Goal: Task Accomplishment & Management: Complete application form

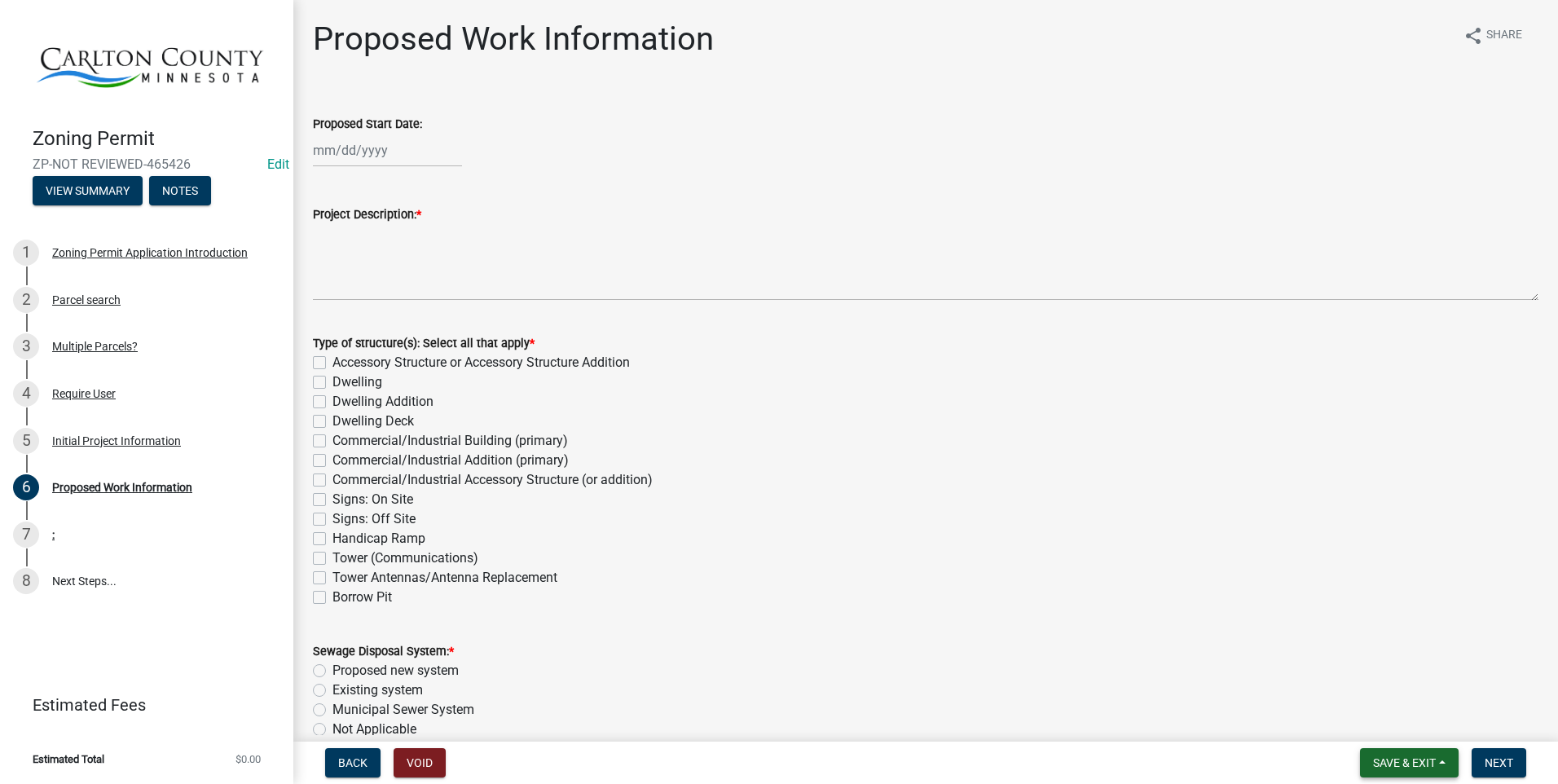
click at [1404, 759] on span "Save & Exit" at bounding box center [1405, 763] width 63 height 13
click at [1387, 717] on button "Save & Exit" at bounding box center [1394, 720] width 131 height 39
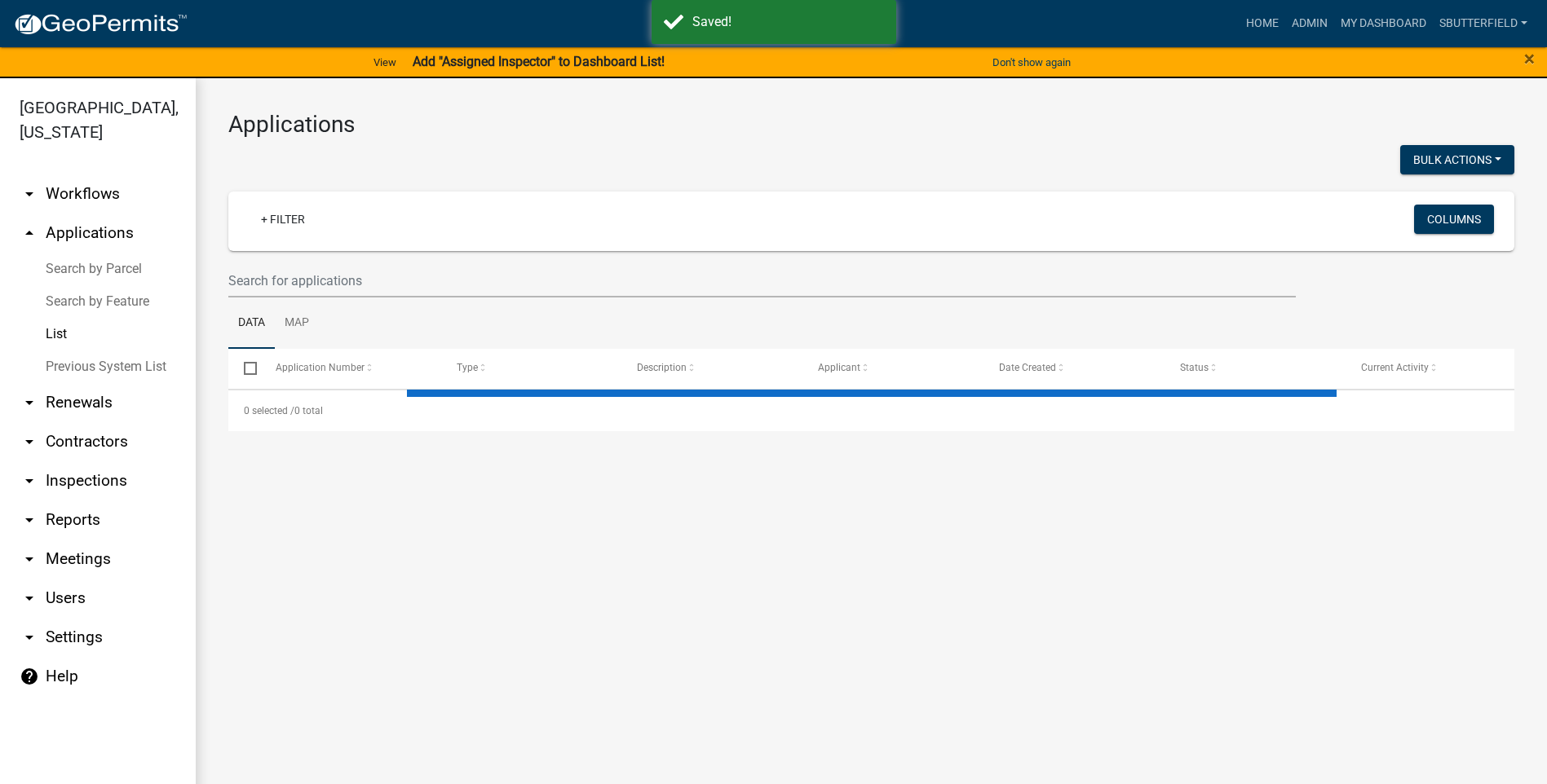
select select "1: 25"
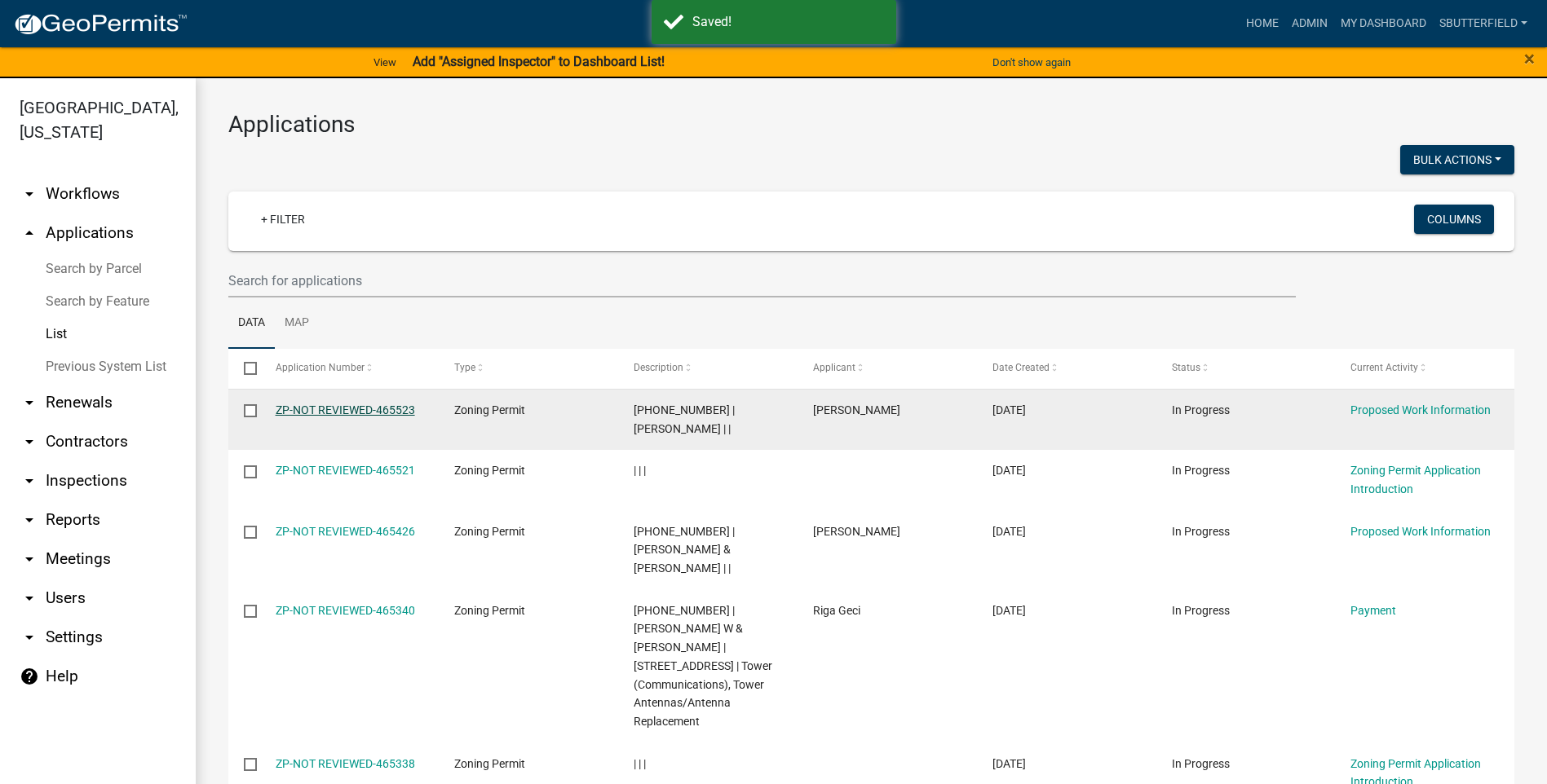
click at [340, 405] on link "ZP-NOT REVIEWED-465523" at bounding box center [346, 410] width 139 height 13
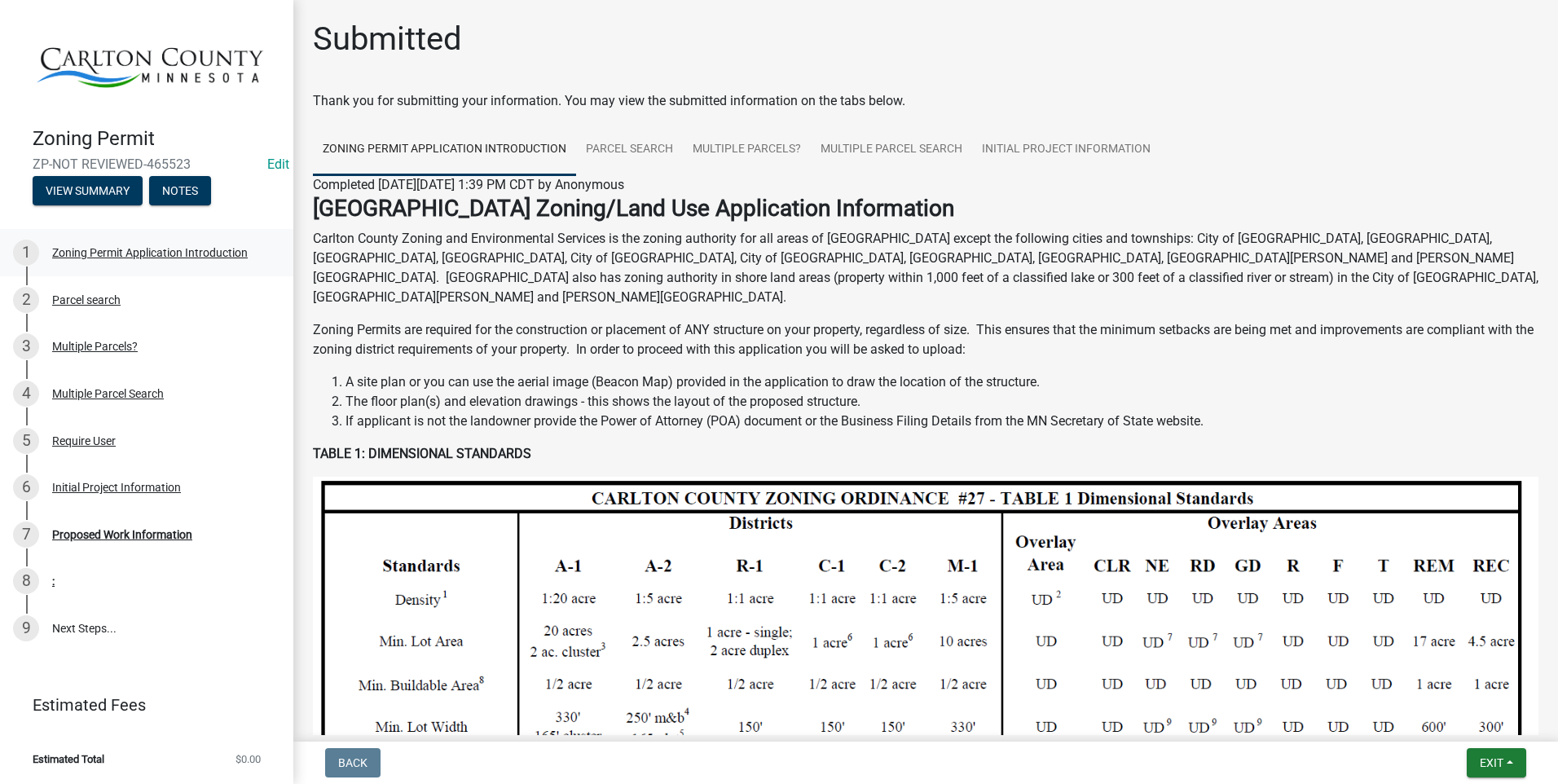
click at [148, 250] on div "Zoning Permit Application Introduction" at bounding box center [149, 253] width 195 height 12
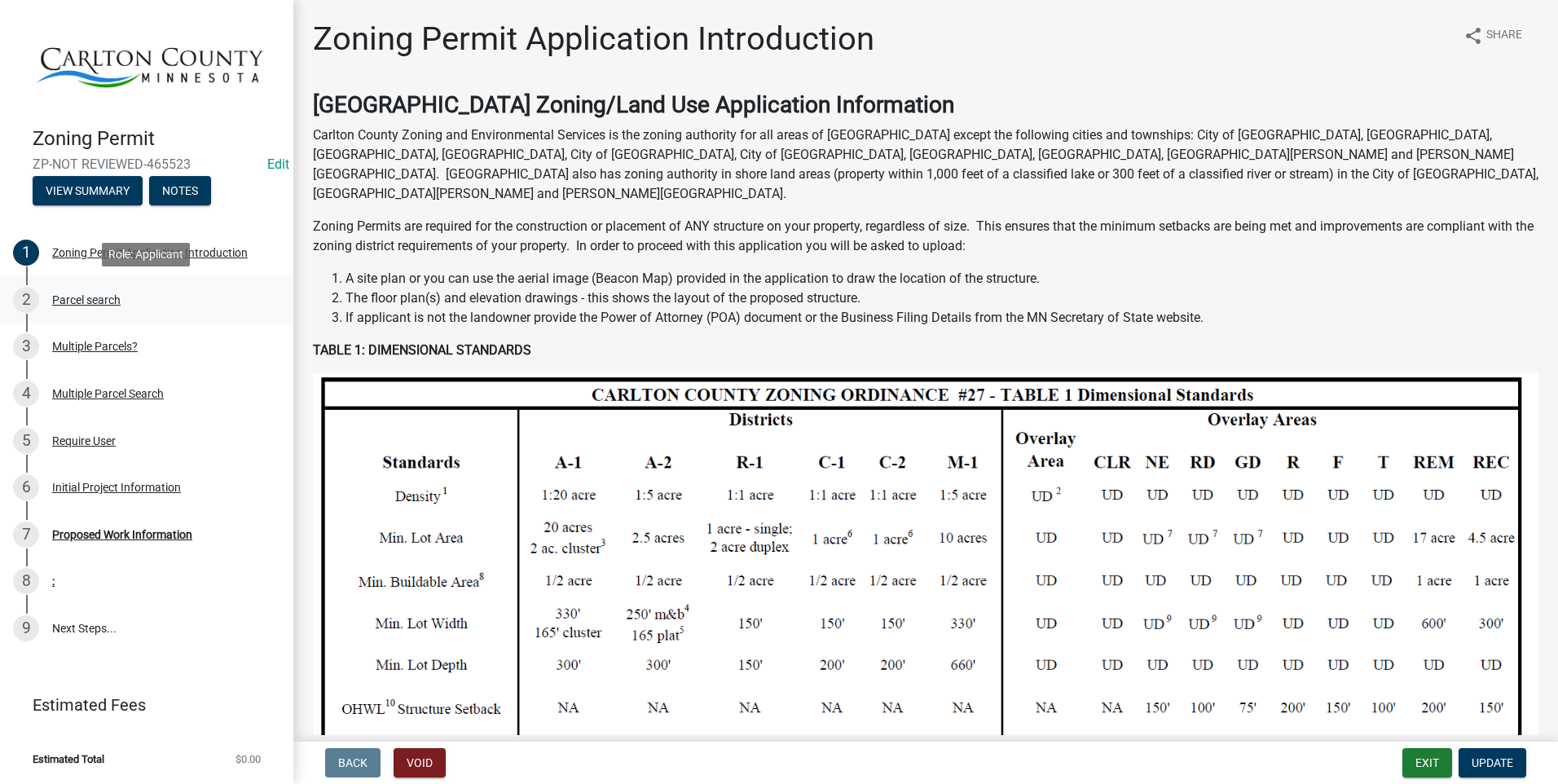
click at [92, 298] on div "Parcel search" at bounding box center [86, 300] width 69 height 12
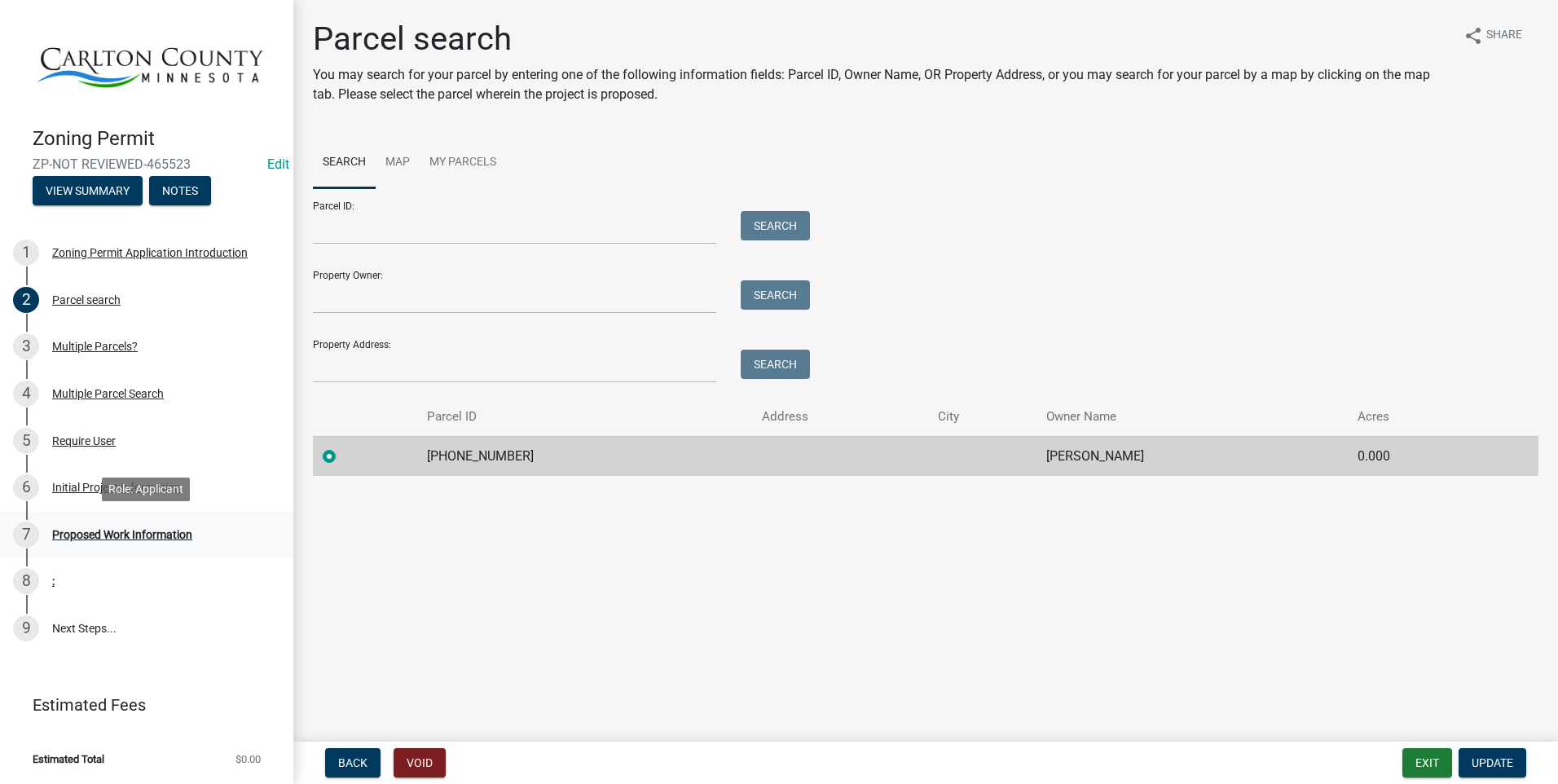
click at [132, 531] on div "Proposed Work Information" at bounding box center [122, 535] width 140 height 12
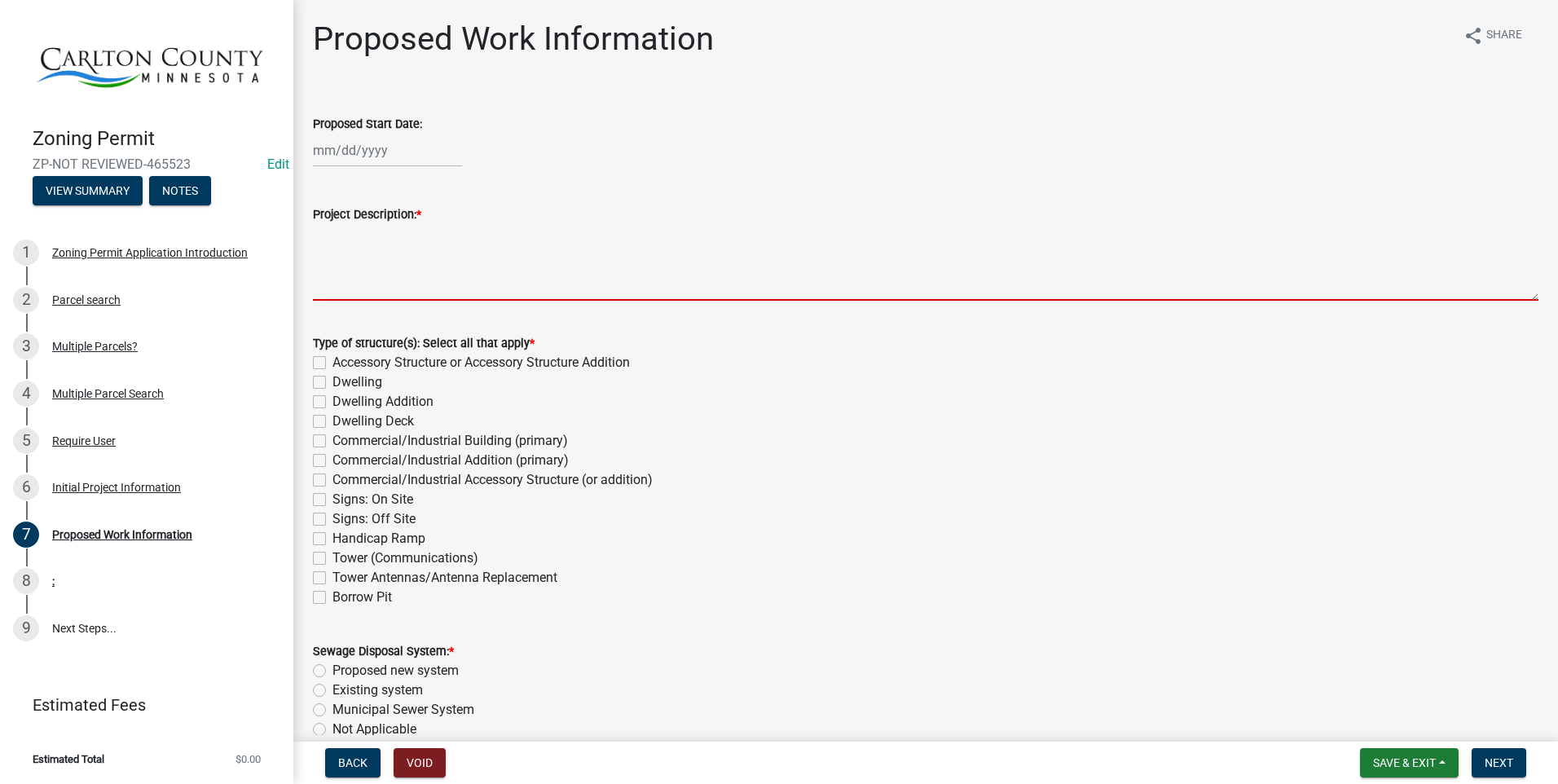
click at [418, 267] on textarea "Project Description: *" at bounding box center [926, 262] width 1226 height 76
type textarea "S"
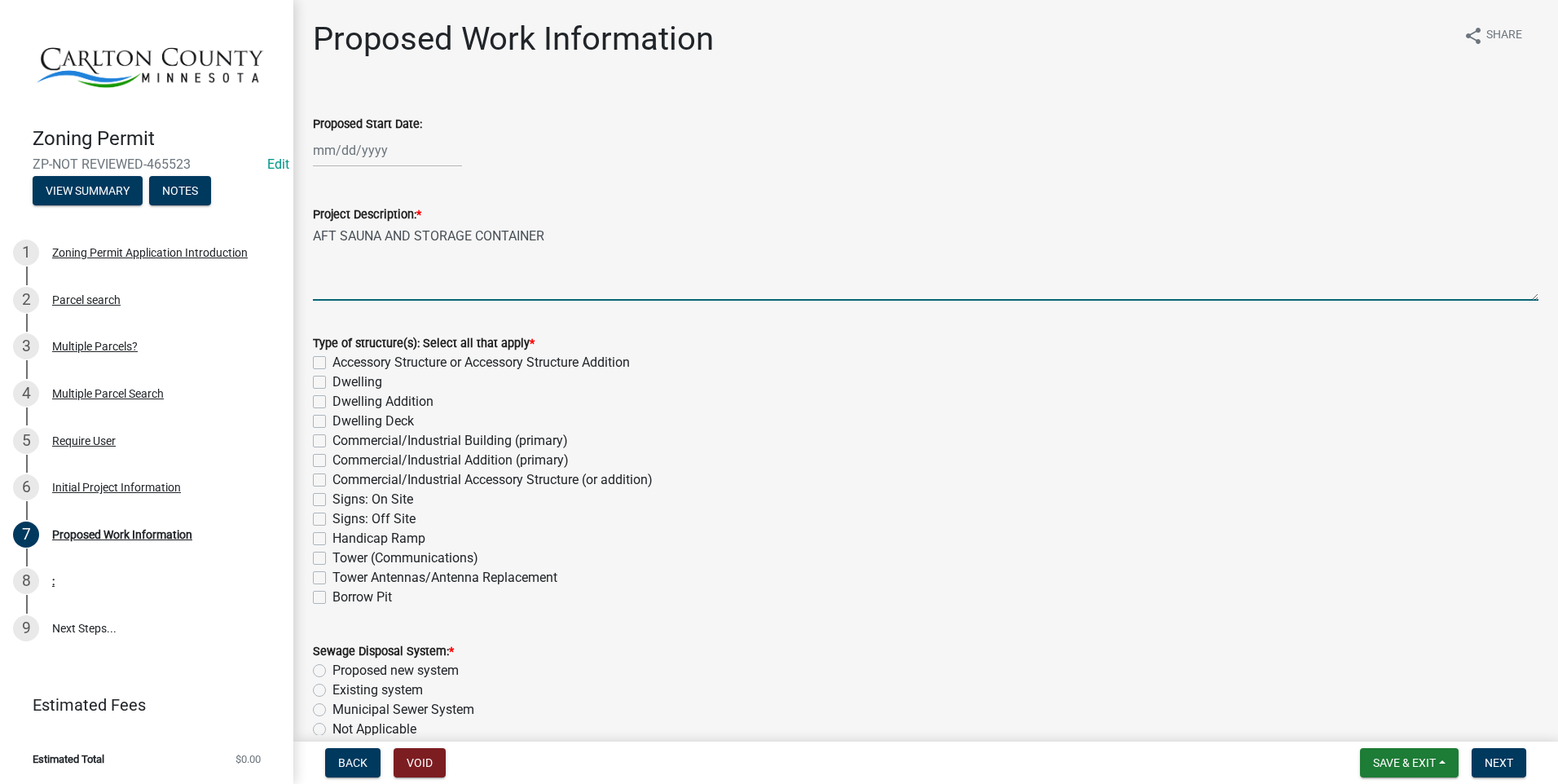
type textarea "AFT SAUNA AND STORAGE CONTAINER"
click at [333, 363] on label "Accessory Structure or Accessory Structure Addition" at bounding box center [481, 362] width 298 height 19
click at [333, 363] on input "Accessory Structure or Accessory Structure Addition" at bounding box center [338, 358] width 11 height 11
checkbox input "true"
checkbox input "false"
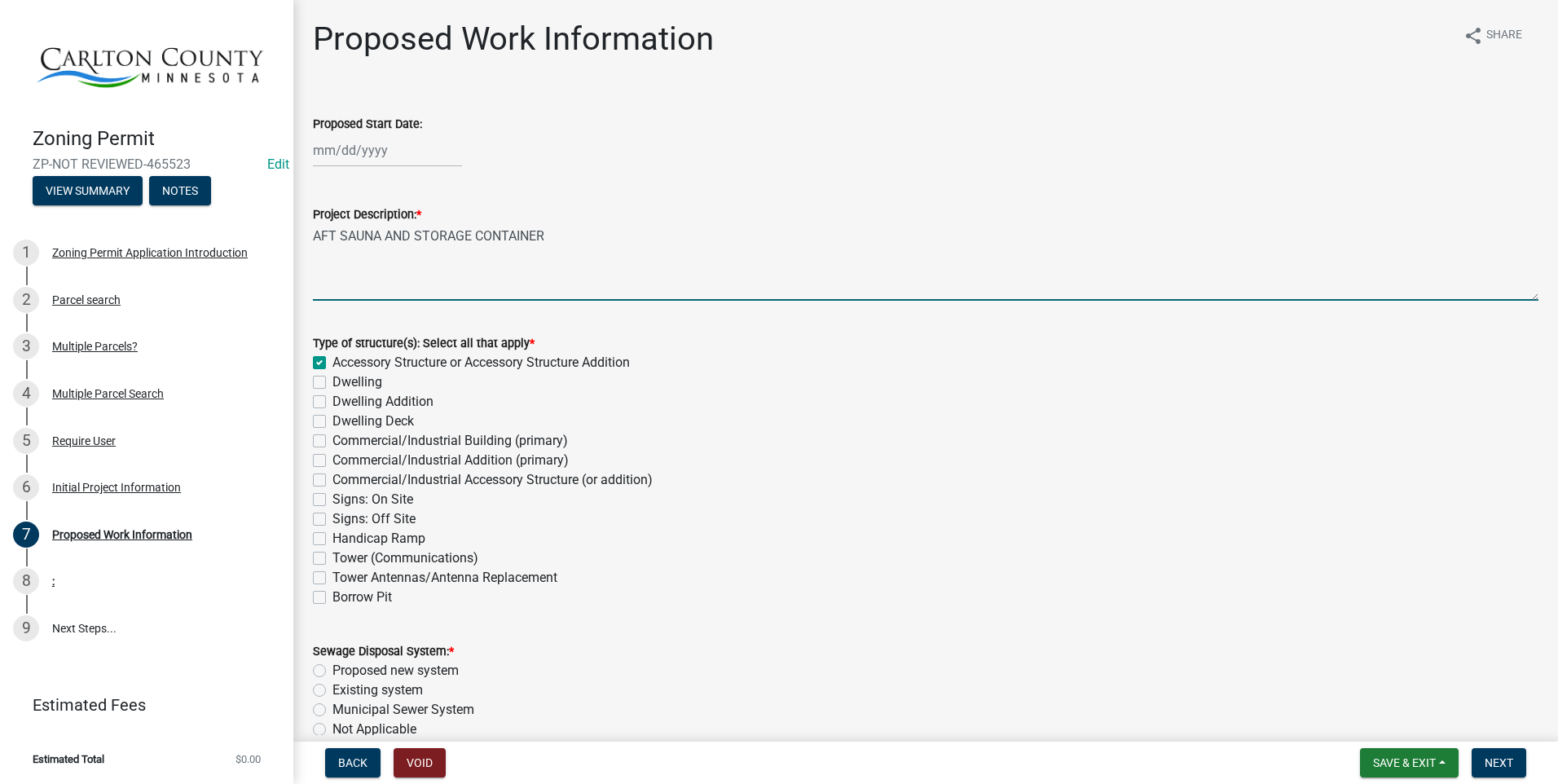
checkbox input "false"
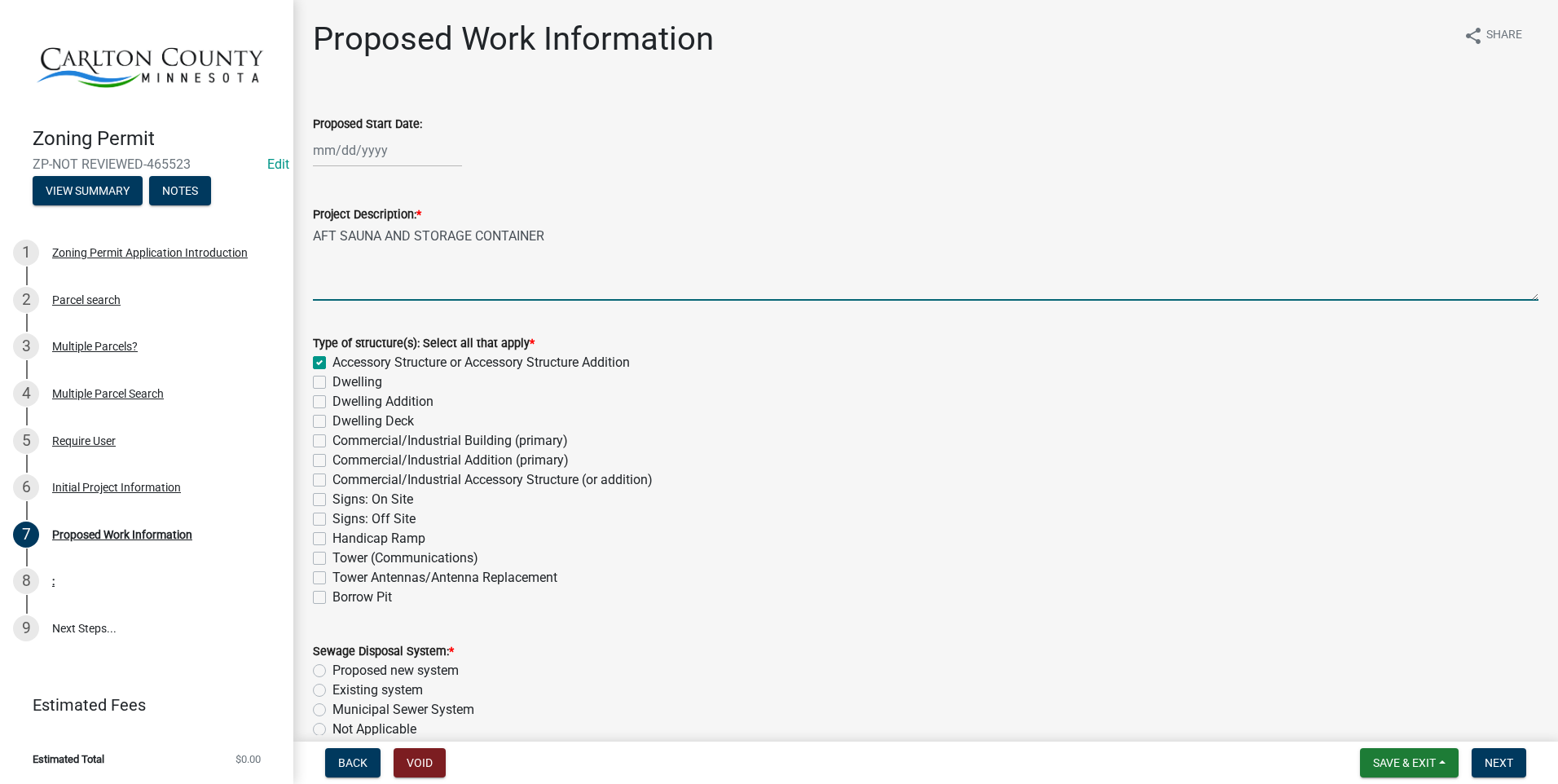
checkbox input "false"
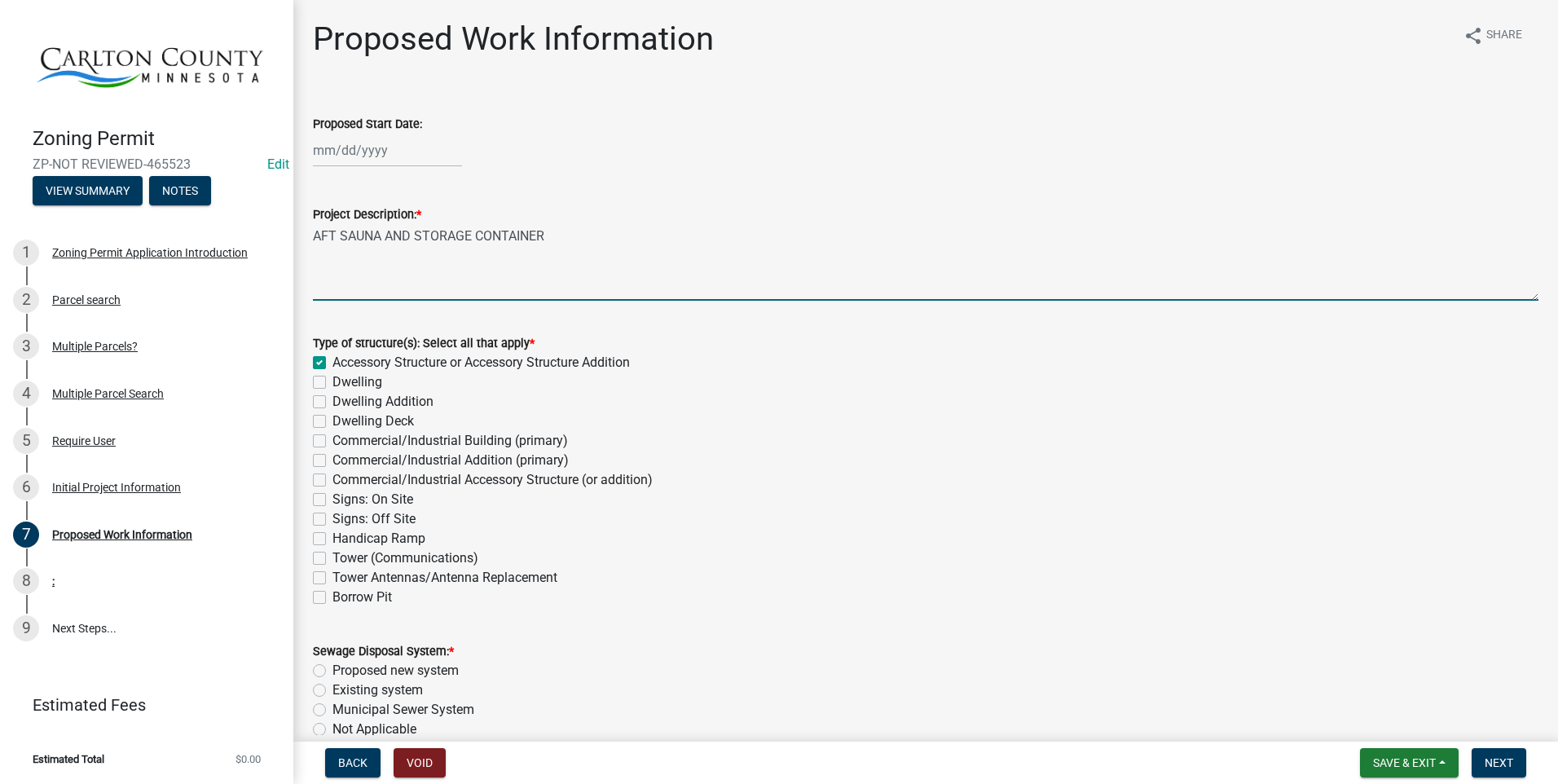
checkbox input "false"
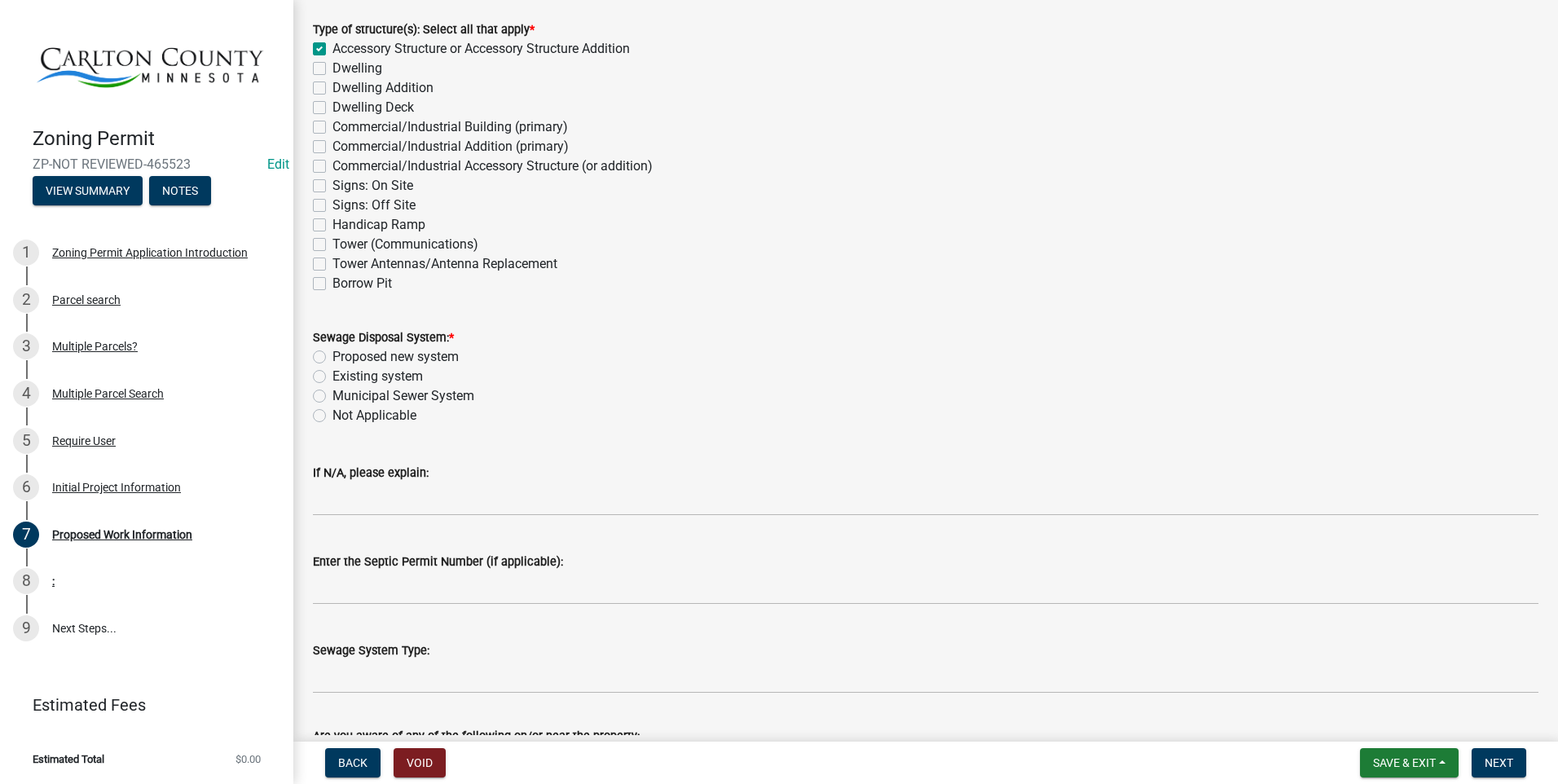
scroll to position [326, 0]
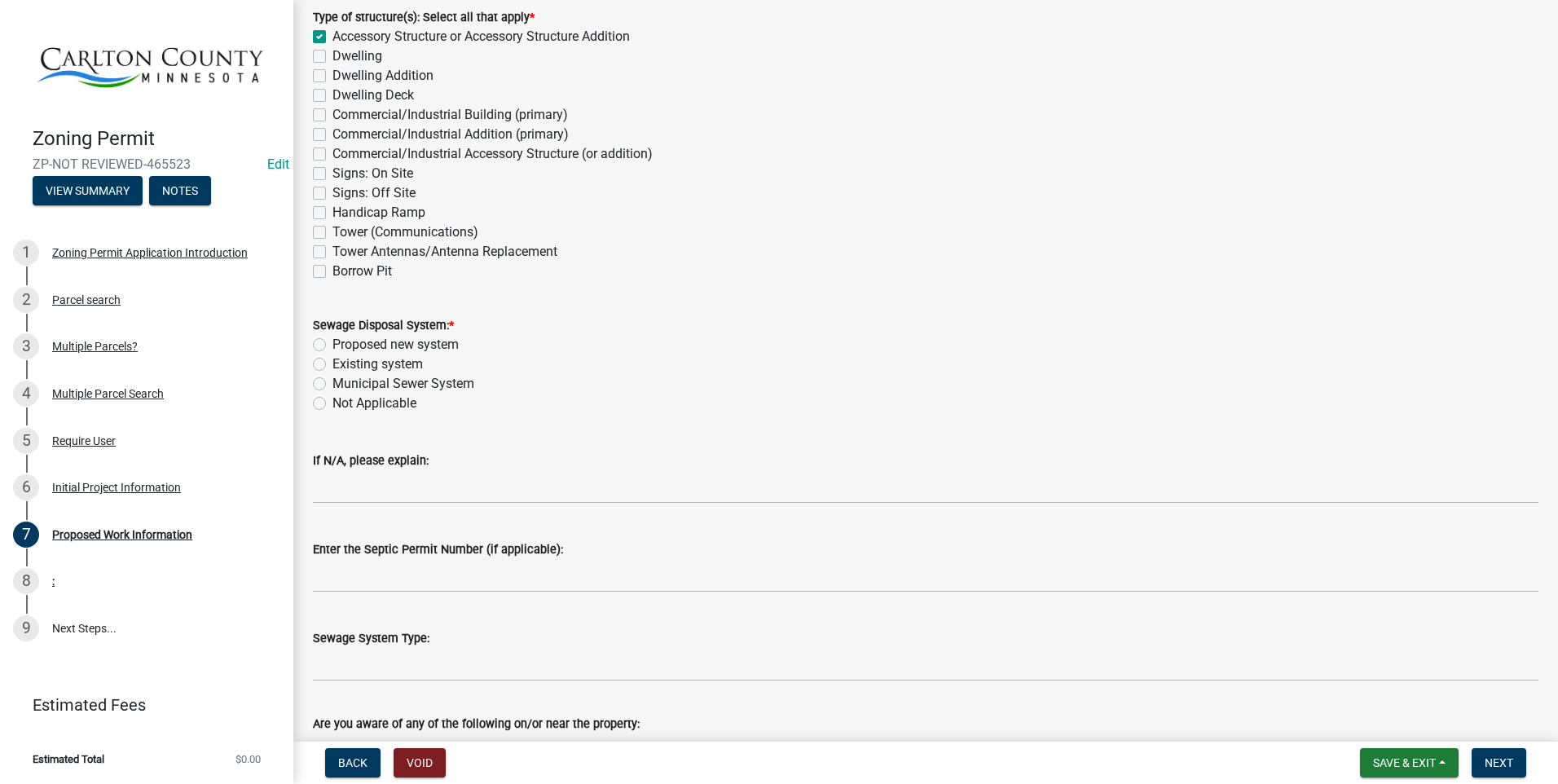
click at [333, 404] on label "Not Applicable" at bounding box center [375, 402] width 84 height 19
click at [333, 404] on input "Not Applicable" at bounding box center [338, 398] width 11 height 11
radio input "true"
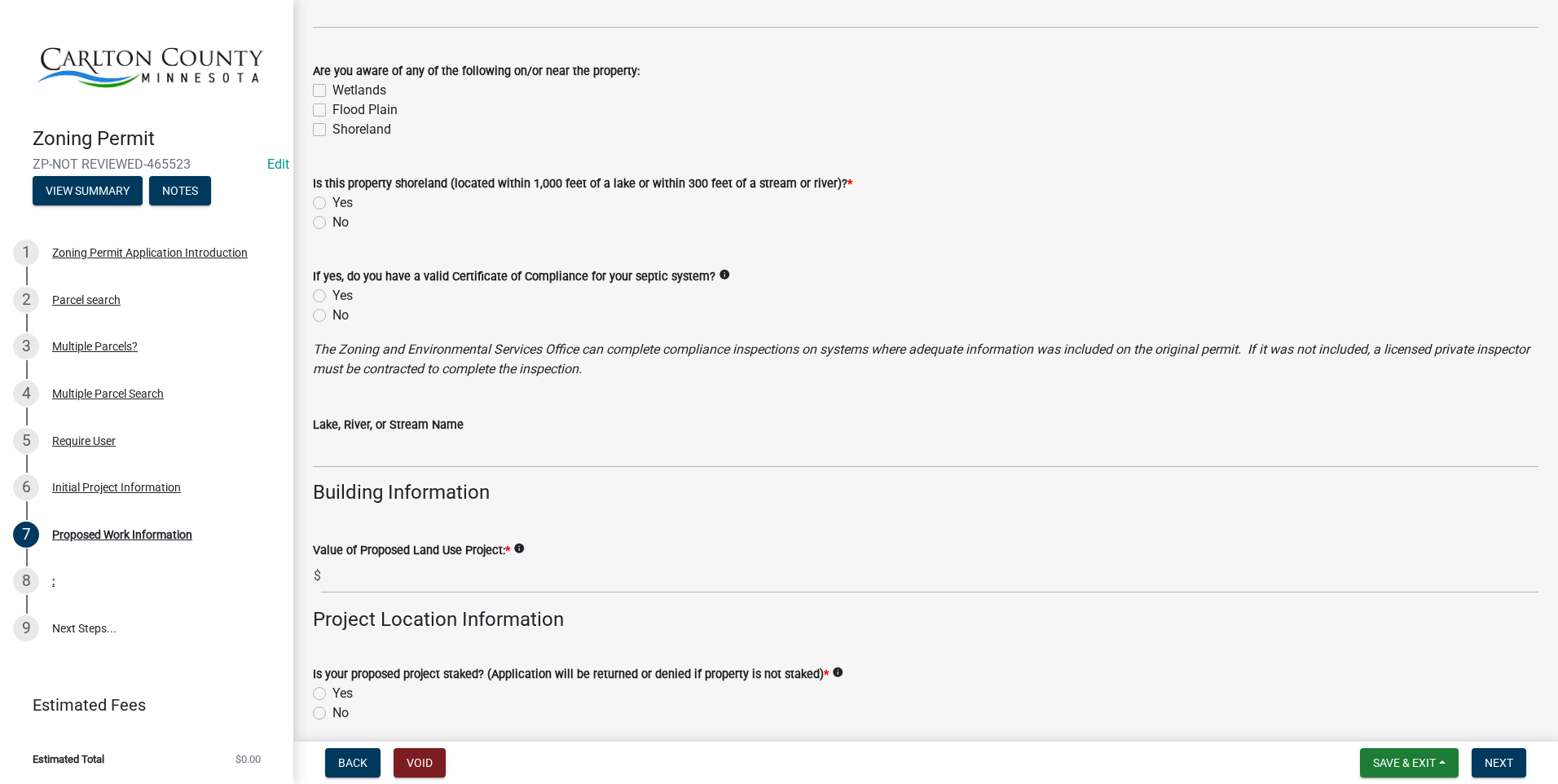
scroll to position [1060, 0]
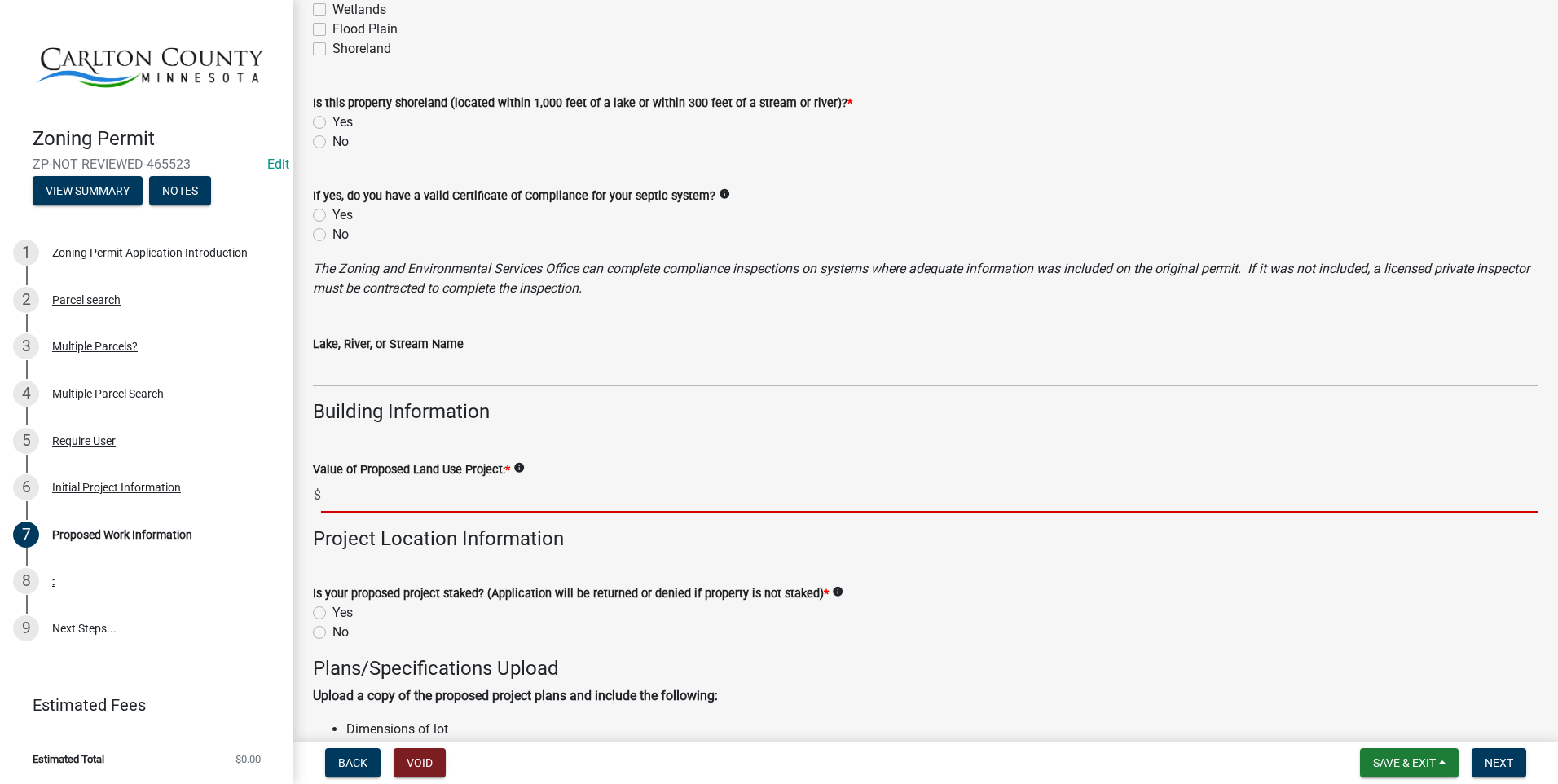
click at [444, 494] on input "text" at bounding box center [930, 496] width 1218 height 34
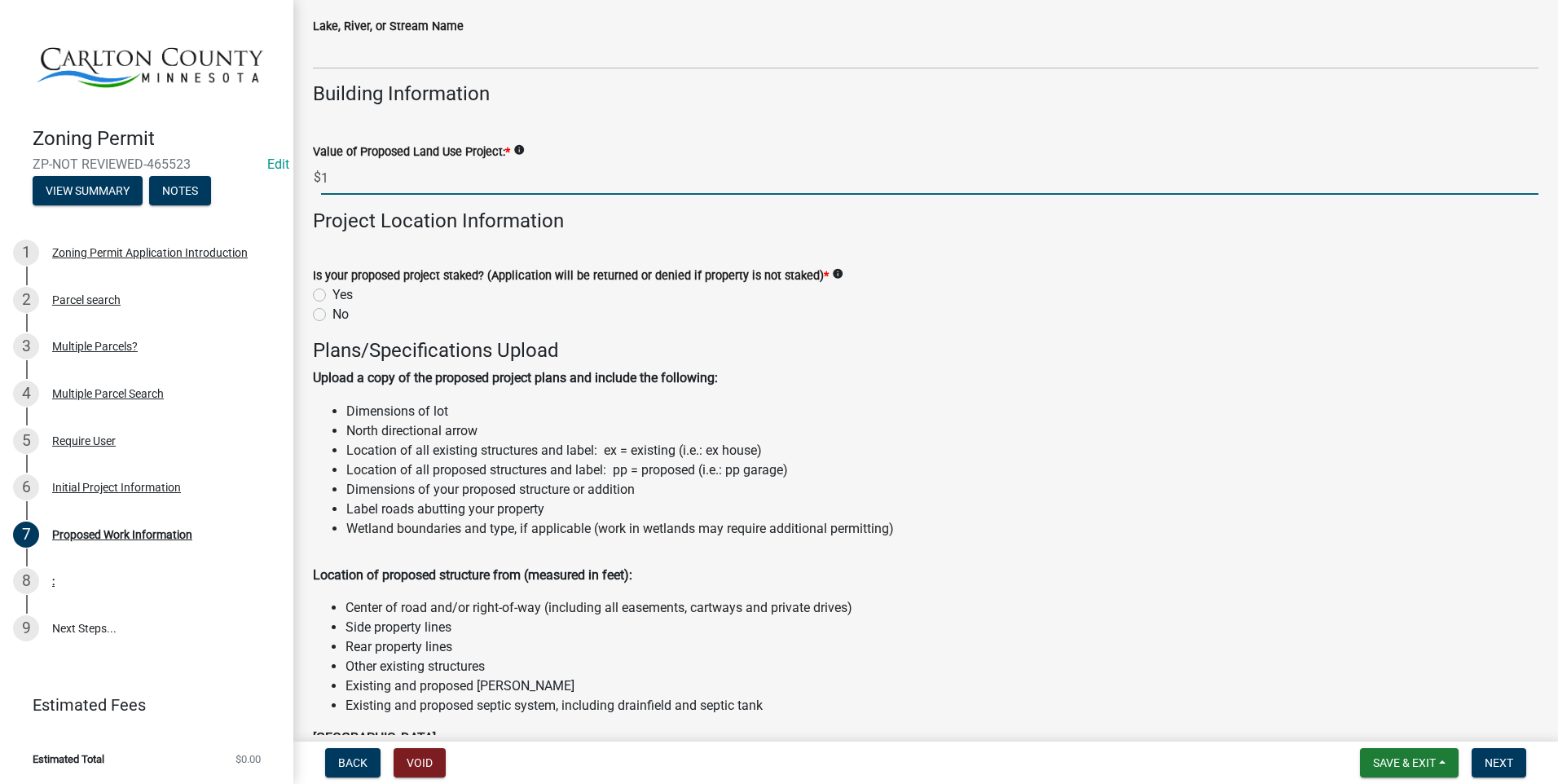
scroll to position [1385, 0]
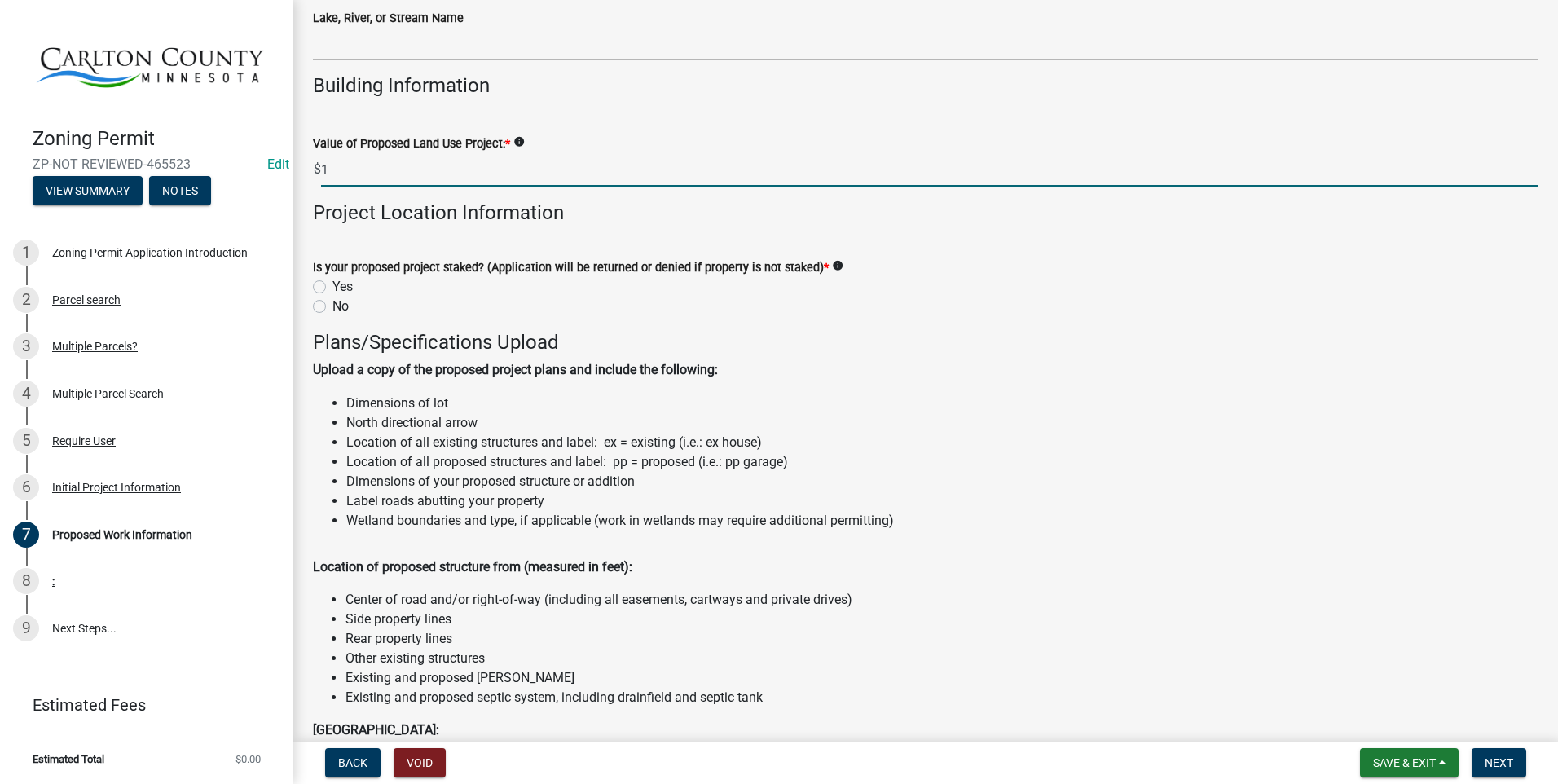
type input "1"
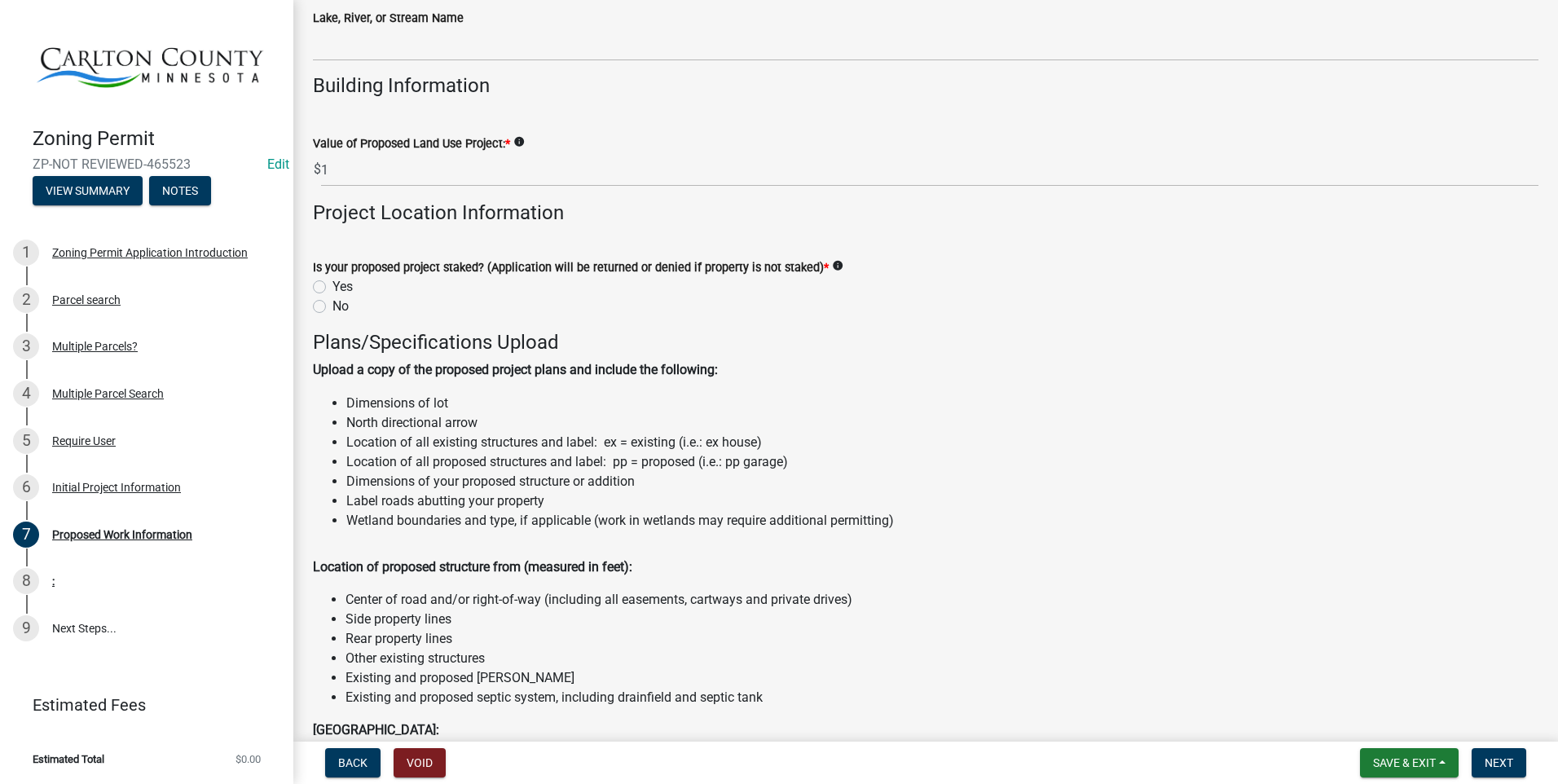
click at [333, 290] on label "Yes" at bounding box center [343, 286] width 20 height 19
click at [333, 288] on input "Yes" at bounding box center [338, 282] width 11 height 11
radio input "true"
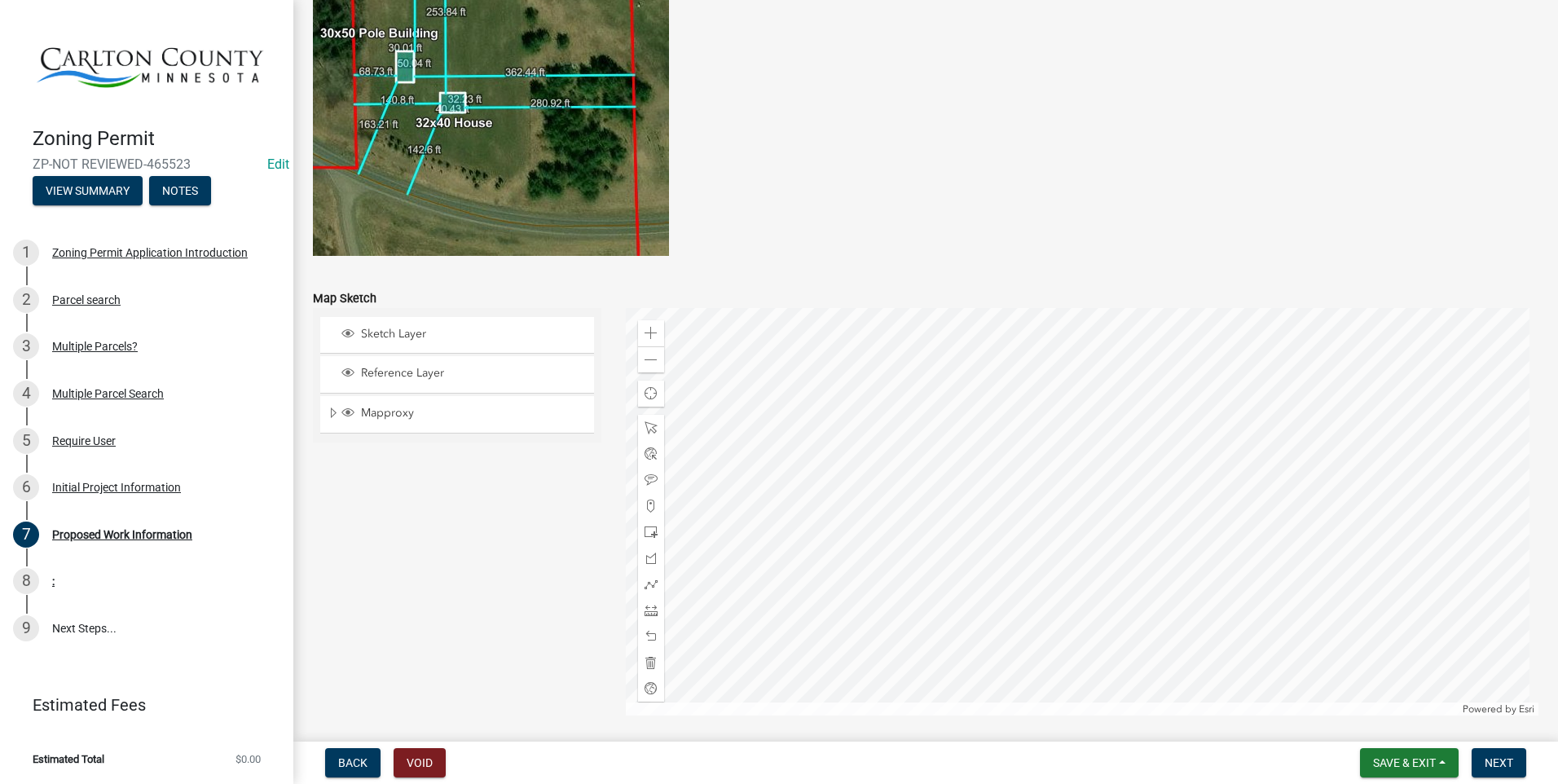
scroll to position [3155, 0]
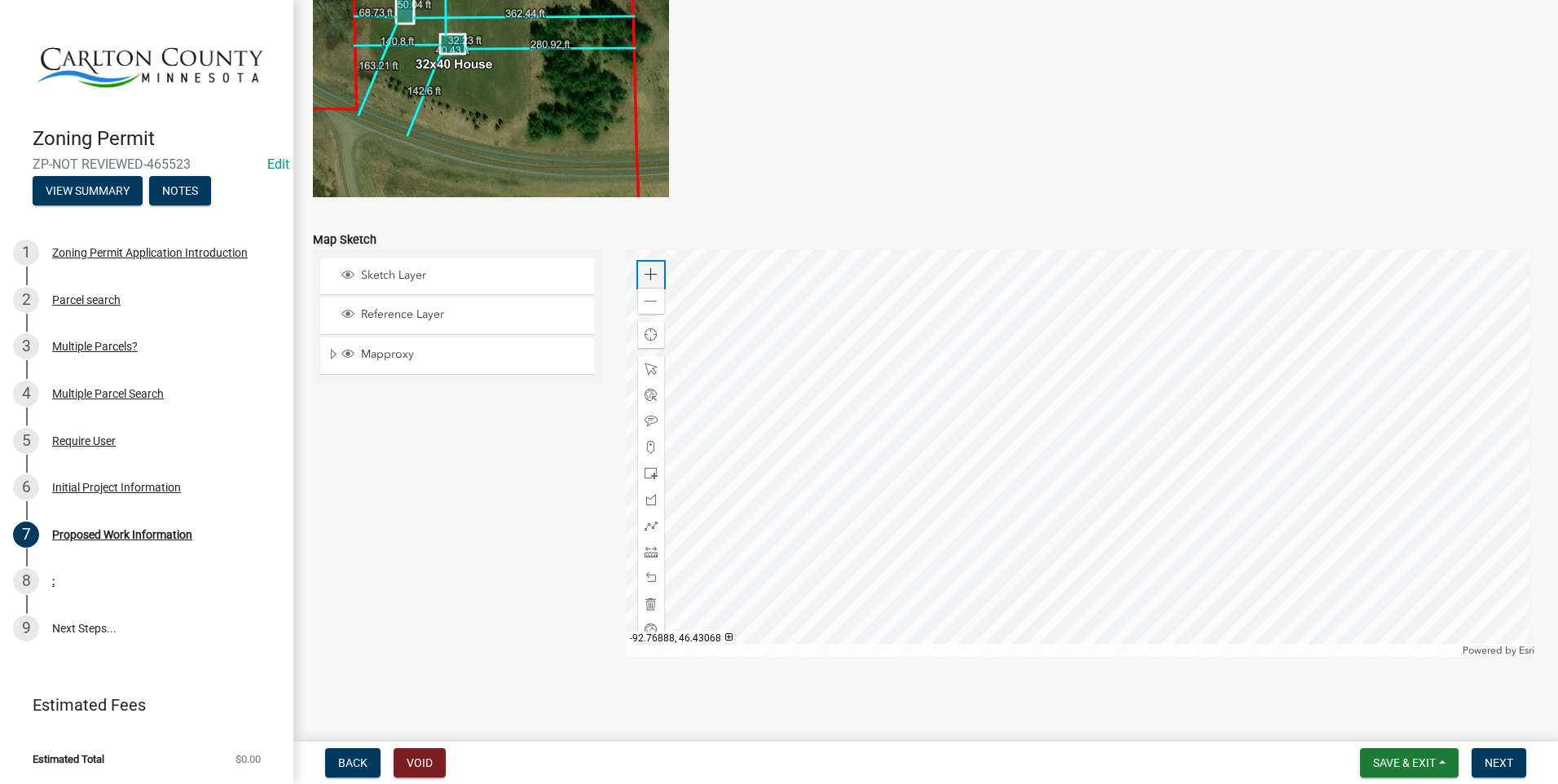
click at [640, 267] on div "Zoom in" at bounding box center [651, 274] width 26 height 26
click at [940, 430] on div at bounding box center [1083, 453] width 914 height 408
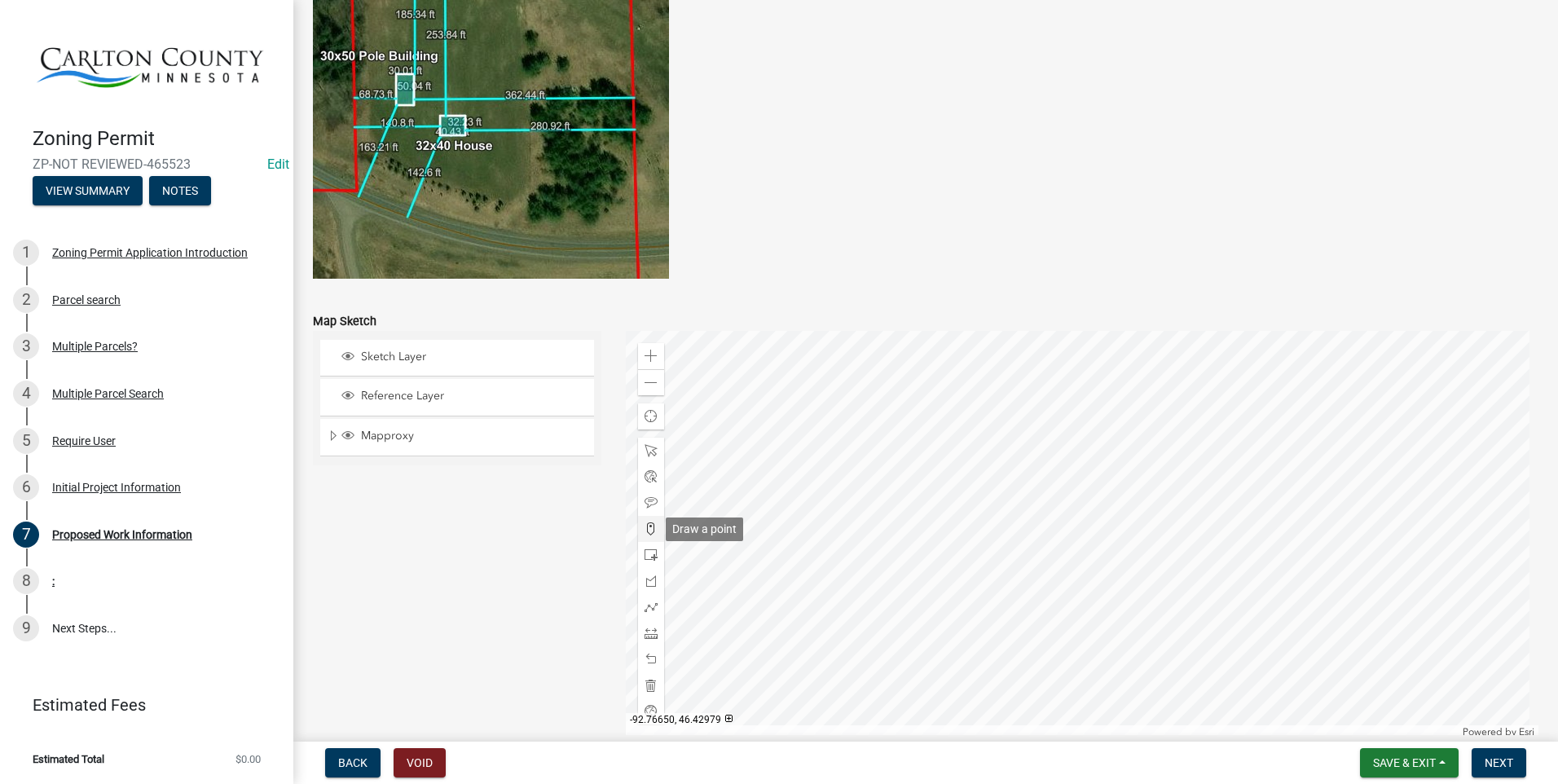
click at [647, 527] on span at bounding box center [652, 529] width 13 height 13
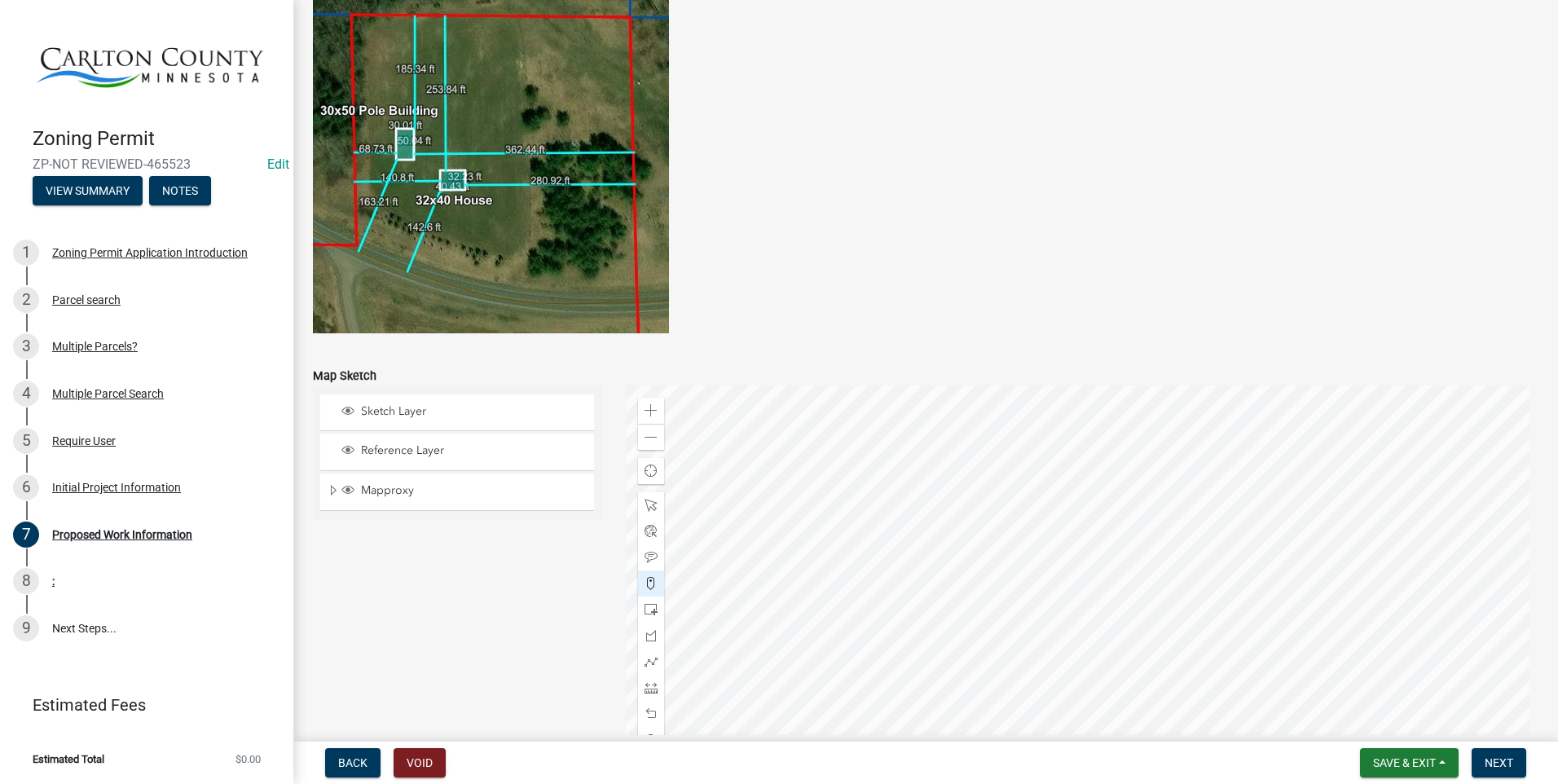
scroll to position [2996, 0]
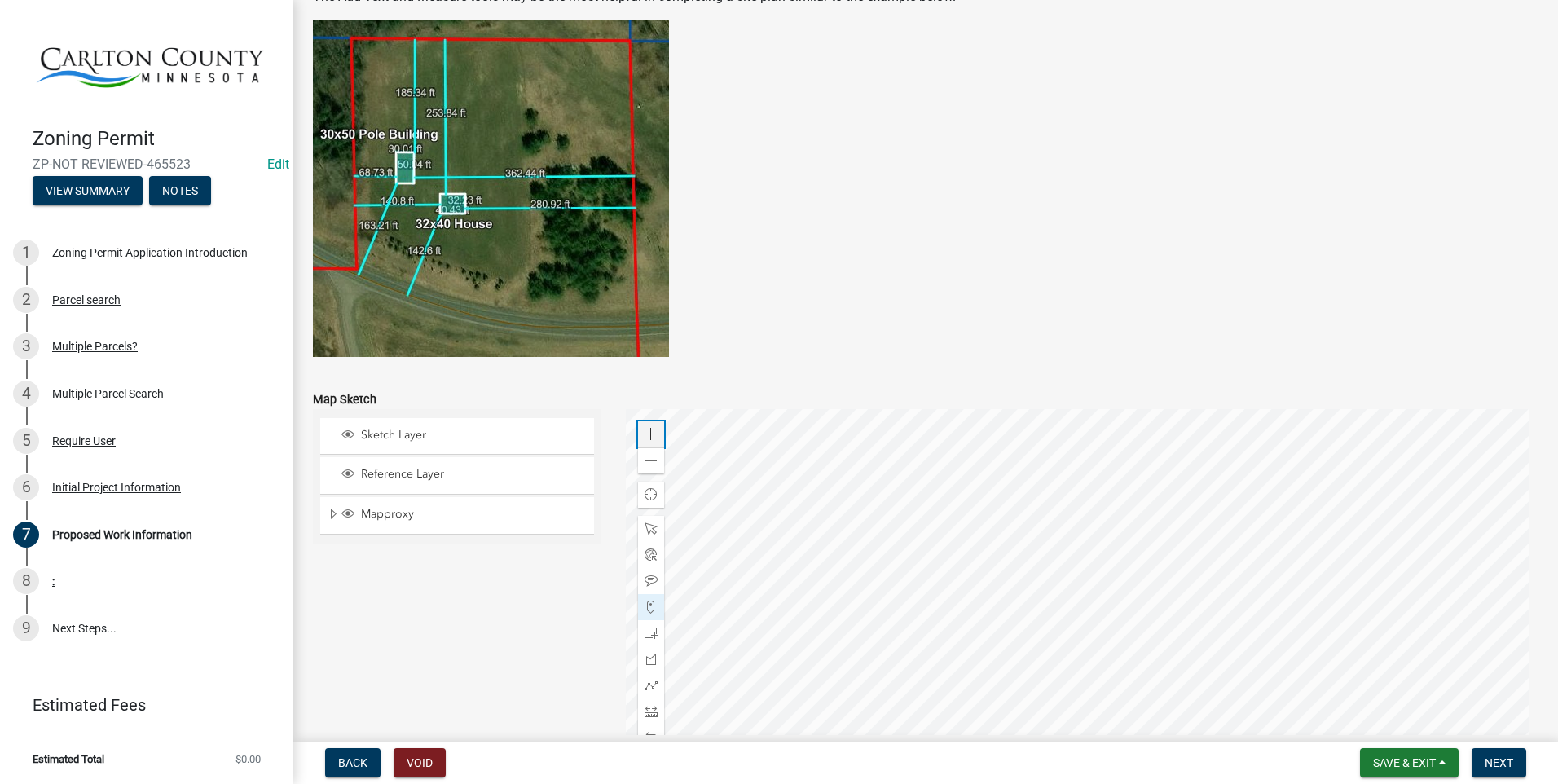
click at [648, 437] on span at bounding box center [652, 434] width 13 height 13
click at [1100, 549] on div at bounding box center [1083, 613] width 914 height 408
click at [847, 508] on div at bounding box center [1083, 613] width 914 height 408
click at [855, 509] on div at bounding box center [1083, 613] width 914 height 408
click at [652, 577] on span at bounding box center [652, 581] width 13 height 13
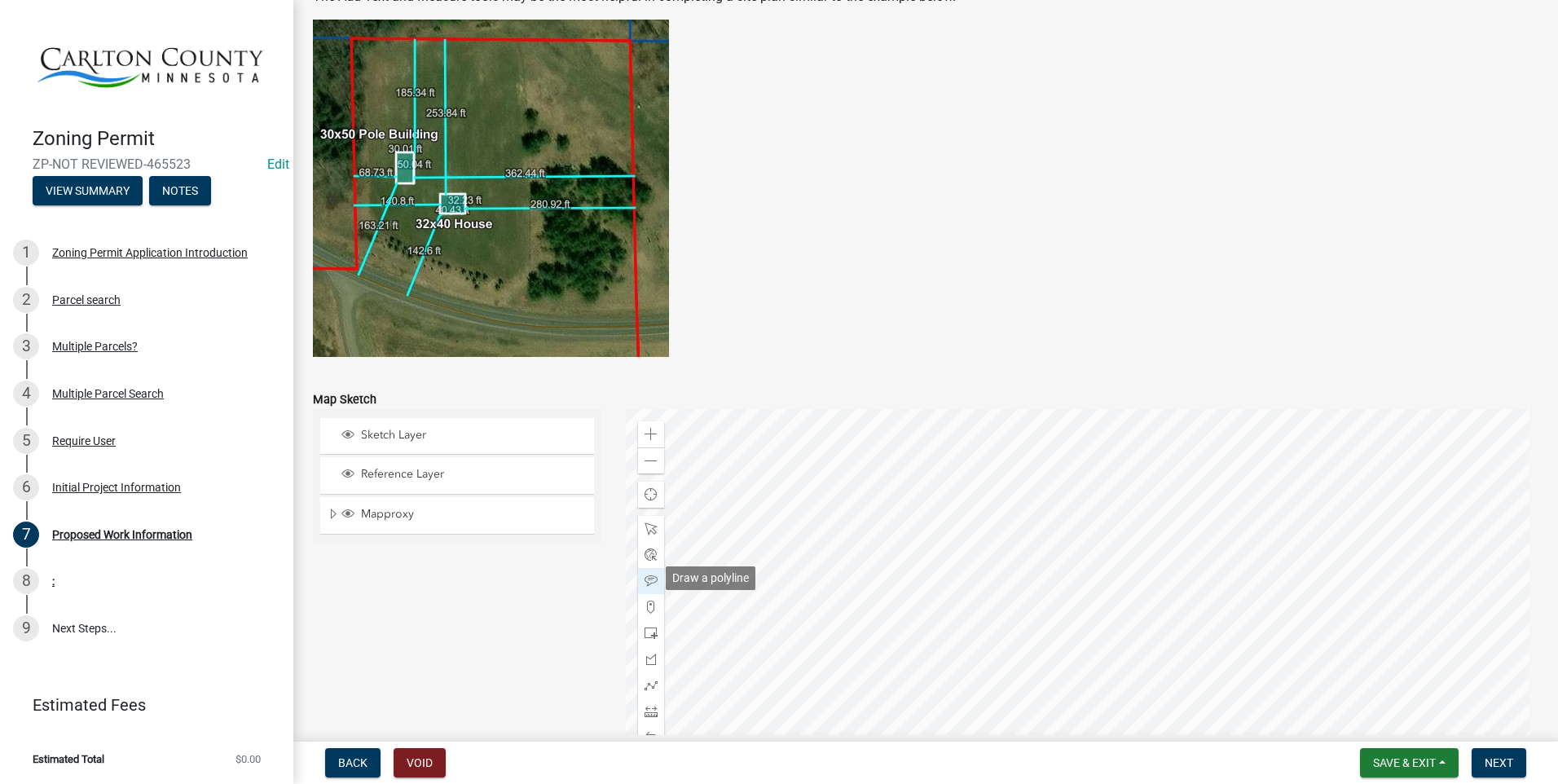
scroll to position [3077, 0]
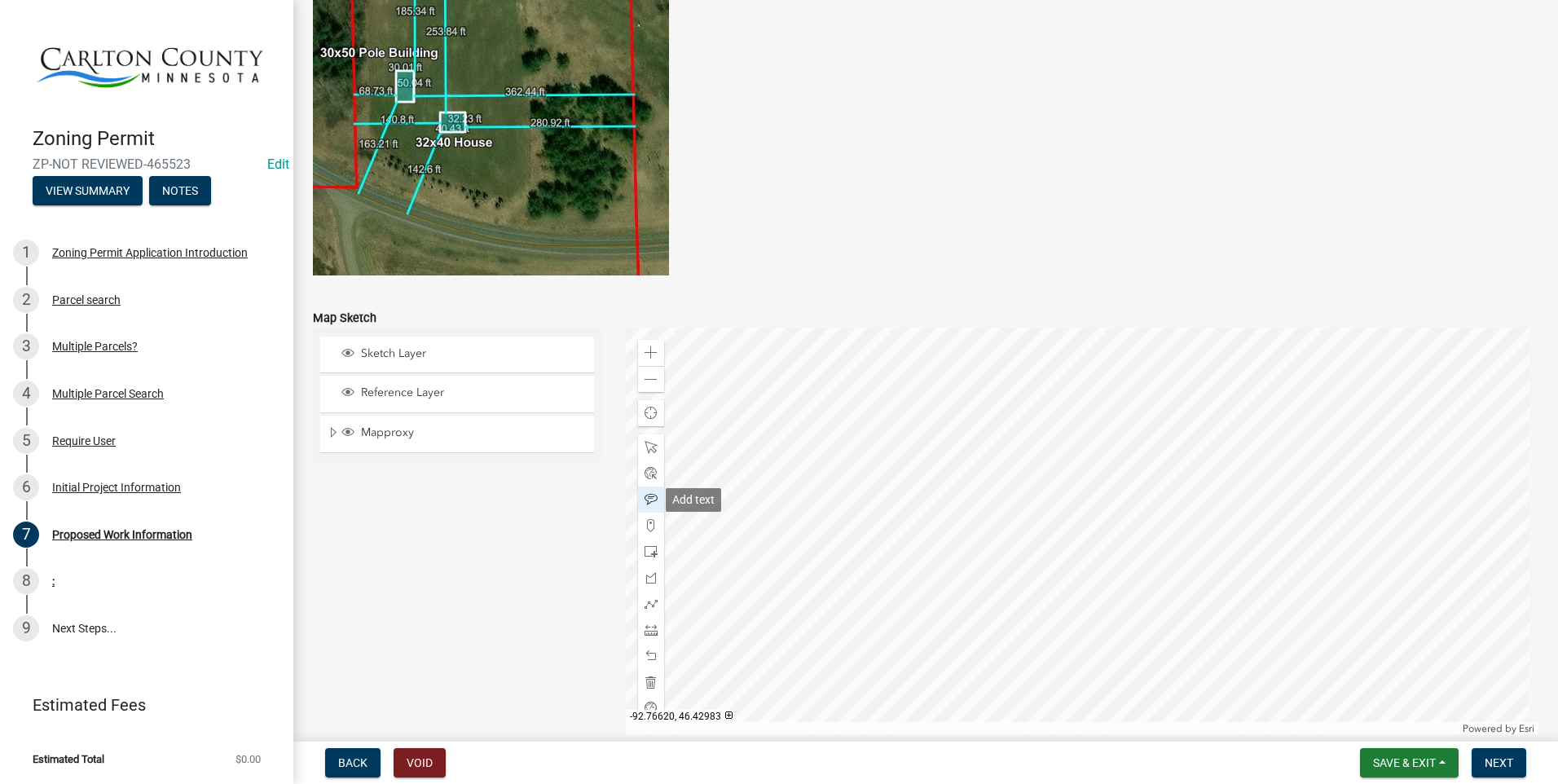
click at [650, 498] on span at bounding box center [652, 500] width 13 height 13
click at [646, 496] on span at bounding box center [652, 500] width 13 height 13
click at [900, 430] on div at bounding box center [1083, 532] width 914 height 408
click at [906, 437] on div at bounding box center [1083, 532] width 914 height 408
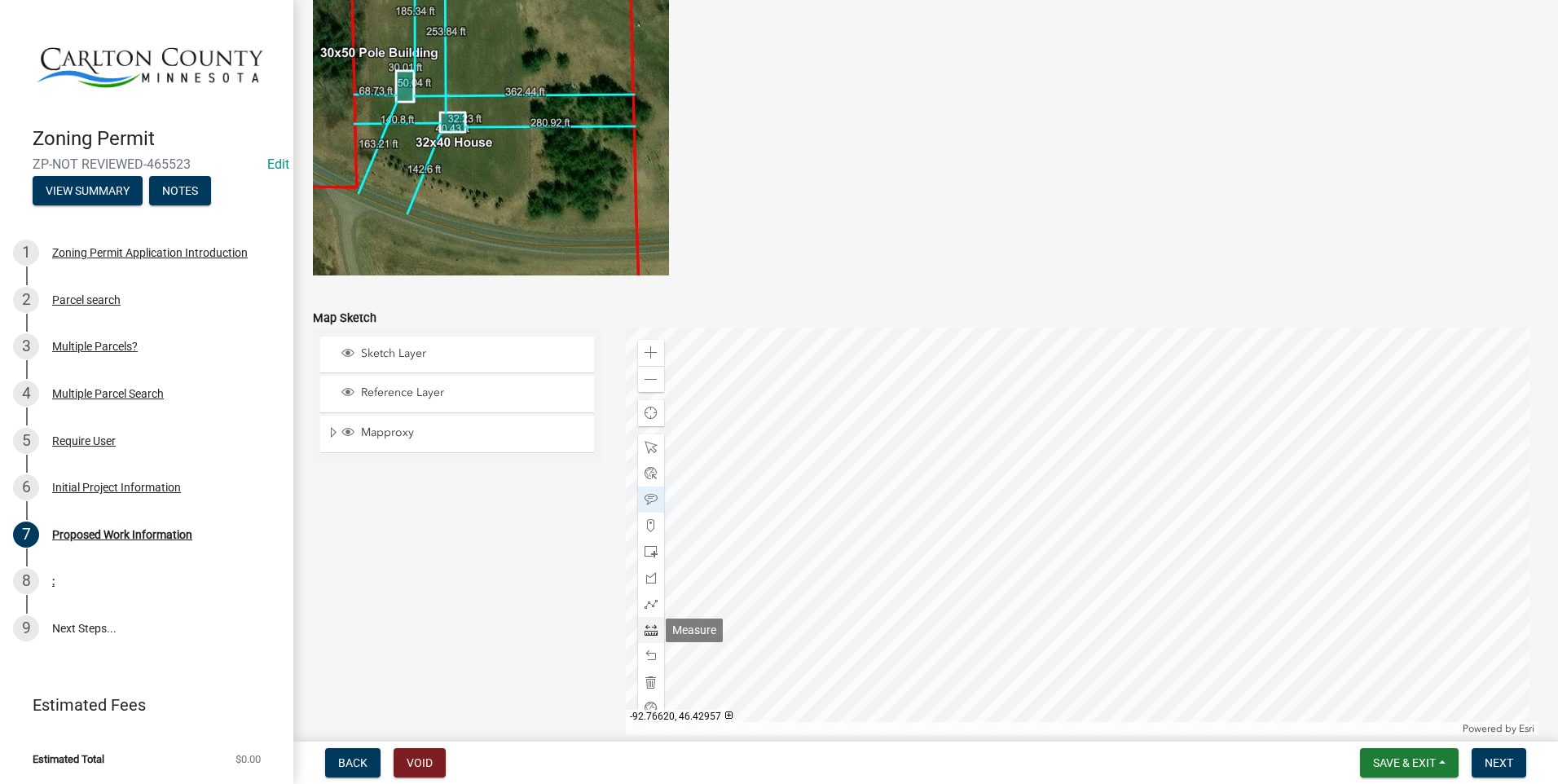
click at [652, 625] on span at bounding box center [652, 631] width 13 height 13
click at [854, 638] on div at bounding box center [1083, 532] width 914 height 408
click at [855, 640] on div at bounding box center [1083, 532] width 914 height 408
click at [647, 652] on span at bounding box center [652, 657] width 13 height 13
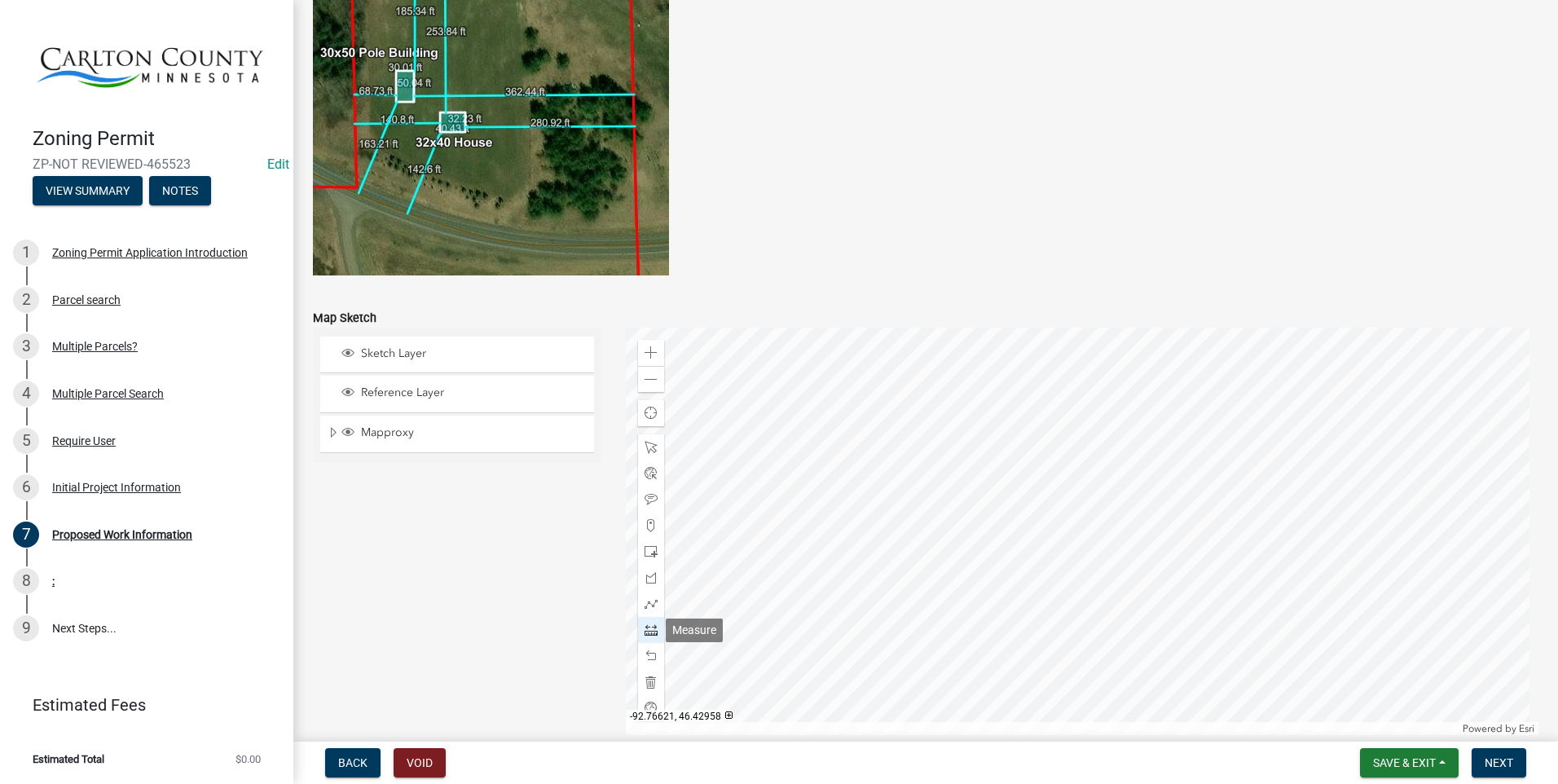
click at [638, 625] on div at bounding box center [651, 630] width 26 height 26
click at [651, 522] on span at bounding box center [652, 526] width 13 height 13
click at [852, 644] on div at bounding box center [1083, 532] width 914 height 408
click at [648, 498] on span at bounding box center [652, 500] width 13 height 13
click at [885, 630] on div at bounding box center [1083, 532] width 914 height 408
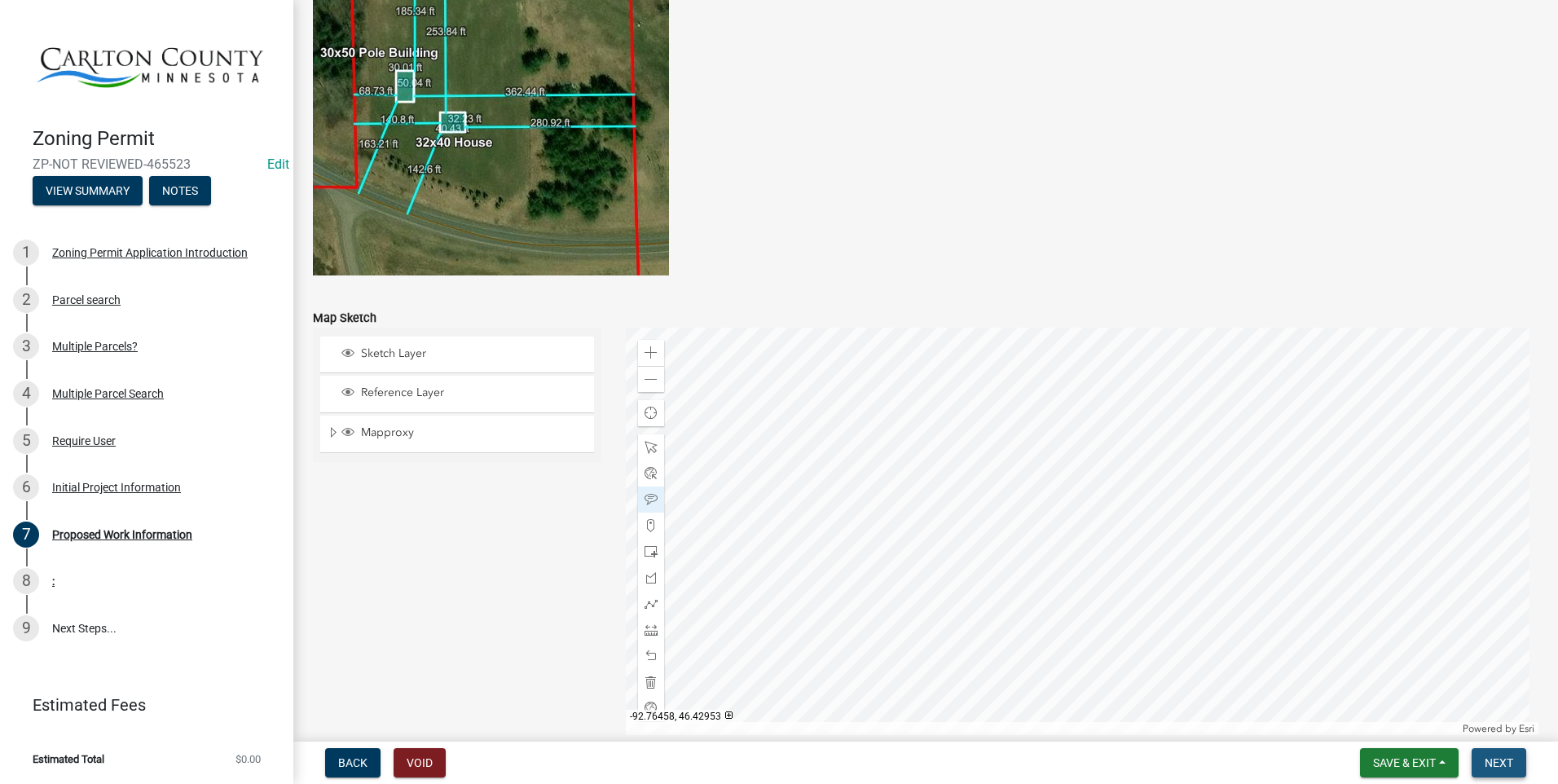
click at [1509, 759] on span "Next" at bounding box center [1499, 763] width 29 height 13
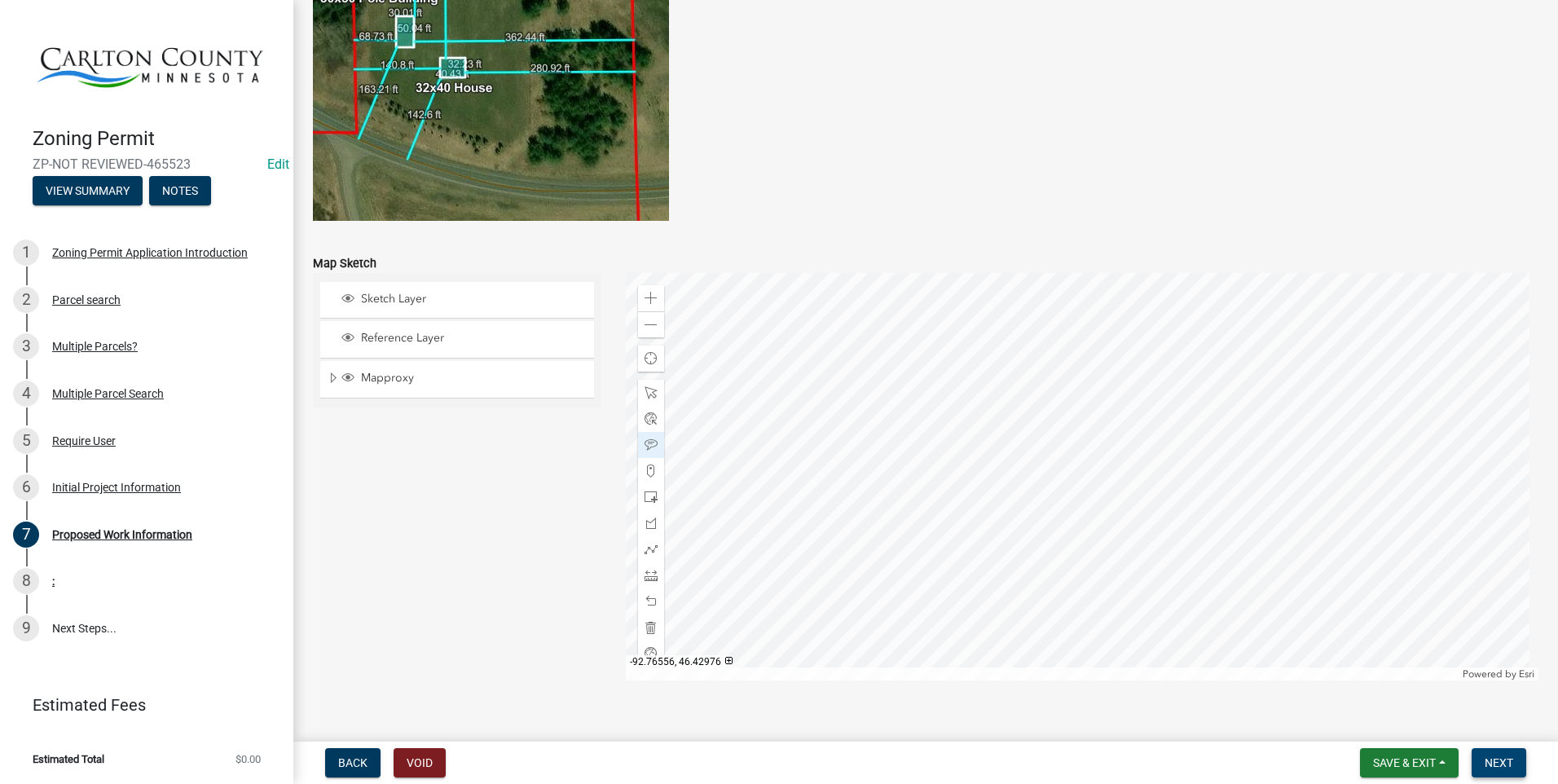
scroll to position [3188, 0]
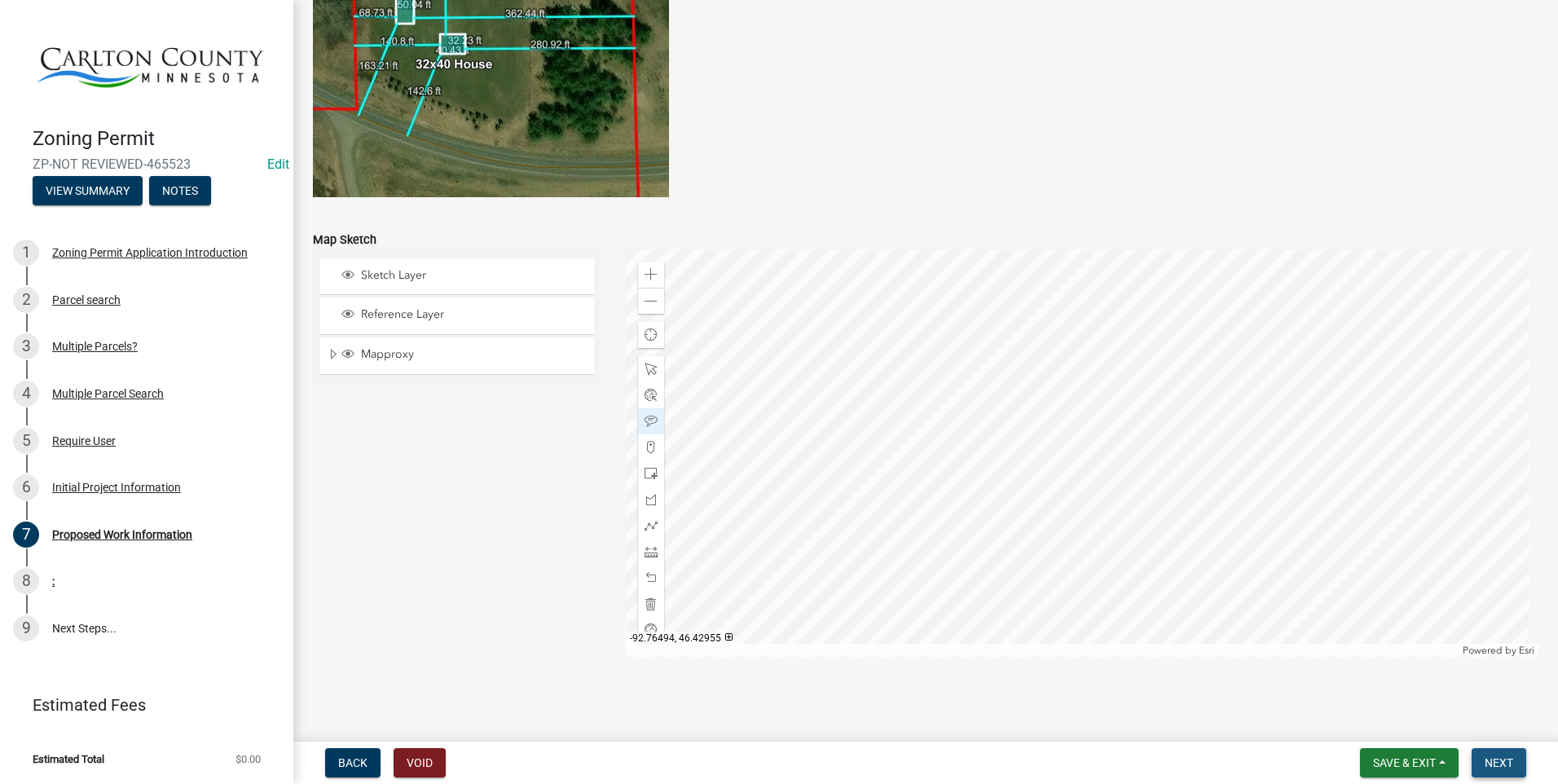
drag, startPoint x: 1500, startPoint y: 751, endPoint x: 1494, endPoint y: 745, distance: 8.5
click at [1498, 750] on button "Next" at bounding box center [1498, 762] width 55 height 29
click at [1521, 755] on button "Next" at bounding box center [1498, 762] width 55 height 29
click at [1420, 745] on nav "Back Void Save & Exit Save Save & Exit Next" at bounding box center [926, 762] width 1265 height 43
click at [1410, 762] on span "Save & Exit" at bounding box center [1405, 763] width 63 height 13
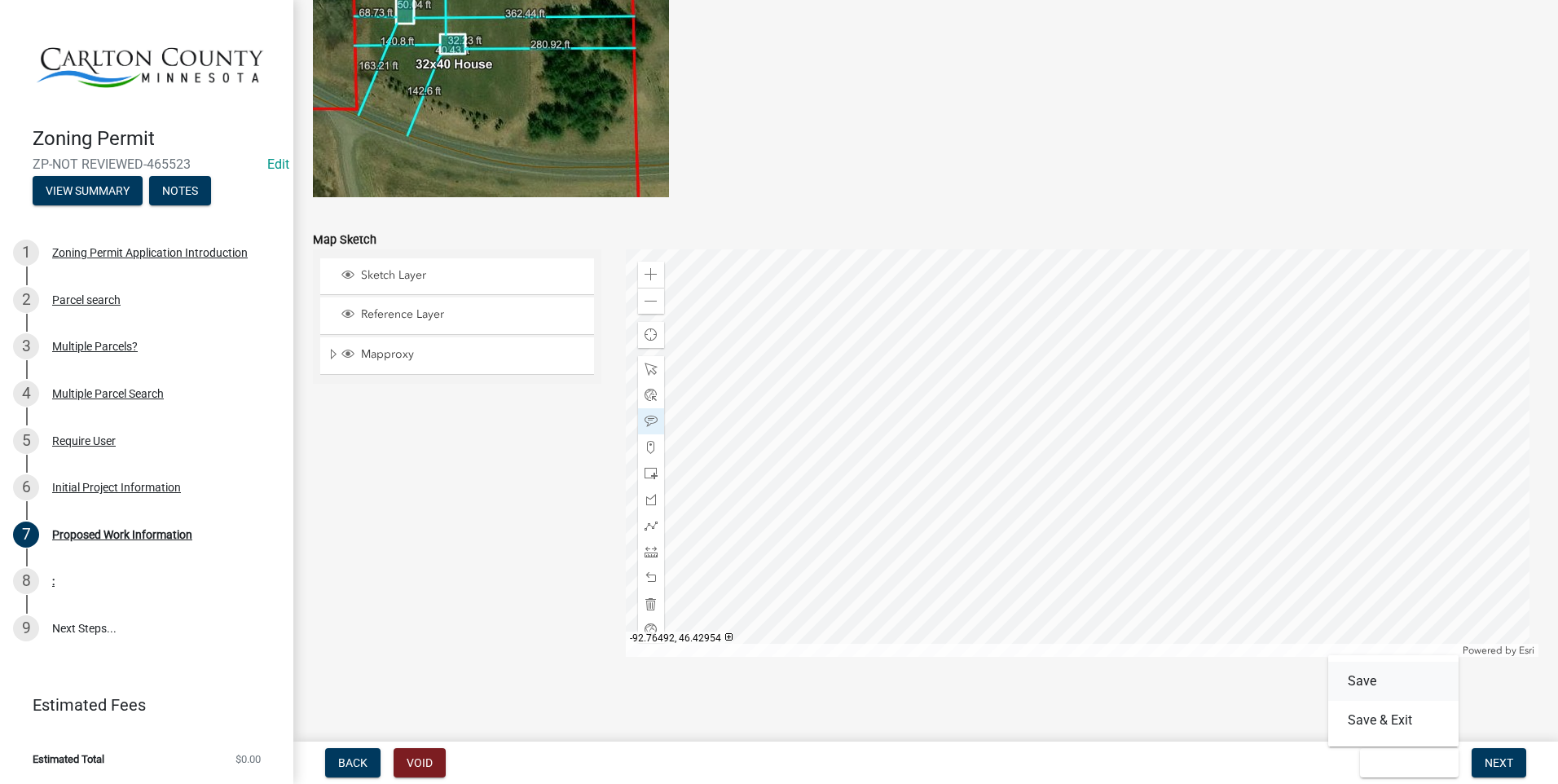
click at [1384, 678] on button "Save" at bounding box center [1394, 681] width 131 height 39
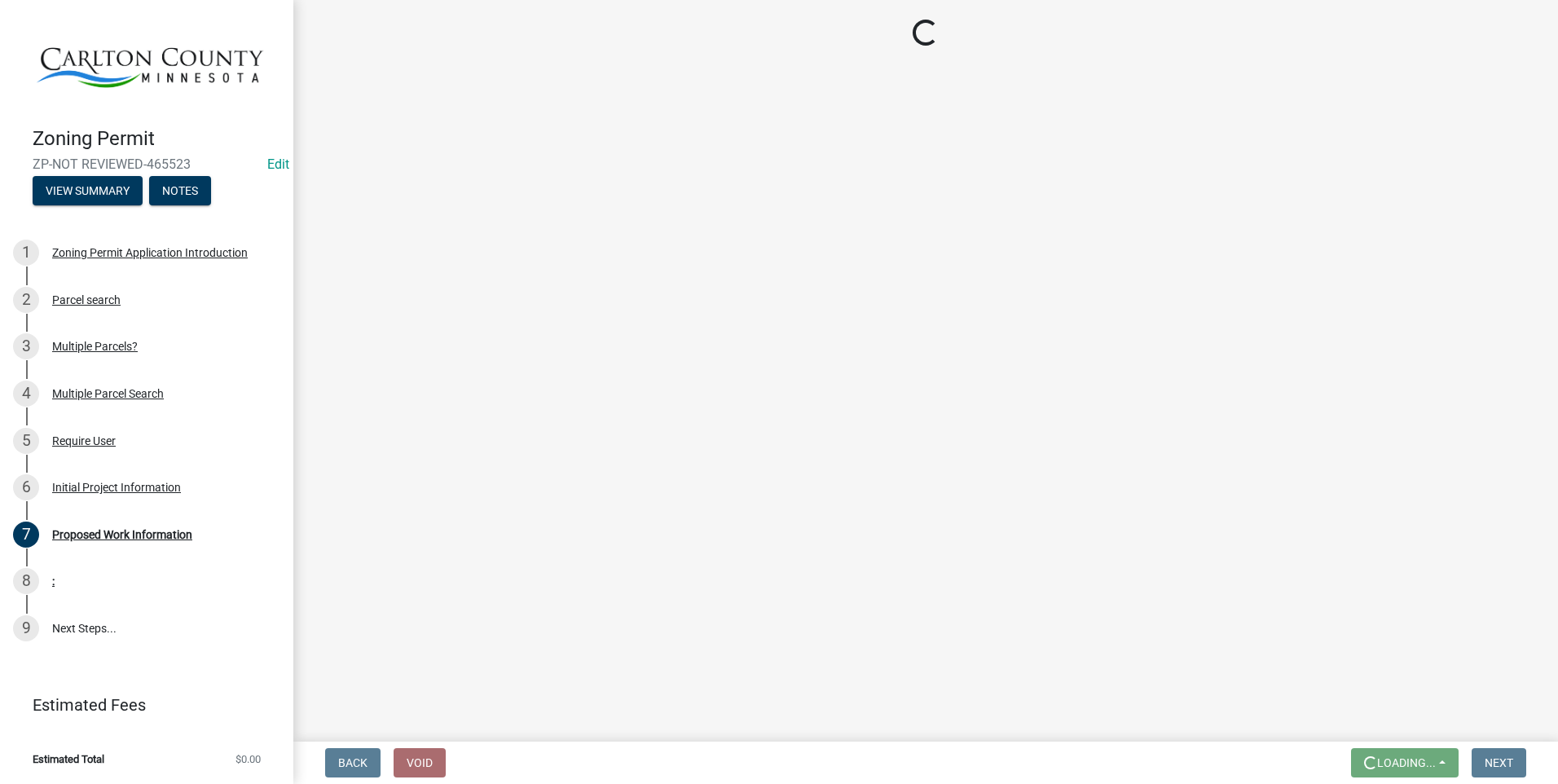
scroll to position [0, 0]
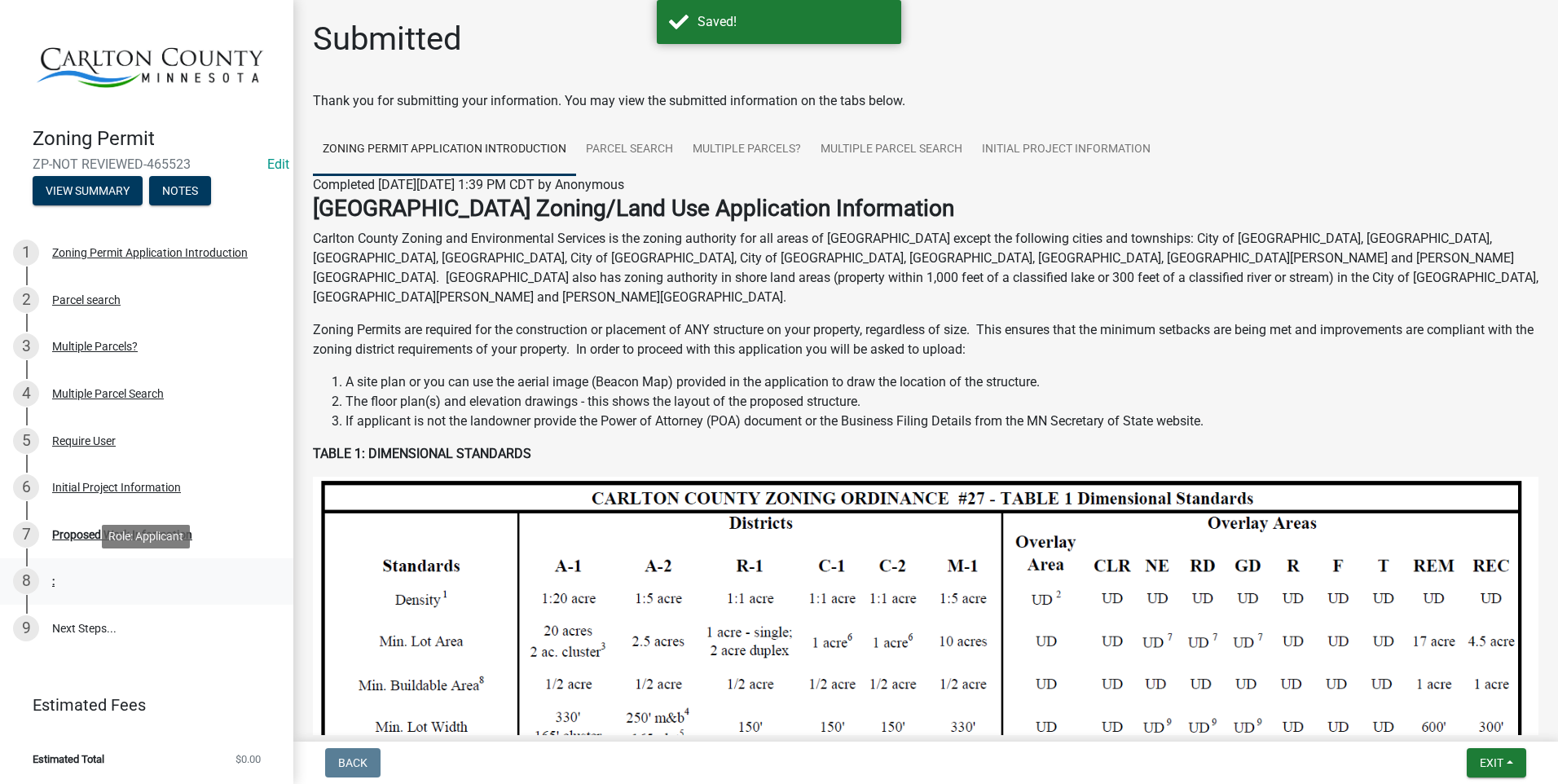
click at [64, 574] on div "8 :" at bounding box center [140, 580] width 254 height 26
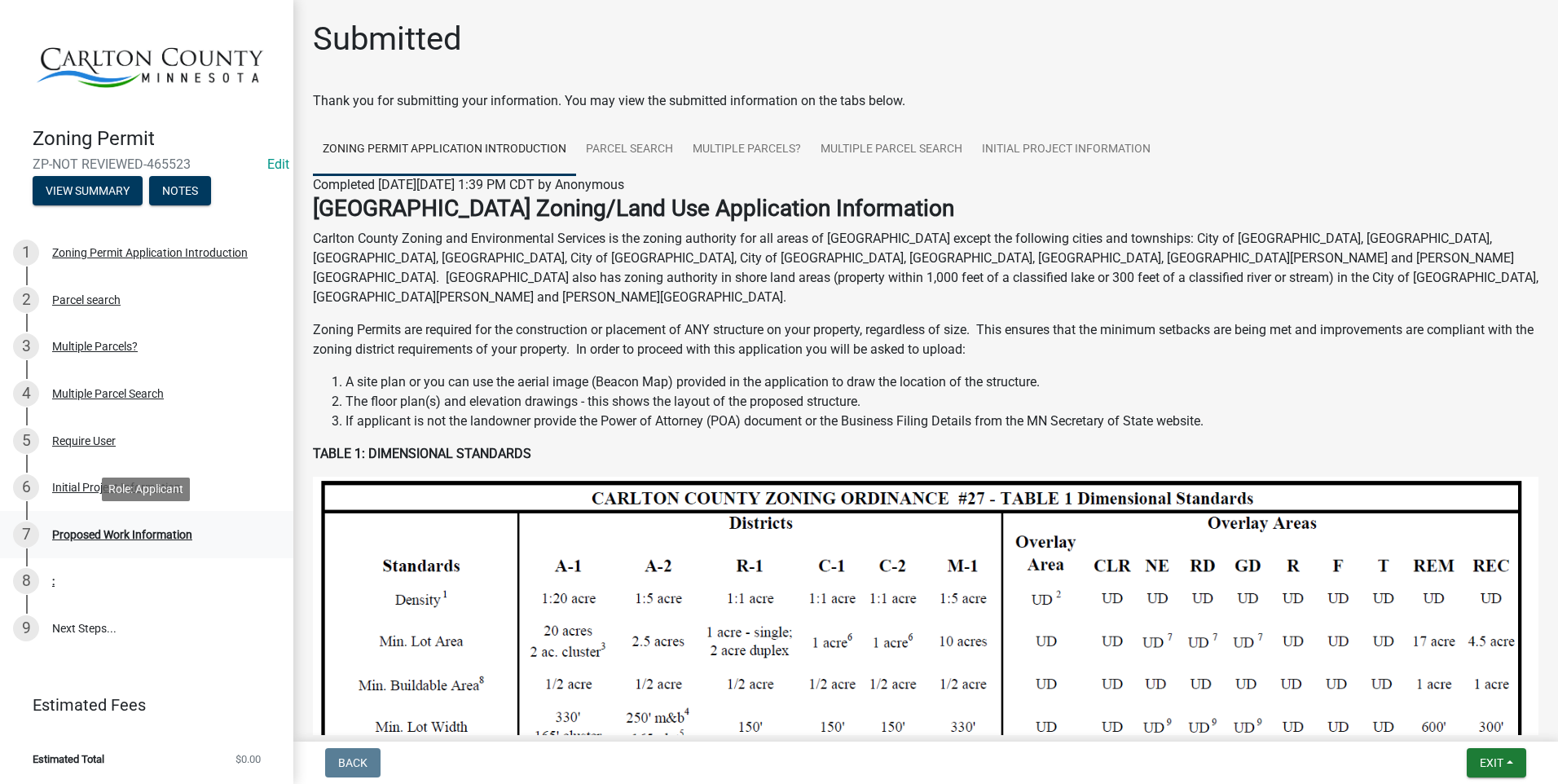
click at [96, 536] on div "Proposed Work Information" at bounding box center [122, 535] width 140 height 12
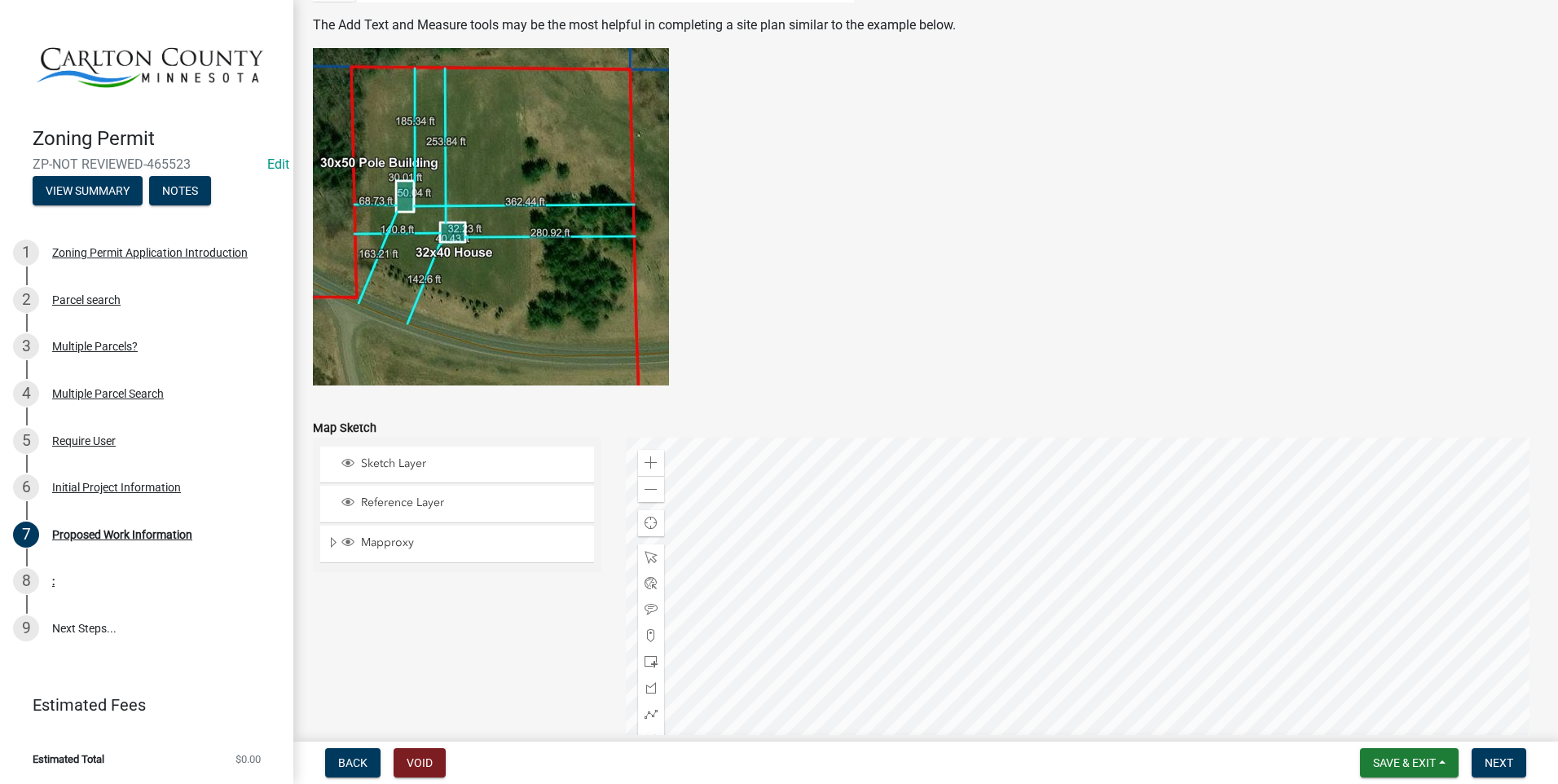
scroll to position [3155, 0]
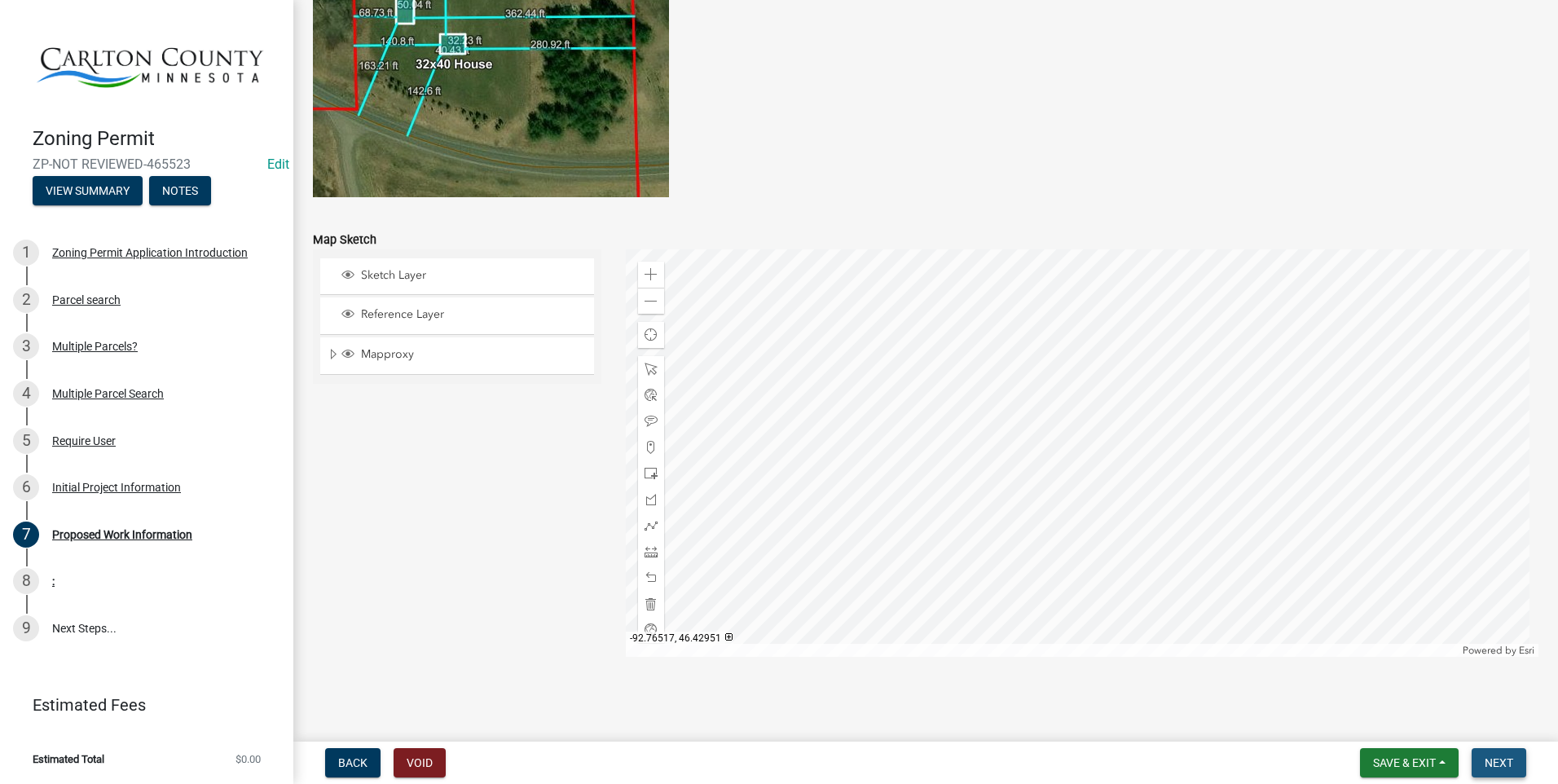
click at [1511, 762] on span "Next" at bounding box center [1499, 763] width 29 height 13
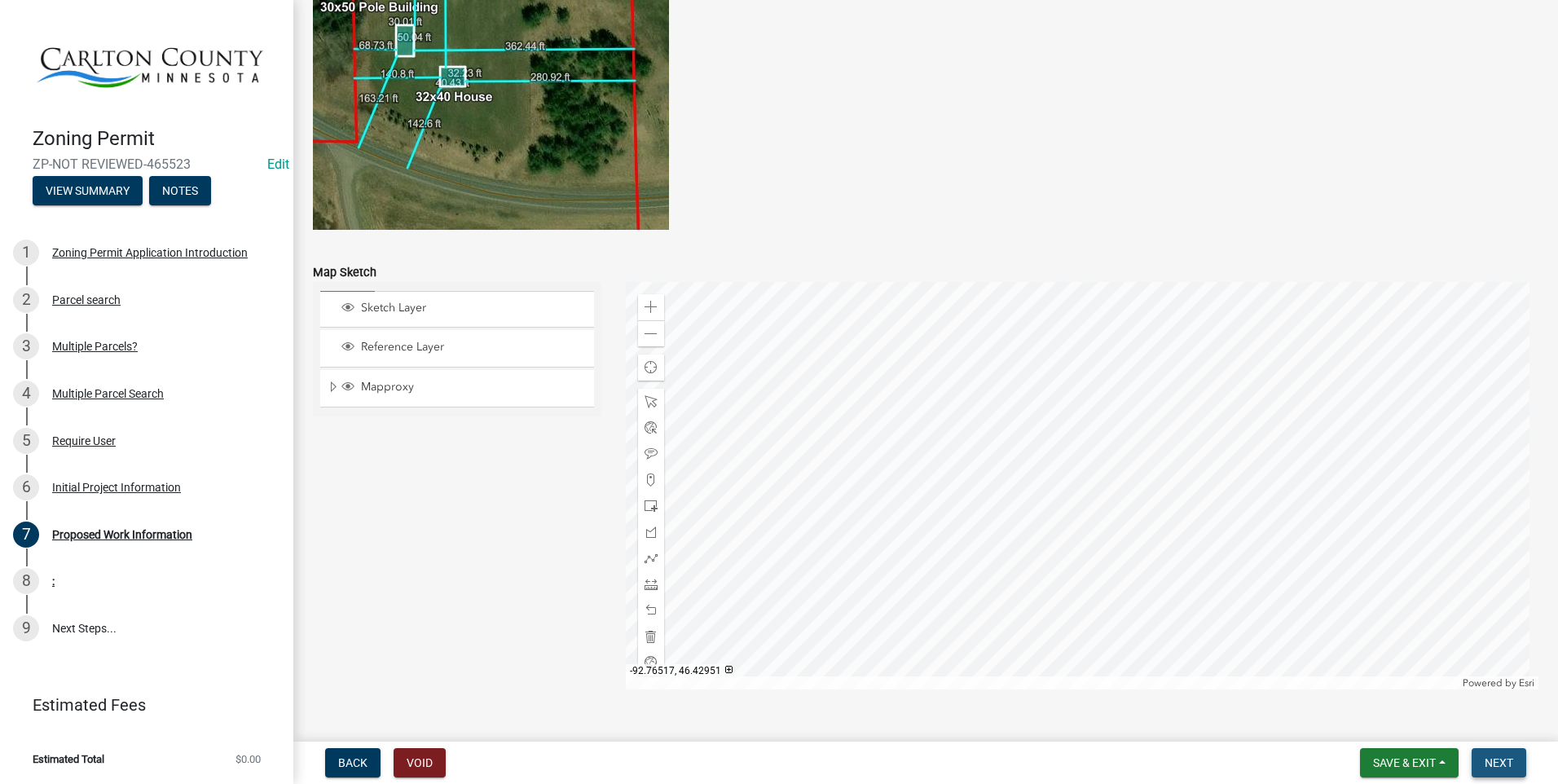
scroll to position [3188, 0]
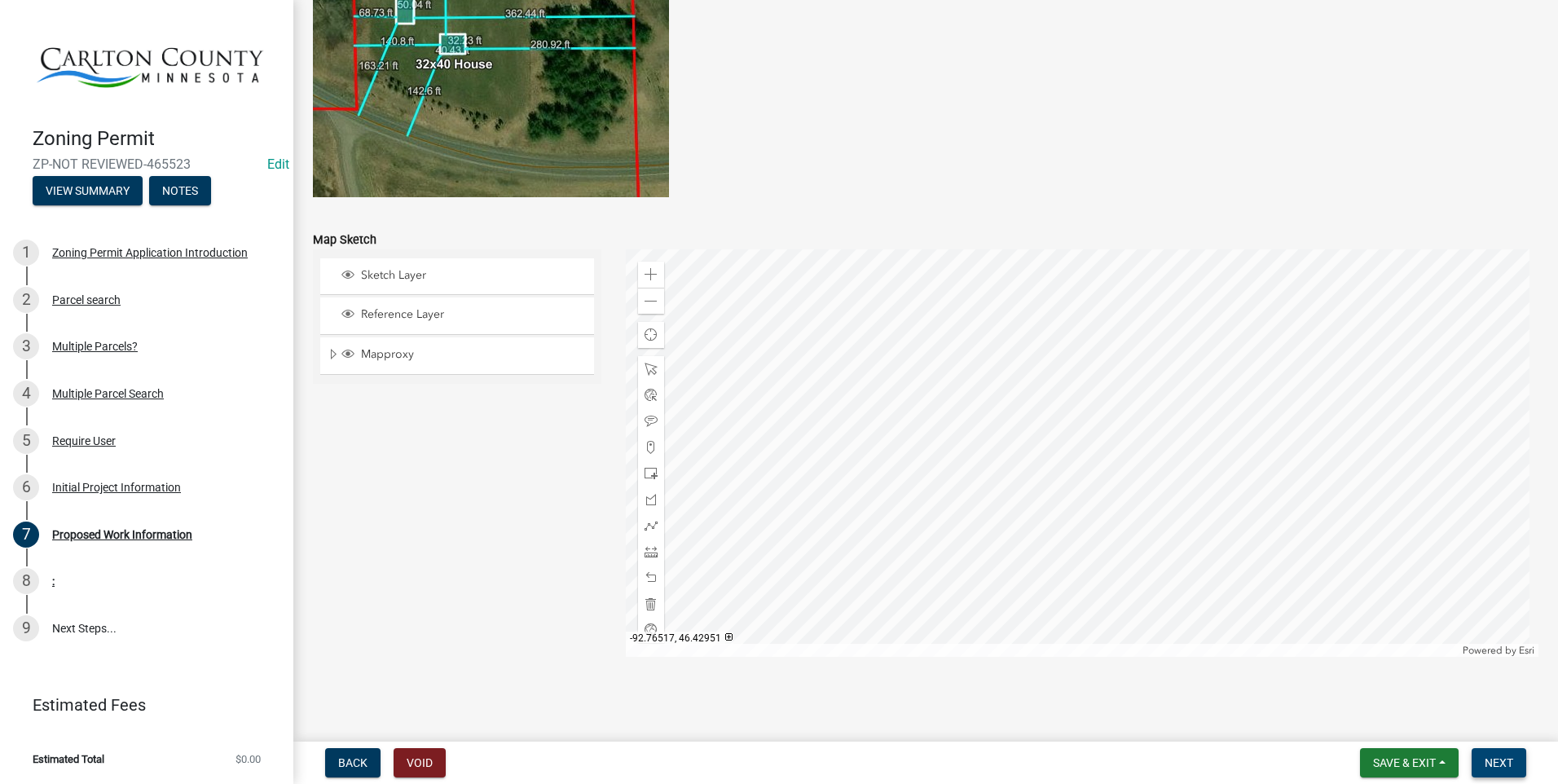
click at [1503, 755] on button "Next" at bounding box center [1498, 762] width 55 height 29
click at [84, 582] on div "8 :" at bounding box center [140, 580] width 254 height 26
click at [40, 579] on div "8 :" at bounding box center [140, 580] width 254 height 26
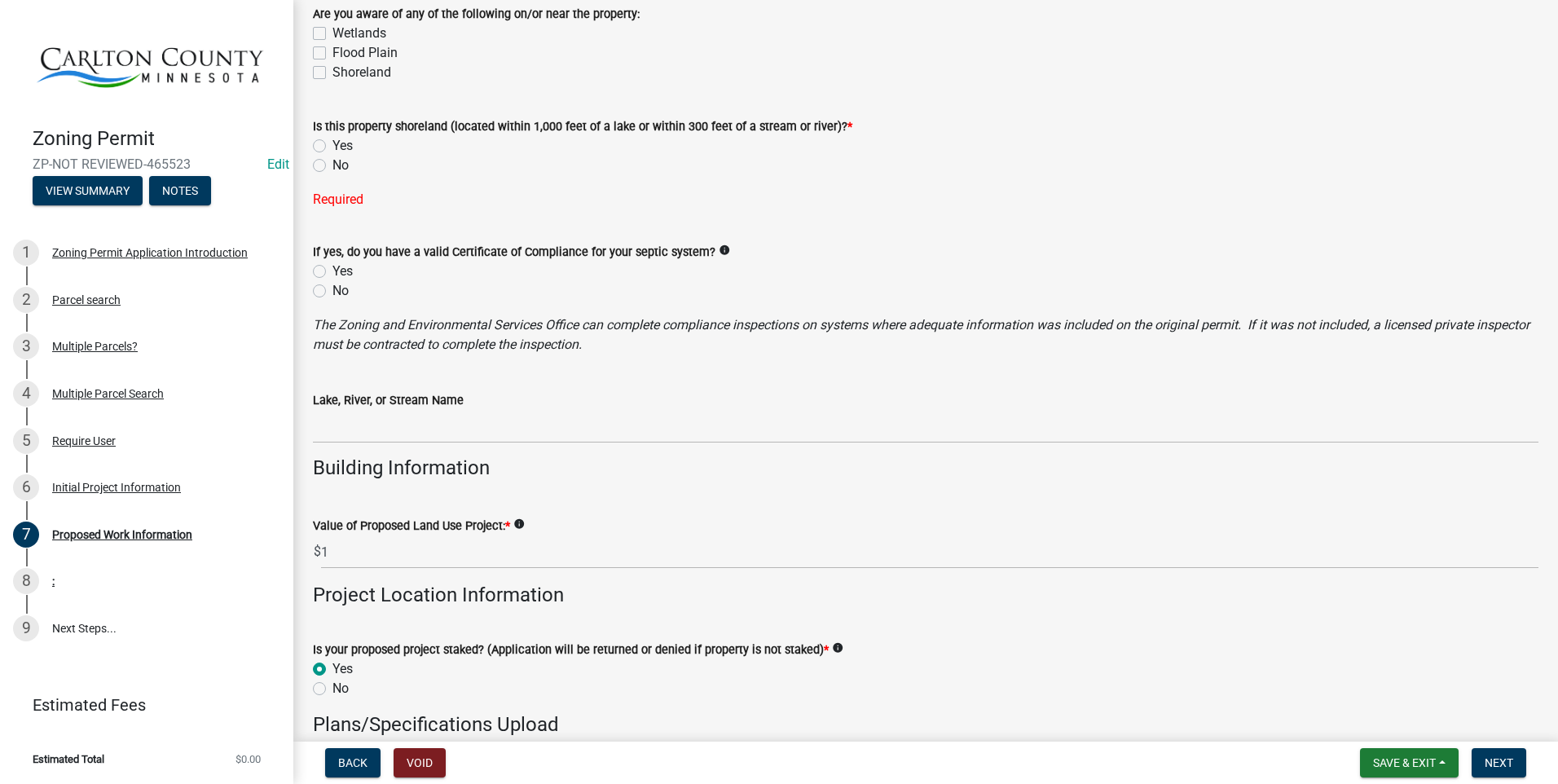
scroll to position [988, 0]
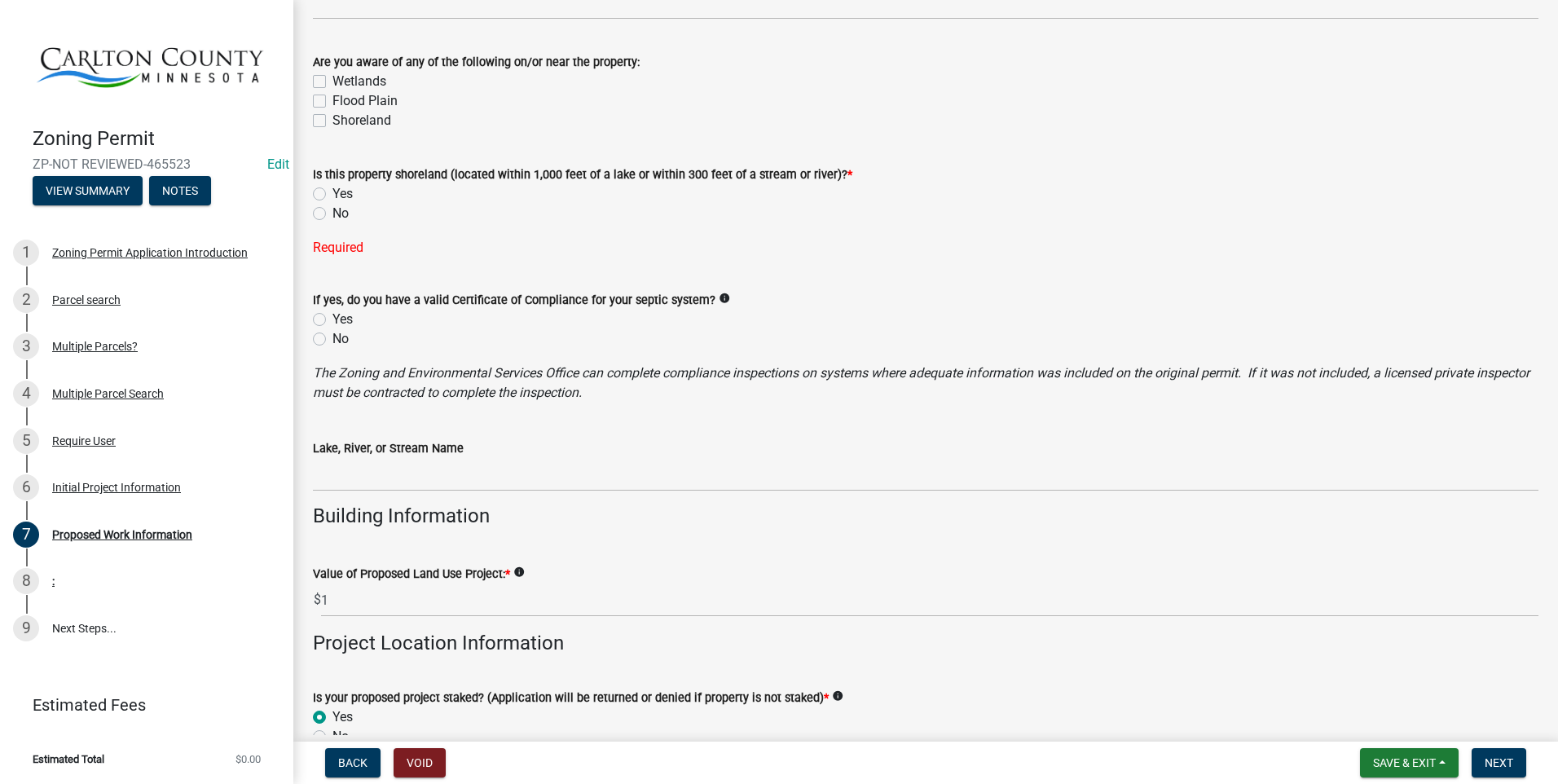
click at [333, 213] on label "No" at bounding box center [340, 213] width 16 height 19
click at [333, 213] on input "No" at bounding box center [338, 209] width 11 height 11
radio input "true"
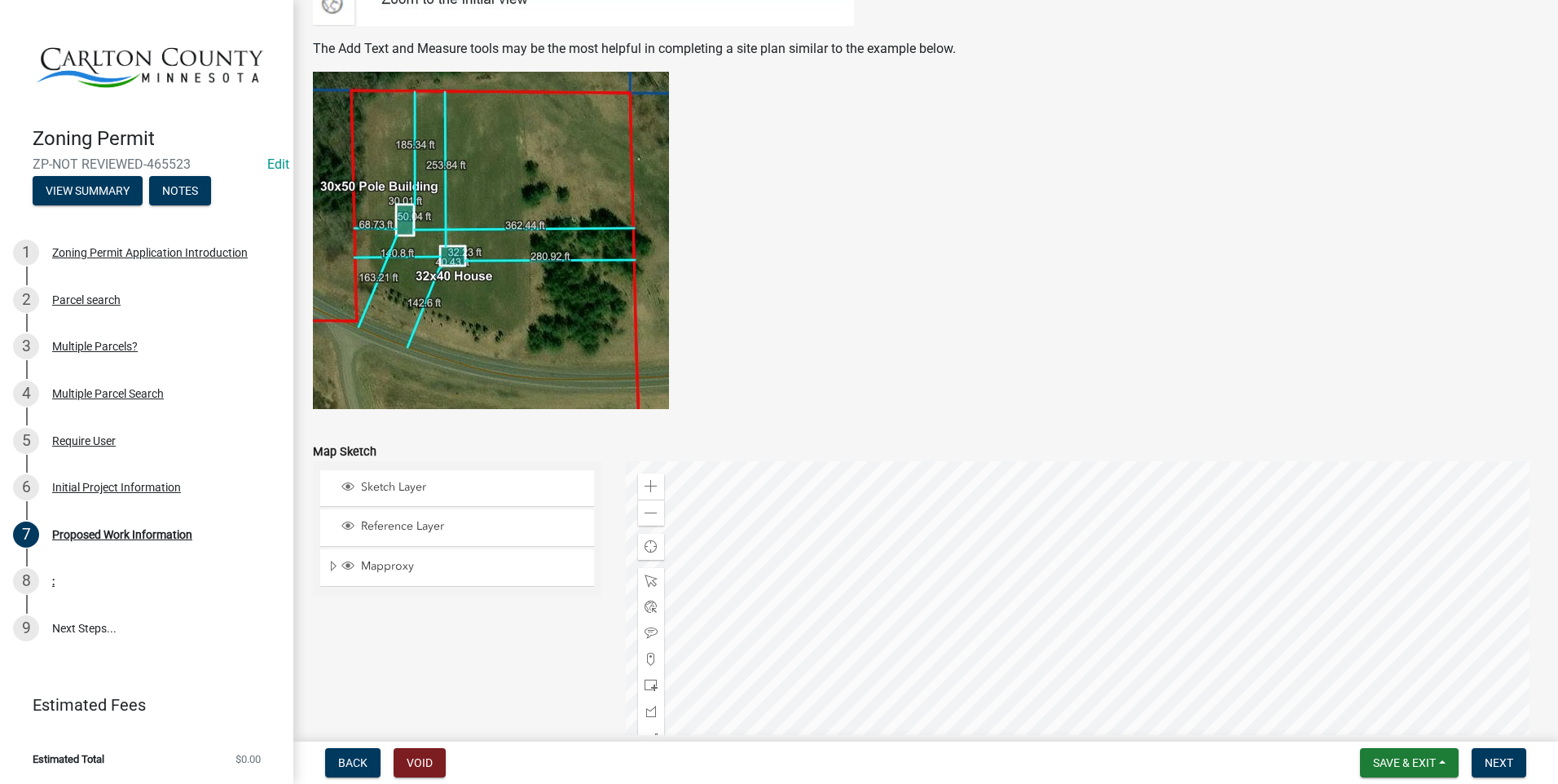
scroll to position [3155, 0]
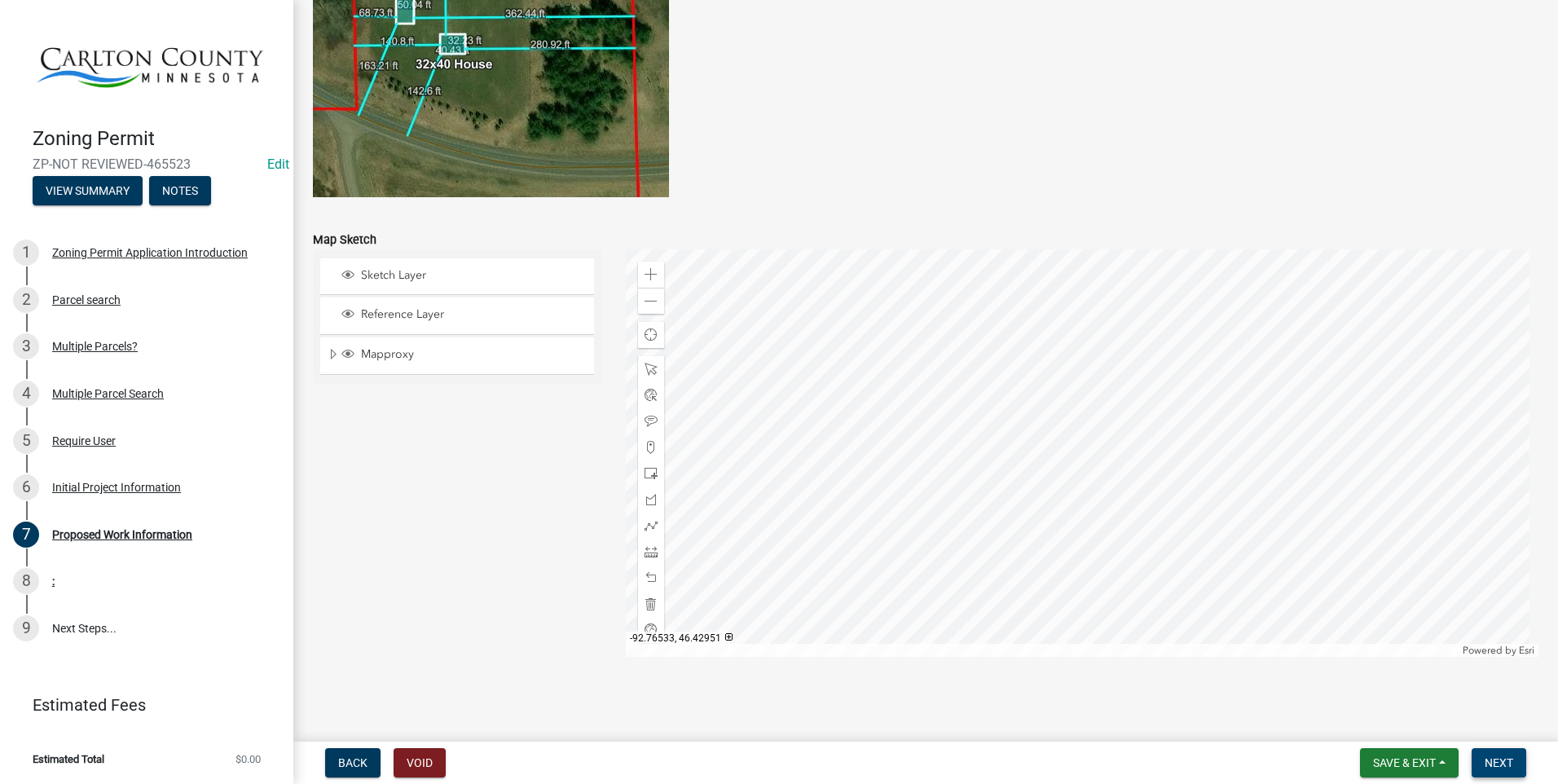
click at [1501, 760] on span "Next" at bounding box center [1499, 763] width 29 height 13
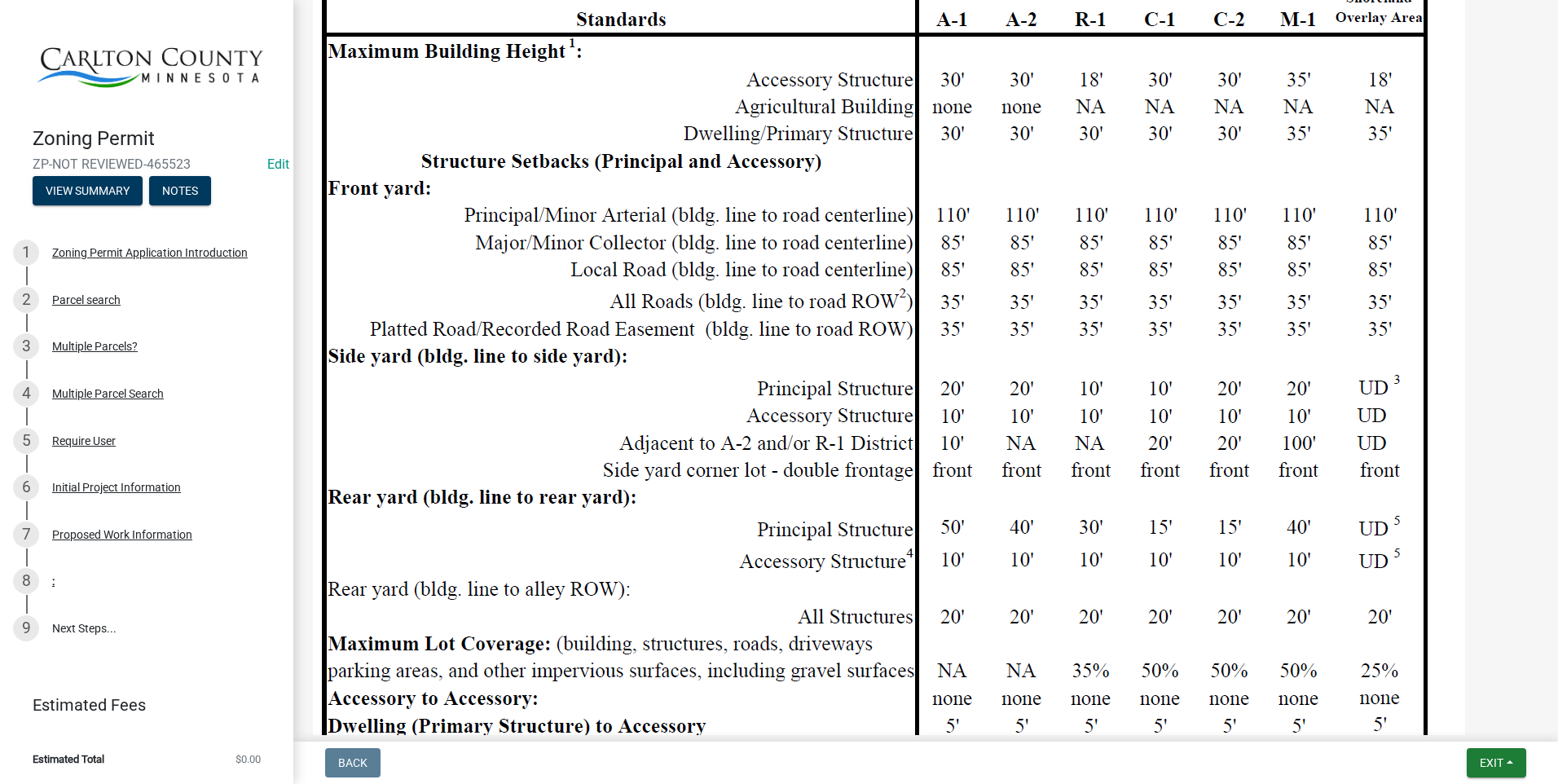
scroll to position [1956, 0]
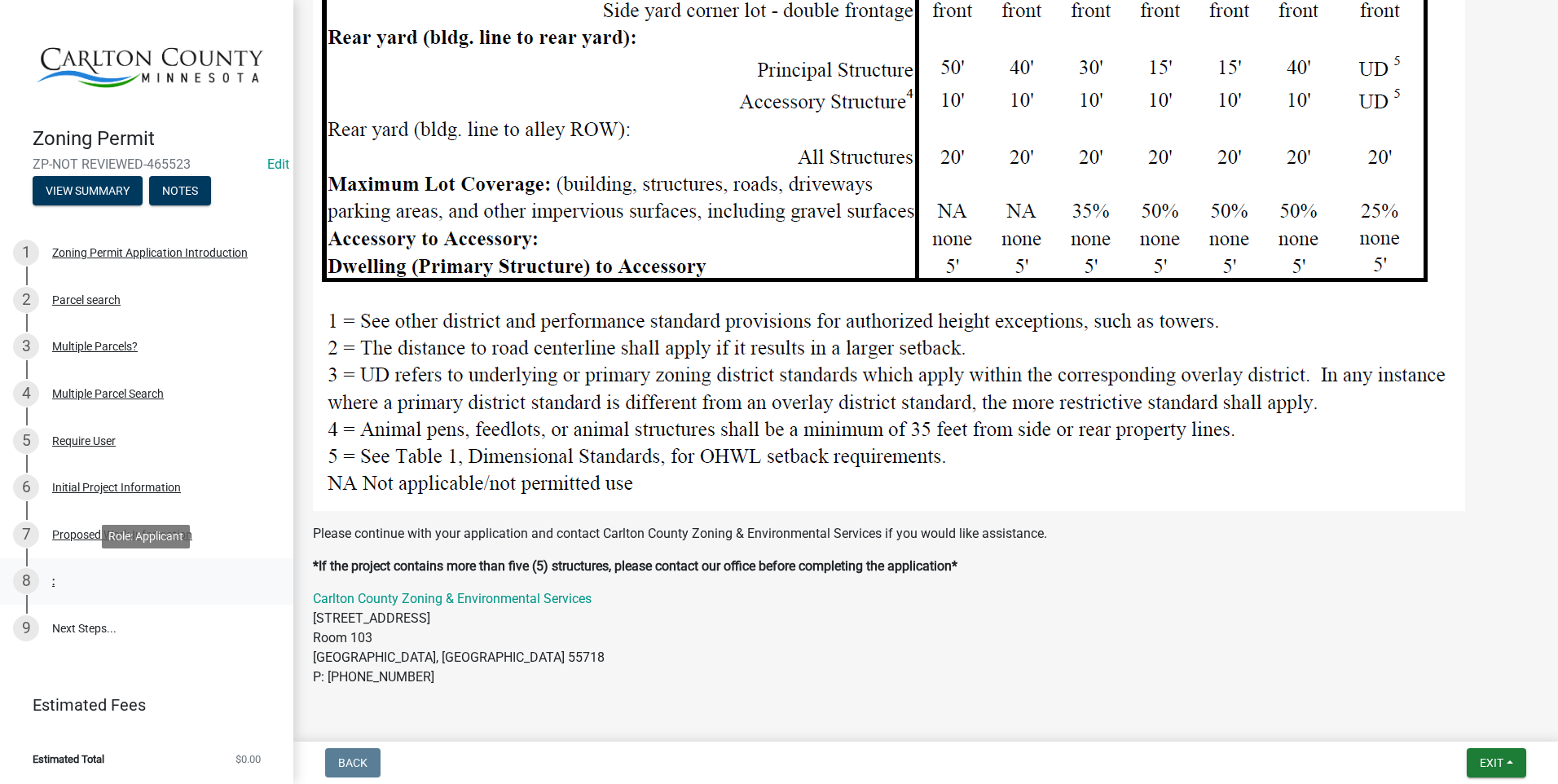
click at [28, 577] on div "8" at bounding box center [26, 580] width 26 height 26
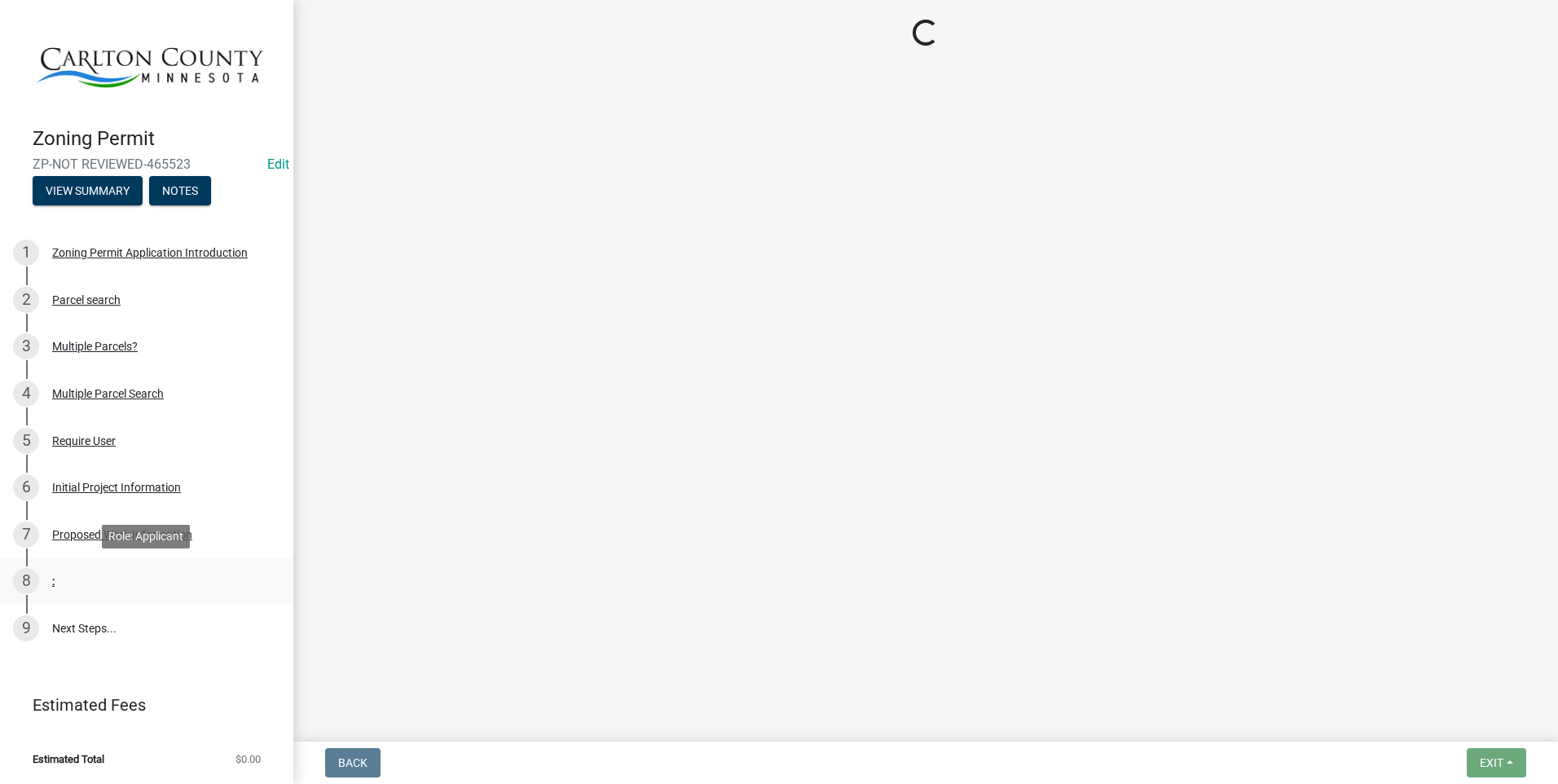
scroll to position [0, 0]
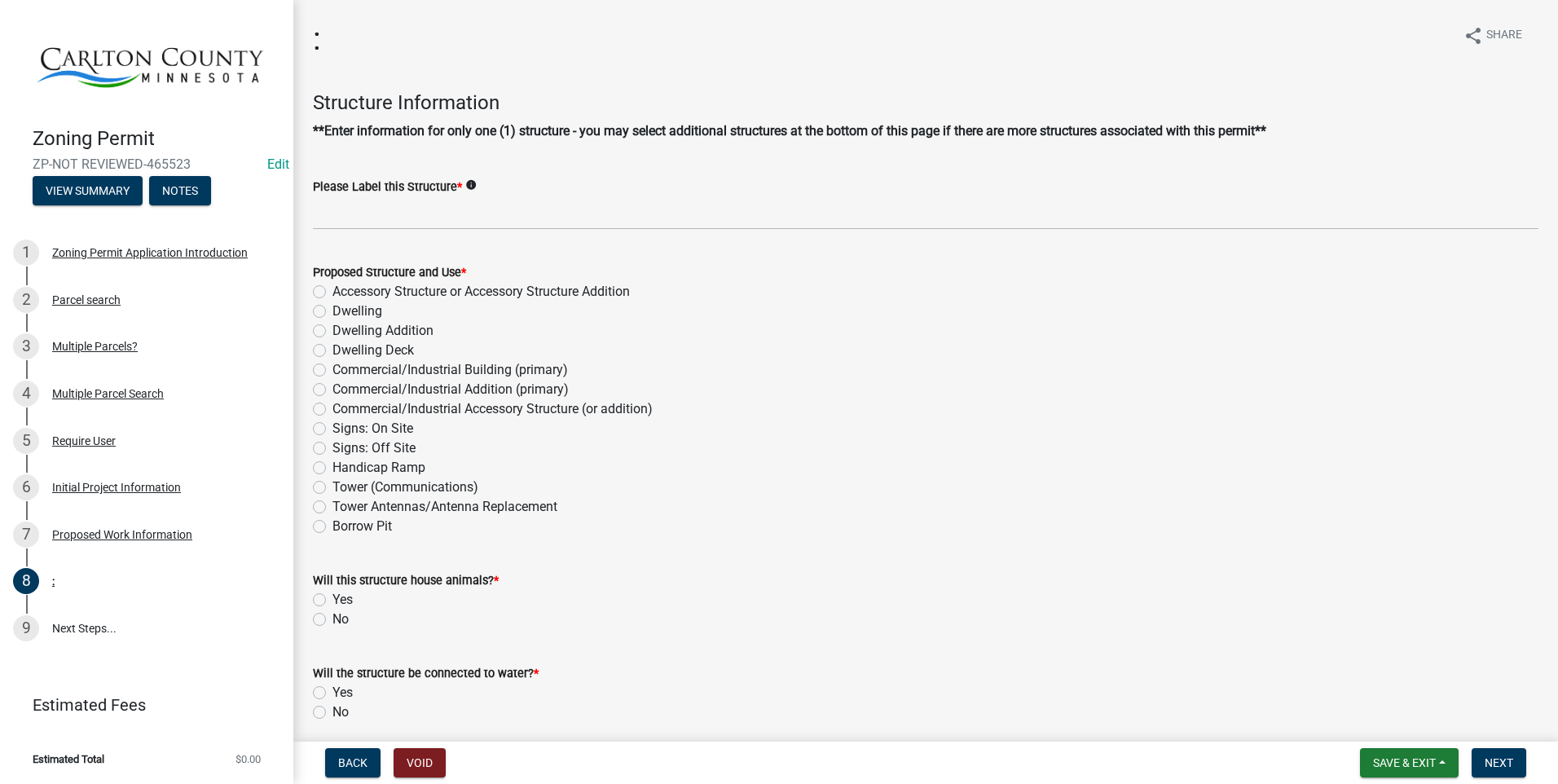
click at [333, 293] on label "Accessory Structure or Accessory Structure Addition" at bounding box center [481, 291] width 298 height 19
click at [333, 293] on input "Accessory Structure or Accessory Structure Addition" at bounding box center [338, 287] width 11 height 11
radio input "true"
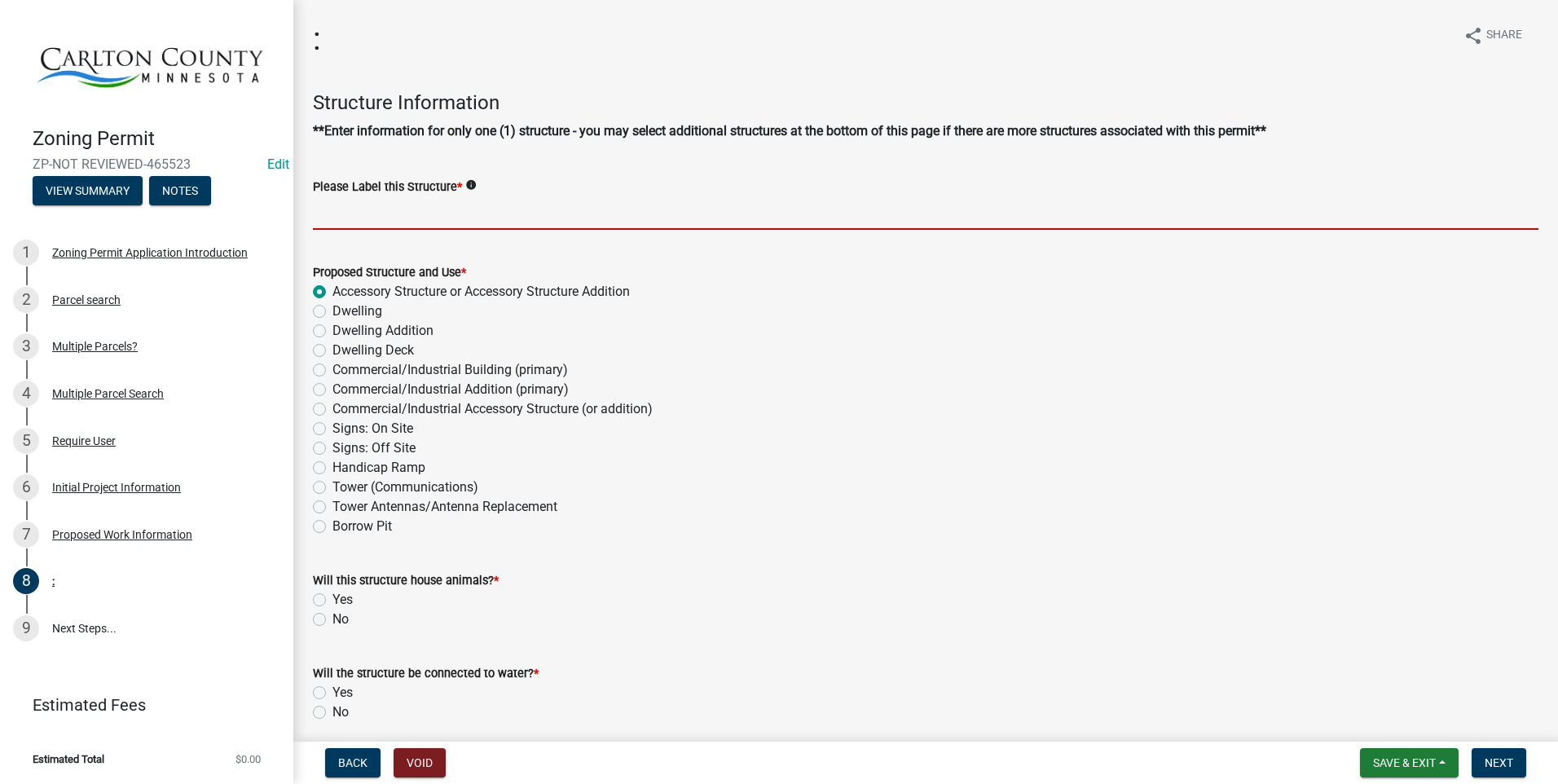
click at [412, 210] on input "Please Label this Structure *" at bounding box center [926, 213] width 1226 height 34
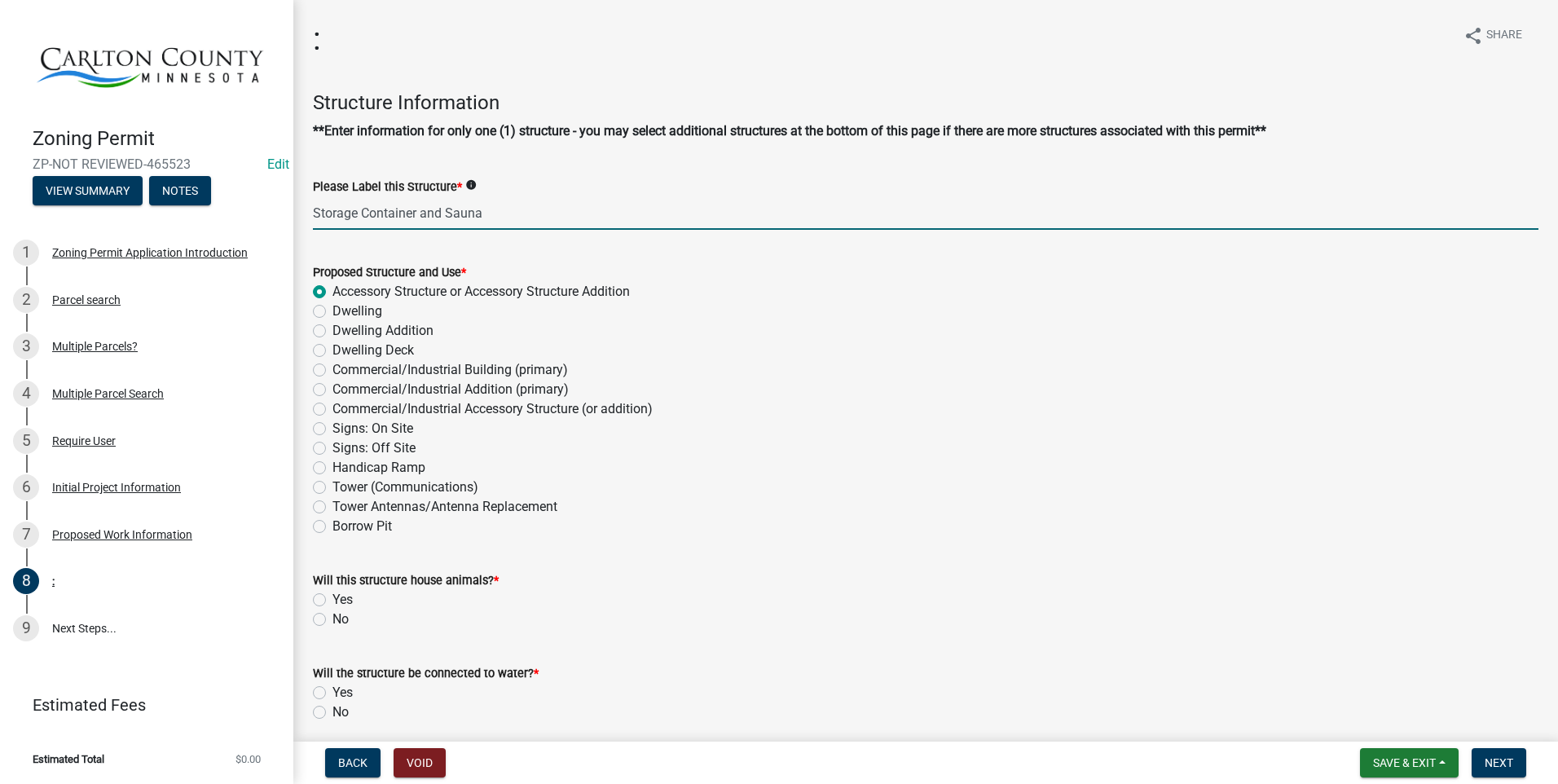
type input "Storage Container and Sauna"
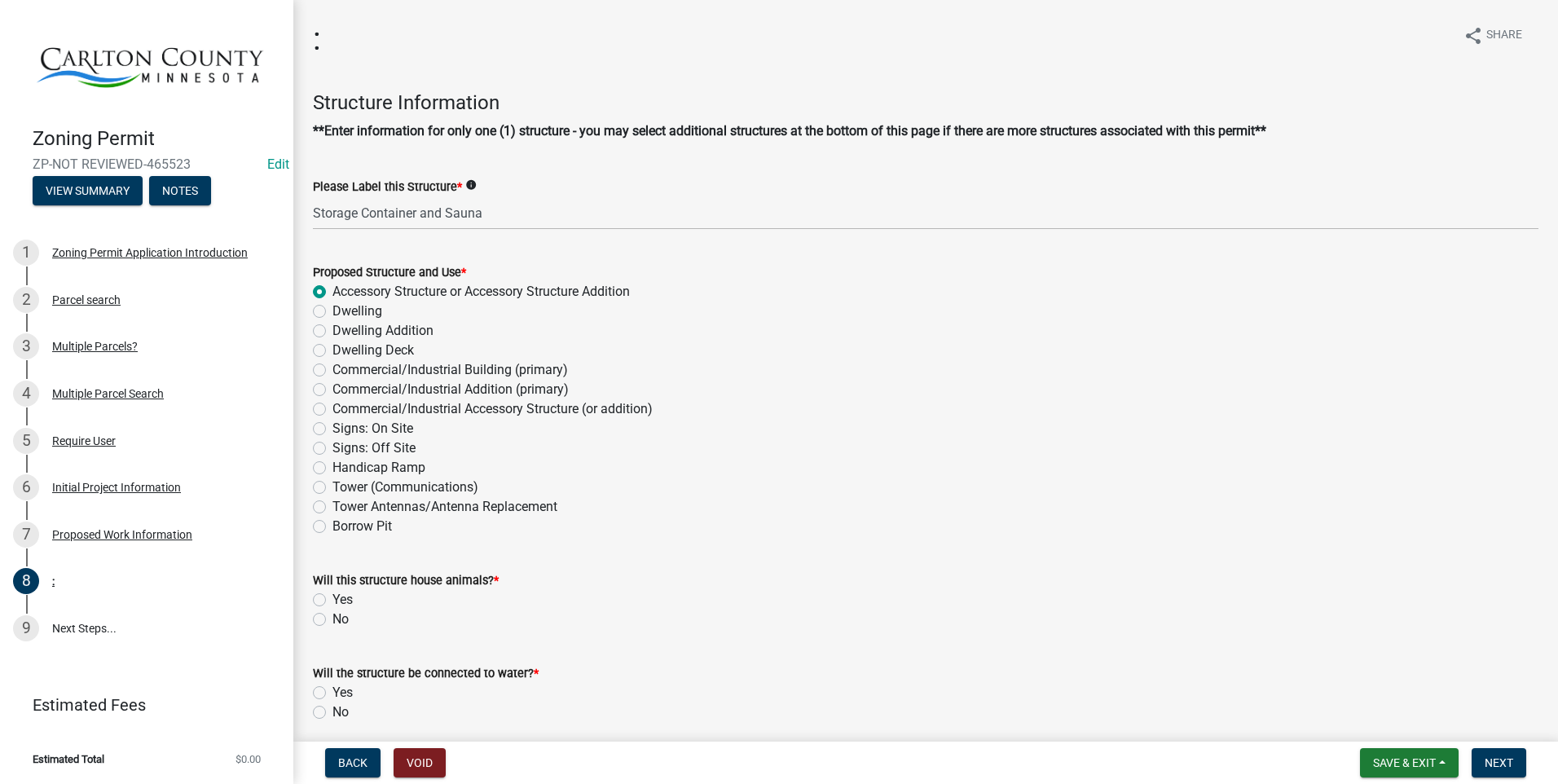
click at [333, 624] on label "No" at bounding box center [340, 619] width 16 height 19
click at [333, 620] on input "No" at bounding box center [338, 615] width 11 height 11
radio input "true"
click at [333, 712] on label "No" at bounding box center [340, 712] width 16 height 19
click at [333, 712] on input "No" at bounding box center [338, 708] width 11 height 11
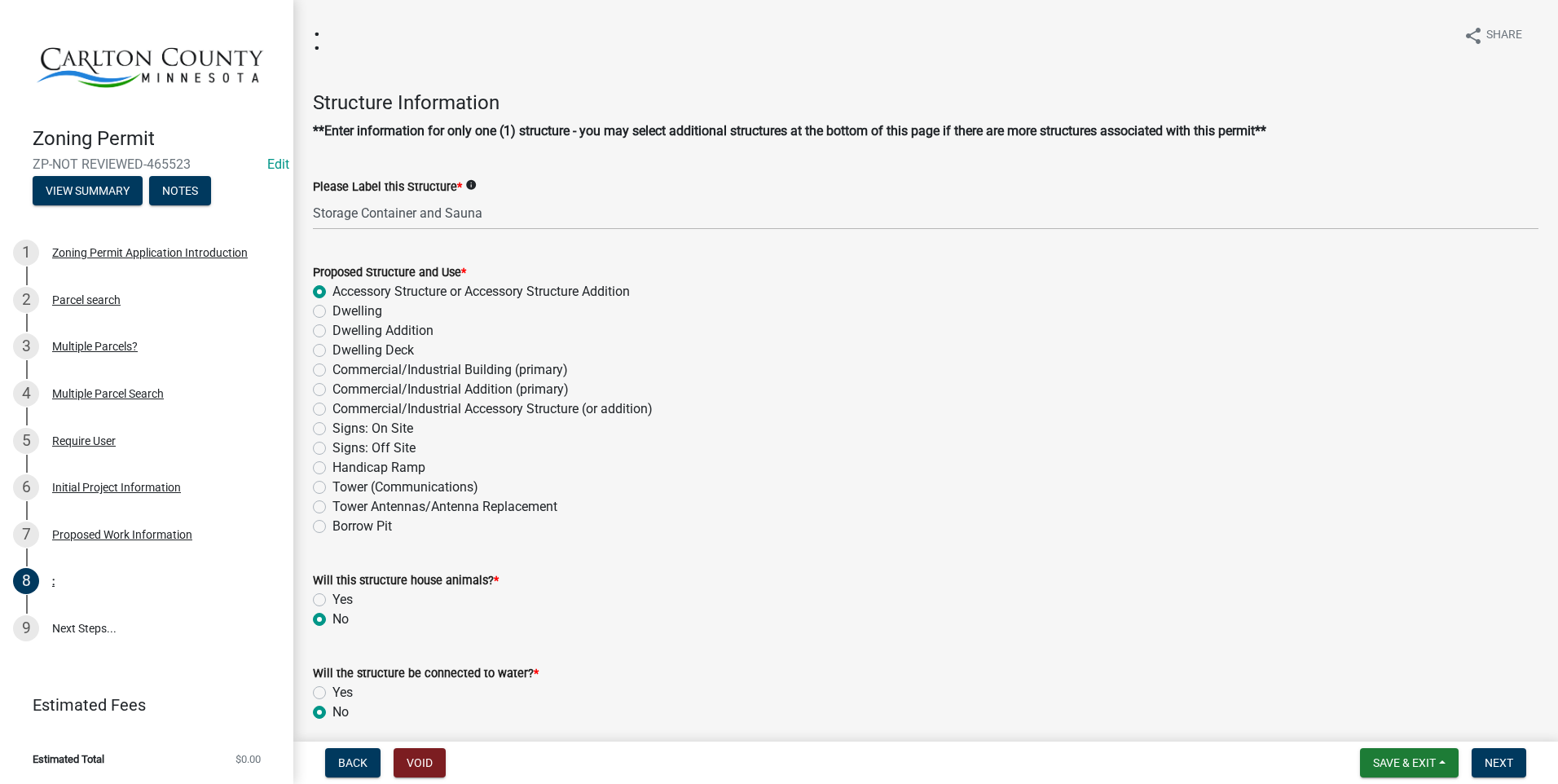
radio input "true"
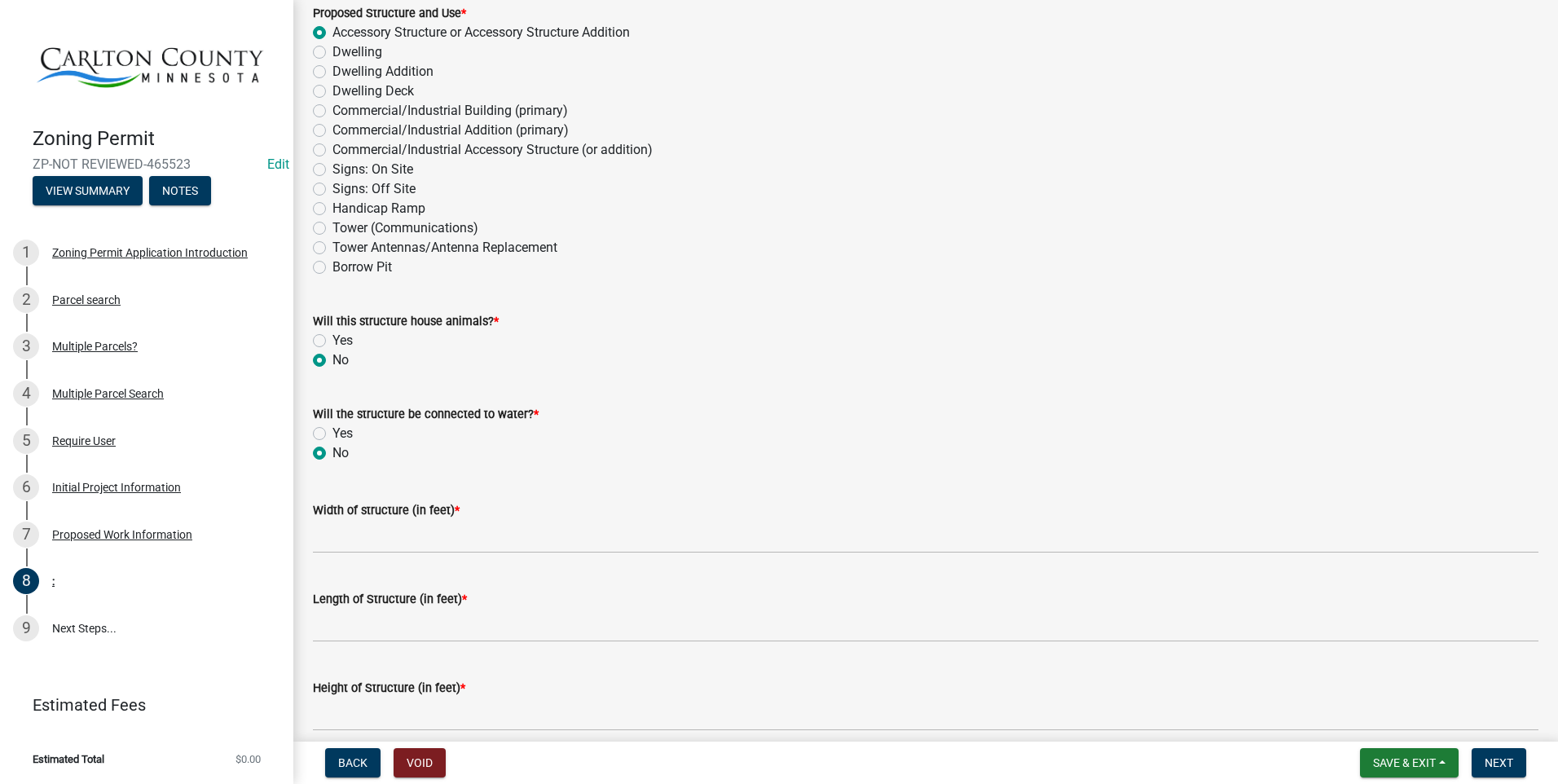
scroll to position [408, 0]
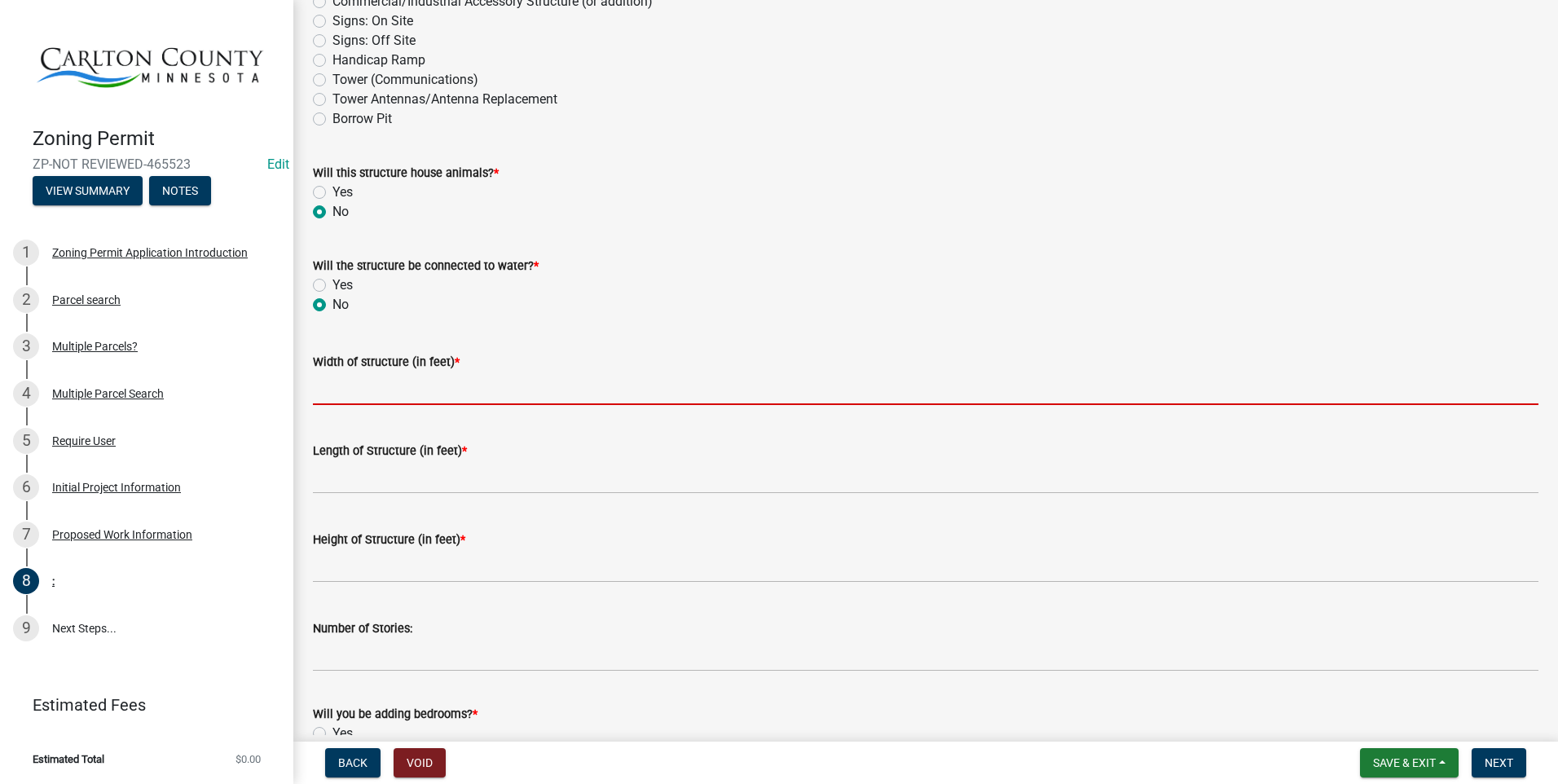
click at [418, 391] on input "Width of structure (in feet) *" at bounding box center [926, 388] width 1226 height 34
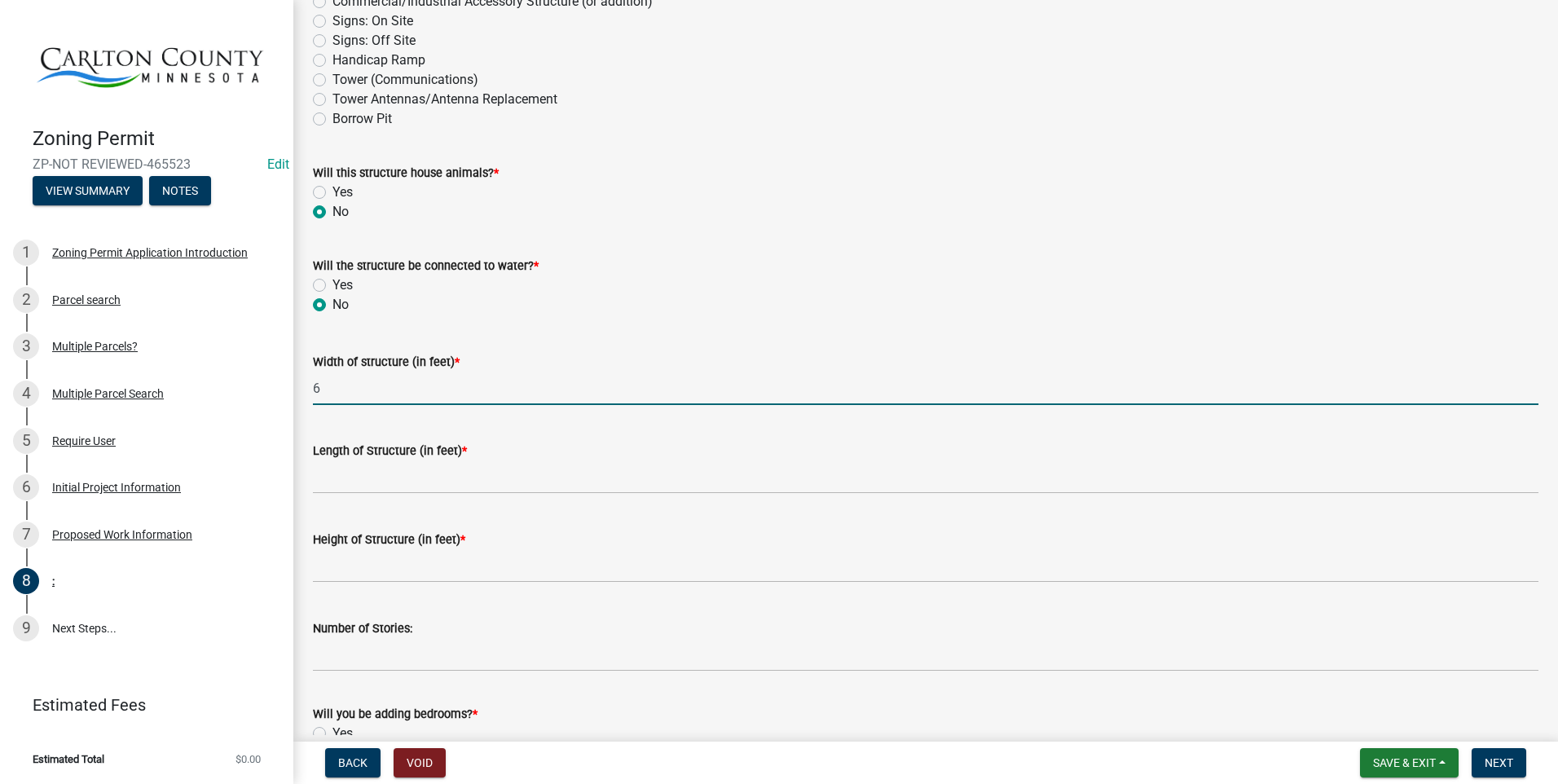
type input "6"
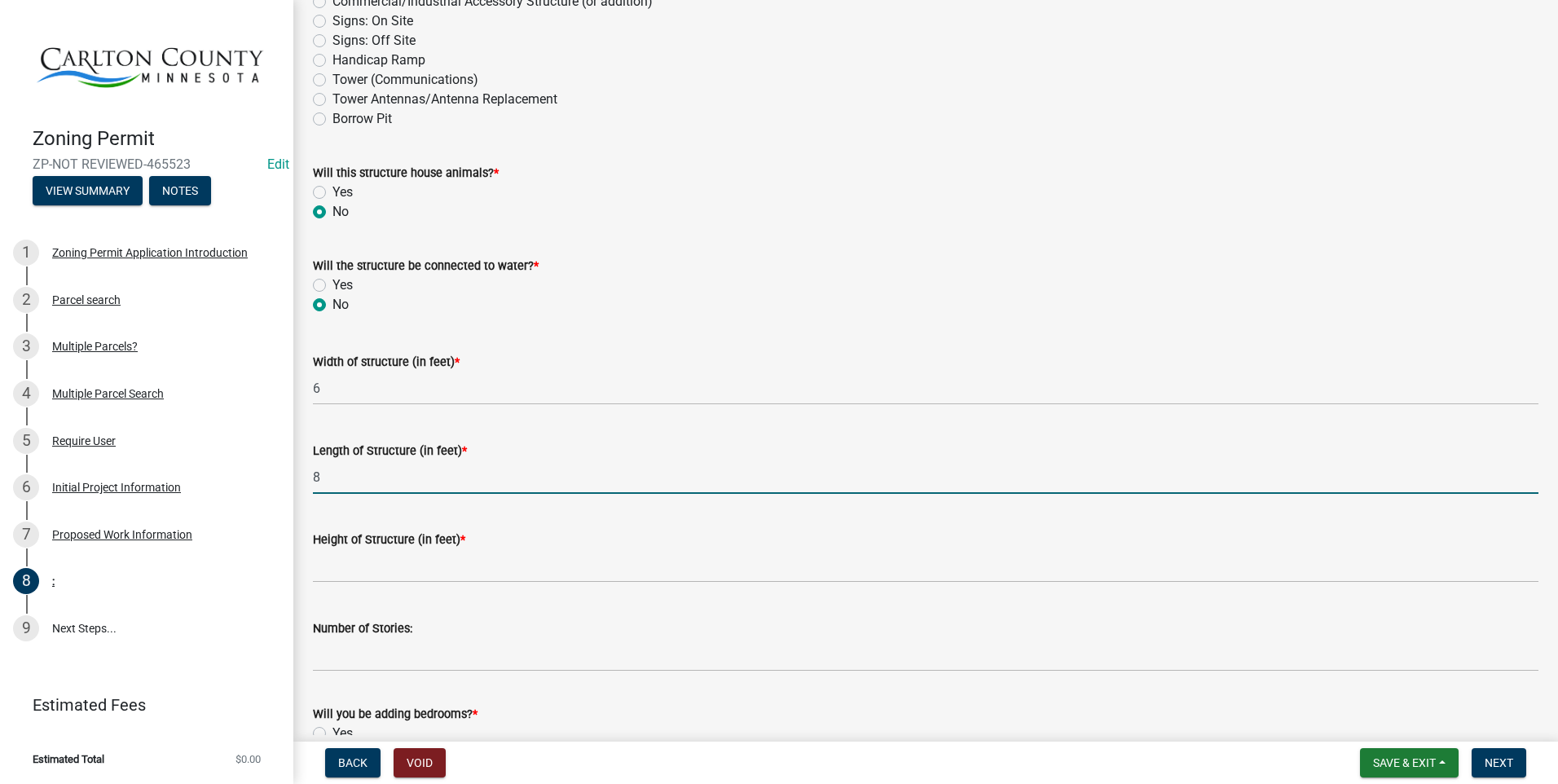
type input "8"
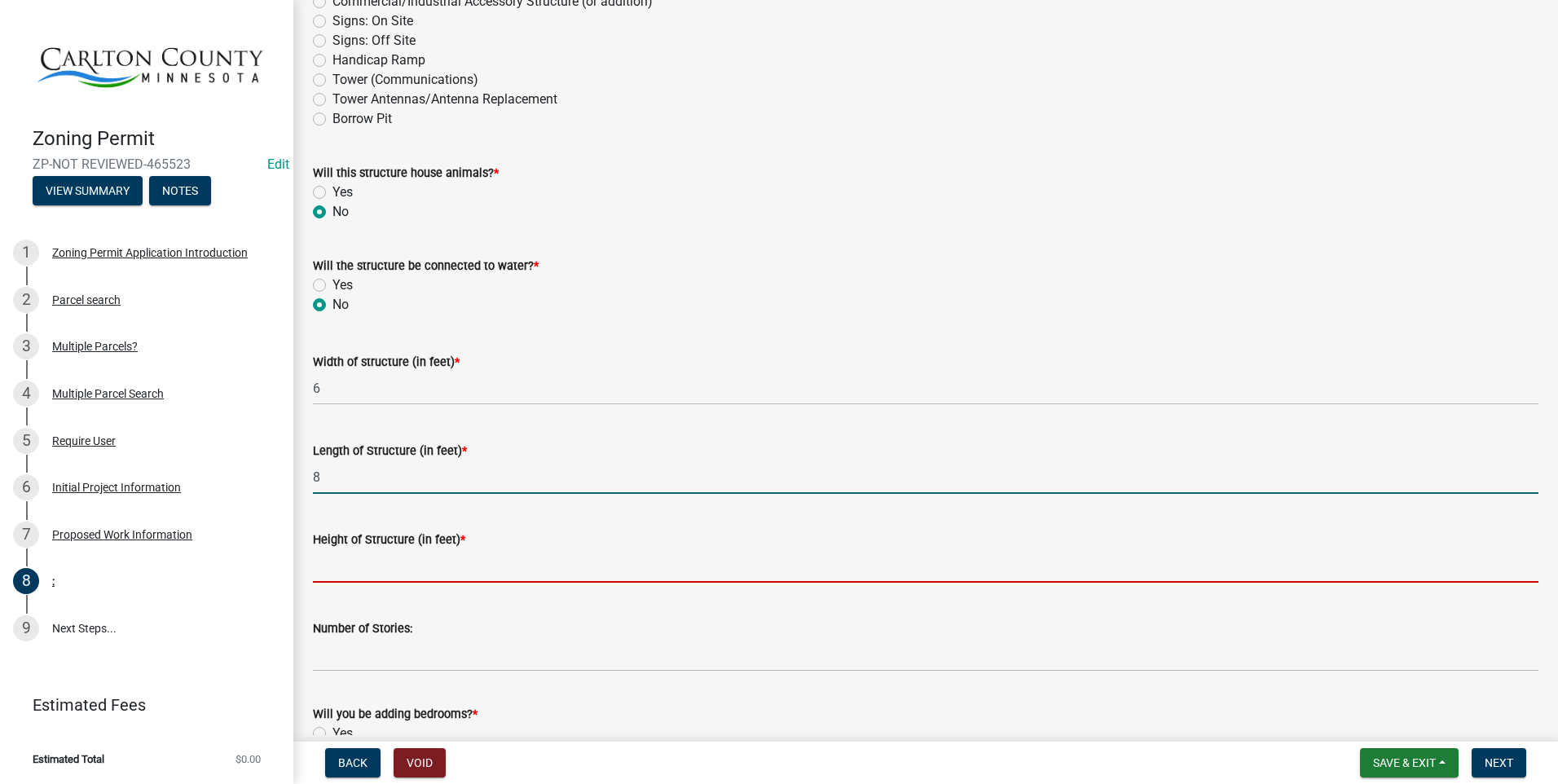
click at [360, 560] on input "Height of Structure (in feet) *" at bounding box center [926, 566] width 1226 height 34
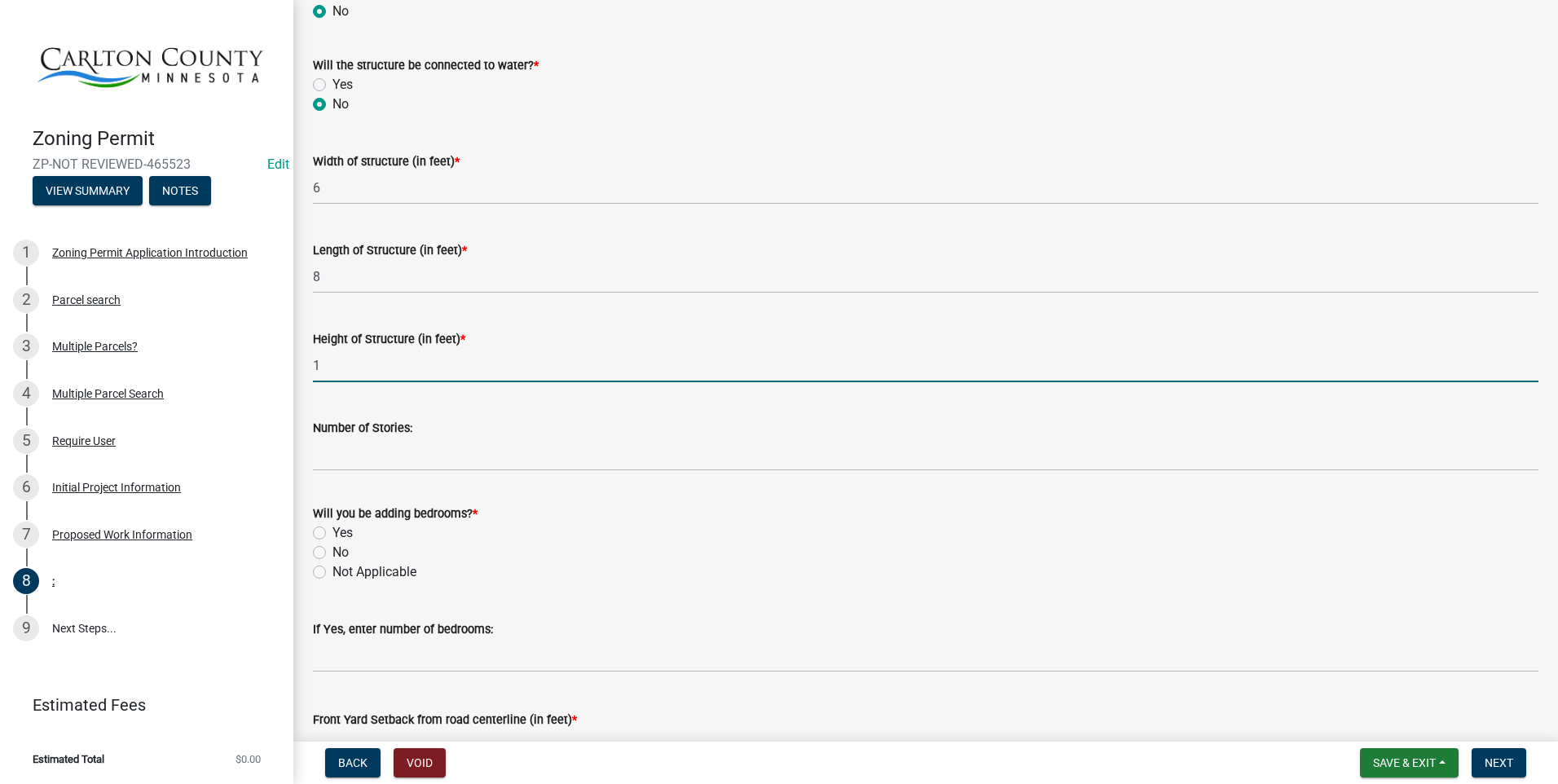
scroll to position [652, 0]
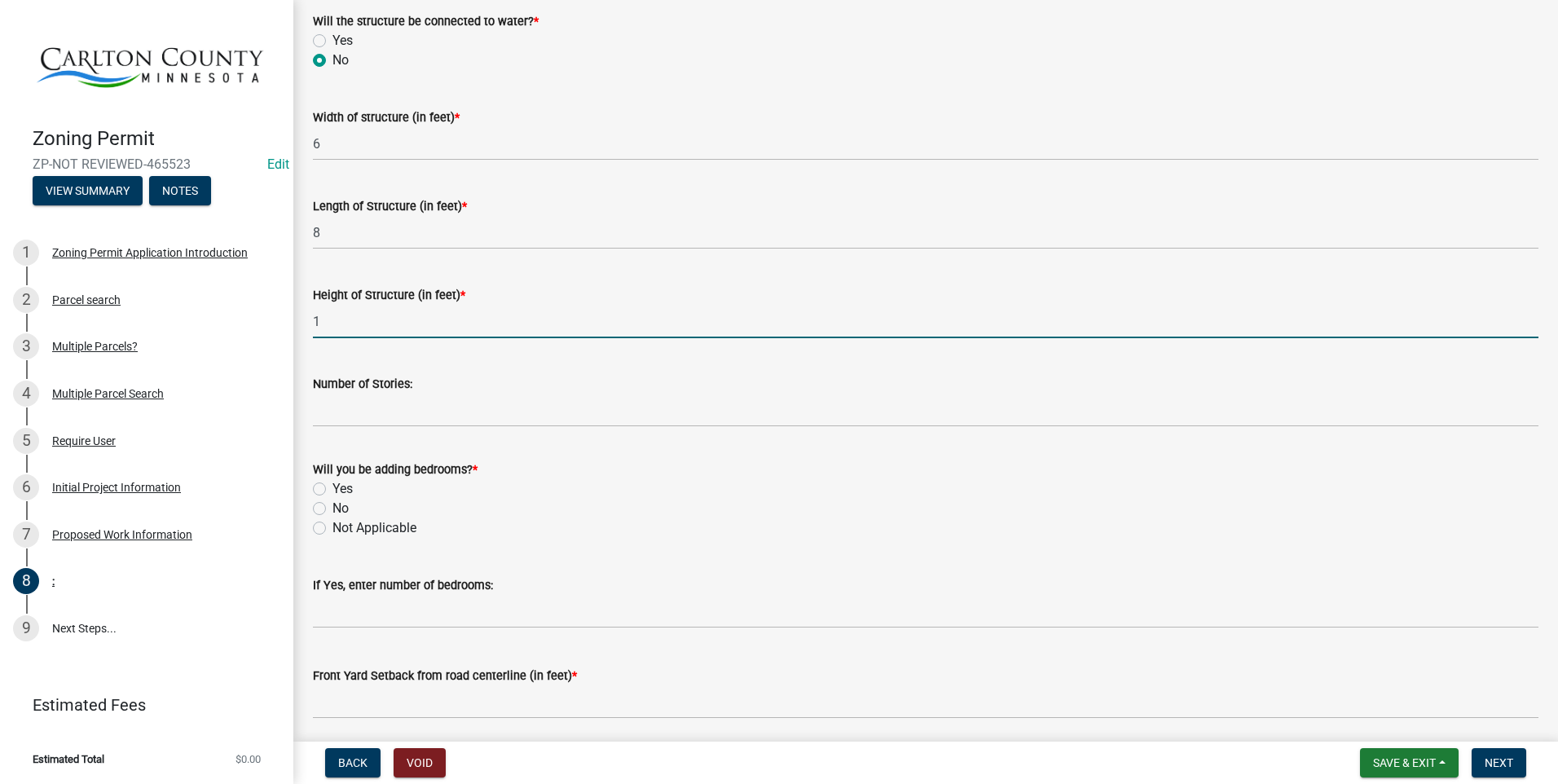
type input "1"
click at [842, 499] on div "No" at bounding box center [926, 508] width 1226 height 19
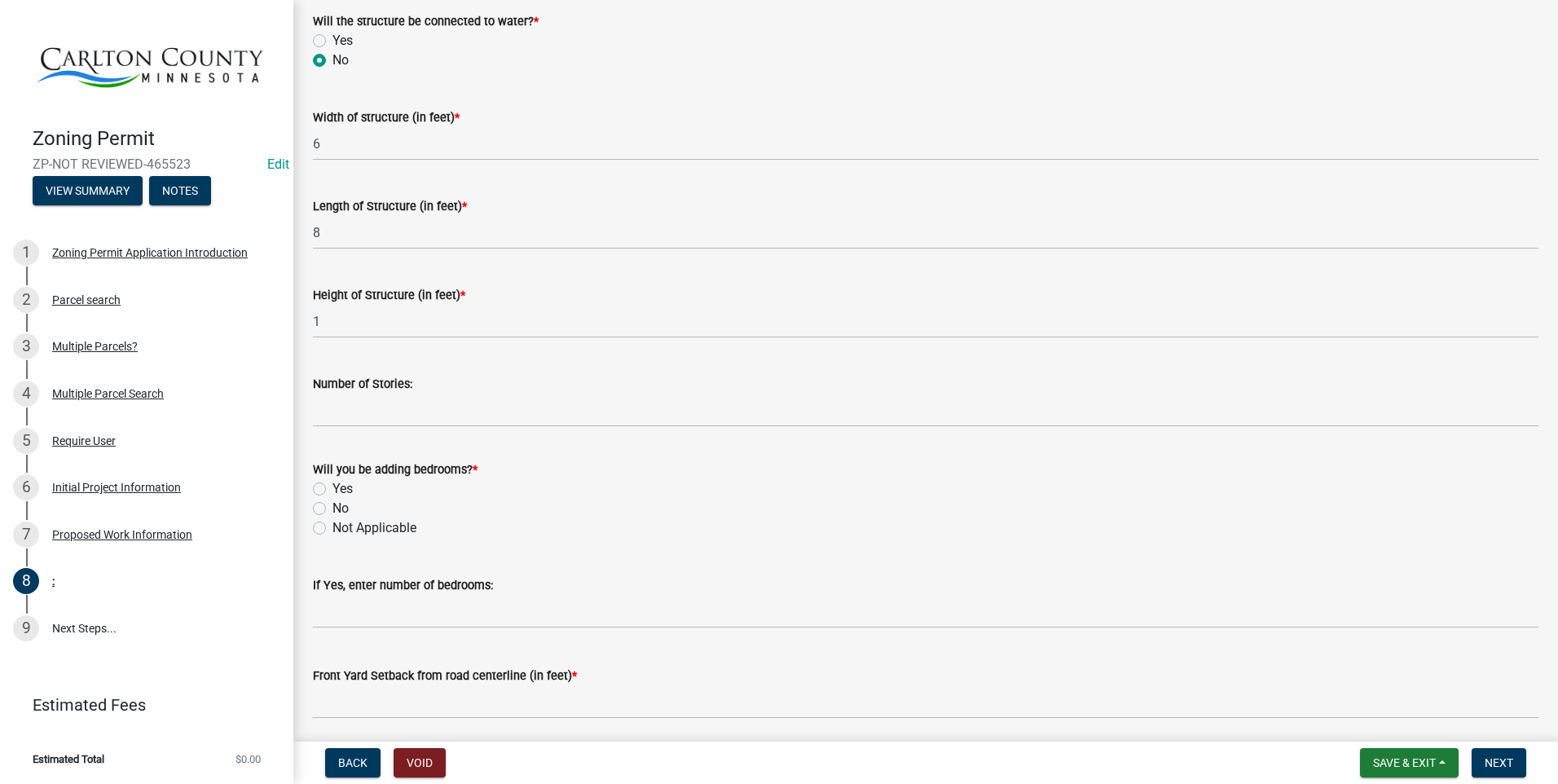
click at [328, 530] on div "Not Applicable" at bounding box center [926, 527] width 1226 height 19
click at [333, 529] on label "Not Applicable" at bounding box center [375, 527] width 84 height 19
click at [333, 529] on input "Not Applicable" at bounding box center [338, 523] width 11 height 11
radio input "true"
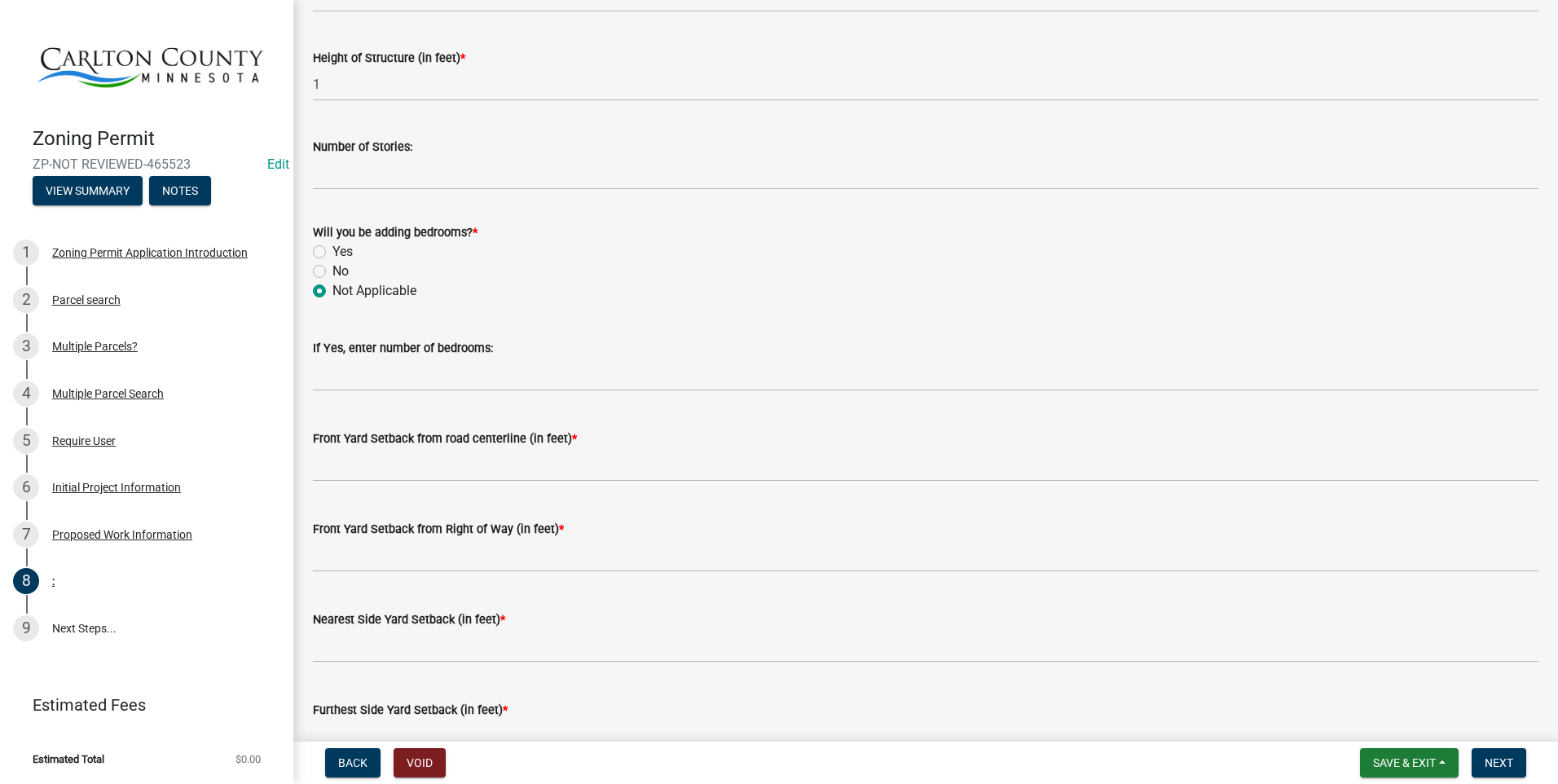
scroll to position [896, 0]
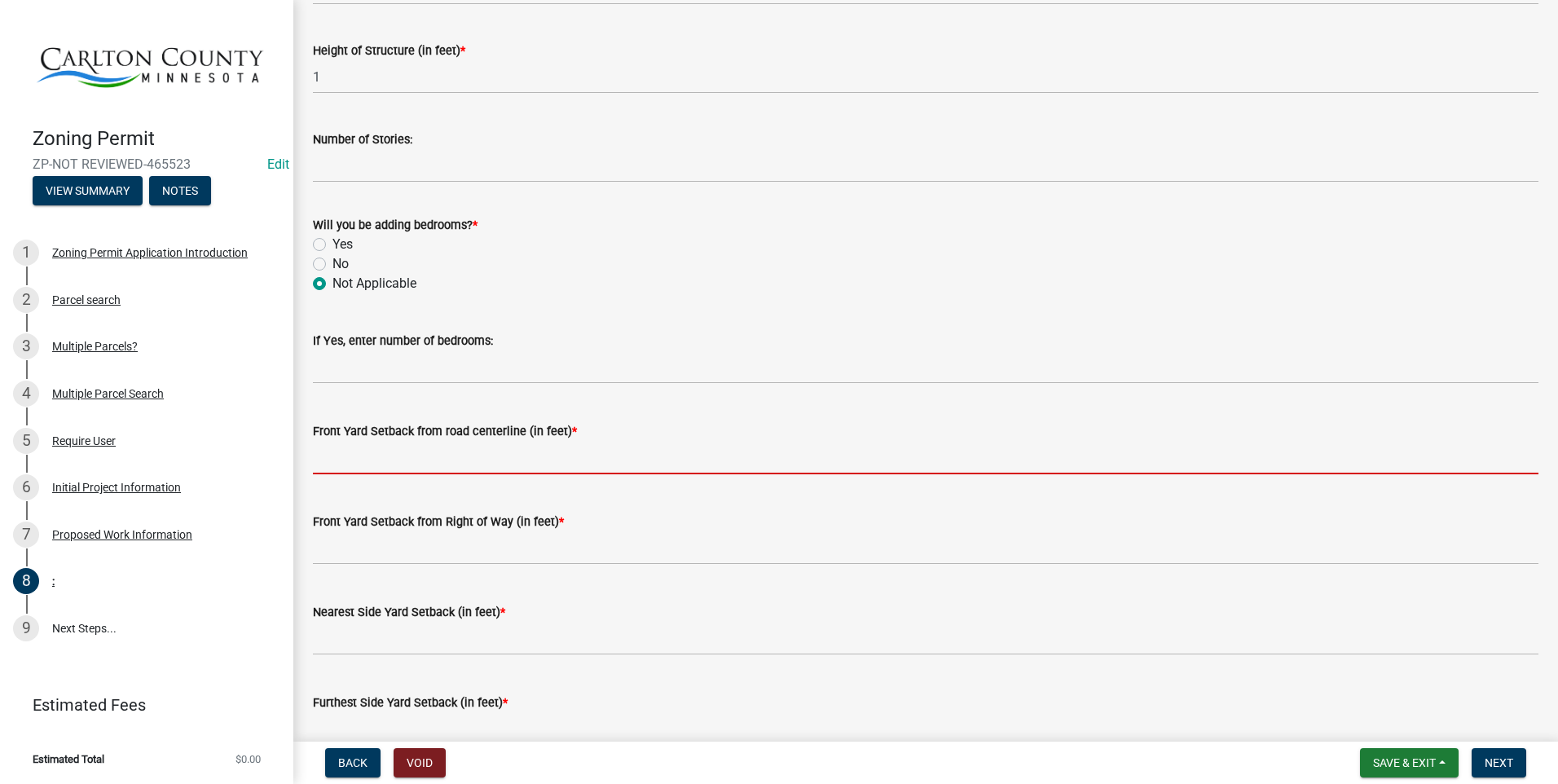
click at [360, 443] on input "text" at bounding box center [926, 458] width 1226 height 34
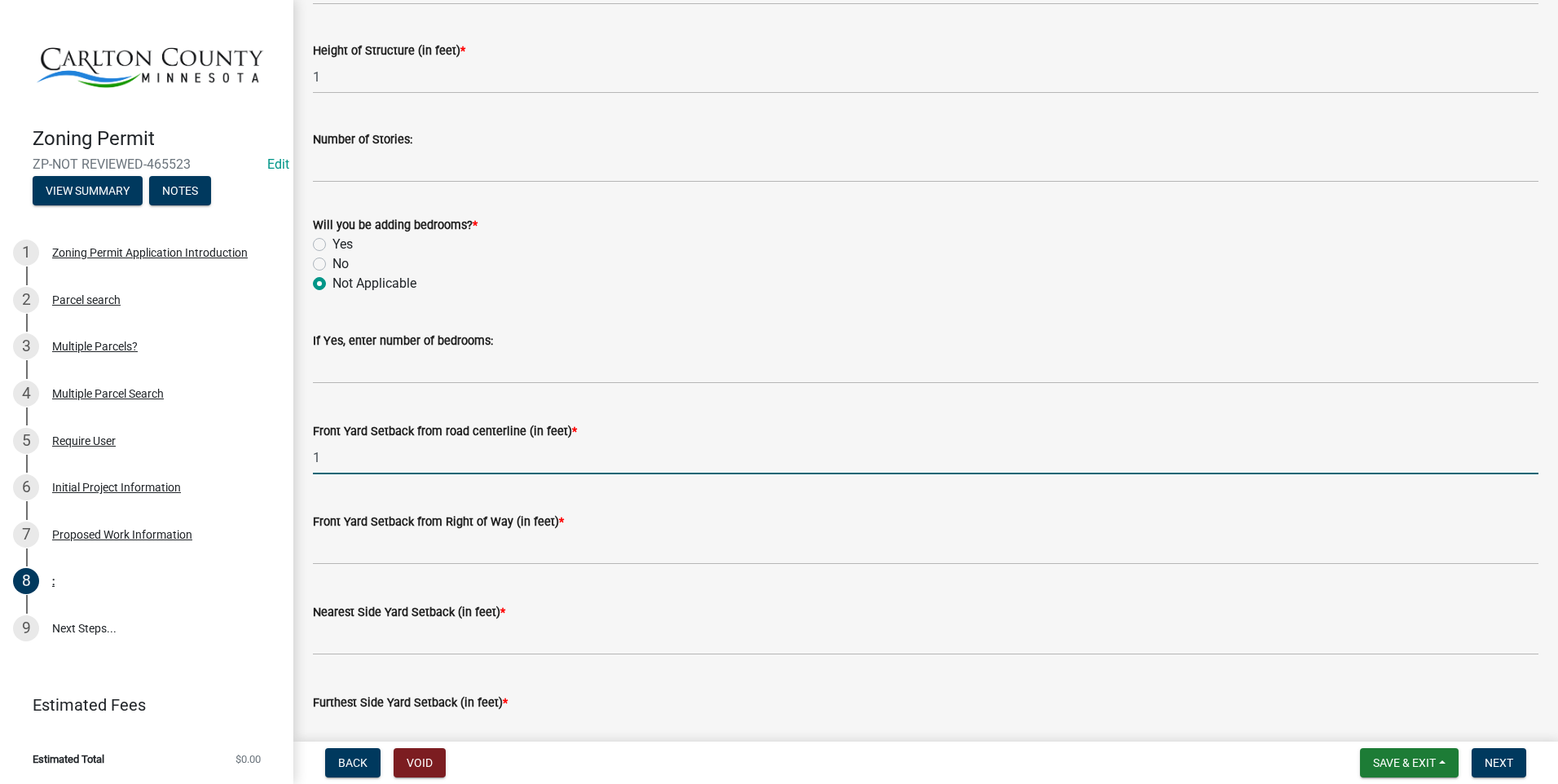
type input "1"
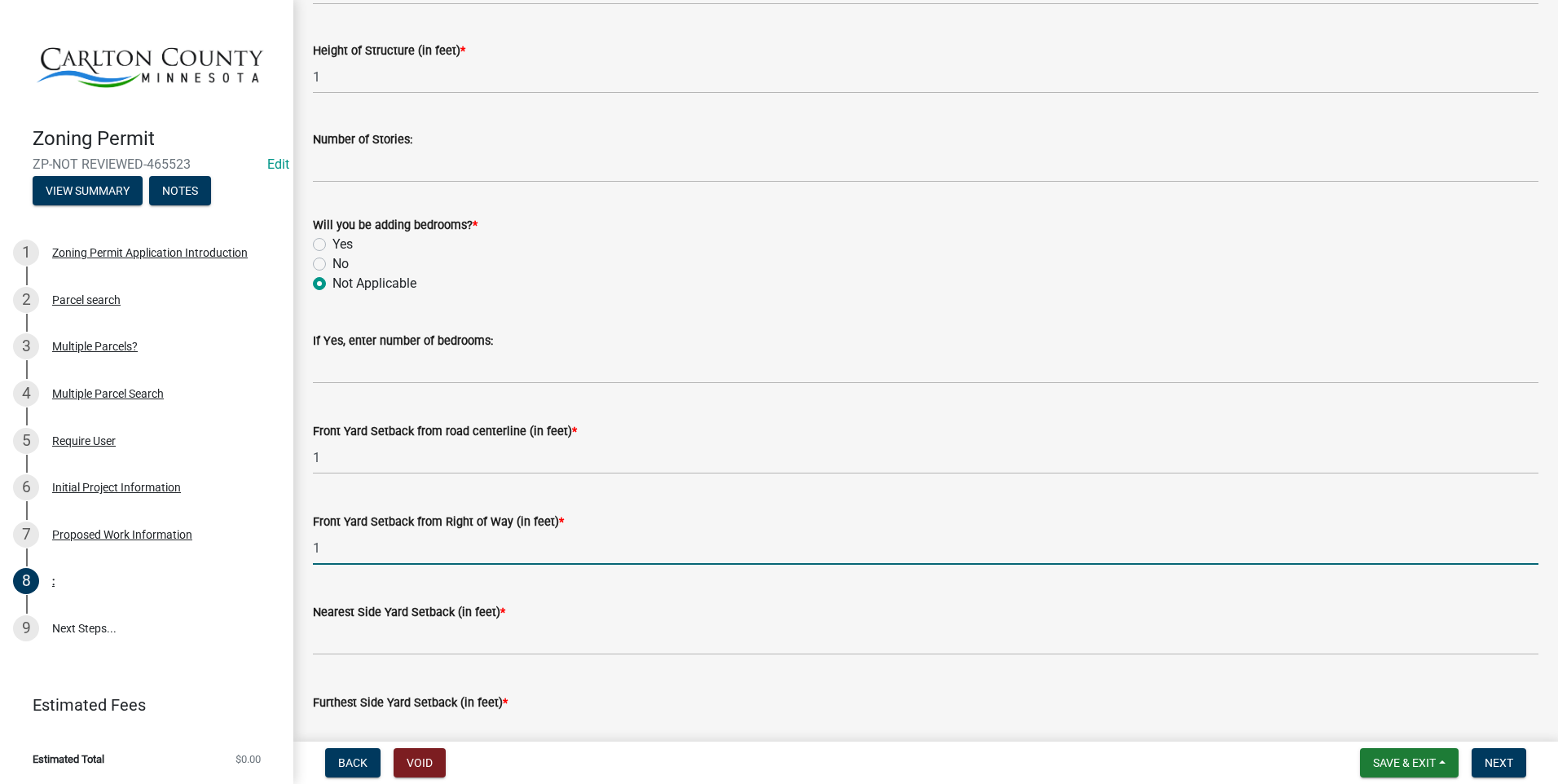
type input "1"
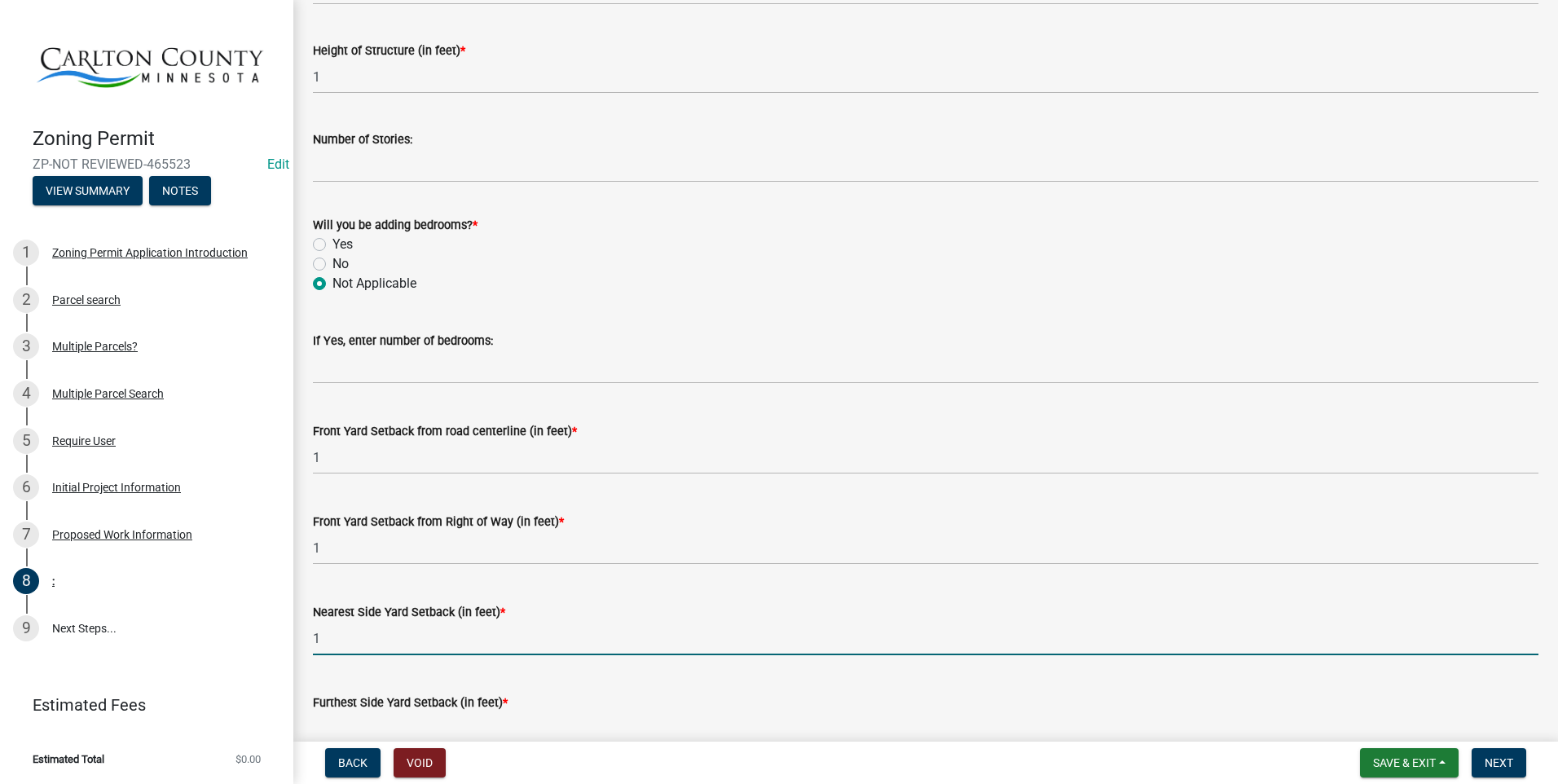
type input "1"
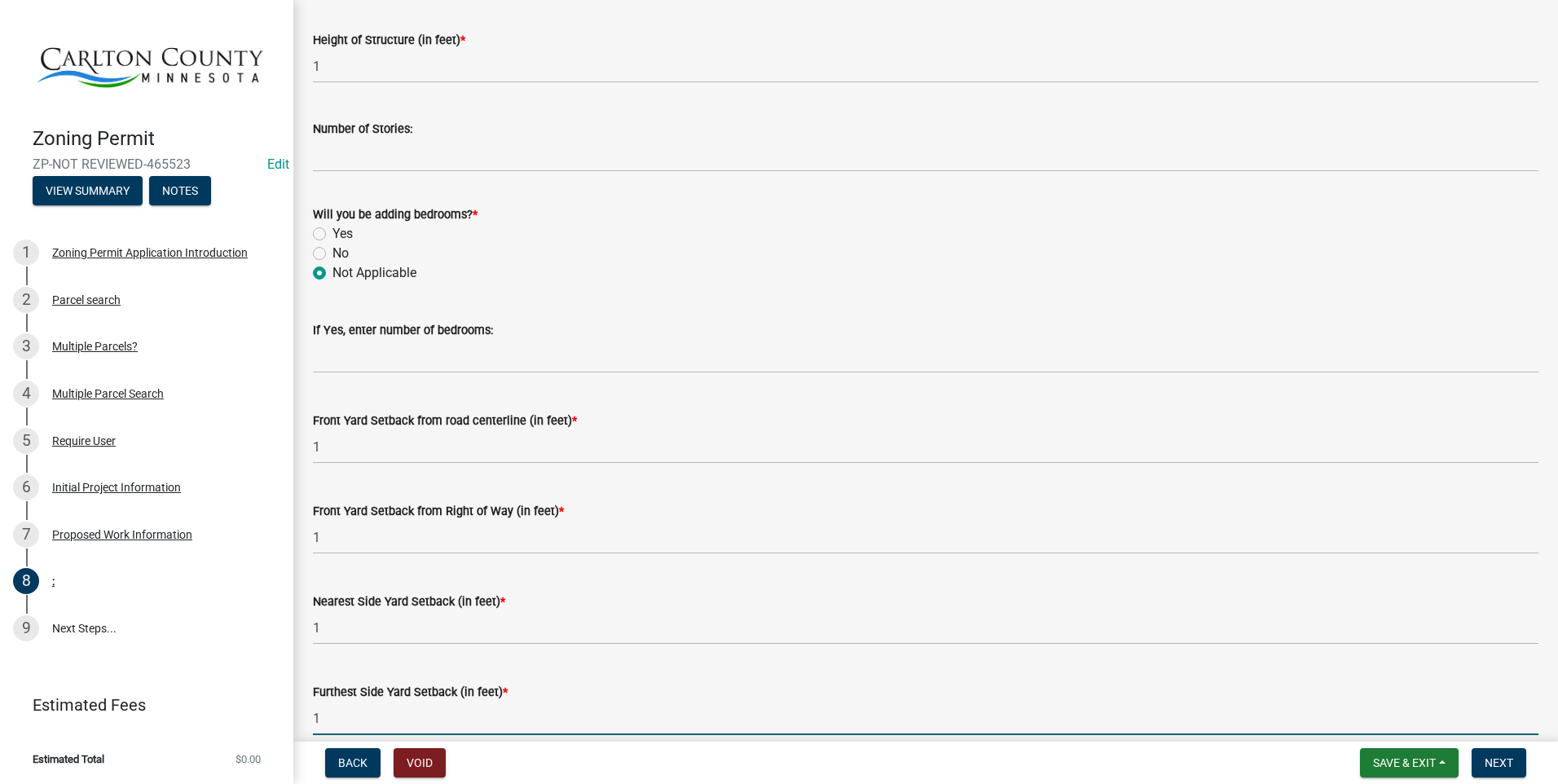
type input "1"
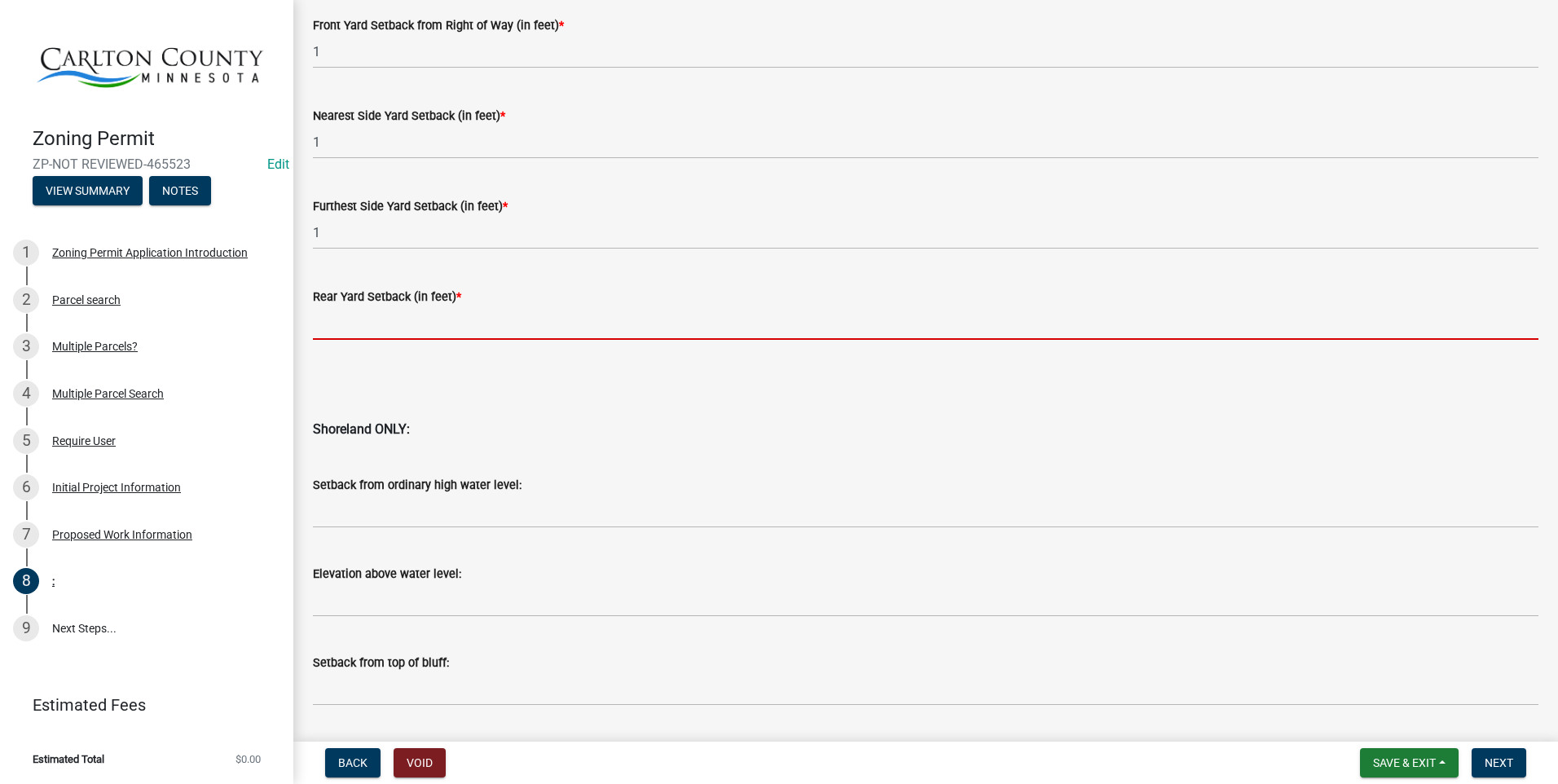
scroll to position [1430, 0]
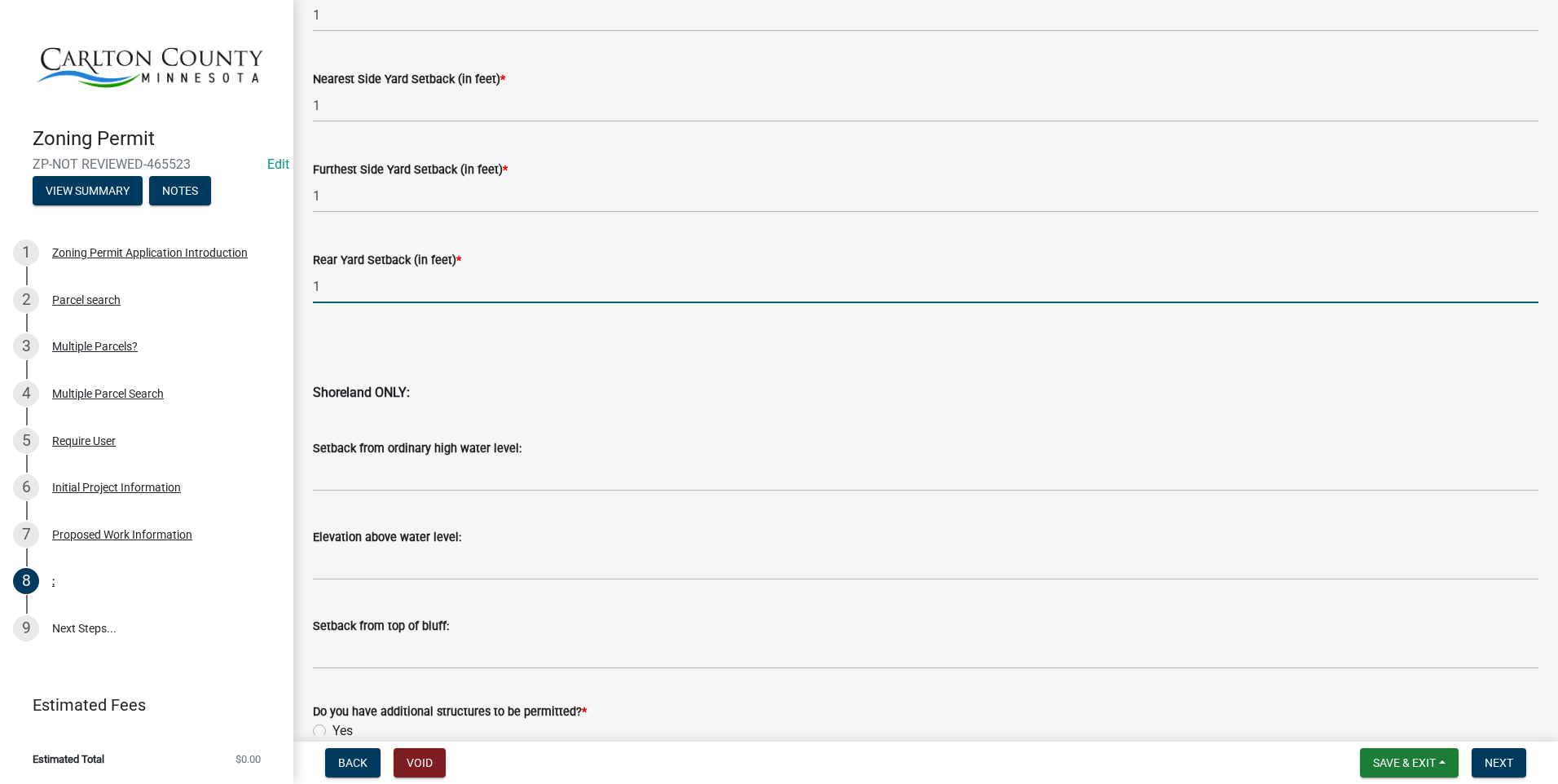
type input "1"
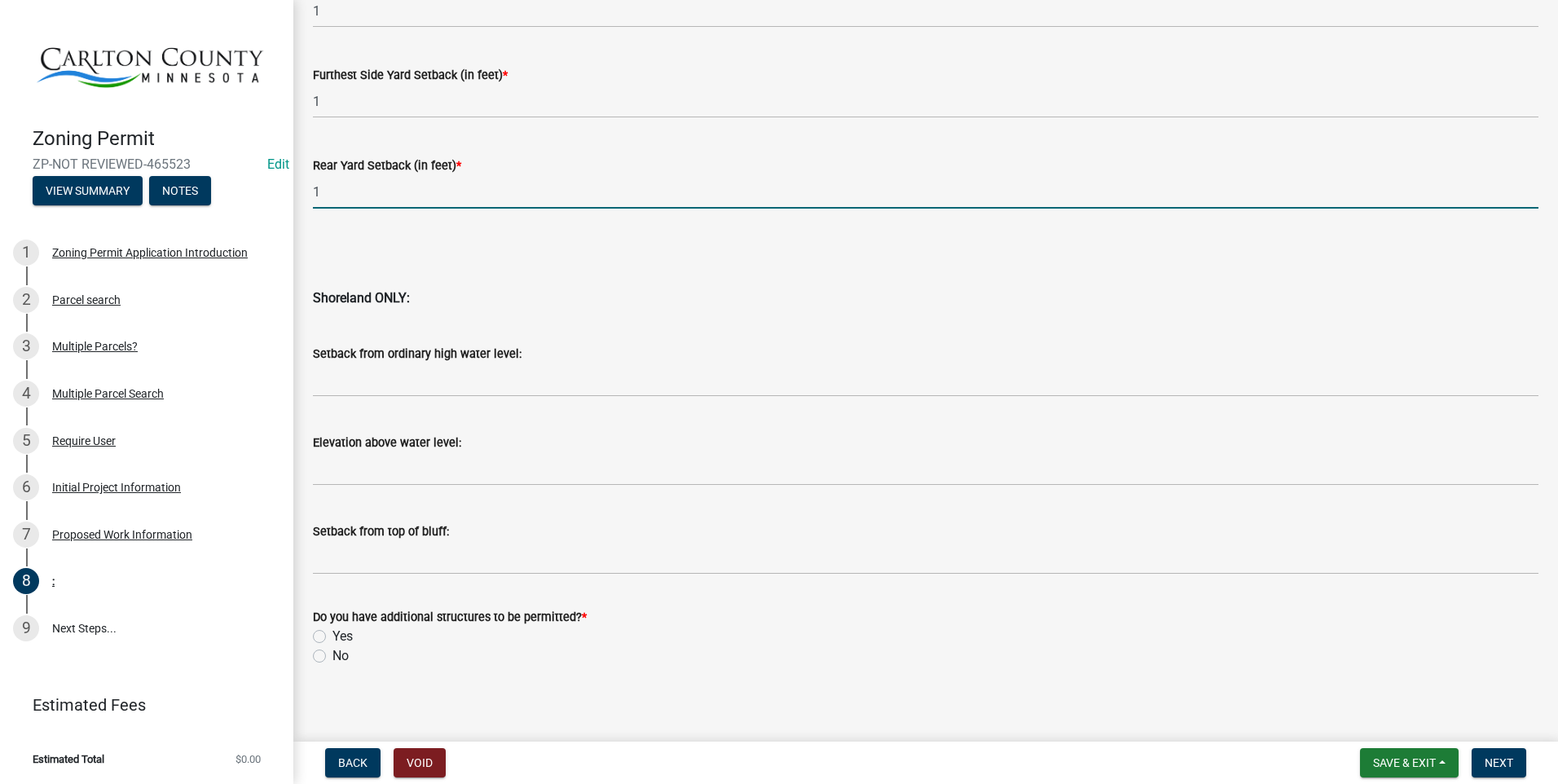
scroll to position [1533, 0]
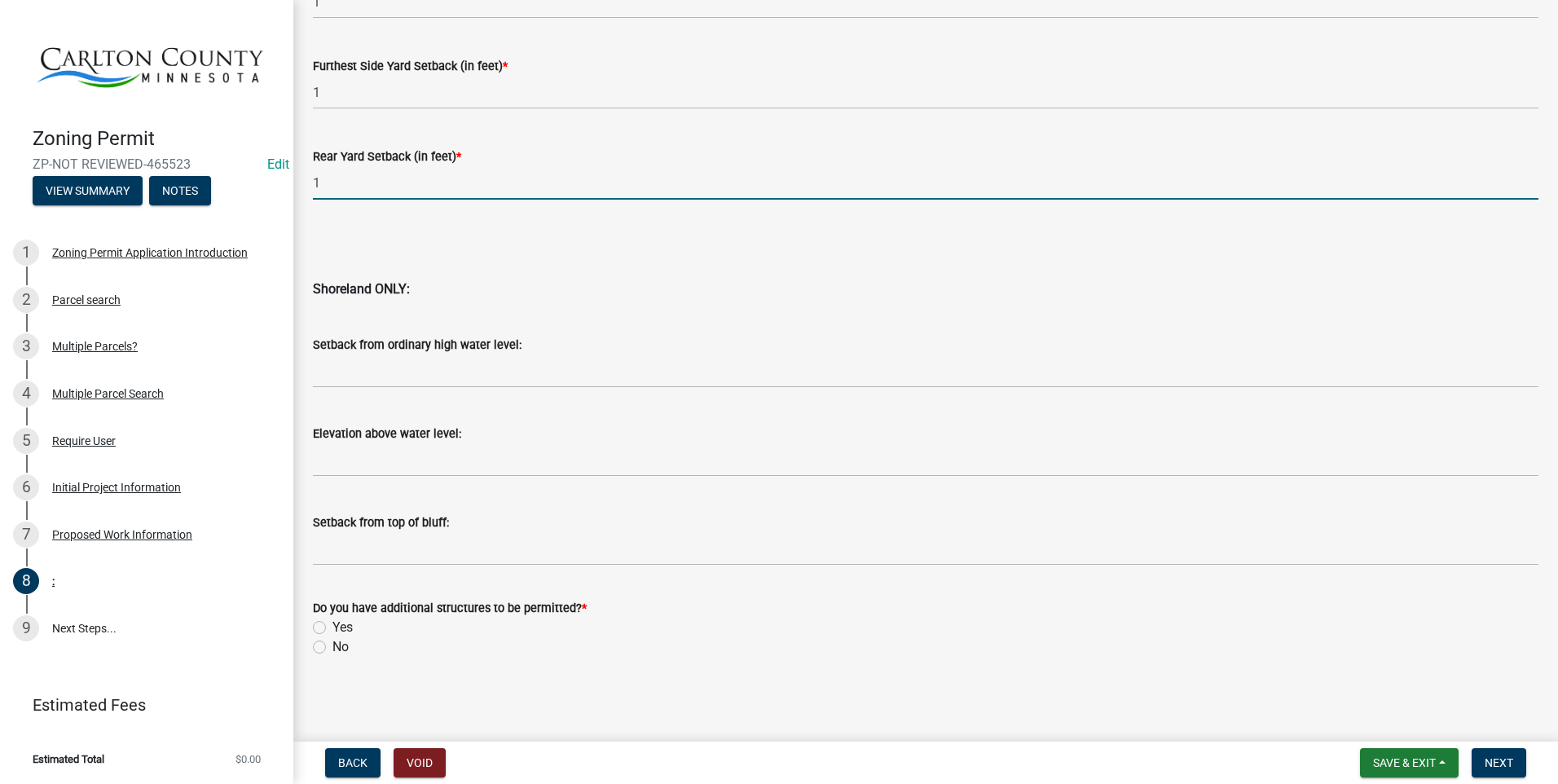
click at [333, 625] on label "Yes" at bounding box center [343, 627] width 20 height 19
click at [333, 625] on input "Yes" at bounding box center [338, 623] width 11 height 11
radio input "true"
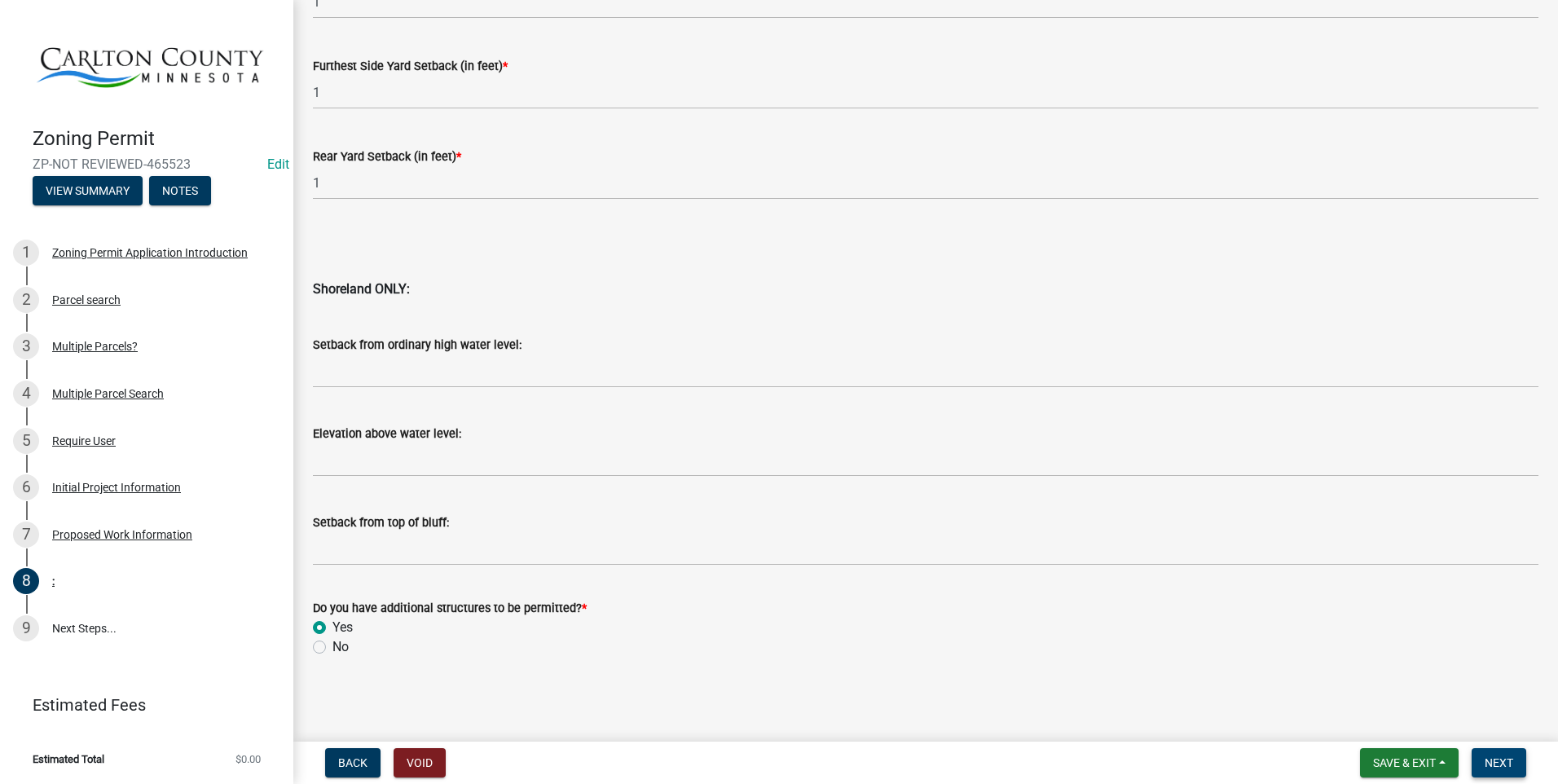
click at [1505, 755] on button "Next" at bounding box center [1498, 762] width 55 height 29
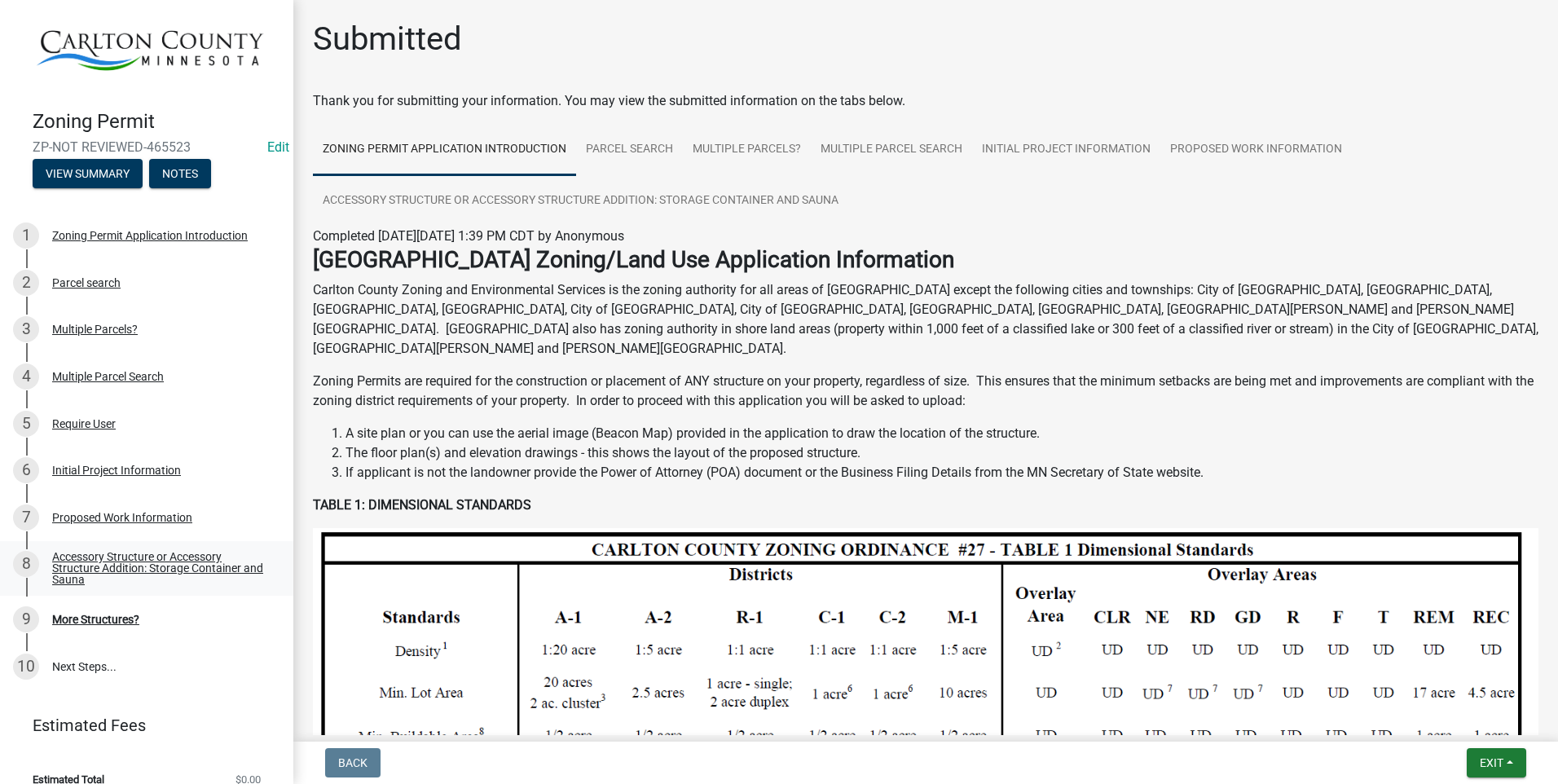
scroll to position [34, 0]
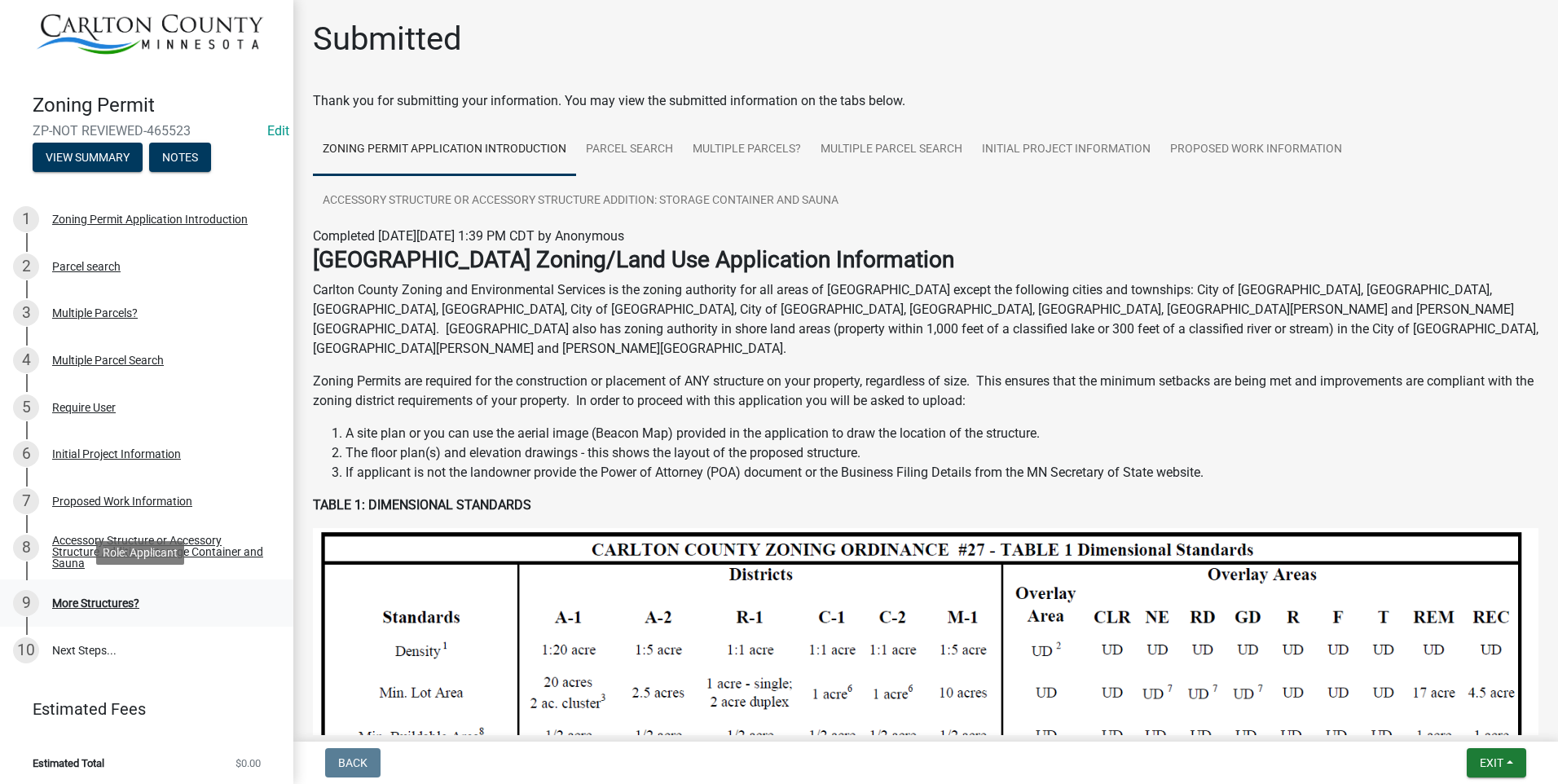
click at [101, 597] on div "More Structures?" at bounding box center [96, 603] width 87 height 12
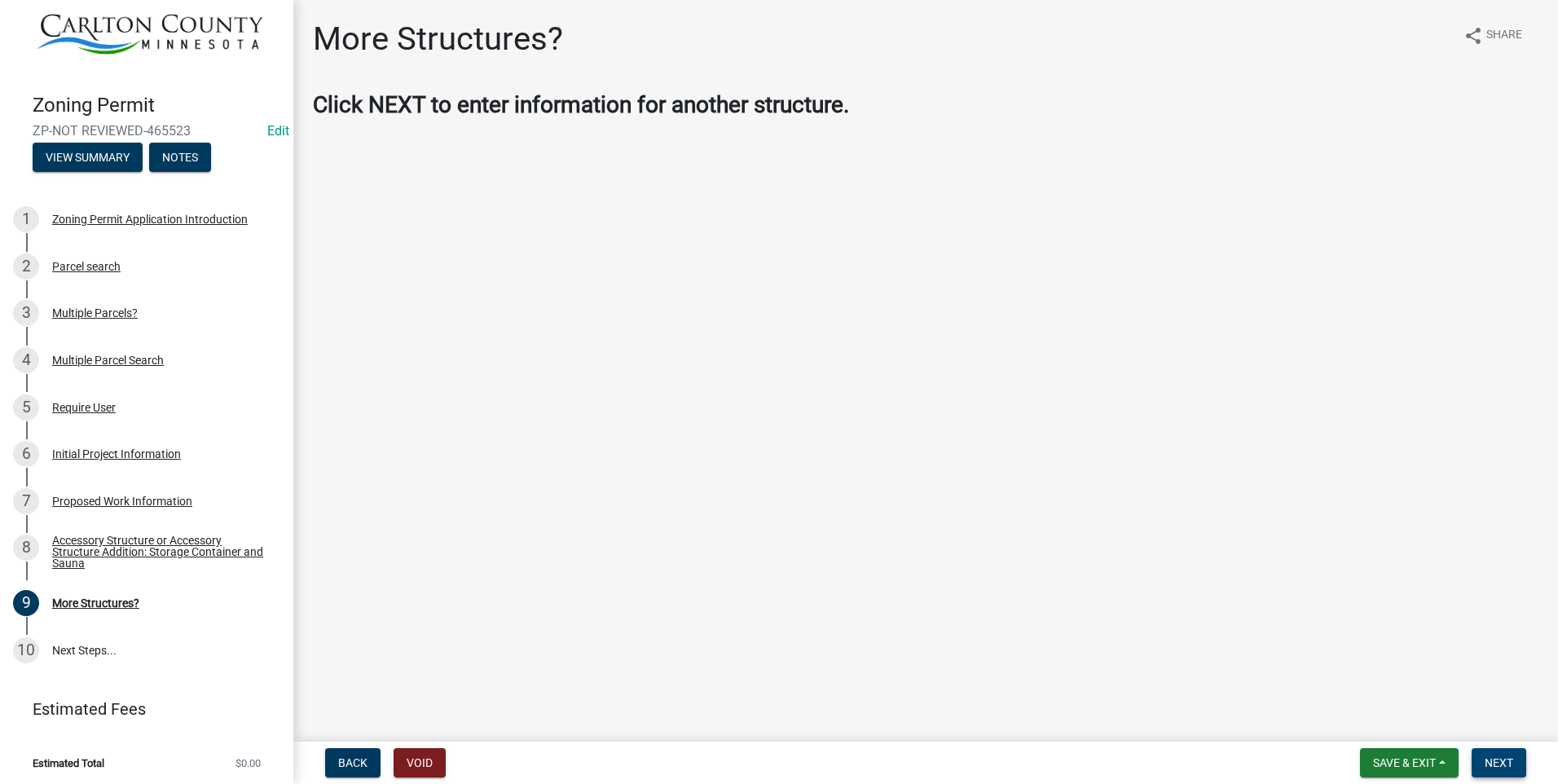
click at [1500, 755] on button "Next" at bounding box center [1498, 762] width 55 height 29
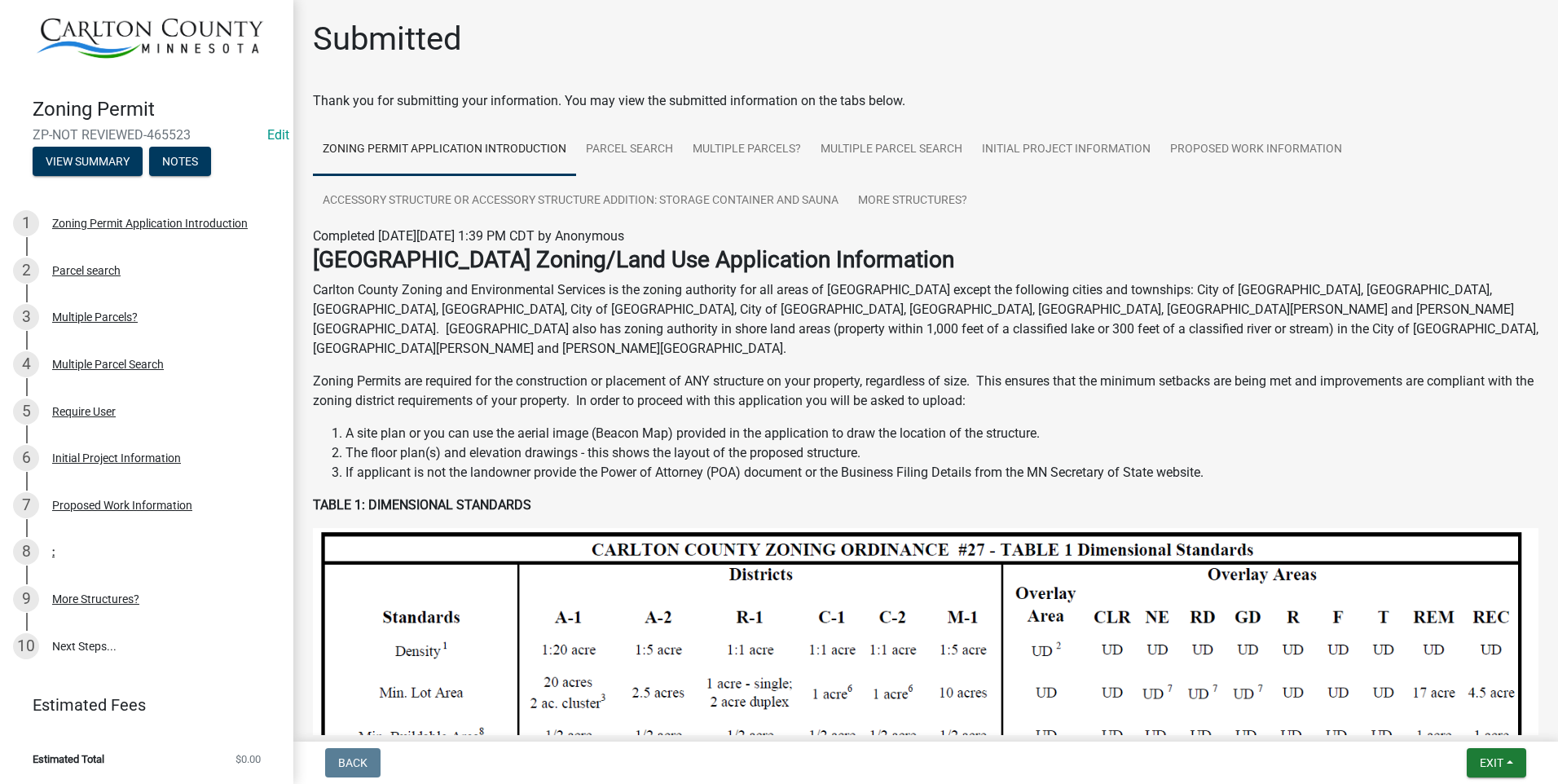
scroll to position [25, 0]
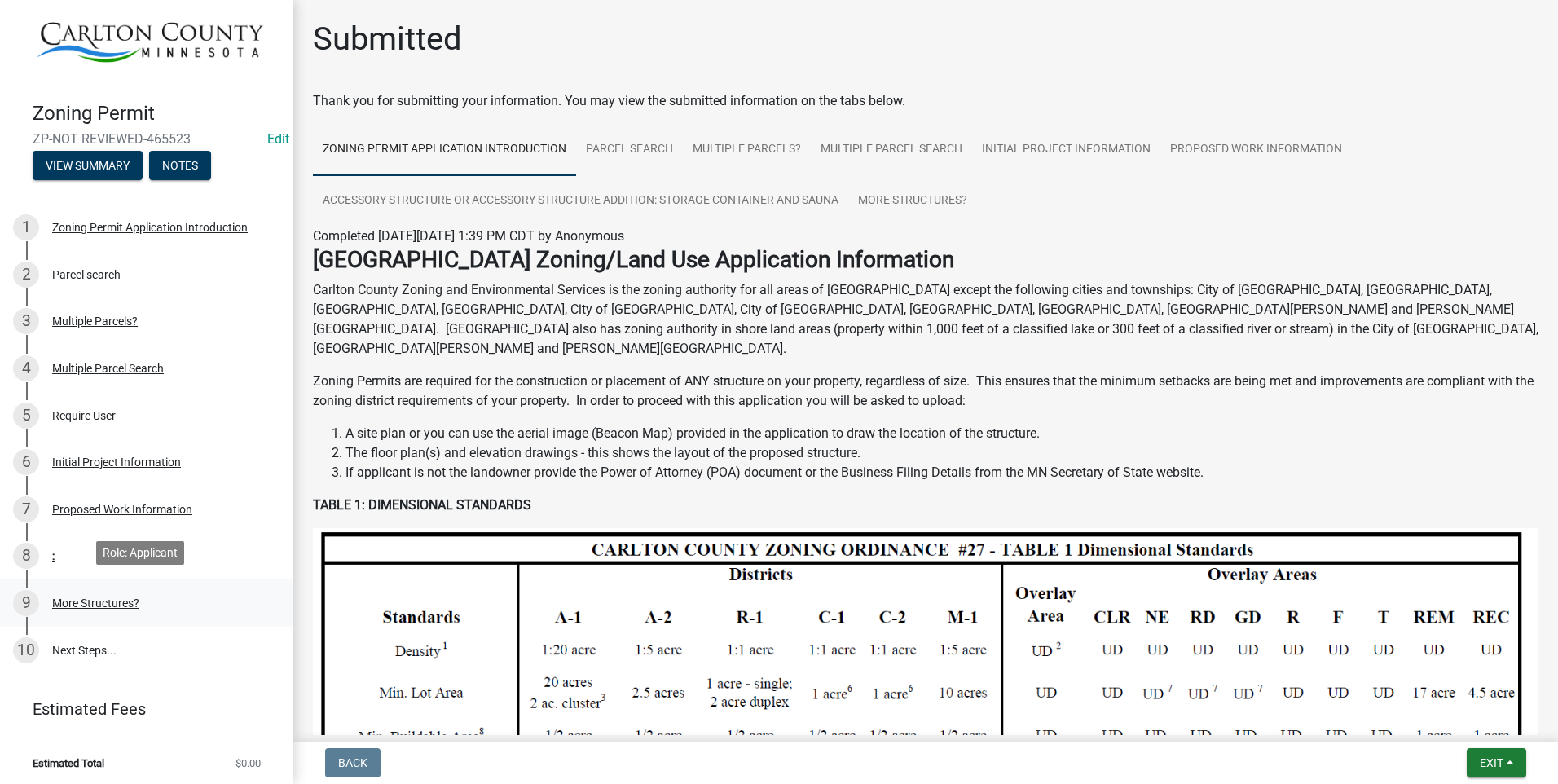
click at [101, 599] on div "More Structures?" at bounding box center [96, 603] width 87 height 12
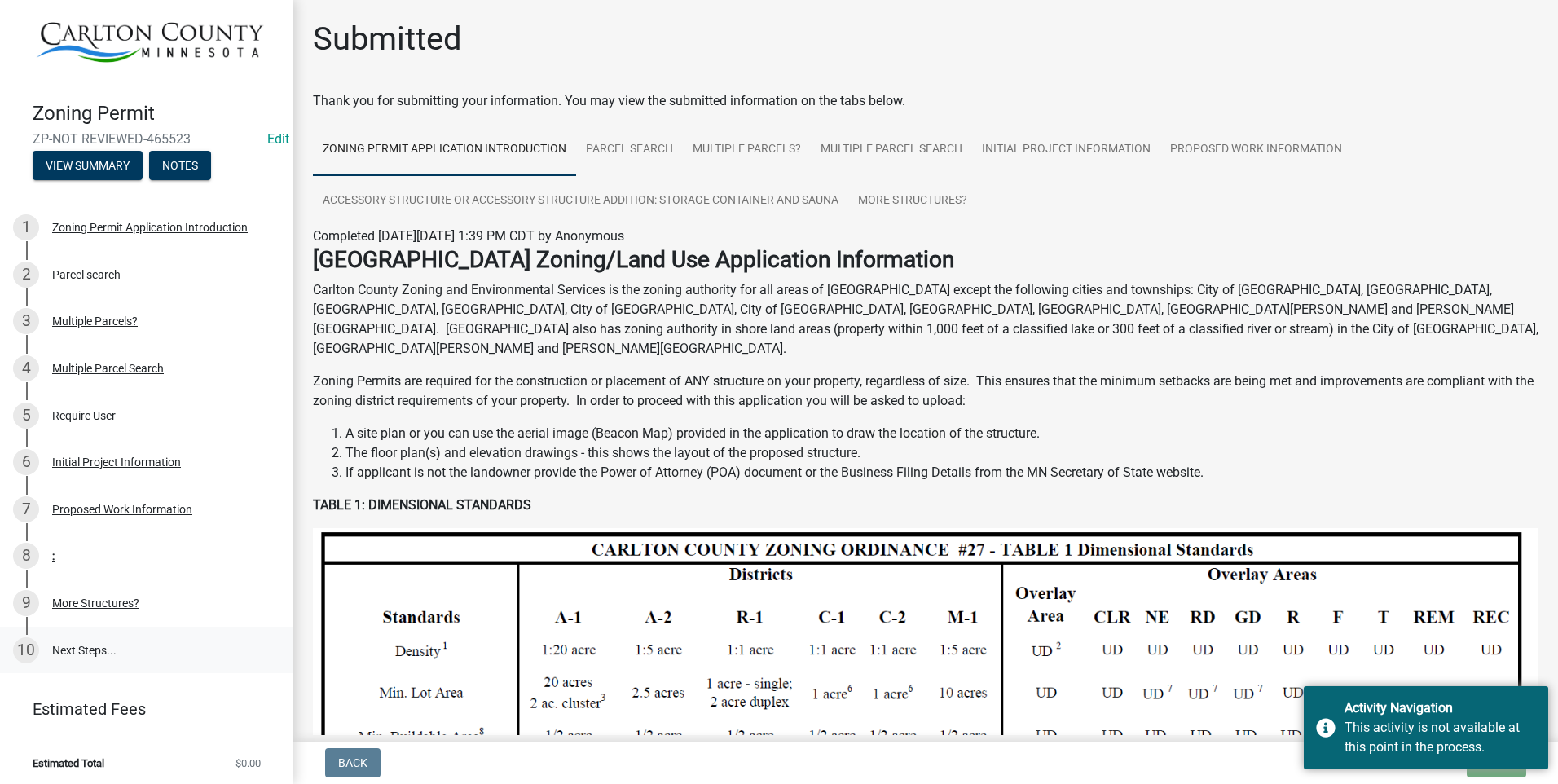
click at [91, 637] on link "10 Next Steps..." at bounding box center [147, 650] width 293 height 47
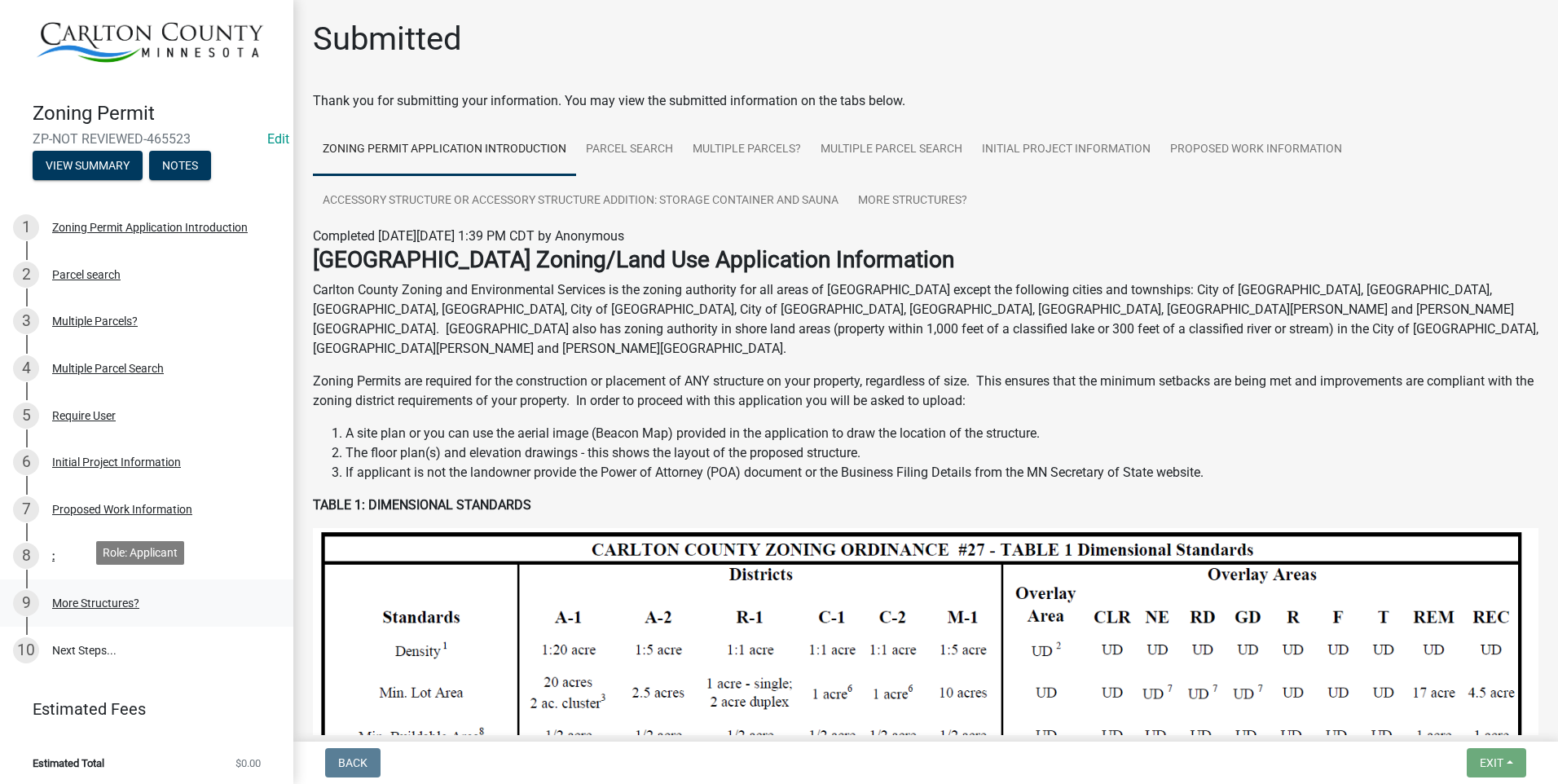
click at [90, 597] on div "More Structures?" at bounding box center [96, 603] width 87 height 12
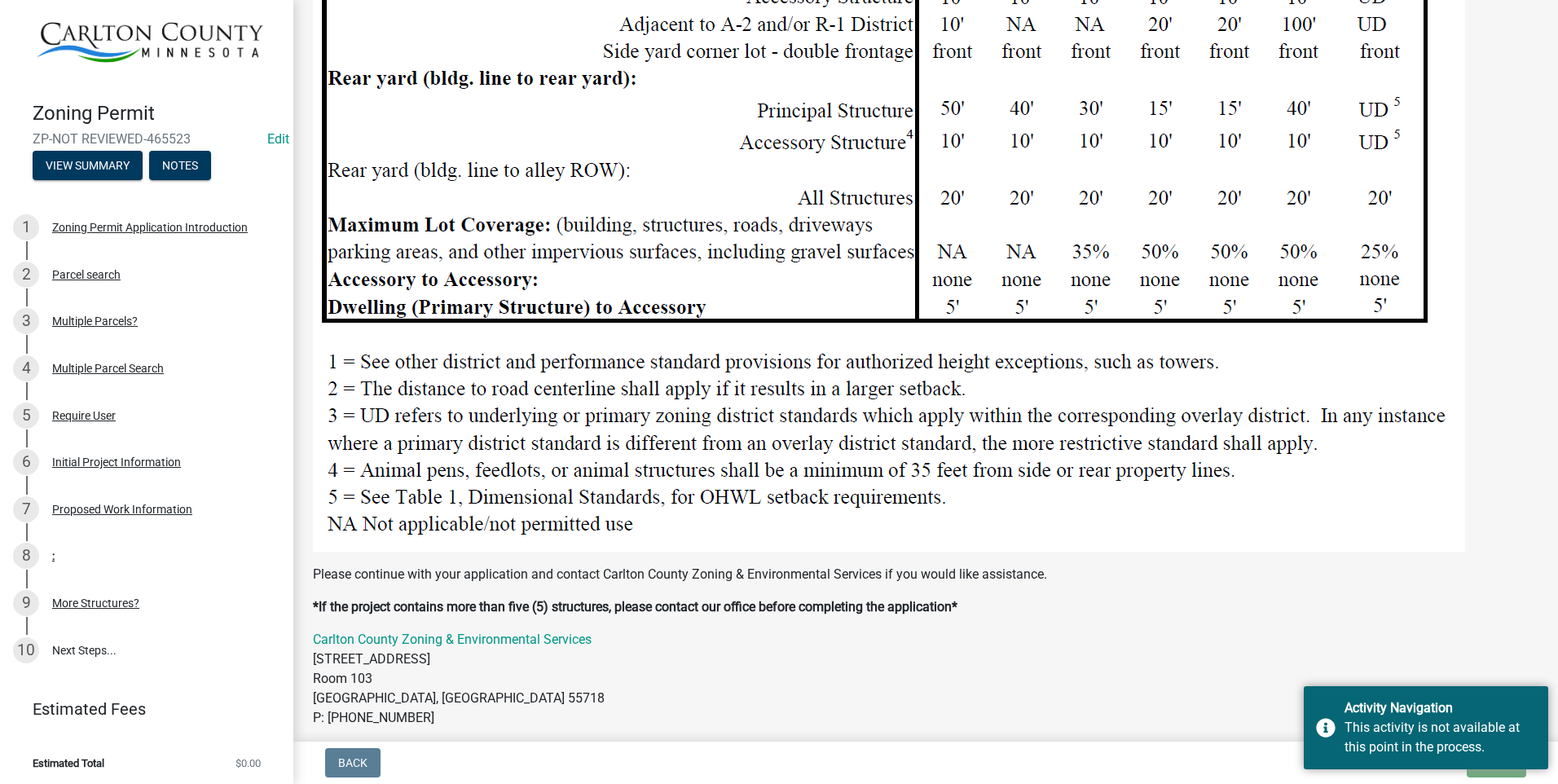
scroll to position [2177, 0]
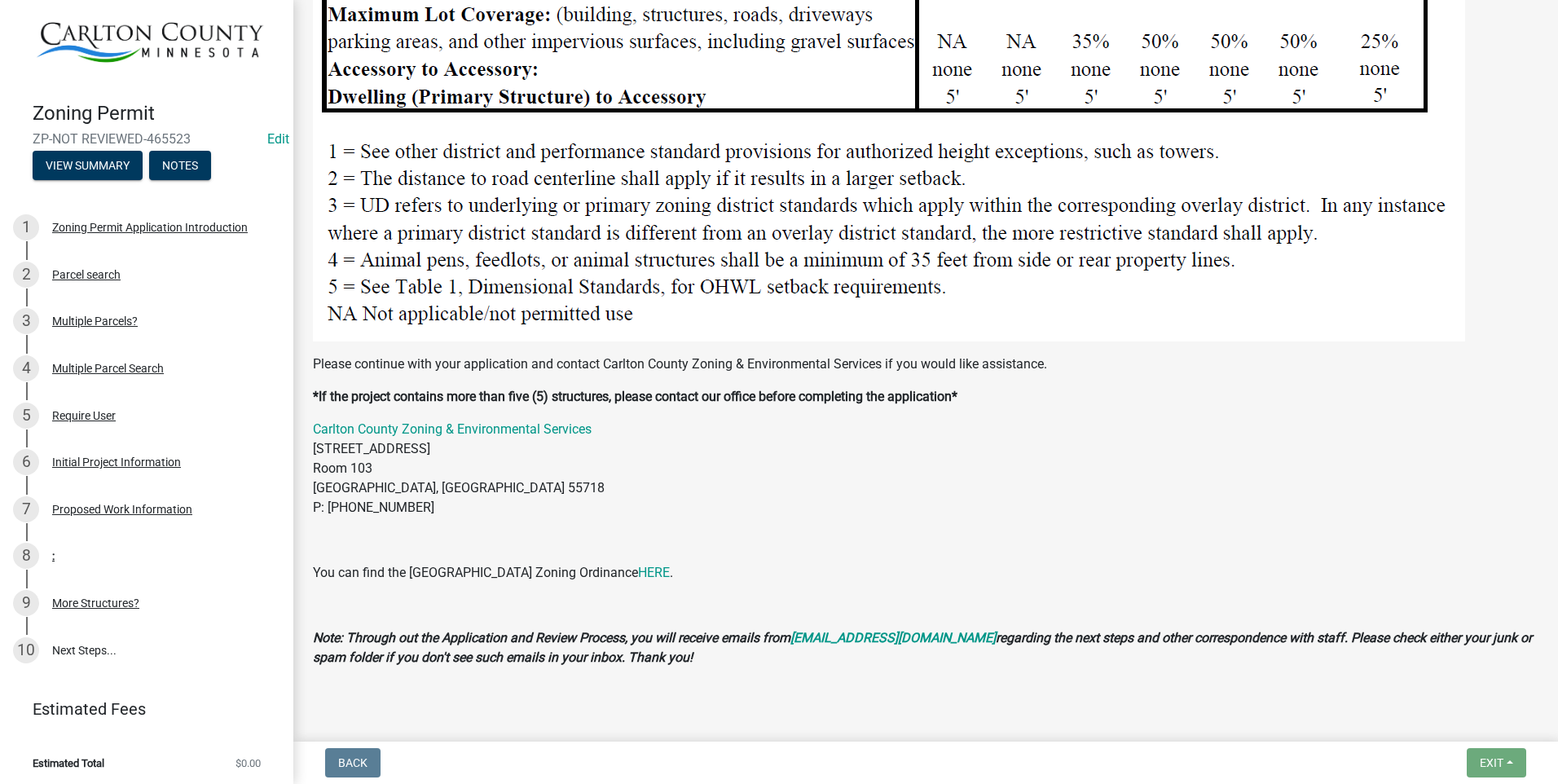
click at [1498, 744] on nav "Back Exit Save Save & Exit" at bounding box center [926, 762] width 1265 height 43
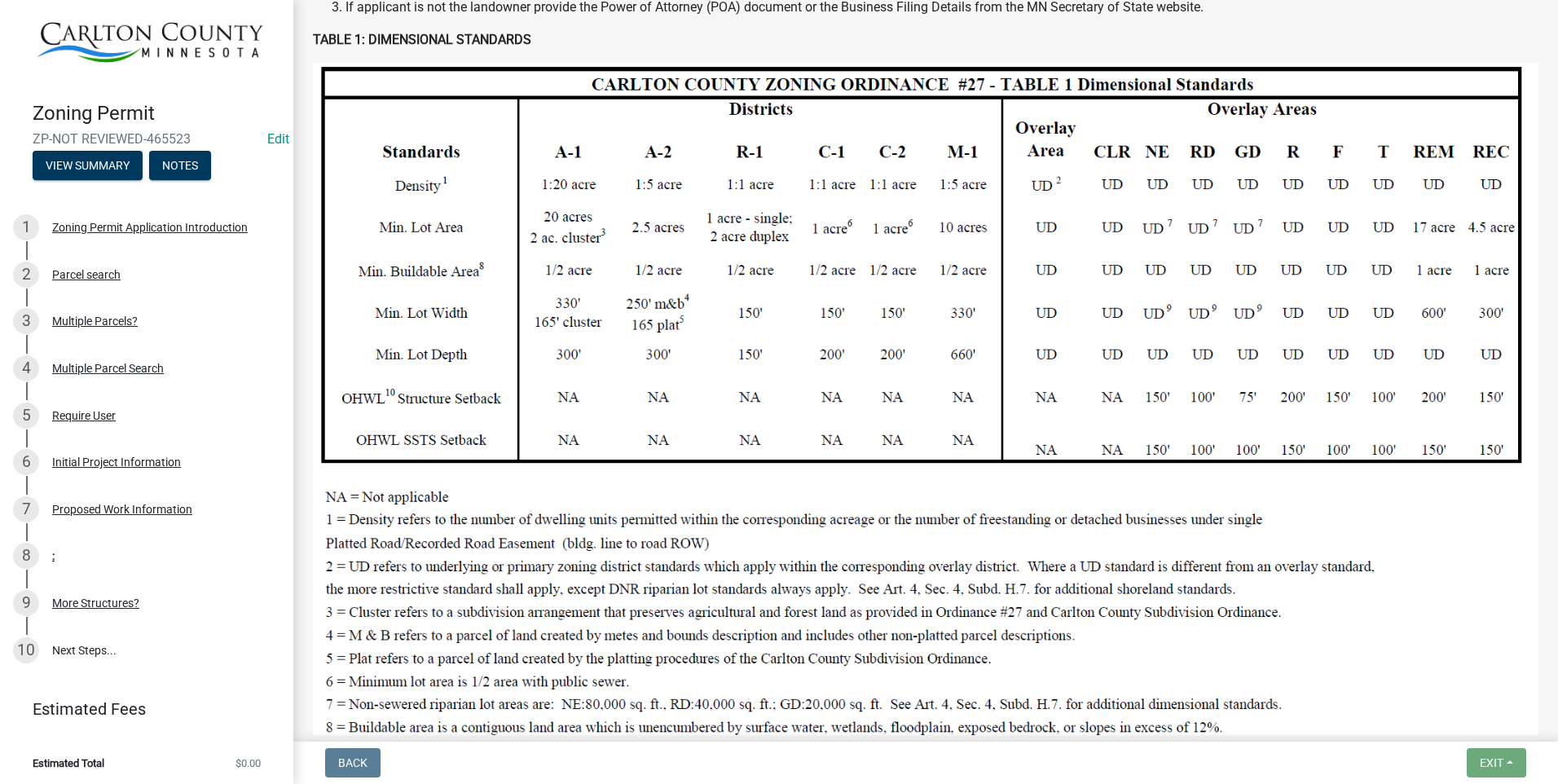
scroll to position [0, 0]
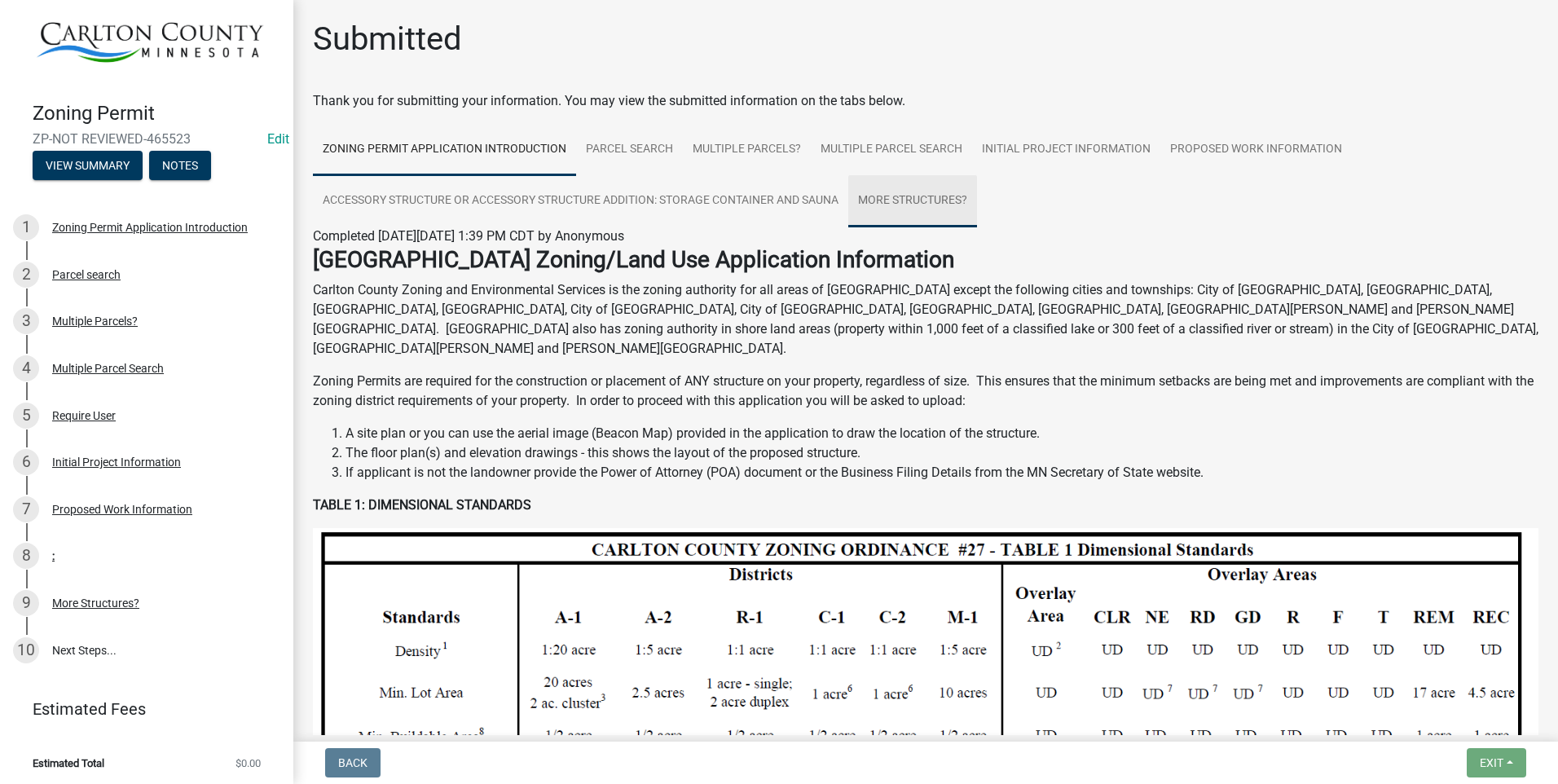
click at [922, 196] on link "More Structures?" at bounding box center [913, 201] width 129 height 52
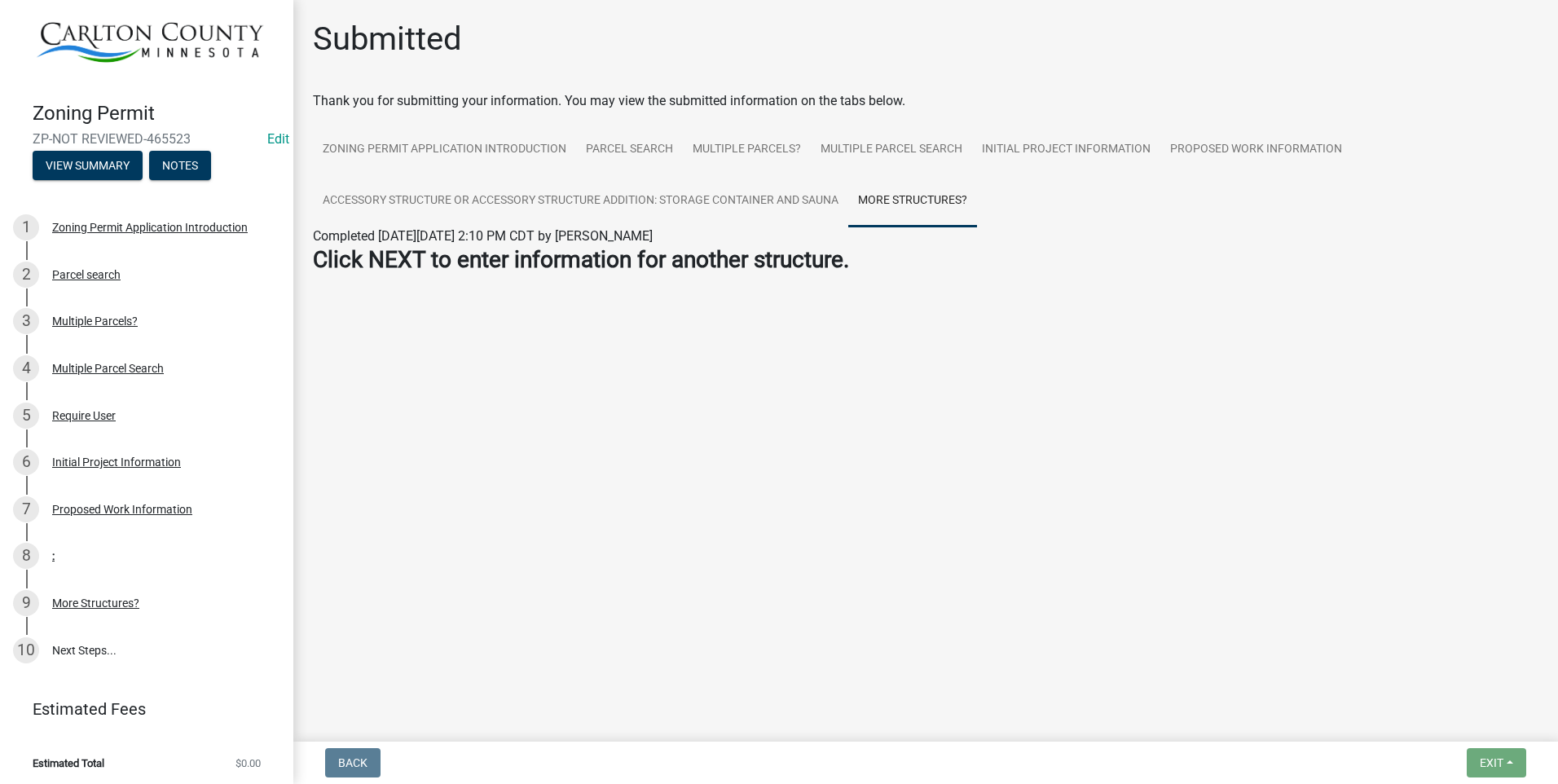
click at [346, 745] on nav "Back Exit Save Save & Exit" at bounding box center [926, 762] width 1265 height 43
click at [117, 504] on div "Proposed Work Information" at bounding box center [122, 510] width 140 height 12
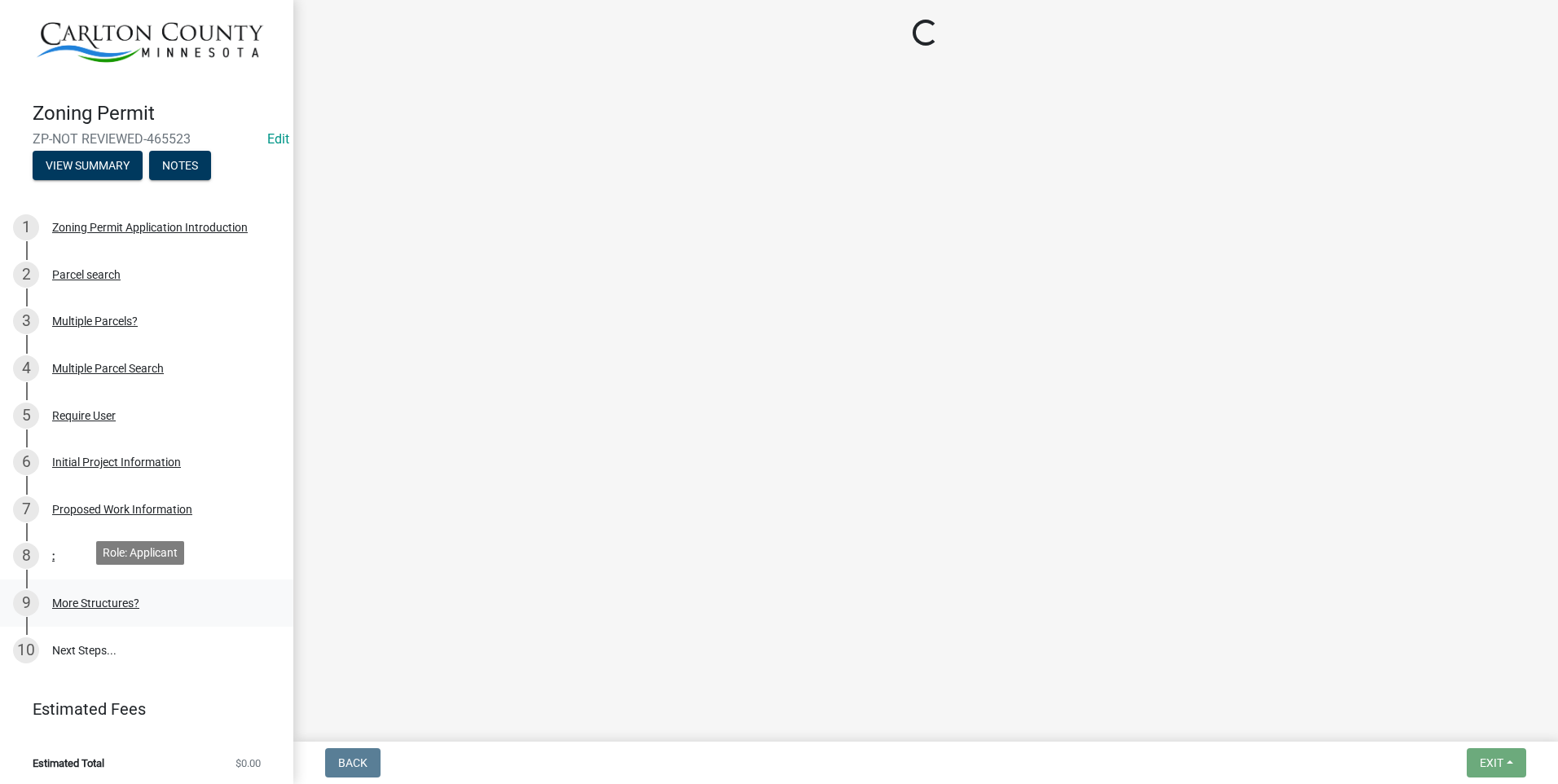
click at [116, 597] on div "More Structures?" at bounding box center [96, 603] width 87 height 12
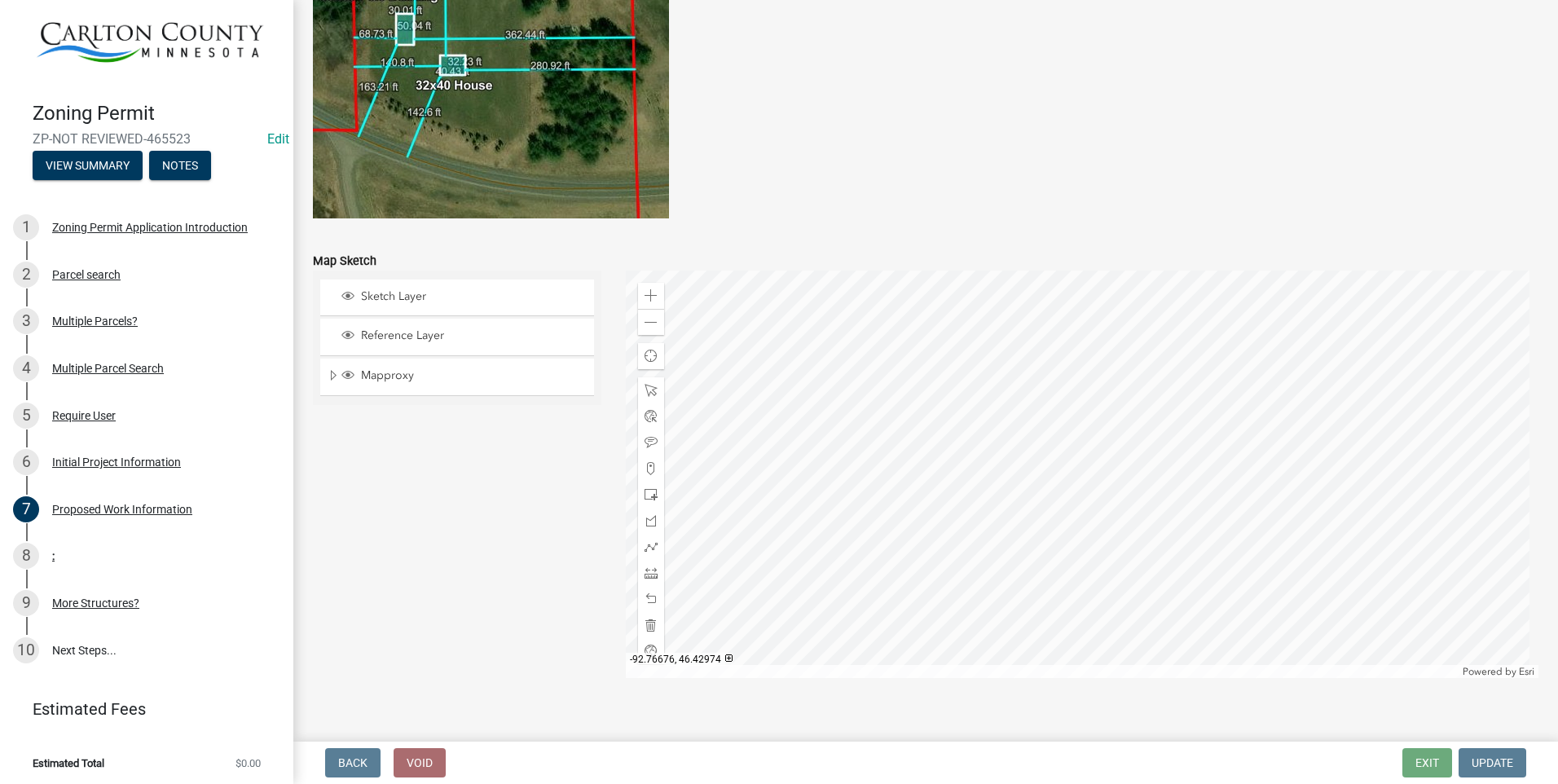
scroll to position [3155, 0]
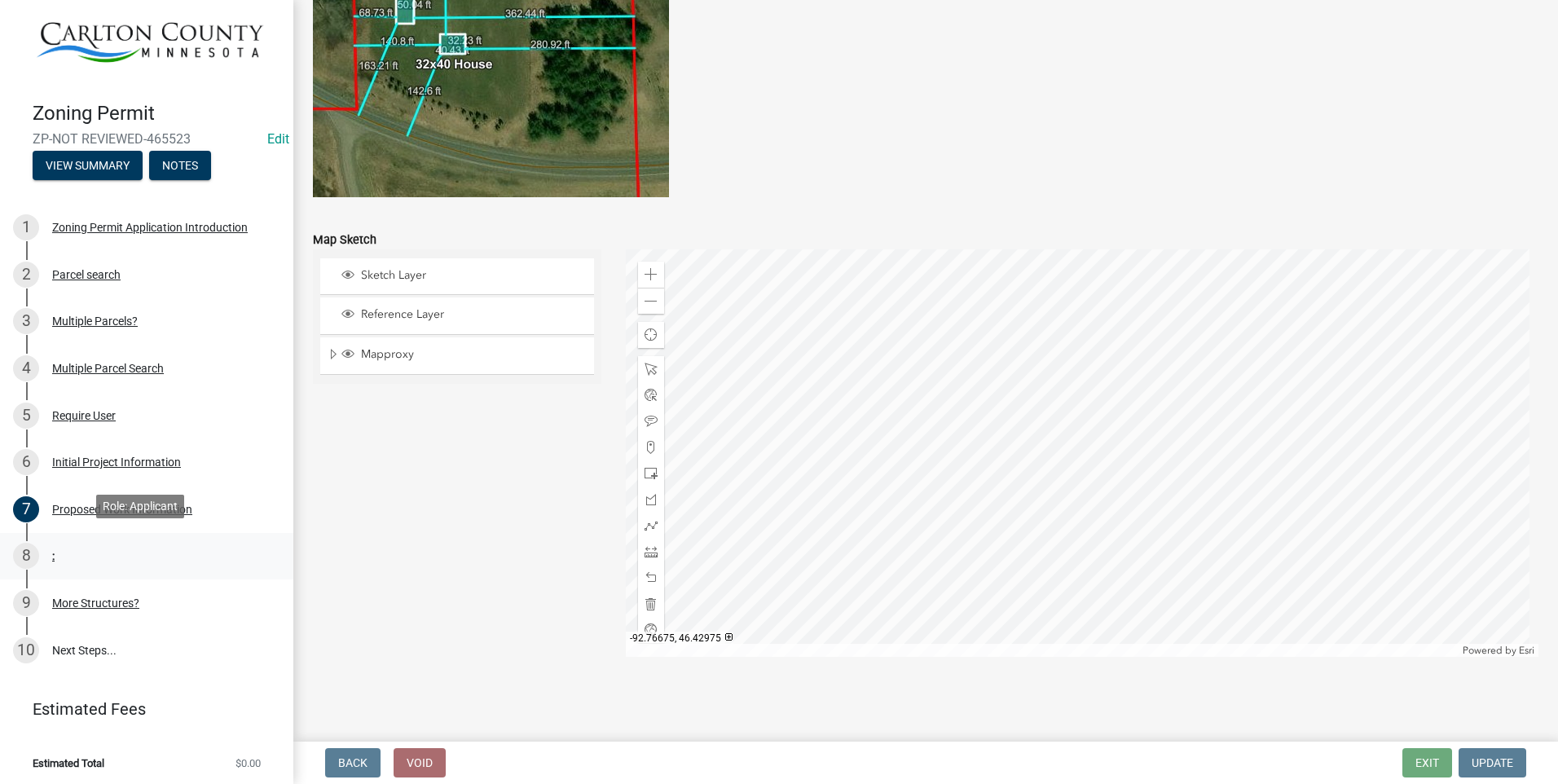
click at [81, 543] on div "8 :" at bounding box center [140, 555] width 254 height 26
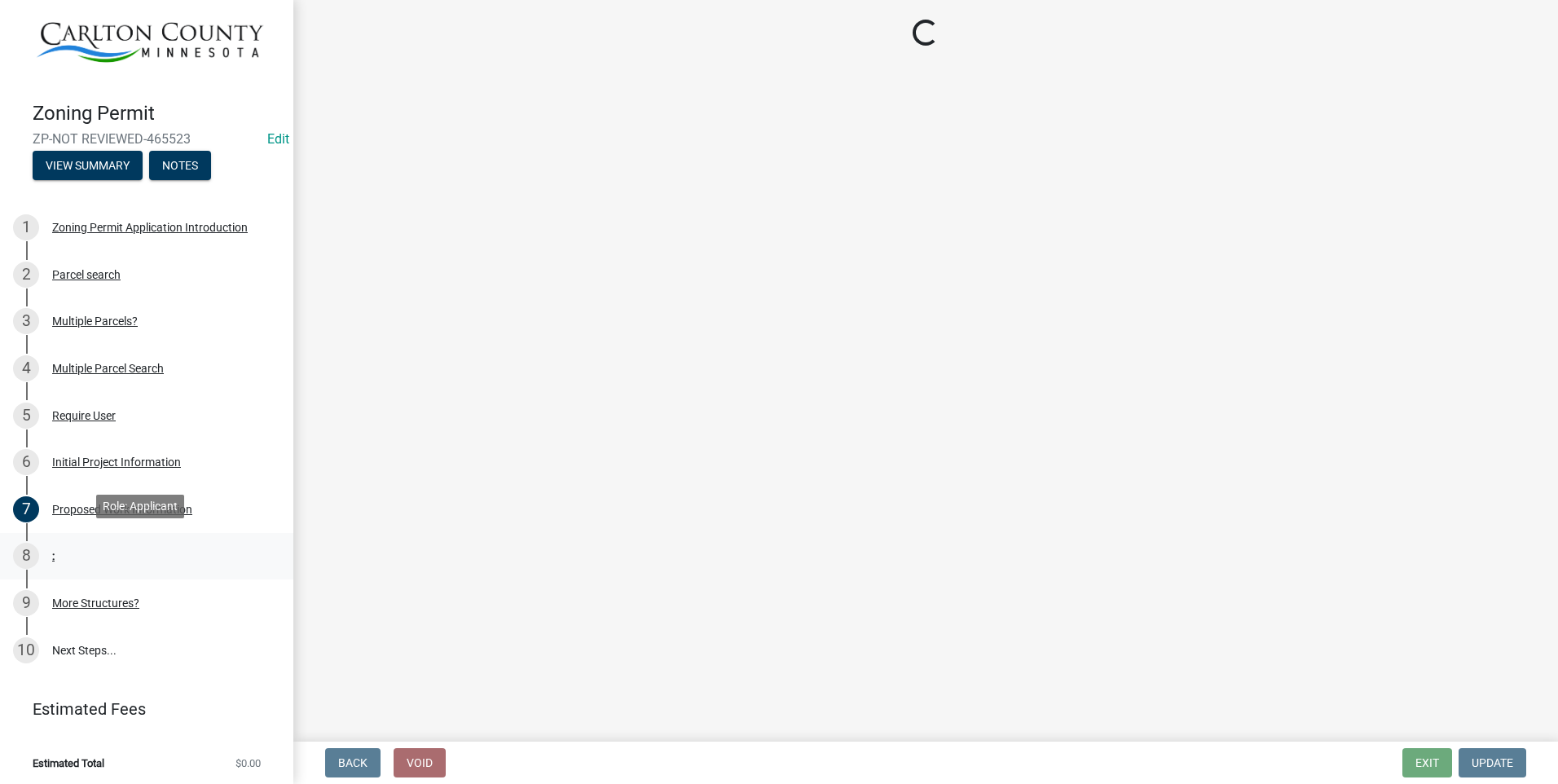
scroll to position [0, 0]
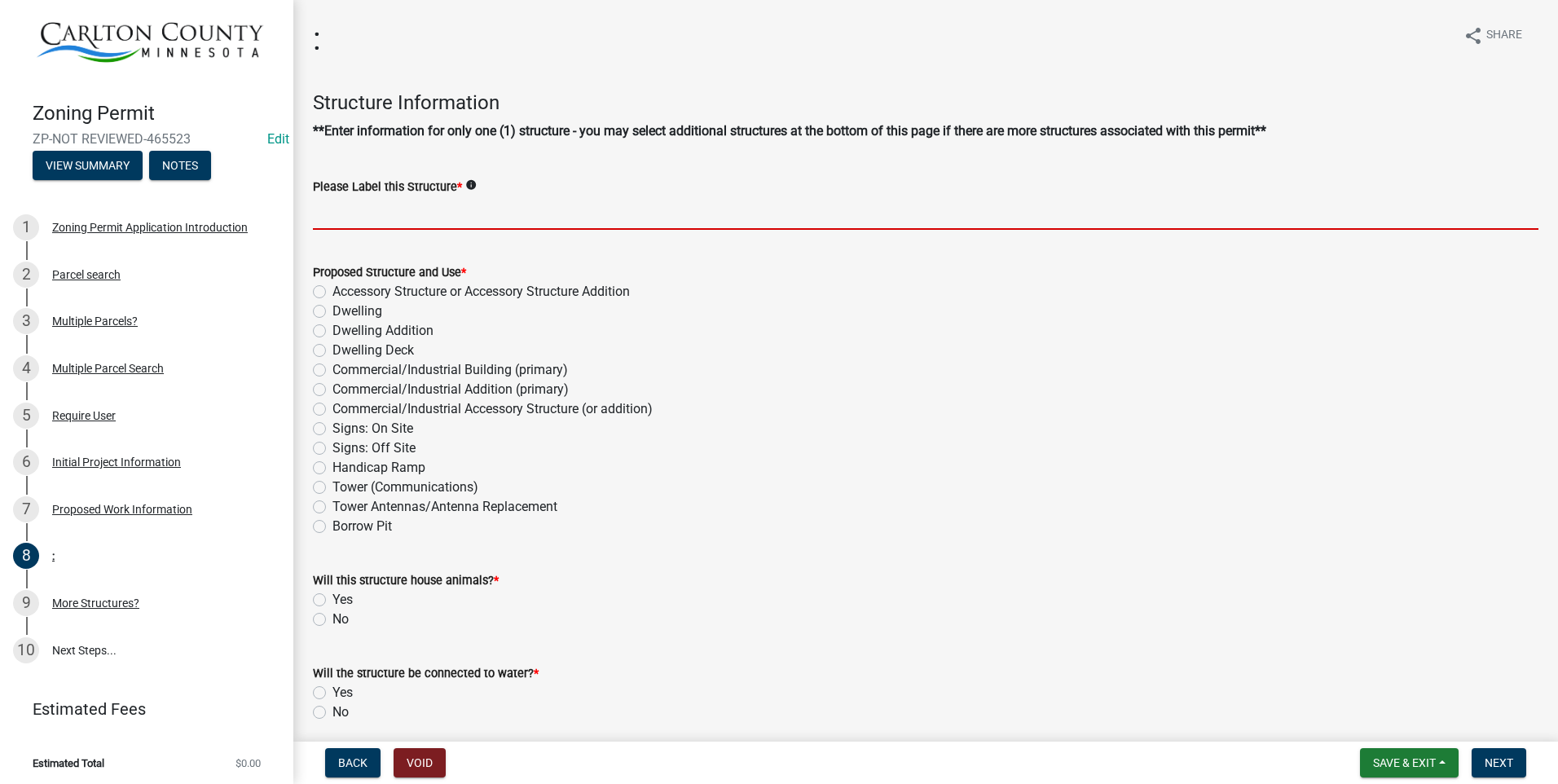
click at [485, 210] on input "Please Label this Structure *" at bounding box center [926, 213] width 1226 height 34
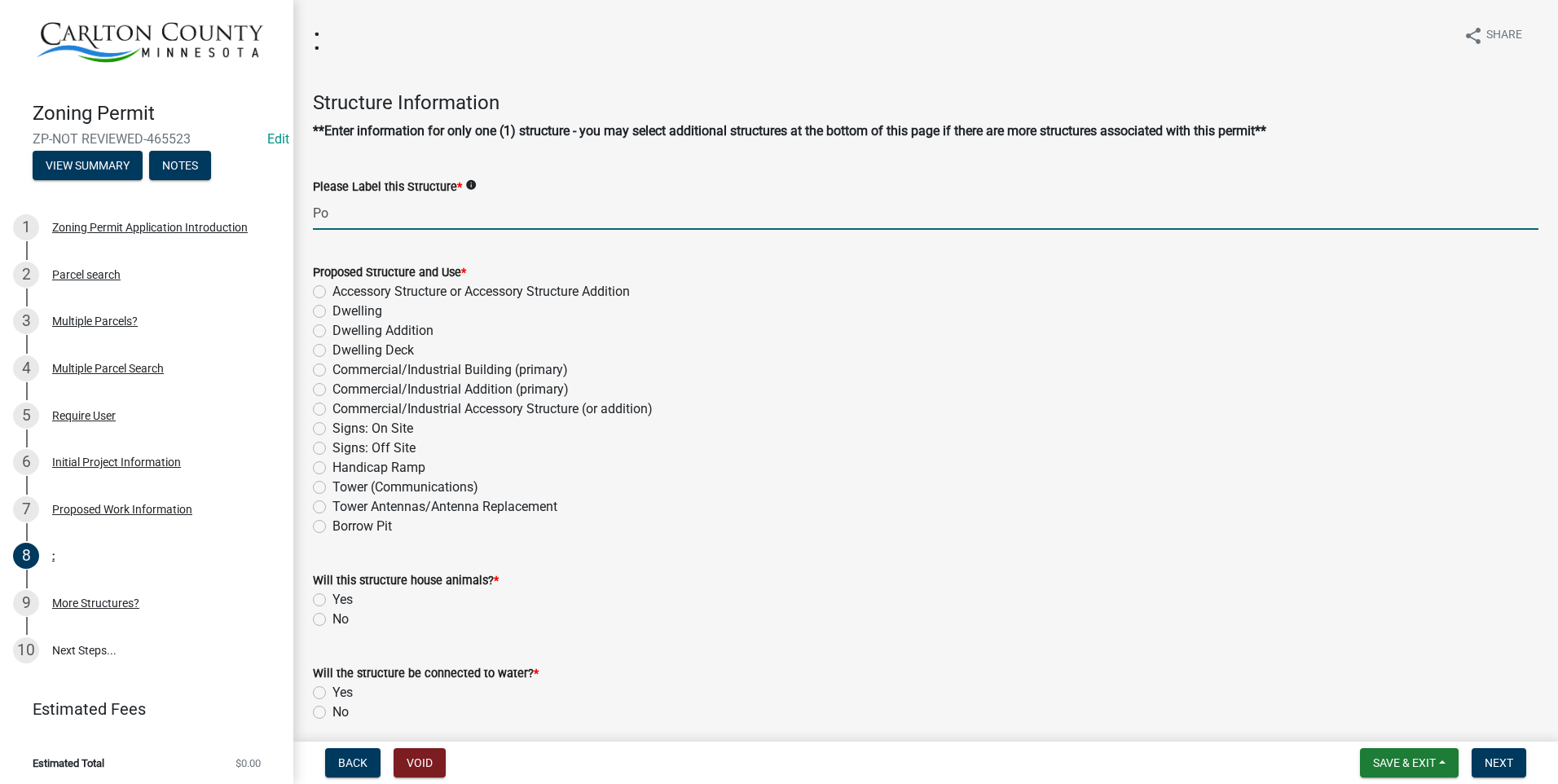
type input "P"
type input "Sauna and Storage Container"
click at [333, 288] on label "Accessory Structure or Accessory Structure Addition" at bounding box center [481, 291] width 298 height 19
click at [333, 288] on input "Accessory Structure or Accessory Structure Addition" at bounding box center [338, 287] width 11 height 11
radio input "true"
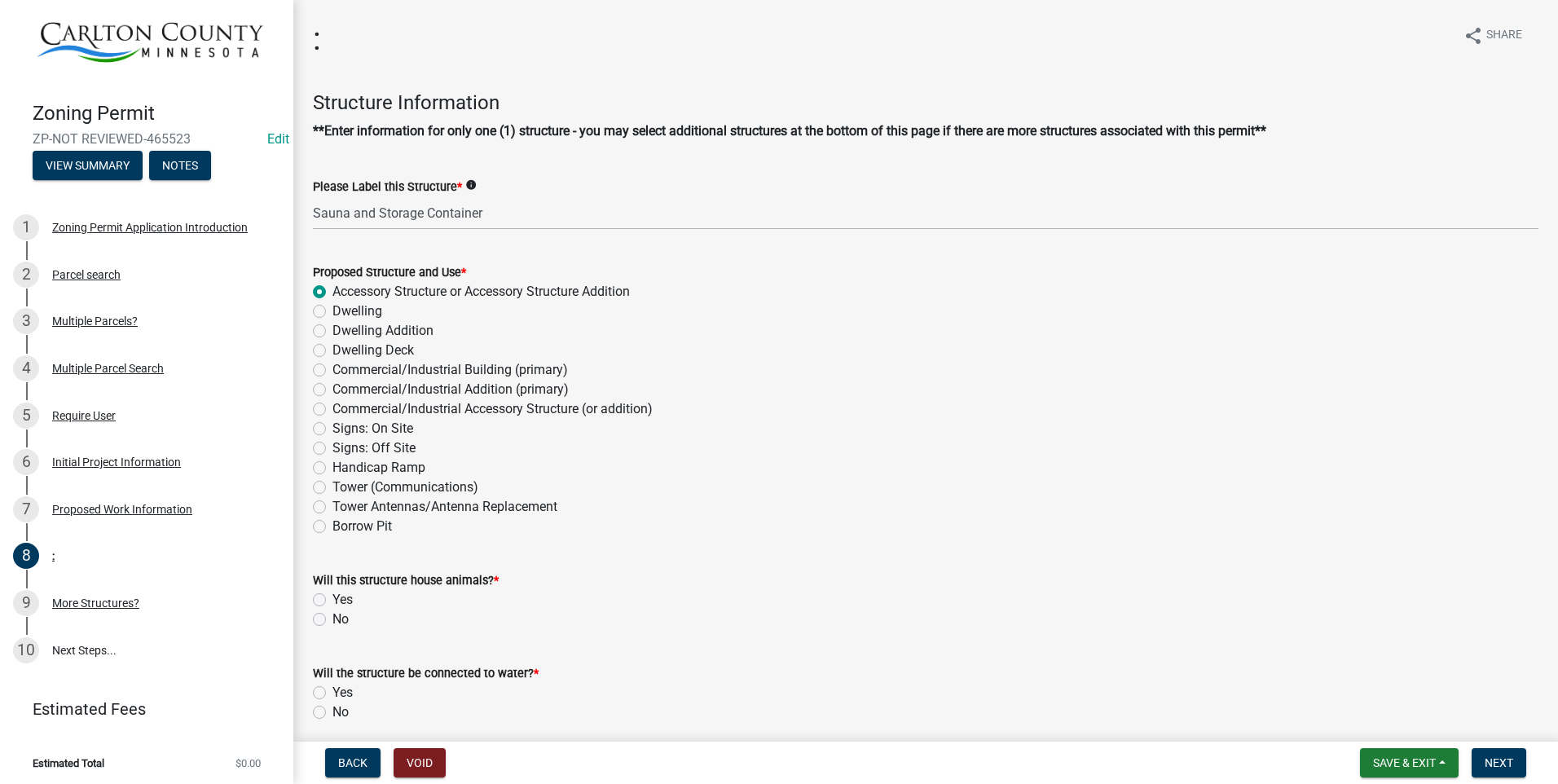
click at [317, 611] on div "No" at bounding box center [926, 619] width 1226 height 19
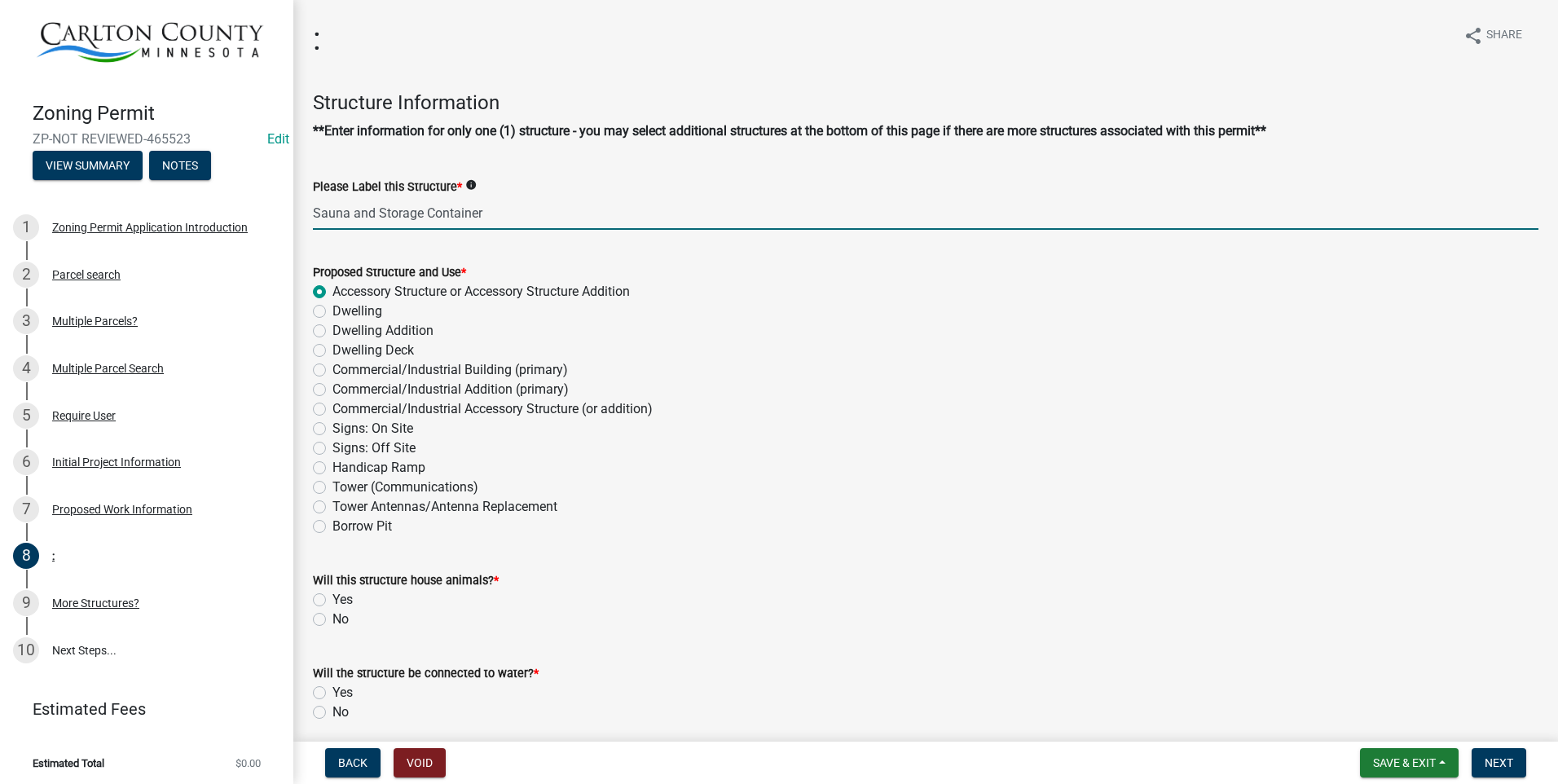
click at [379, 212] on input "Sauna and Storage Container" at bounding box center [926, 213] width 1226 height 34
type input "Storage Container"
click at [333, 620] on label "No" at bounding box center [340, 619] width 16 height 19
click at [333, 620] on input "No" at bounding box center [338, 615] width 11 height 11
radio input "true"
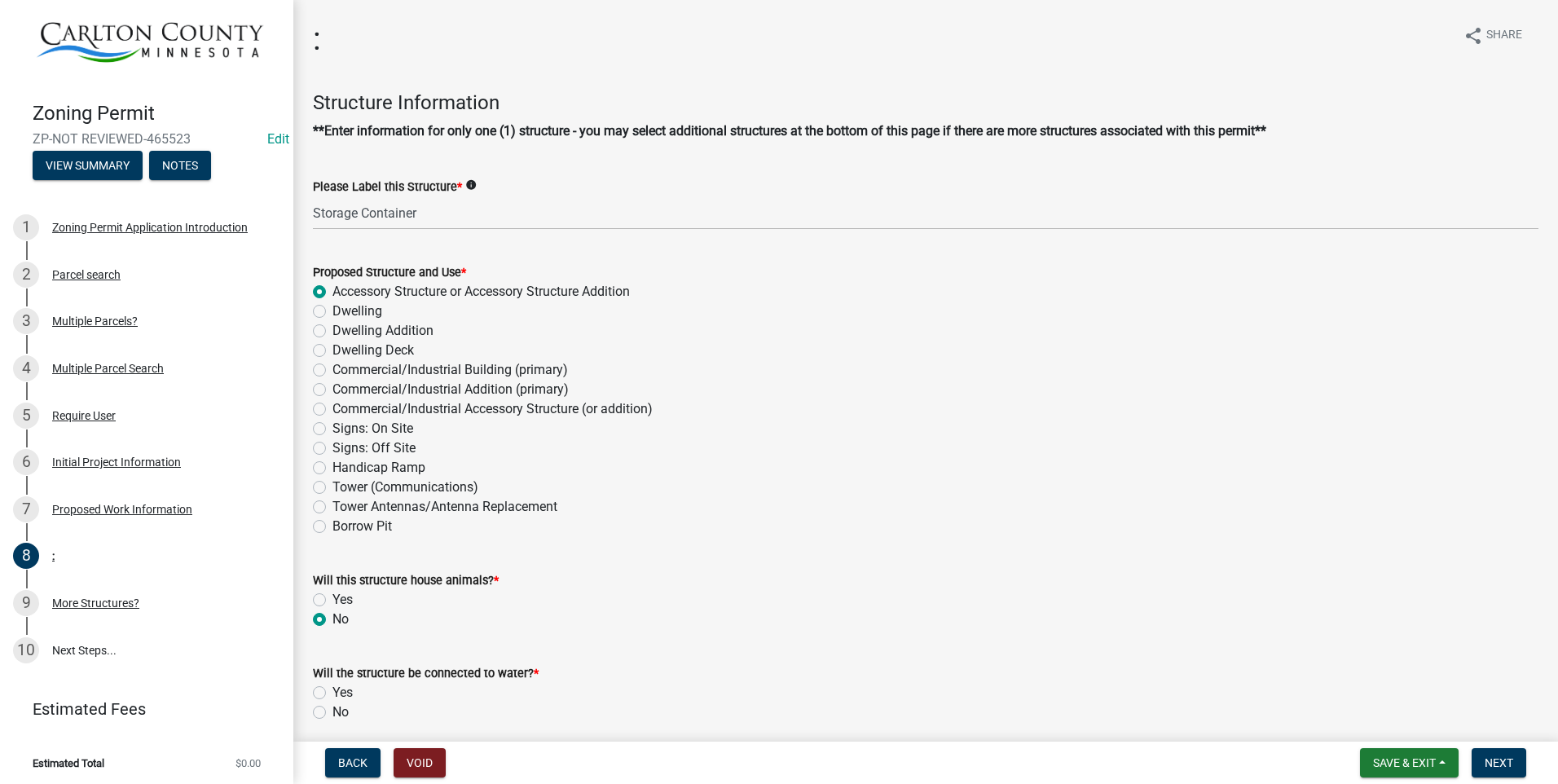
drag, startPoint x: 319, startPoint y: 712, endPoint x: 383, endPoint y: 708, distance: 64.1
click at [333, 713] on label "No" at bounding box center [340, 712] width 16 height 19
click at [333, 713] on input "No" at bounding box center [338, 708] width 11 height 11
radio input "true"
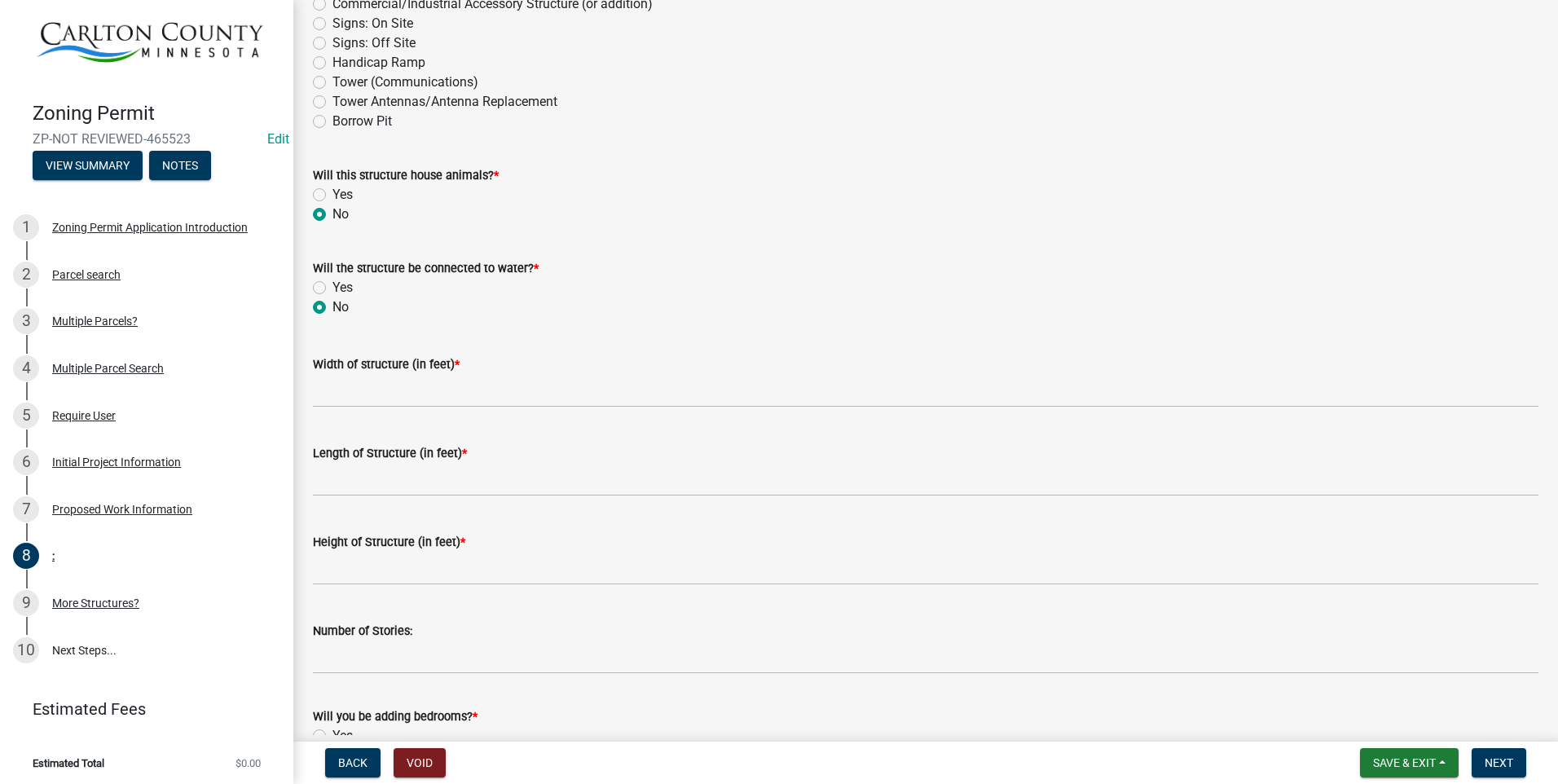
scroll to position [408, 0]
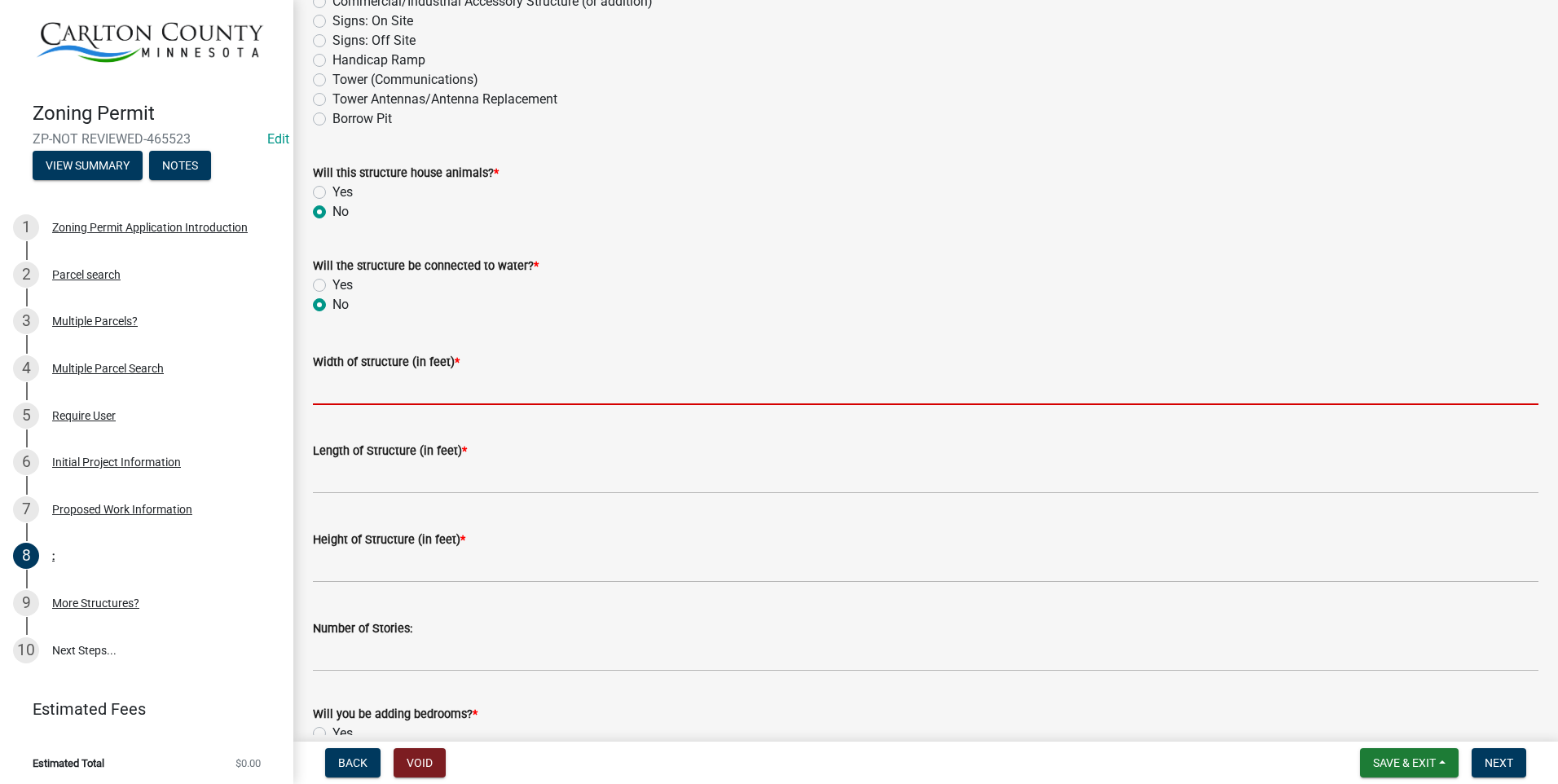
click at [398, 387] on input "Width of structure (in feet) *" at bounding box center [926, 388] width 1226 height 34
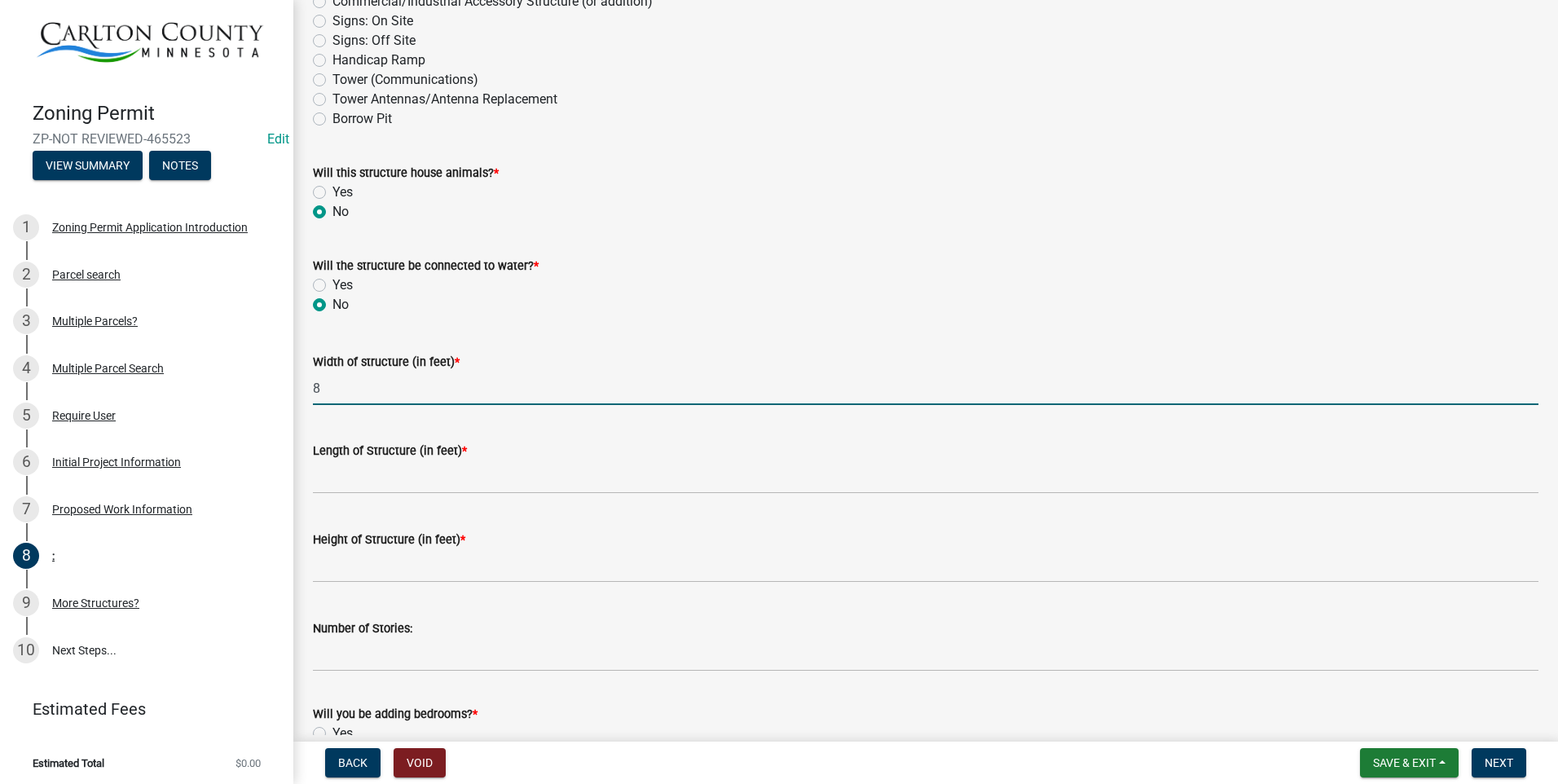
type input "8"
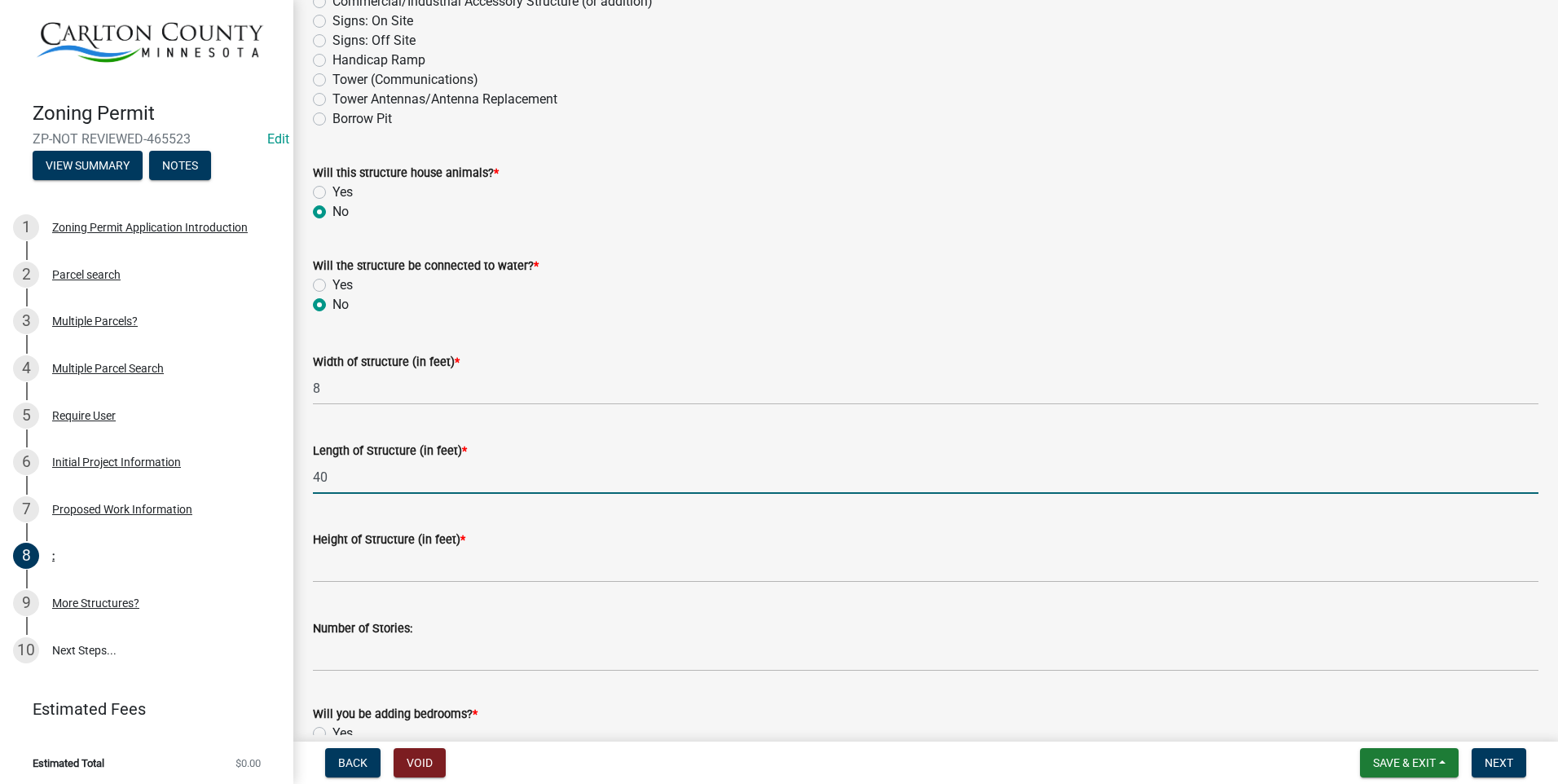
type input "40"
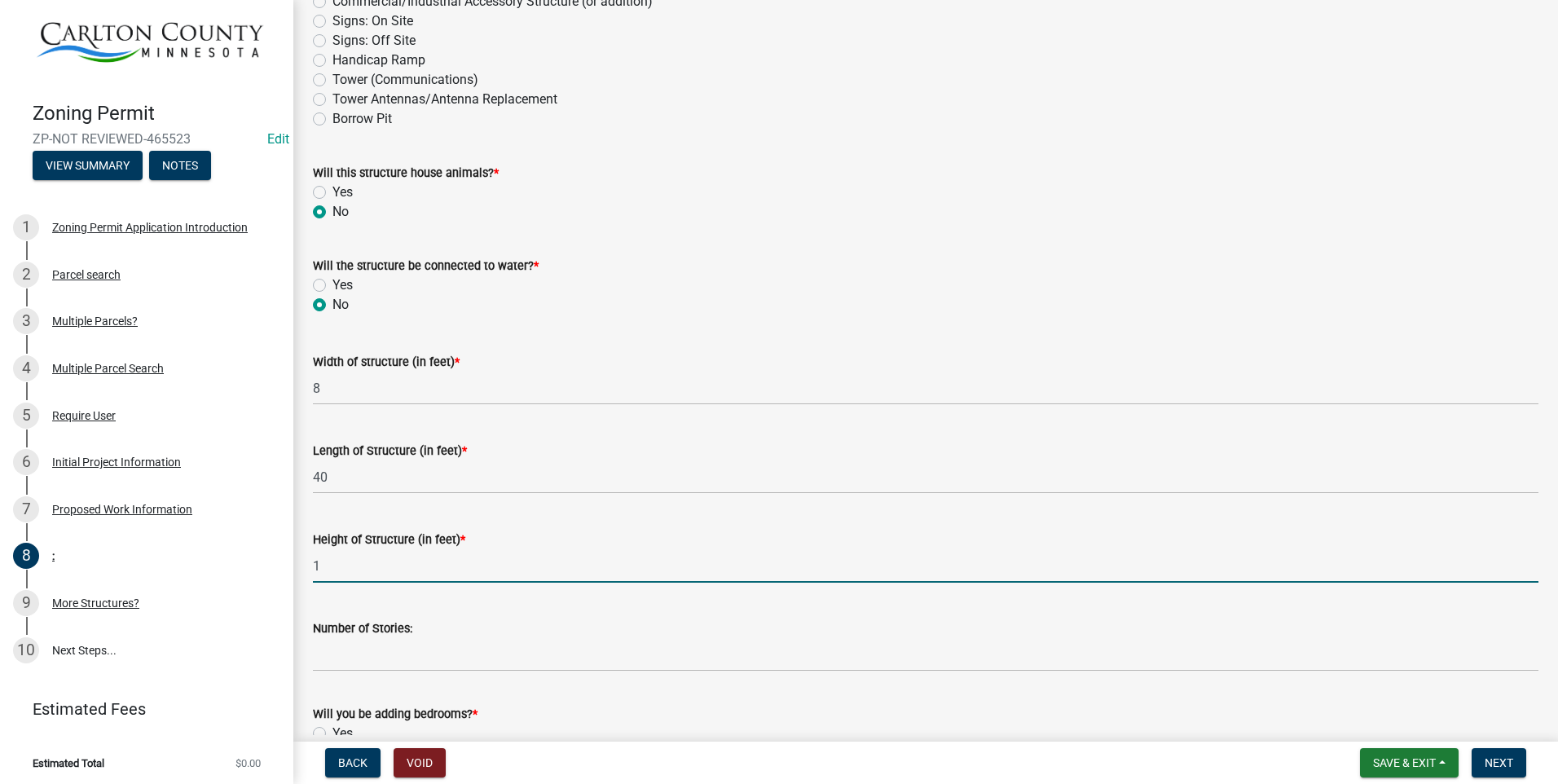
type input "1"
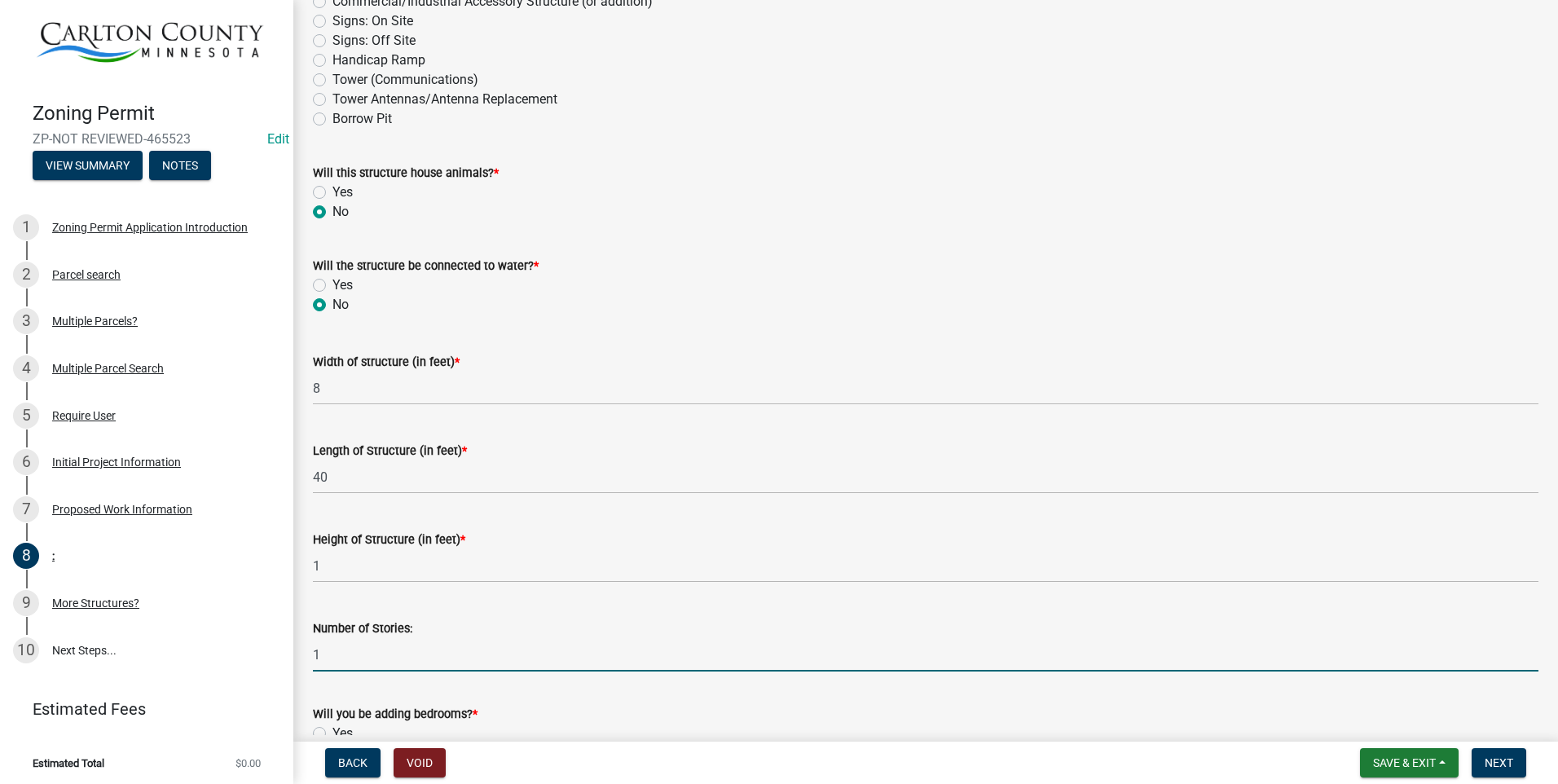
type input "1"
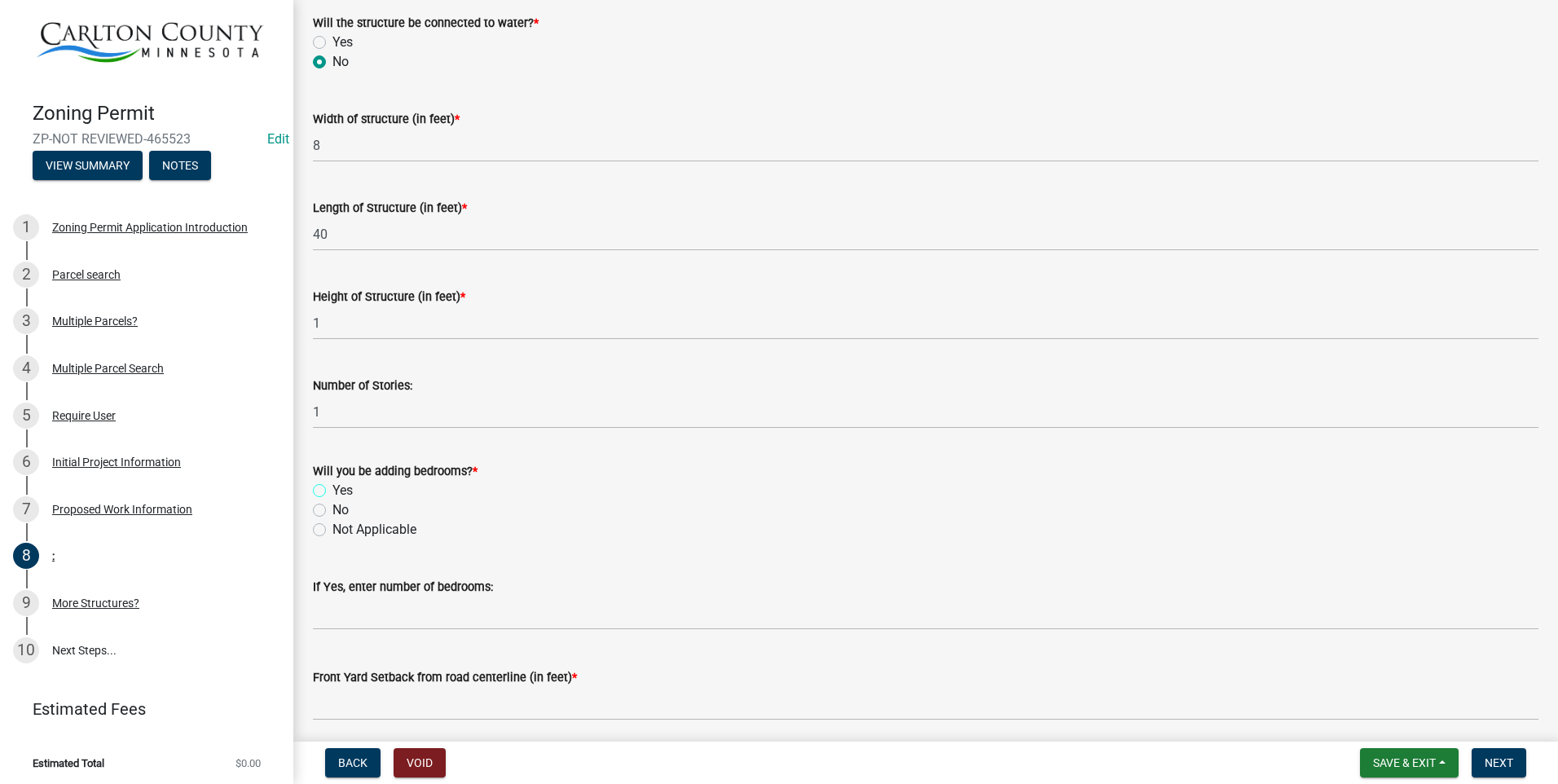
scroll to position [652, 0]
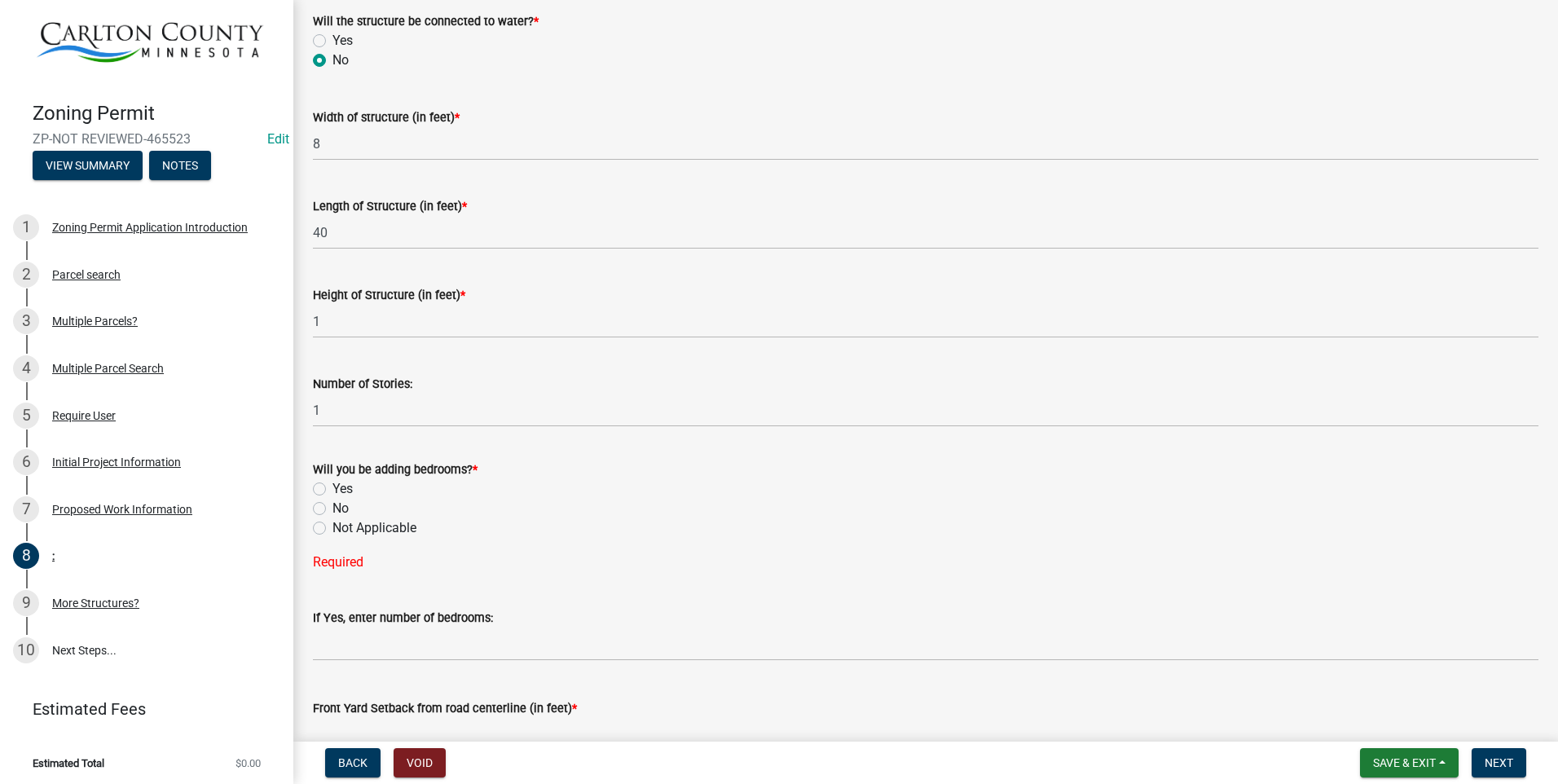
click at [333, 506] on label "No" at bounding box center [340, 508] width 16 height 19
click at [333, 506] on input "No" at bounding box center [338, 504] width 11 height 11
radio input "true"
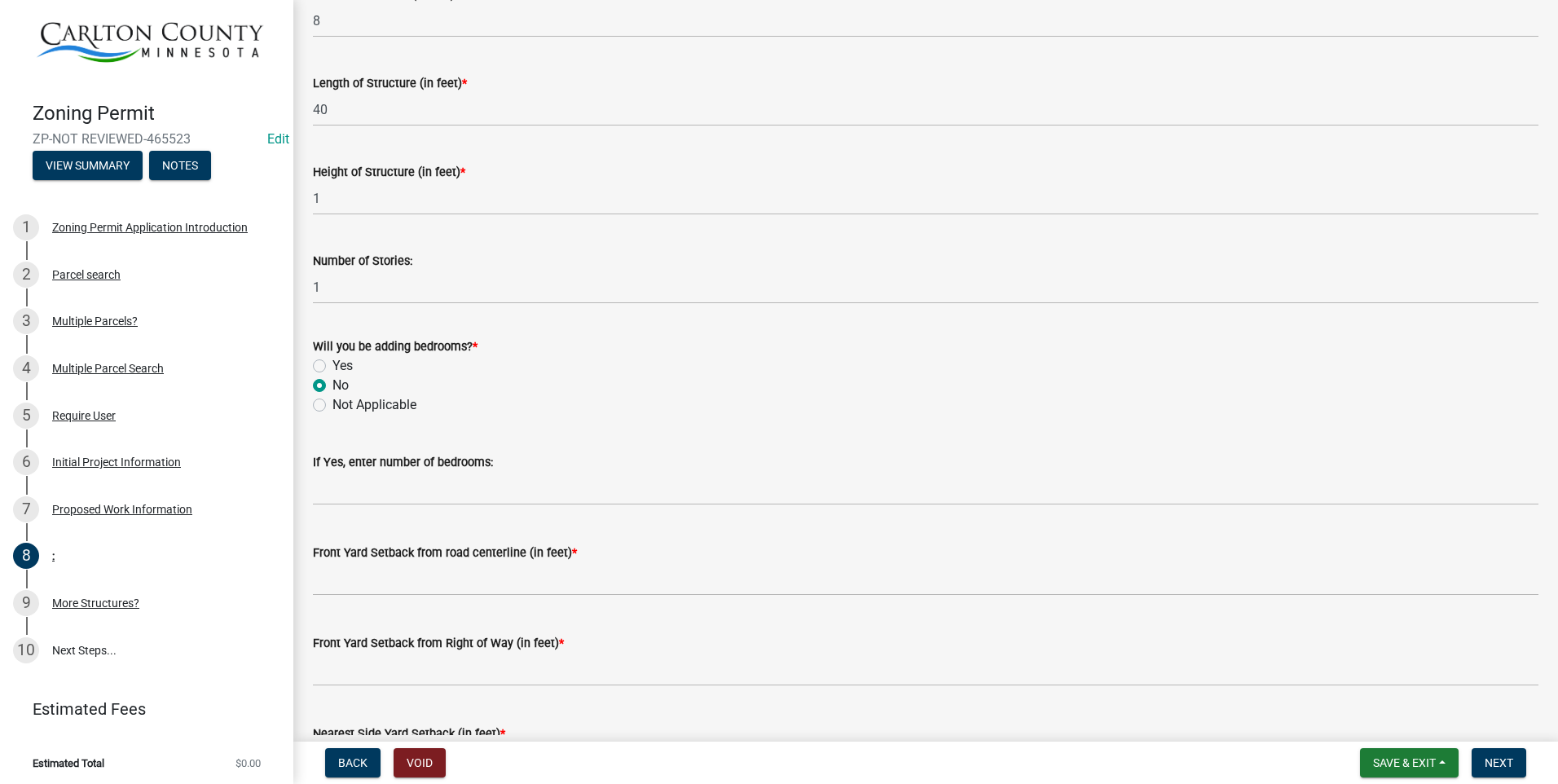
scroll to position [815, 0]
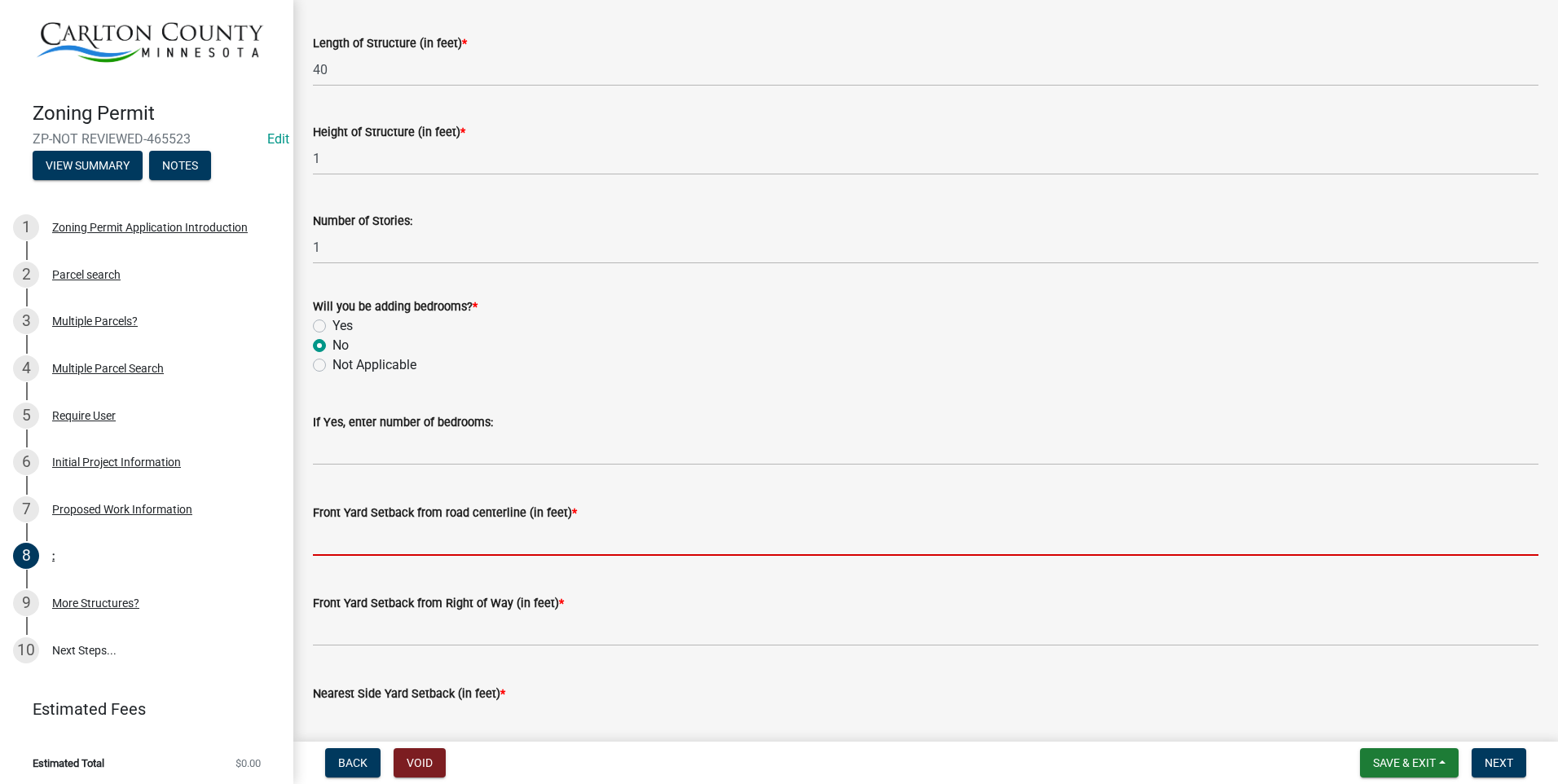
click at [413, 537] on input "text" at bounding box center [926, 539] width 1226 height 34
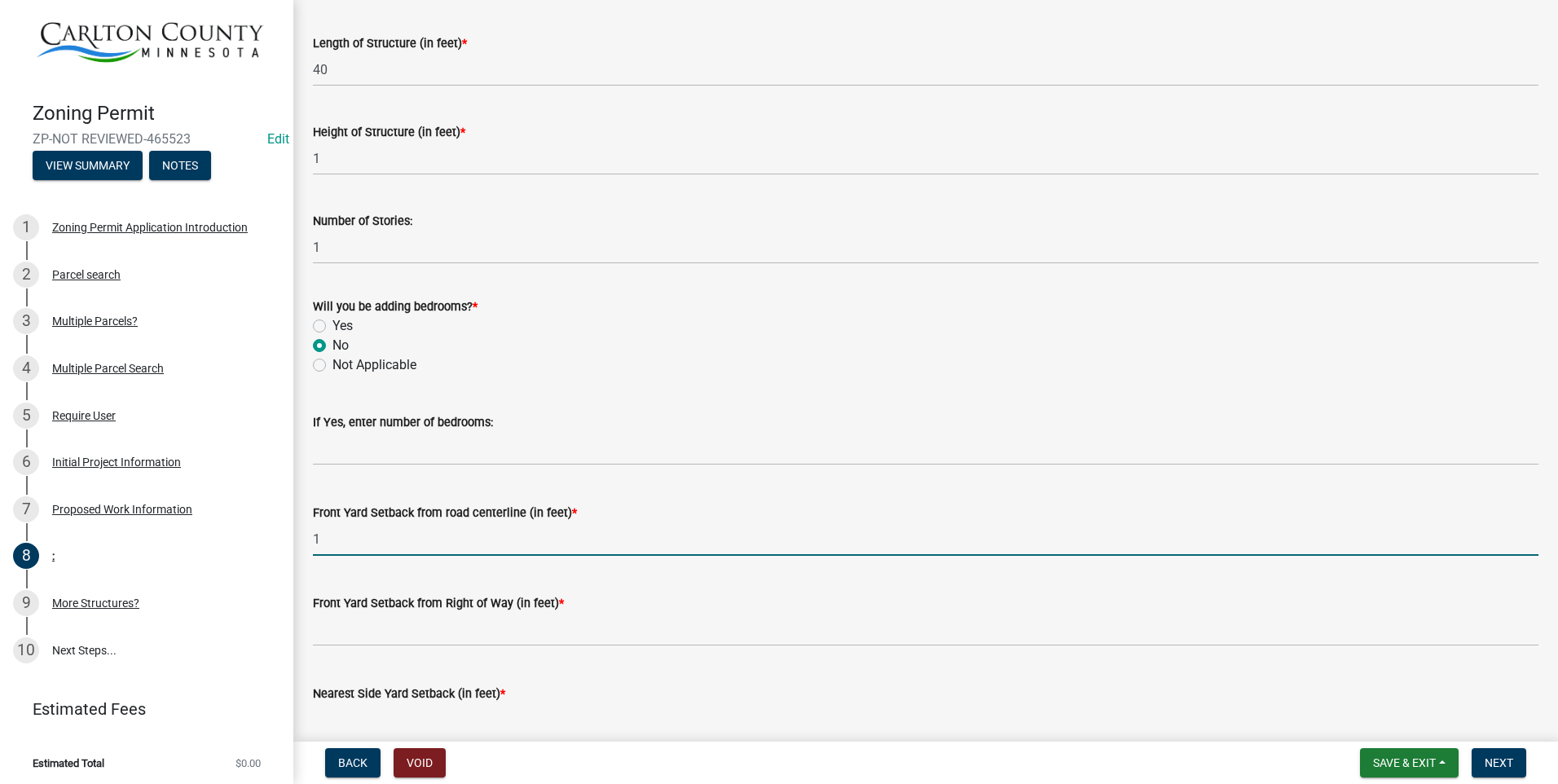
type input "1"
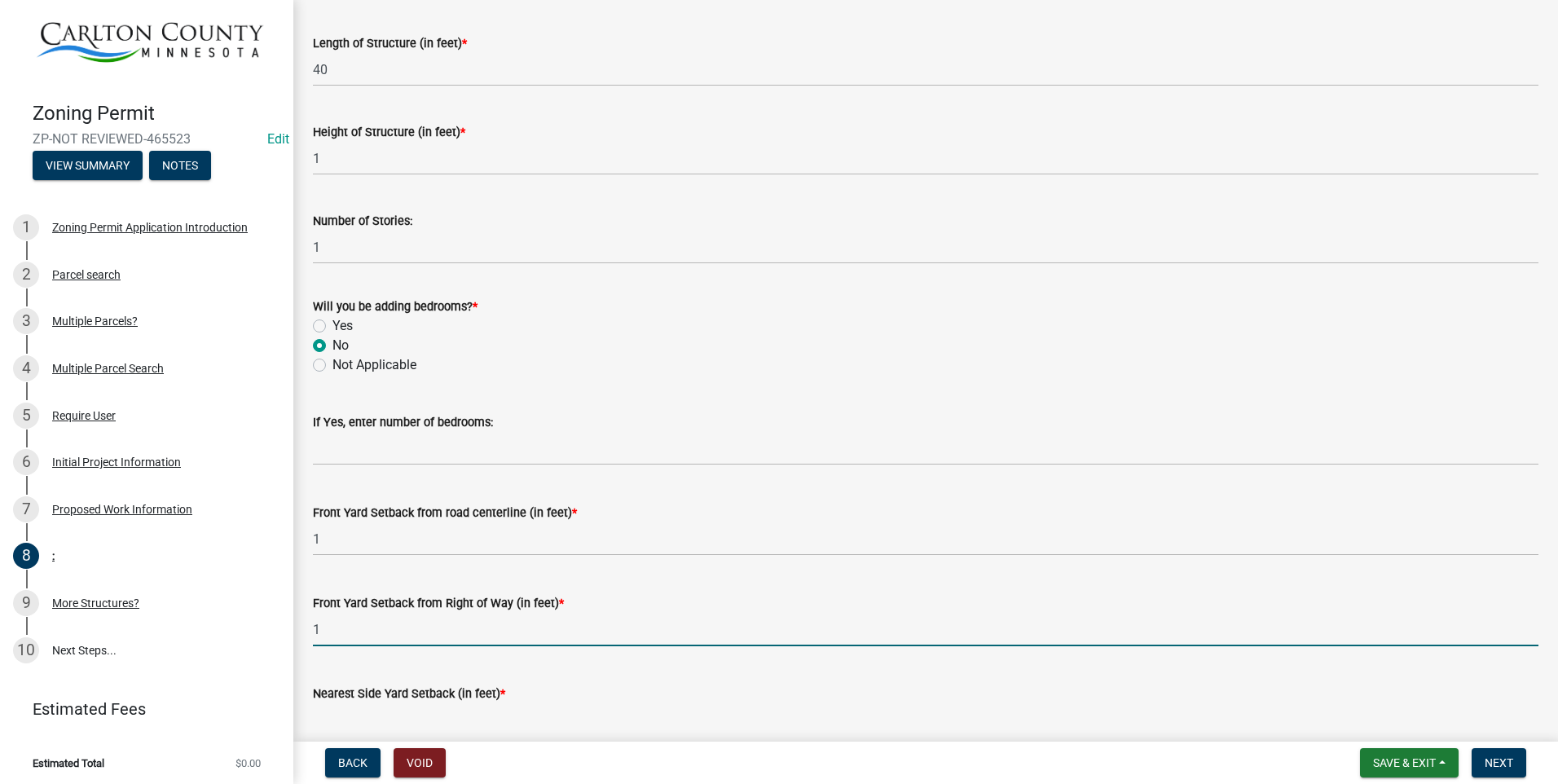
type input "1"
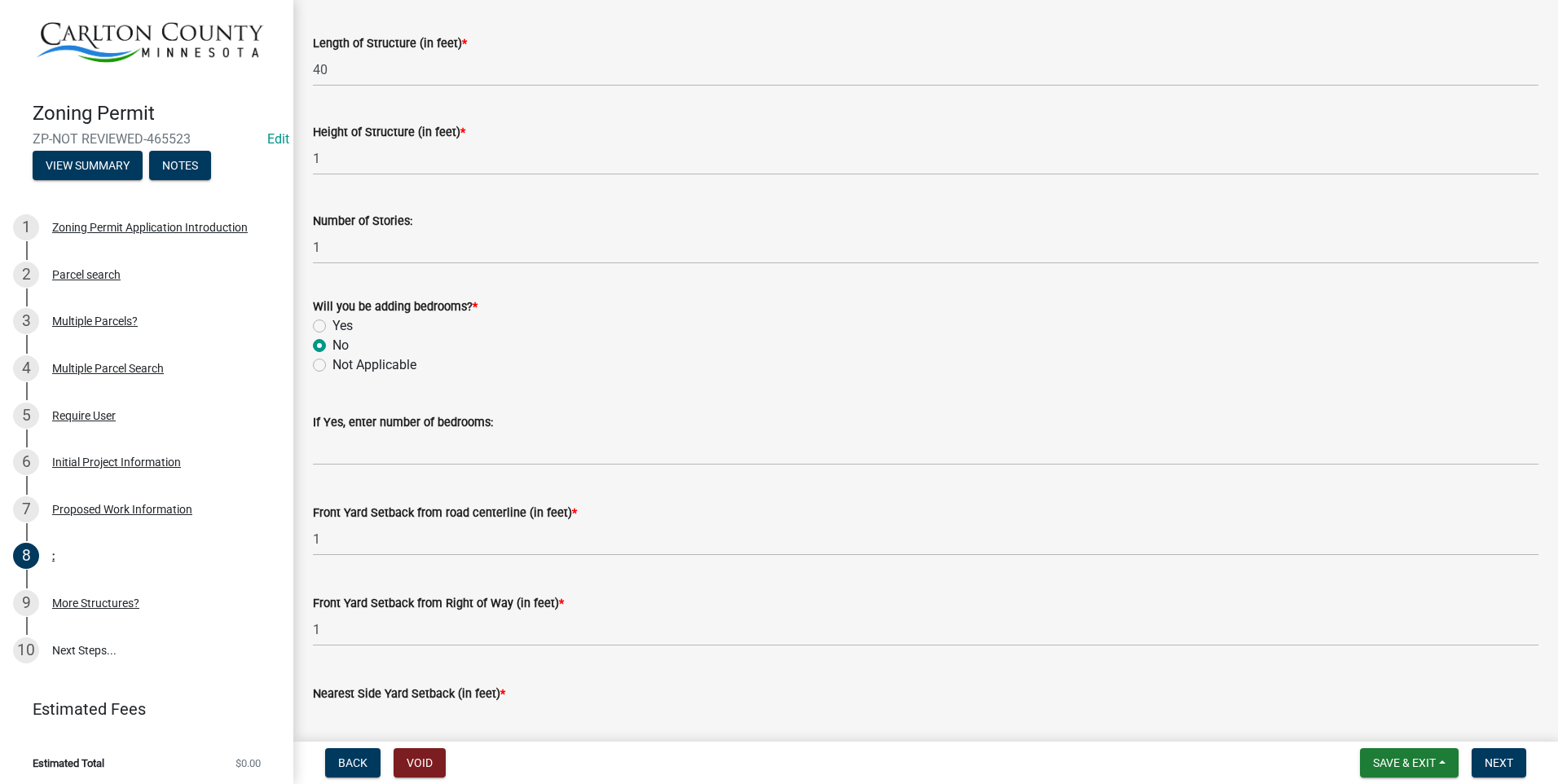
scroll to position [817, 0]
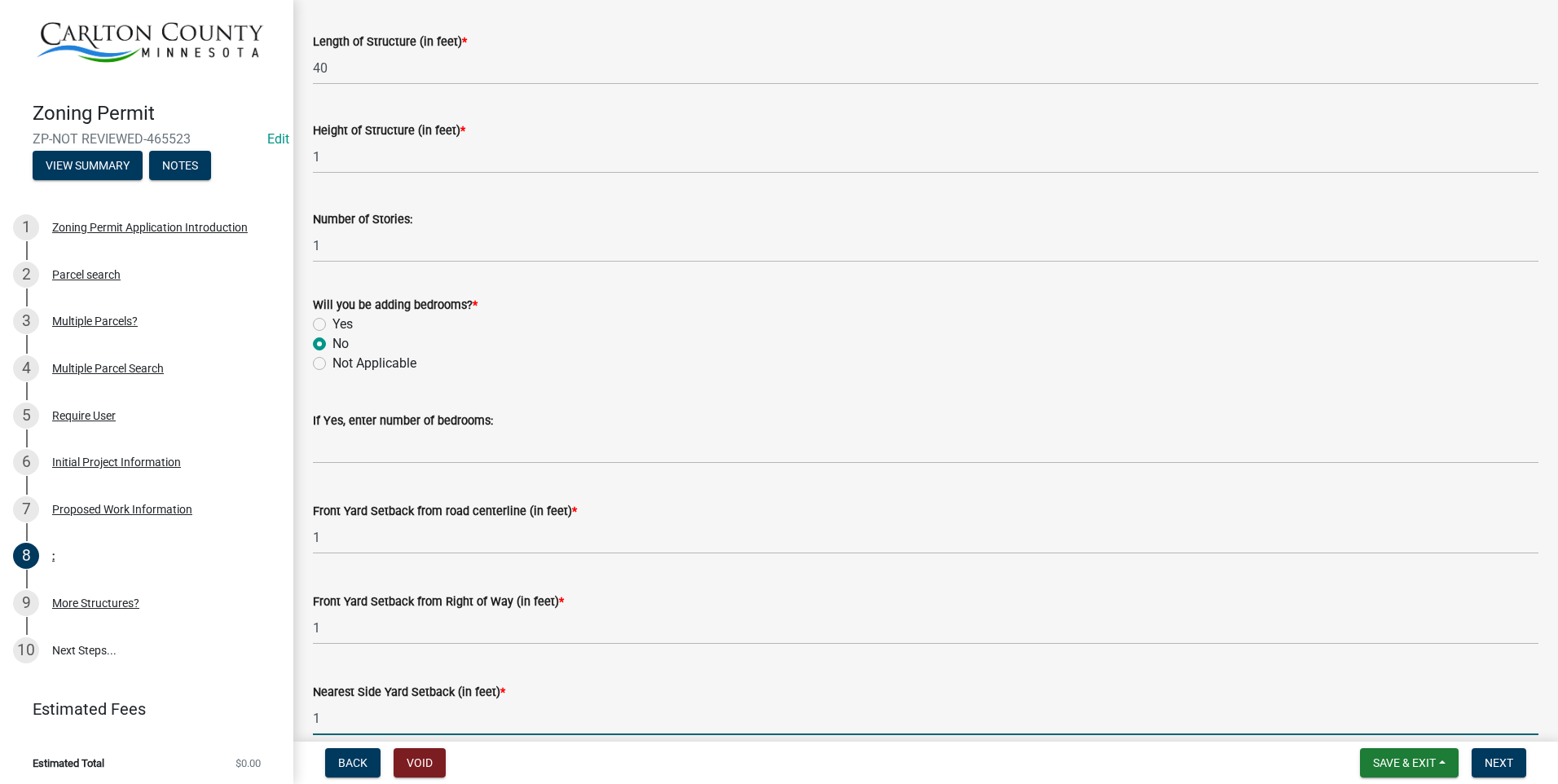
type input "1"
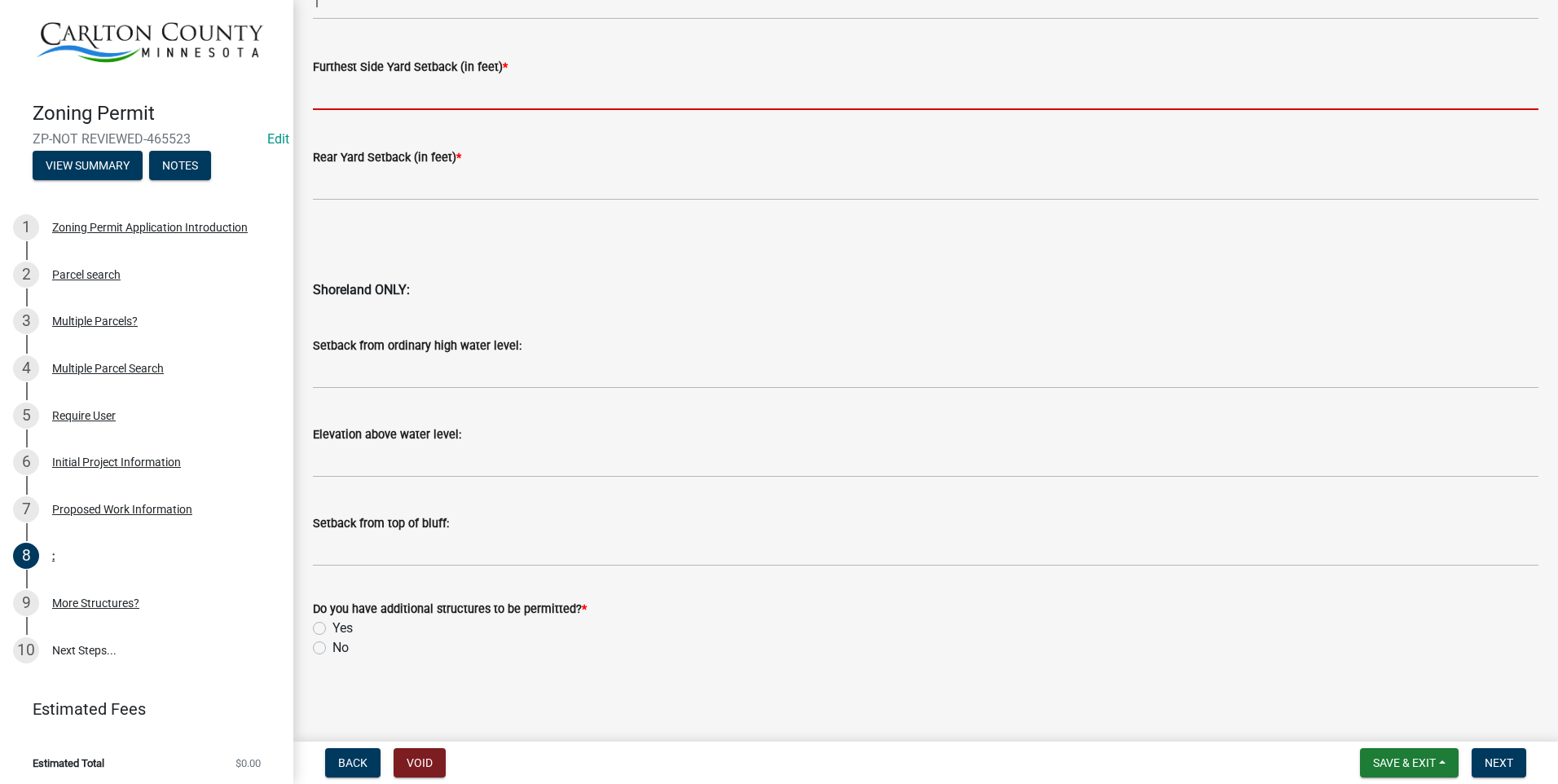
scroll to position [1533, 0]
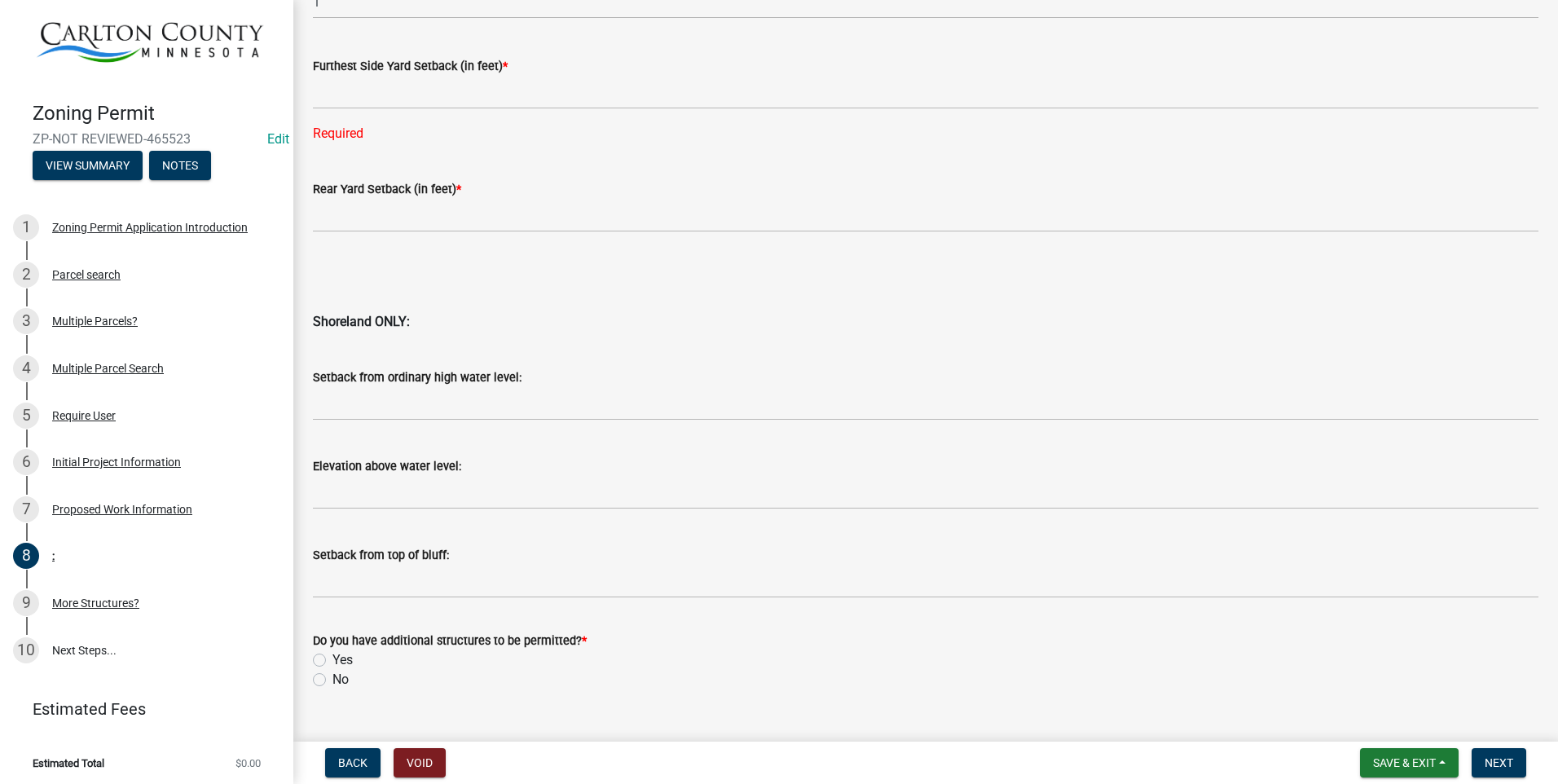
click at [318, 647] on div "Do you have additional structures to be permitted? * Yes No" at bounding box center [926, 660] width 1226 height 59
click at [333, 678] on label "No" at bounding box center [340, 679] width 16 height 19
click at [333, 678] on input "No" at bounding box center [338, 675] width 11 height 11
radio input "true"
click at [1500, 747] on nav "Back Void Save & Exit Save Save & Exit Next" at bounding box center [926, 762] width 1265 height 43
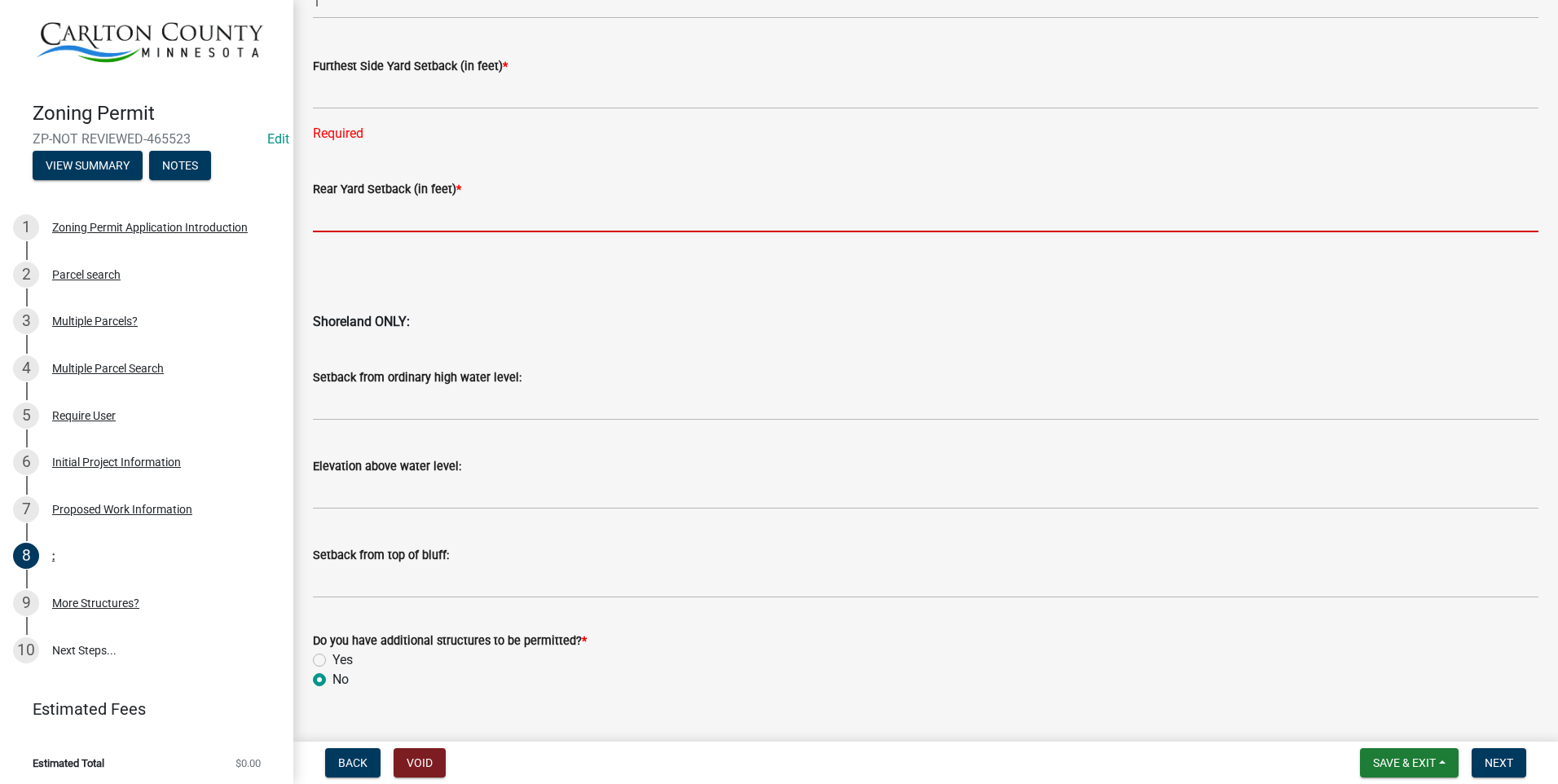
click at [439, 207] on input "text" at bounding box center [926, 215] width 1226 height 34
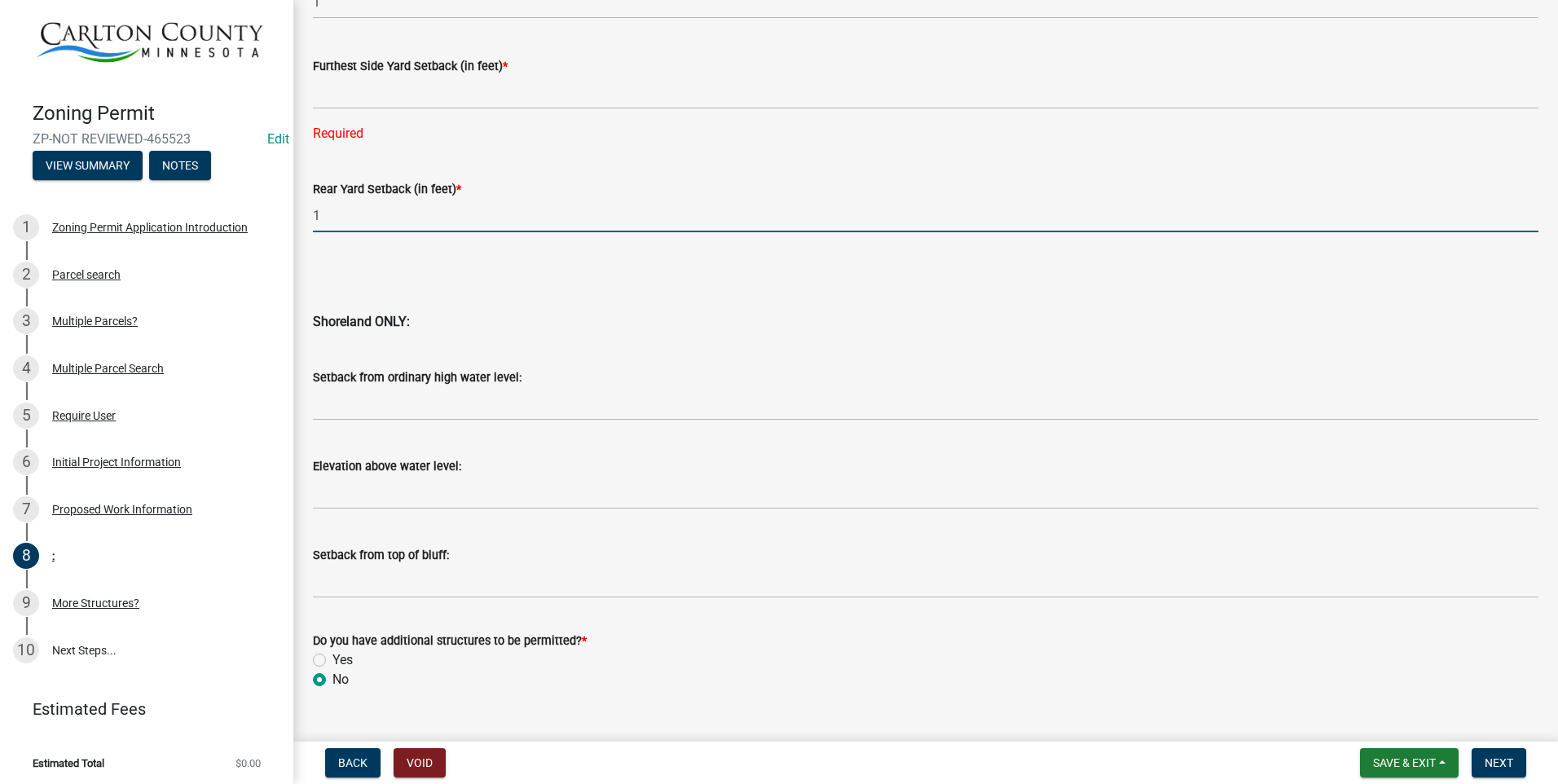
type input "1"
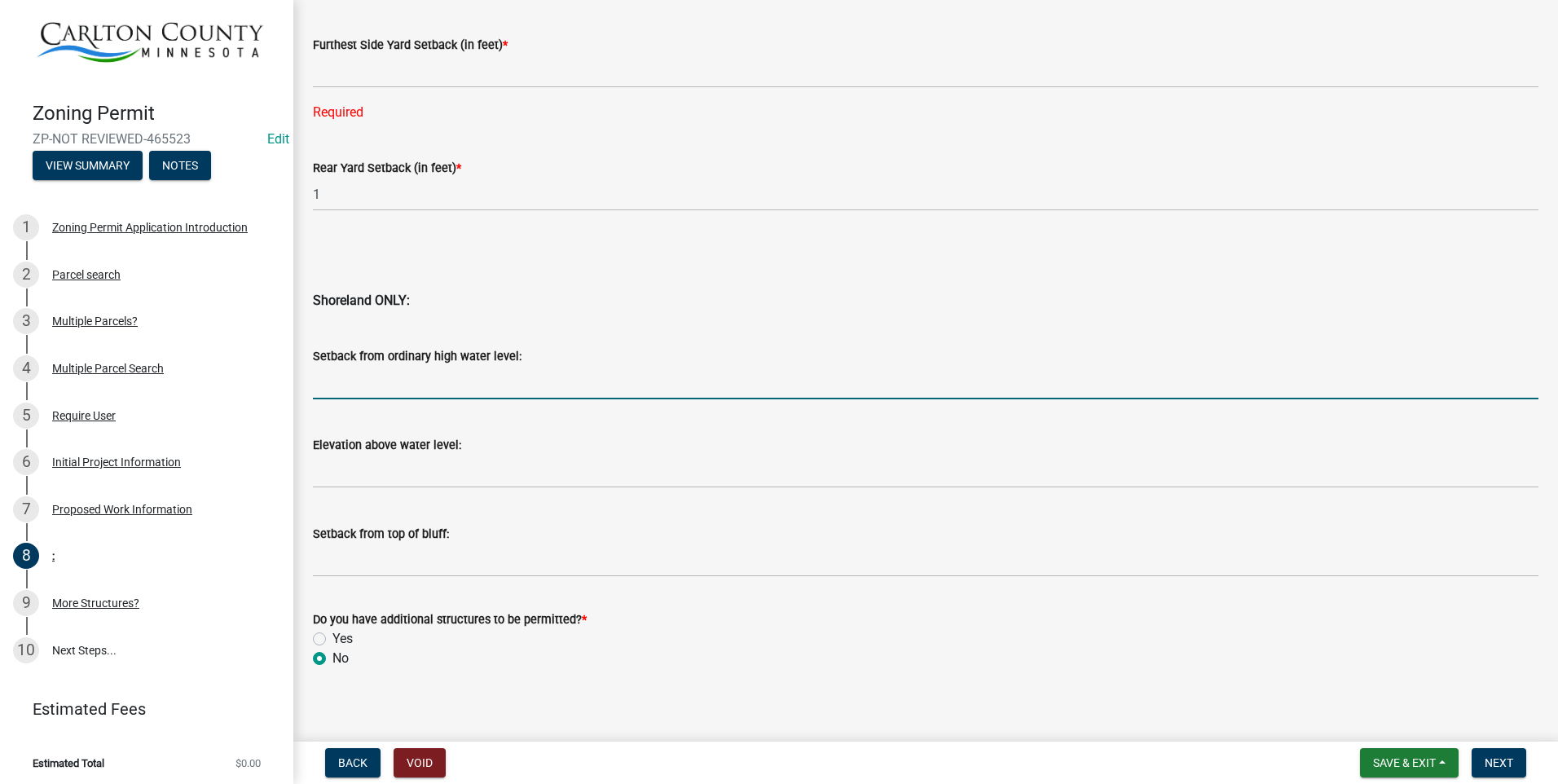
scroll to position [1565, 0]
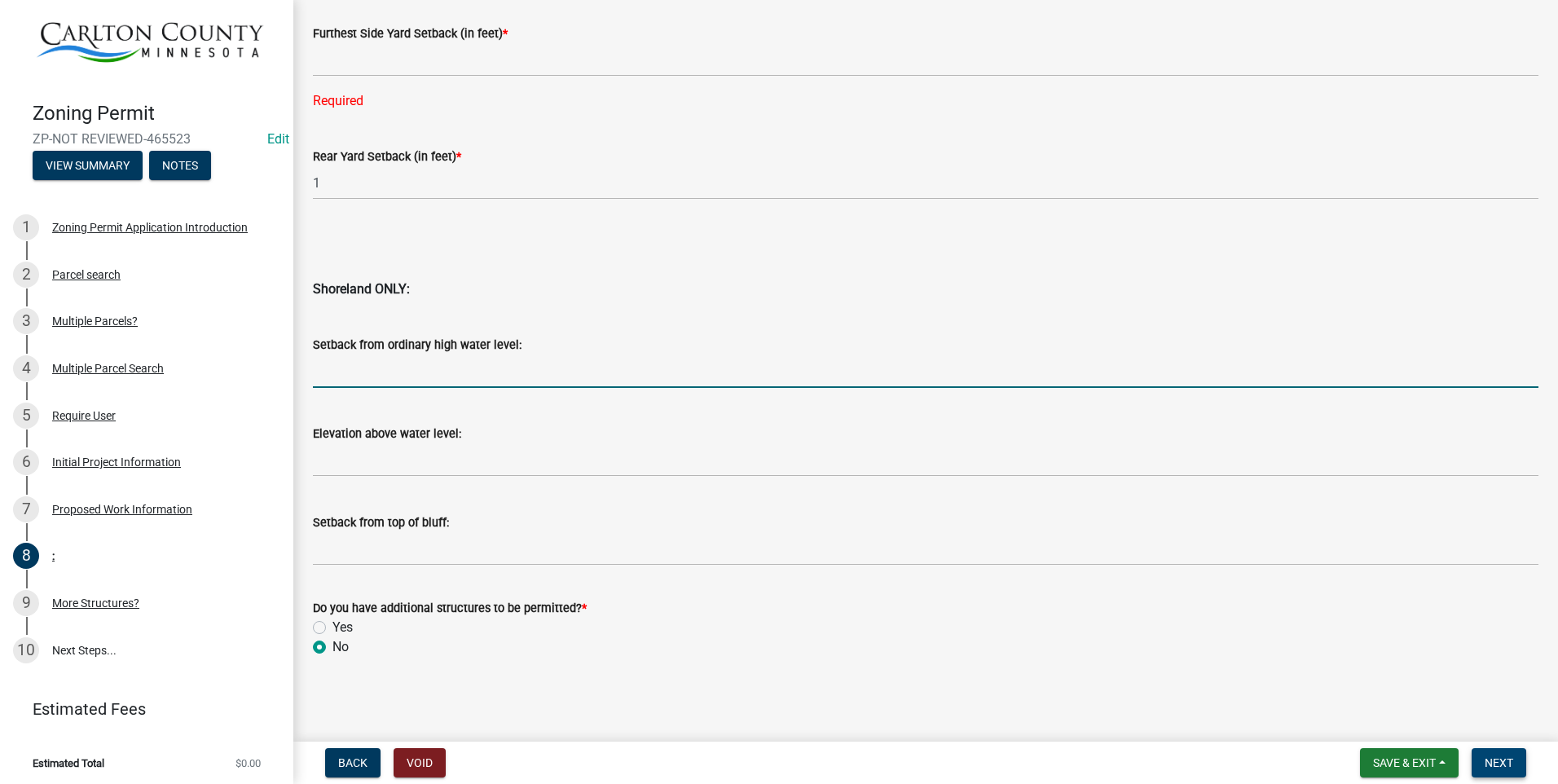
click at [1506, 756] on span "Next" at bounding box center [1499, 763] width 29 height 13
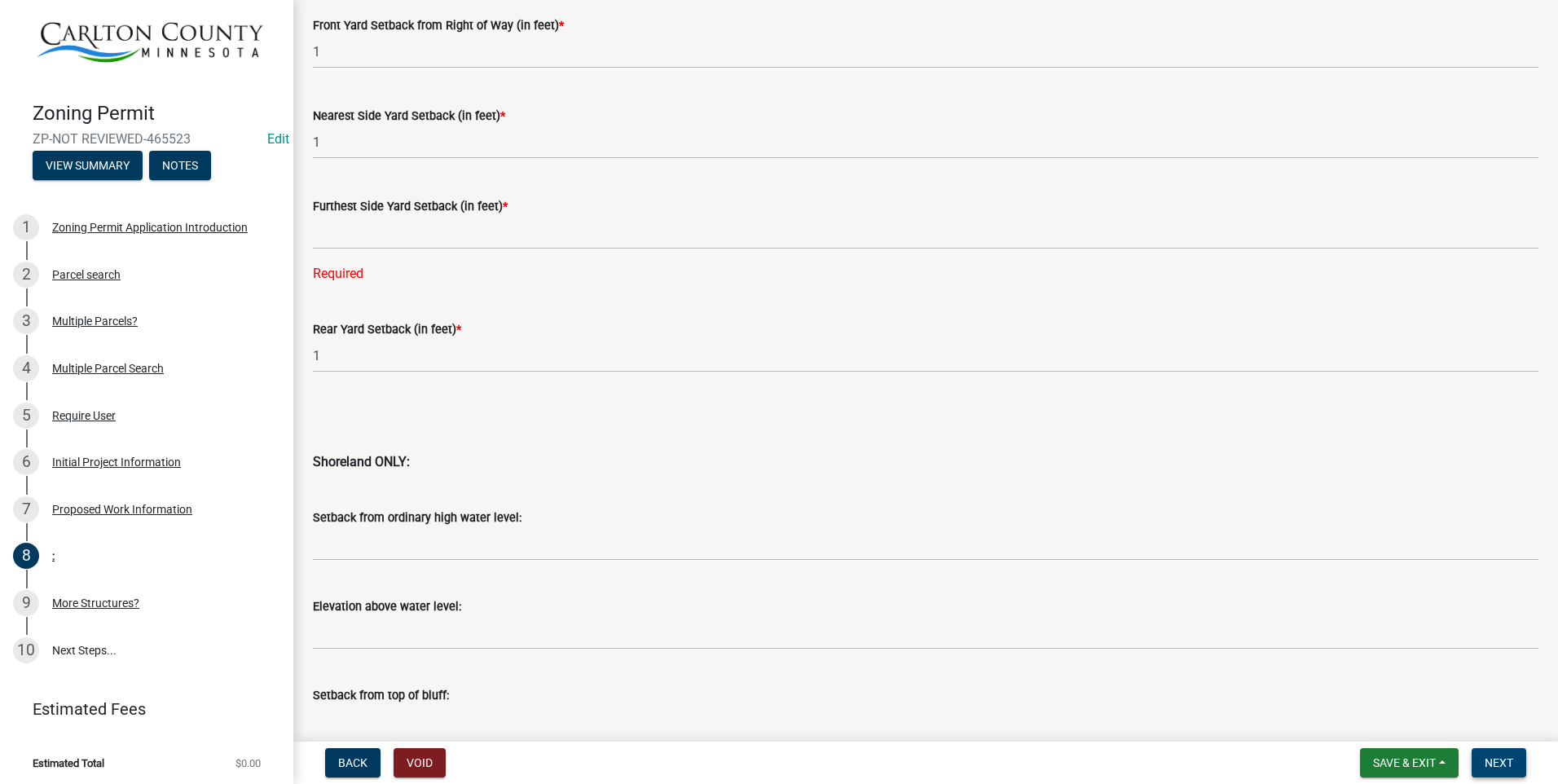
scroll to position [1321, 0]
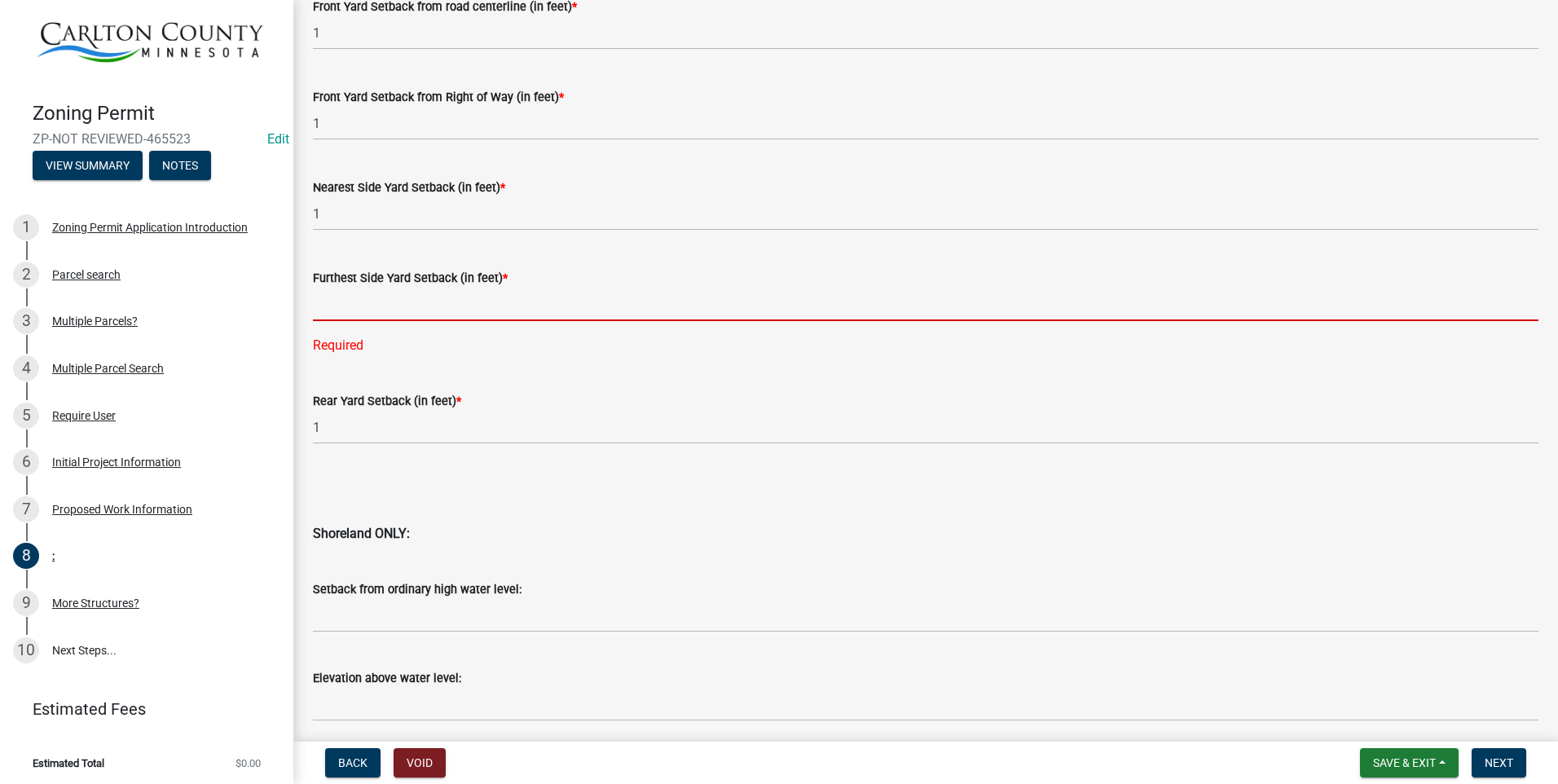
click at [354, 299] on input "text" at bounding box center [926, 304] width 1226 height 34
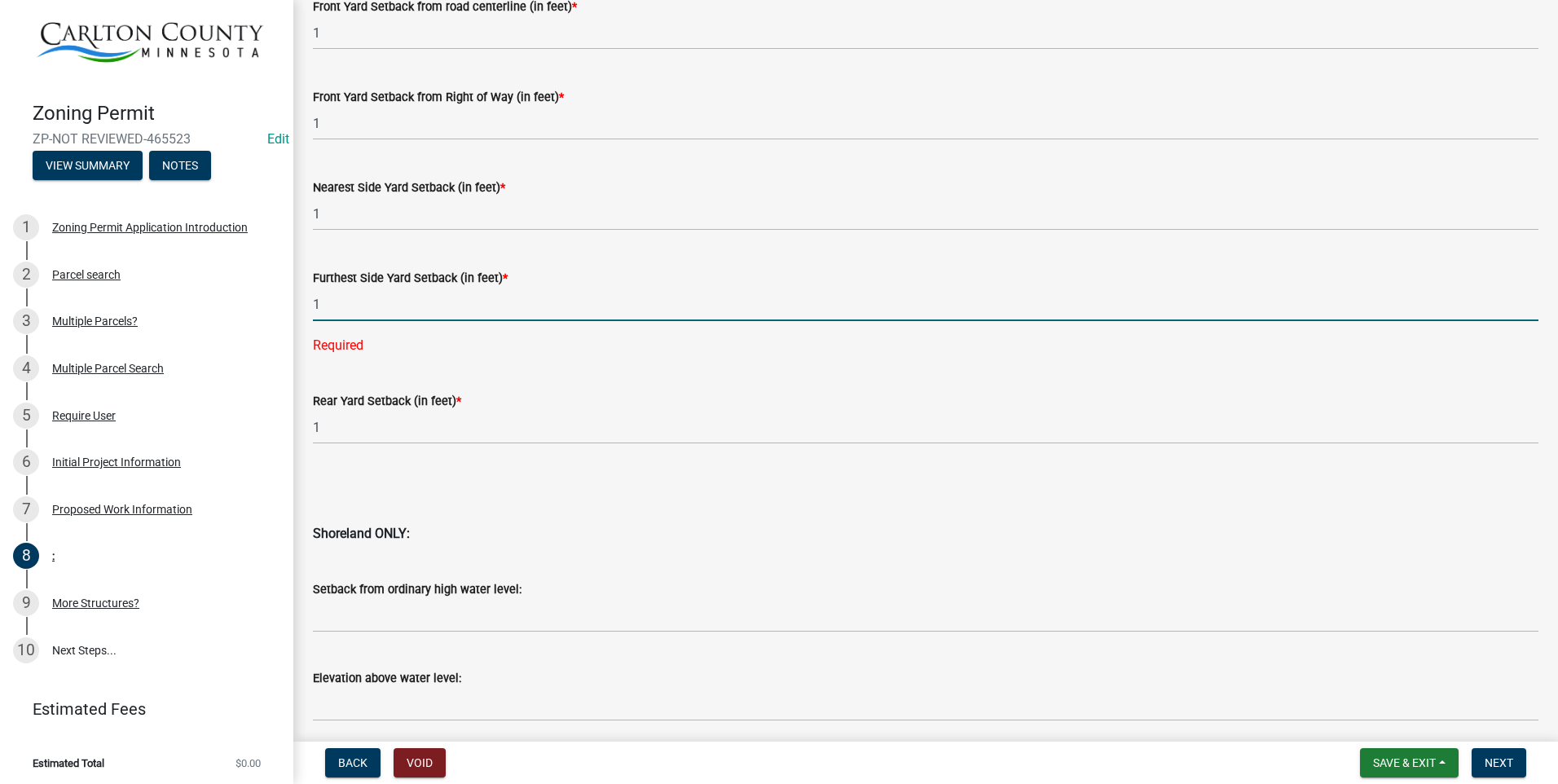
type input "1"
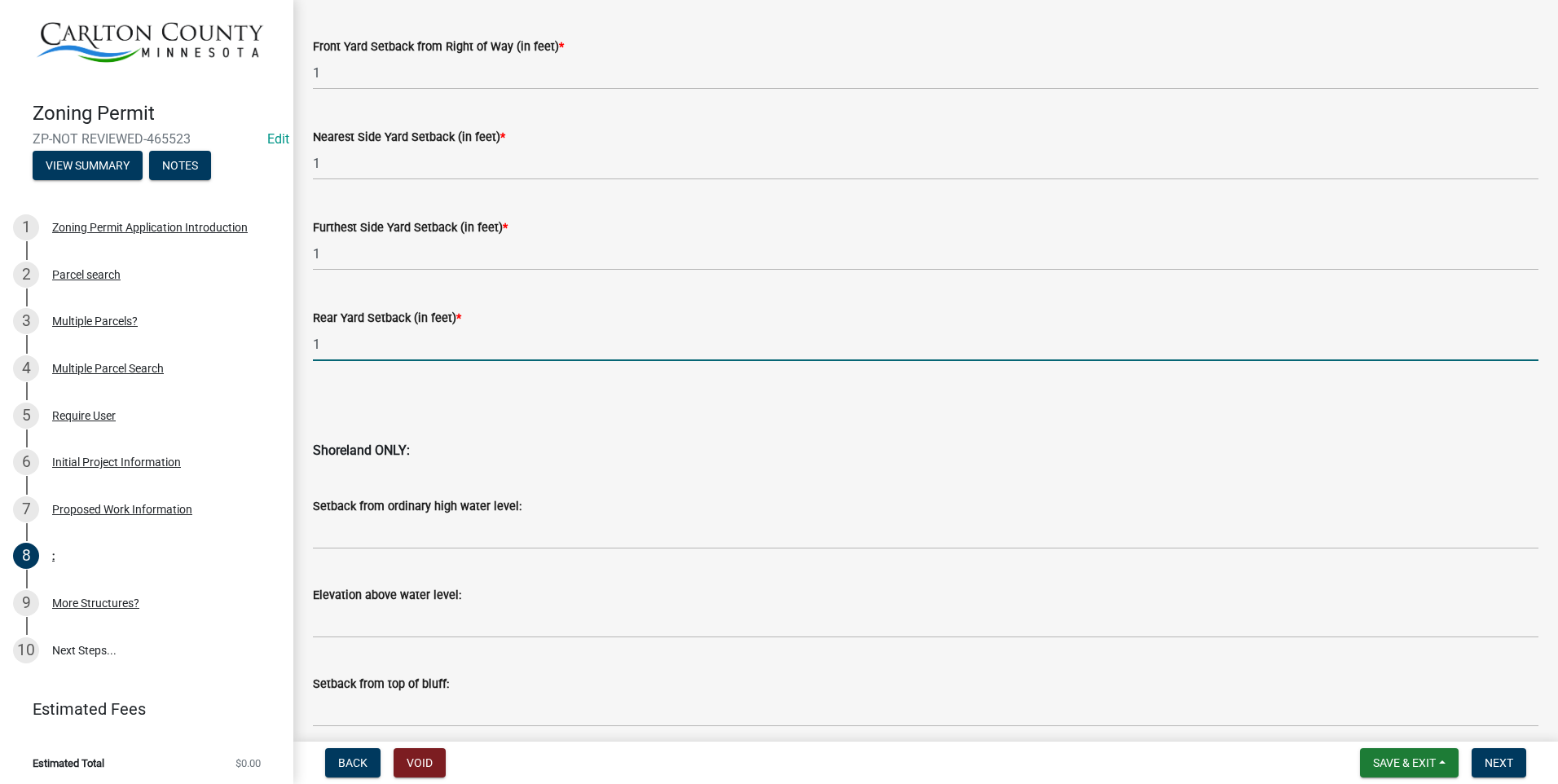
scroll to position [1533, 0]
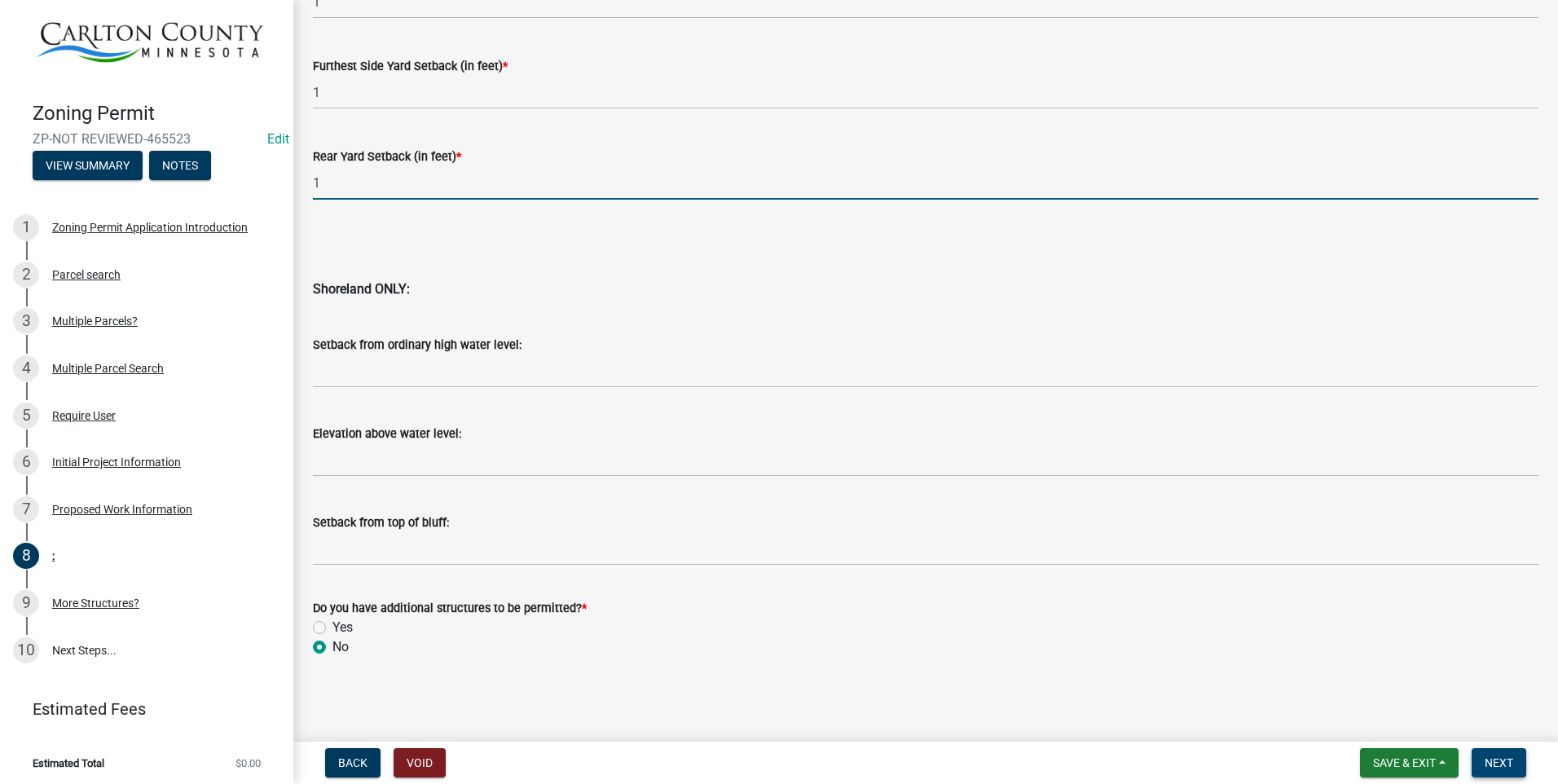
click at [1502, 753] on button "Next" at bounding box center [1498, 762] width 55 height 29
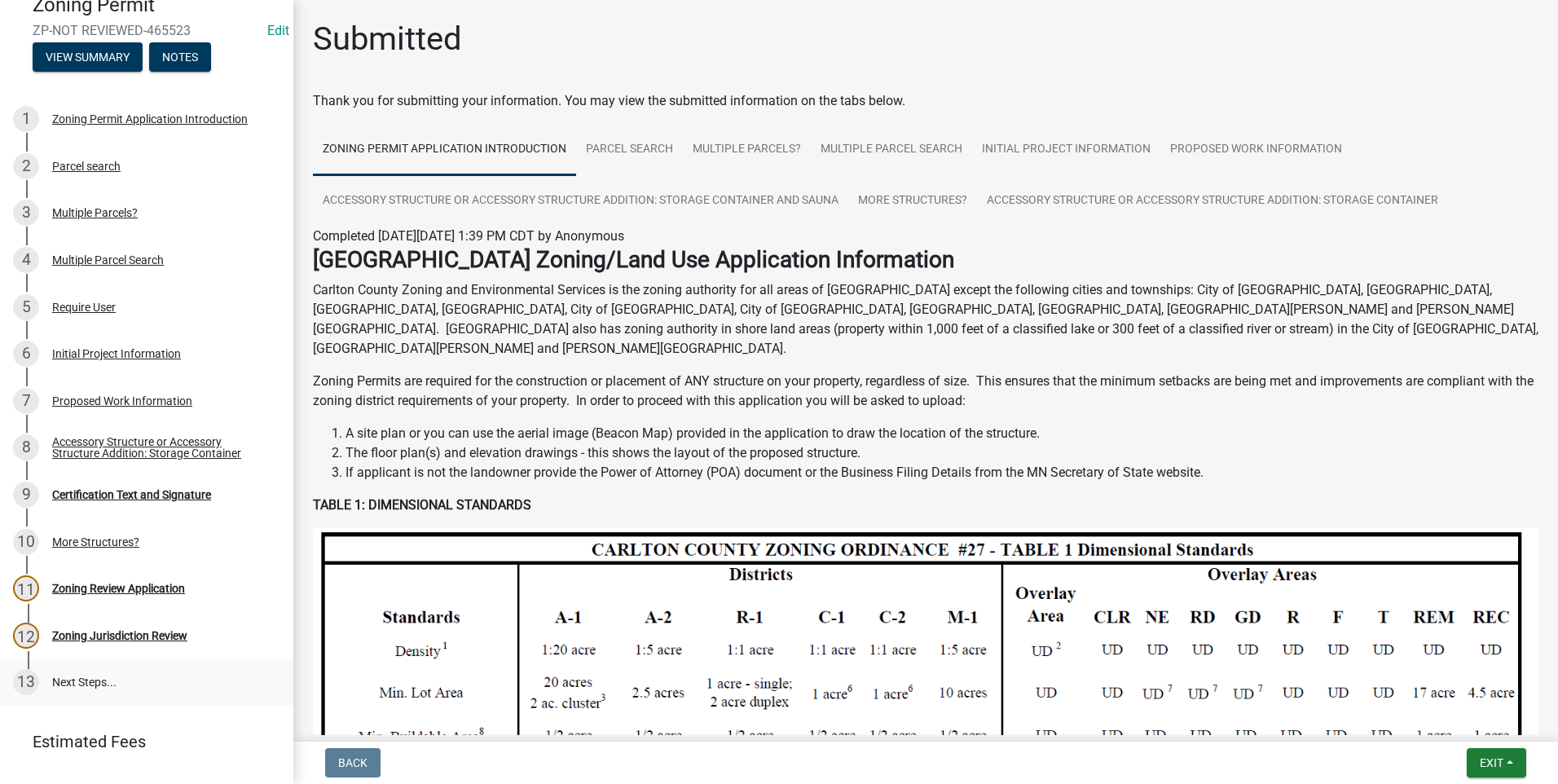
scroll to position [165, 0]
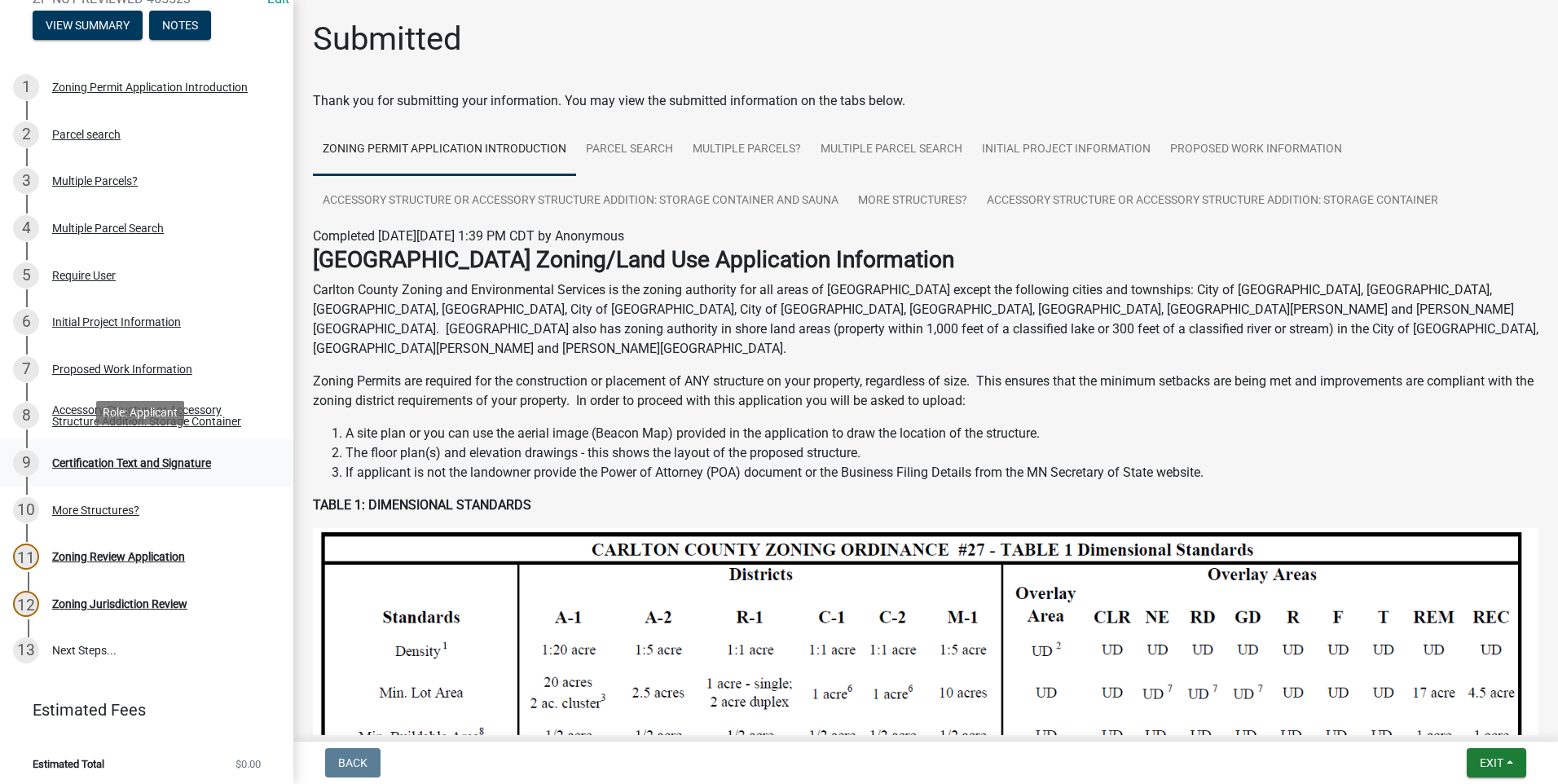
click at [128, 457] on div "Certification Text and Signature" at bounding box center [132, 463] width 159 height 12
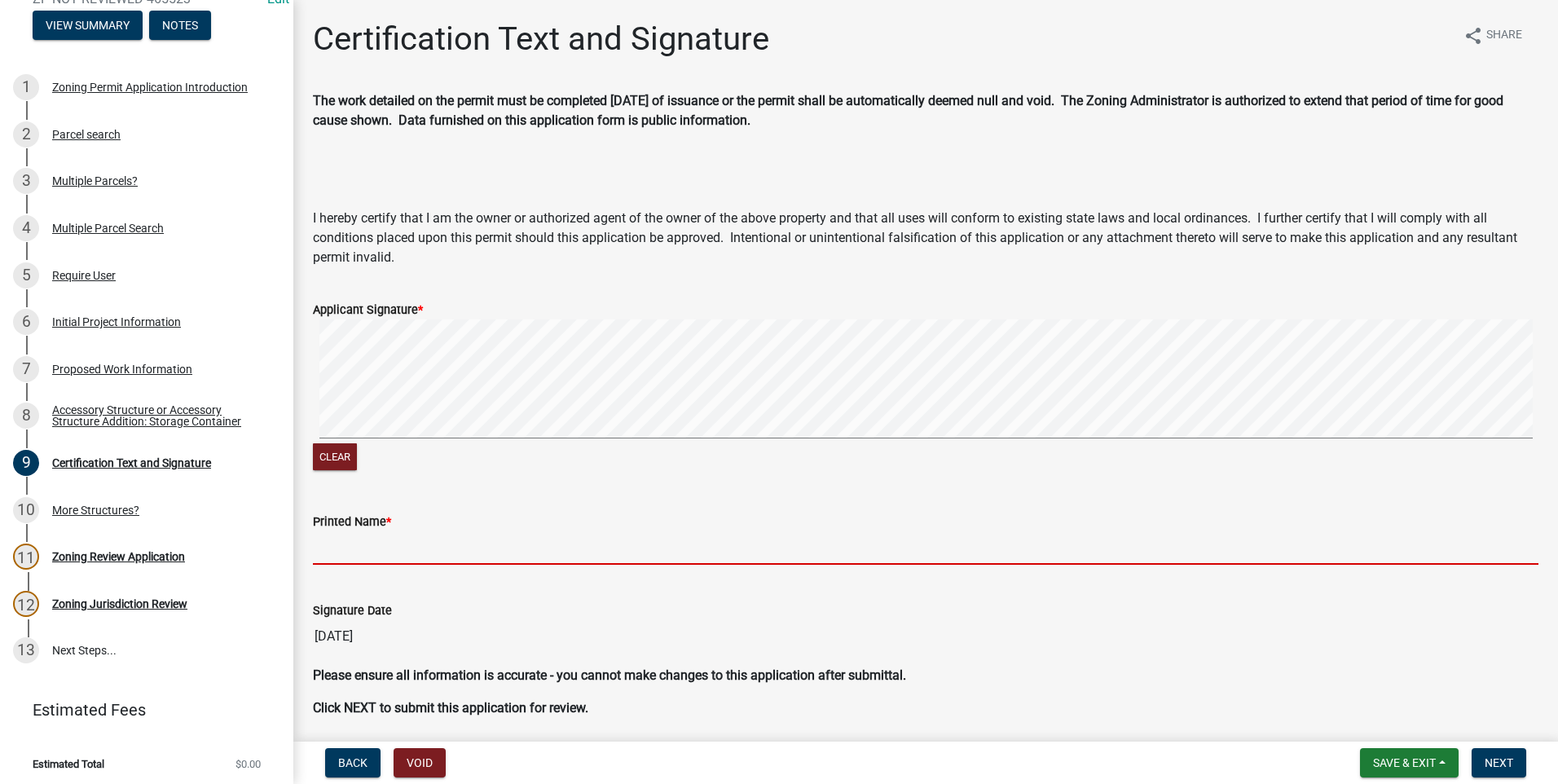
click at [439, 534] on input "Printed Name *" at bounding box center [926, 548] width 1226 height 34
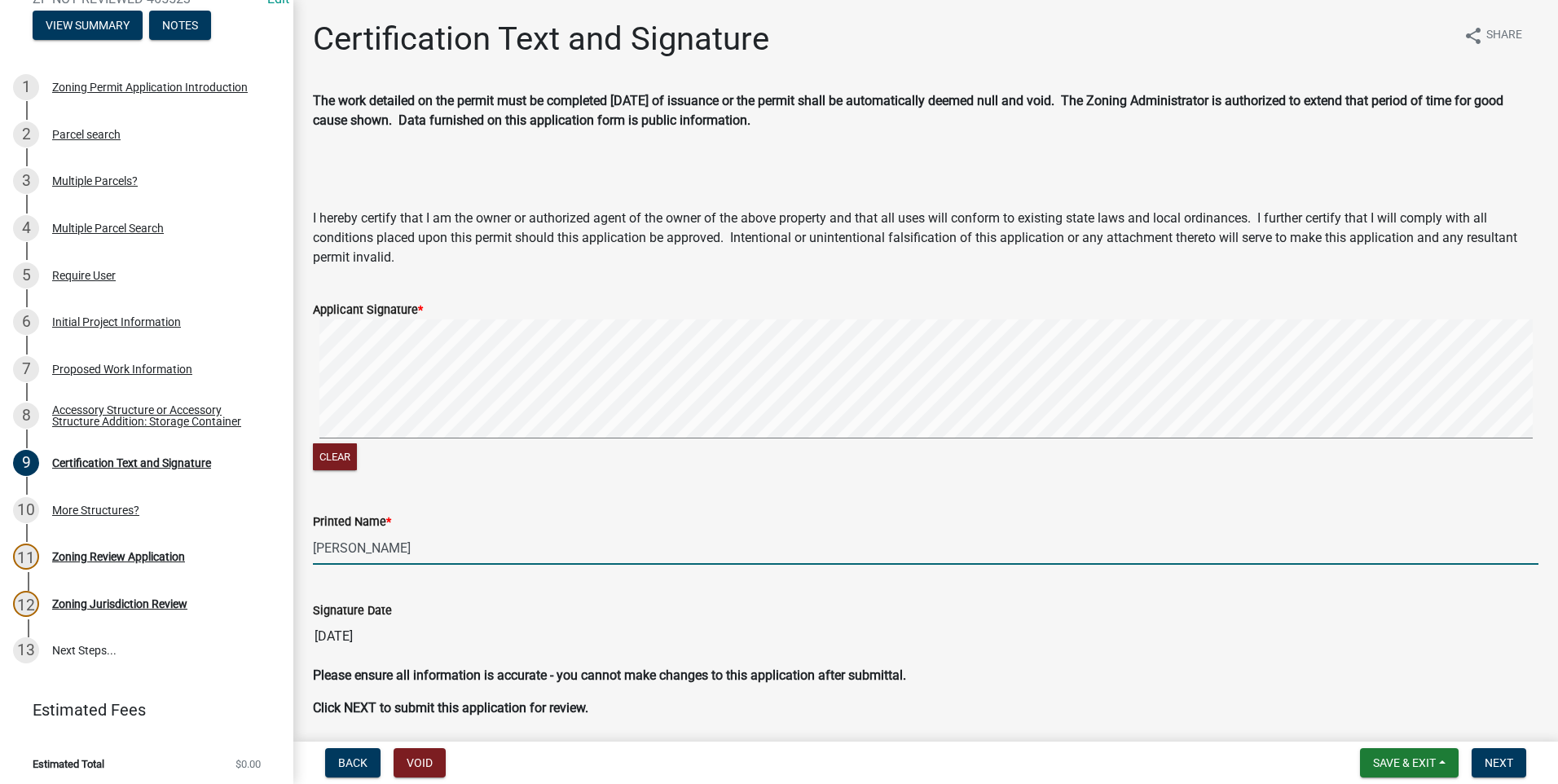
scroll to position [60, 0]
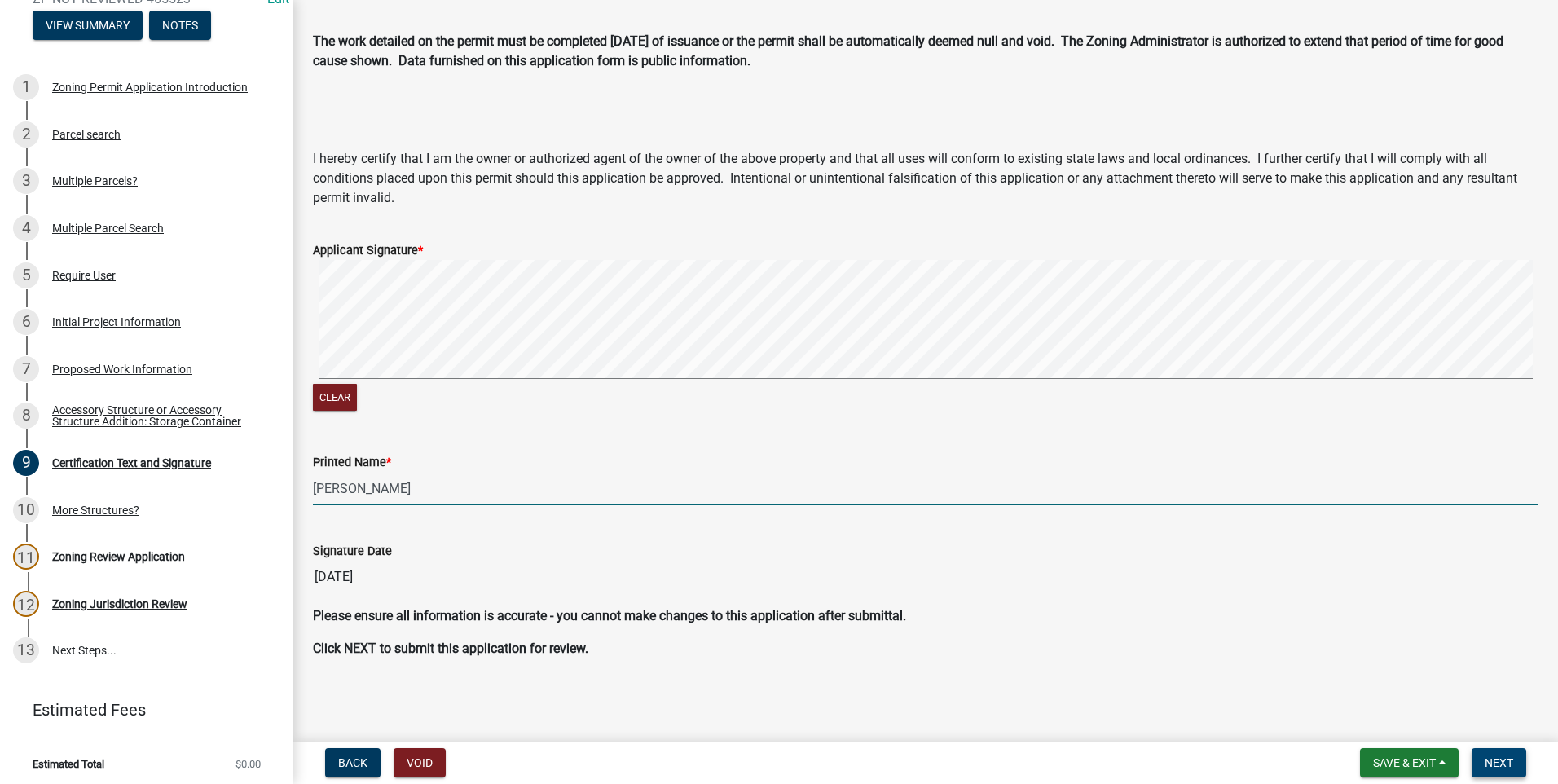
type input "[PERSON_NAME]"
click at [1509, 764] on span "Next" at bounding box center [1499, 763] width 29 height 13
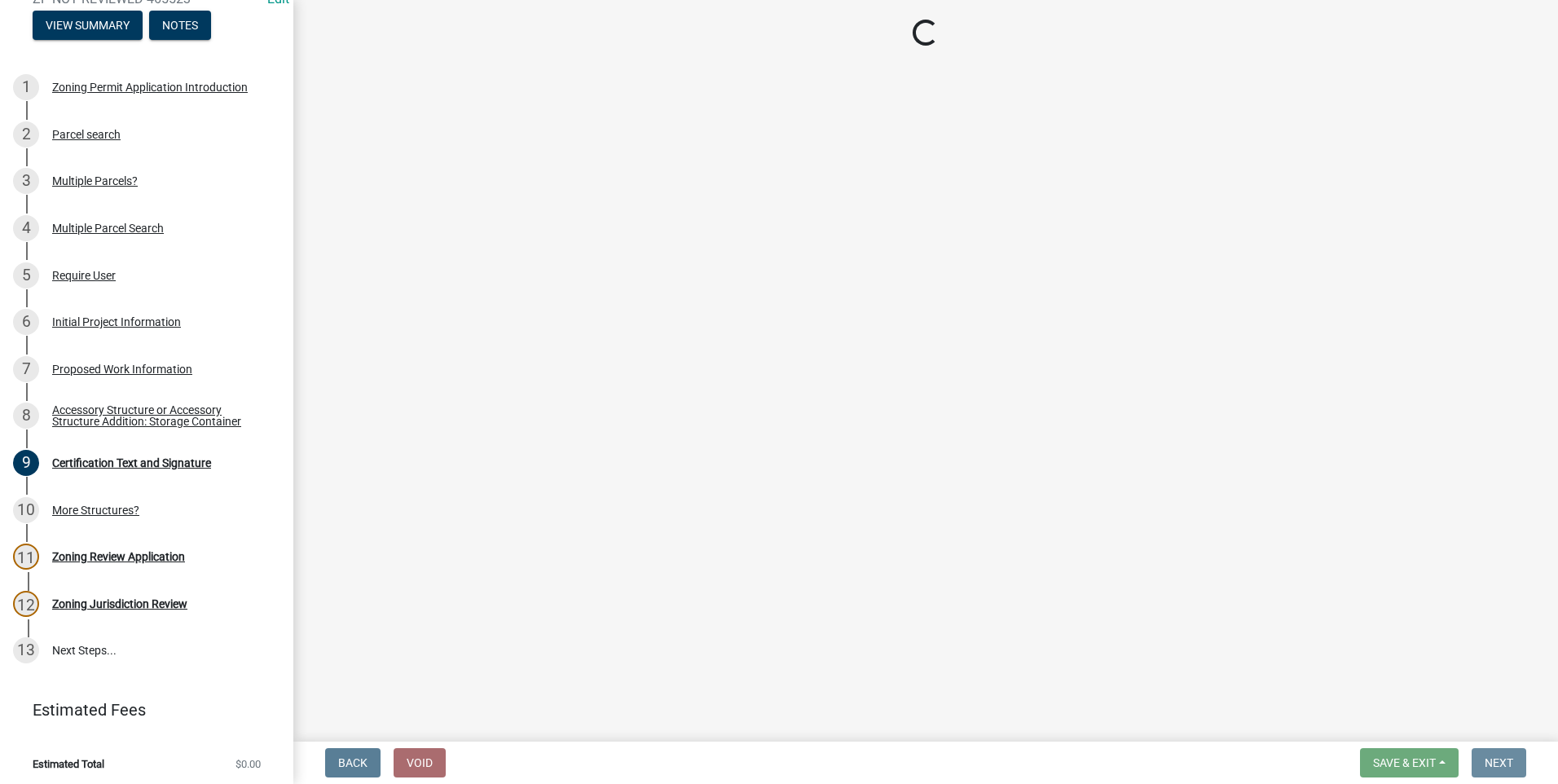
scroll to position [0, 0]
click at [127, 551] on div "Zoning Review Application" at bounding box center [118, 557] width 132 height 12
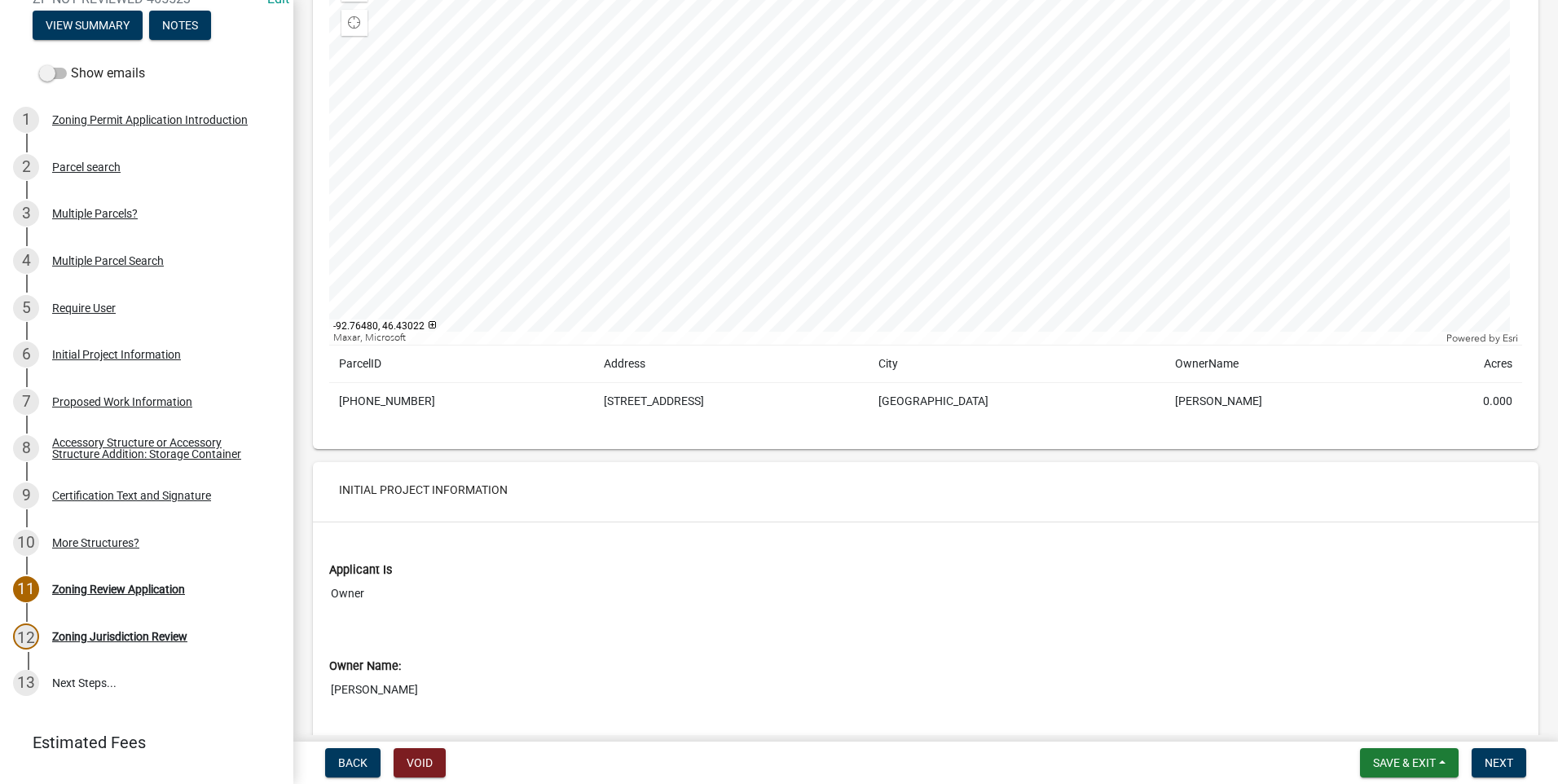
scroll to position [1141, 0]
click at [1504, 756] on span "Next" at bounding box center [1499, 763] width 29 height 13
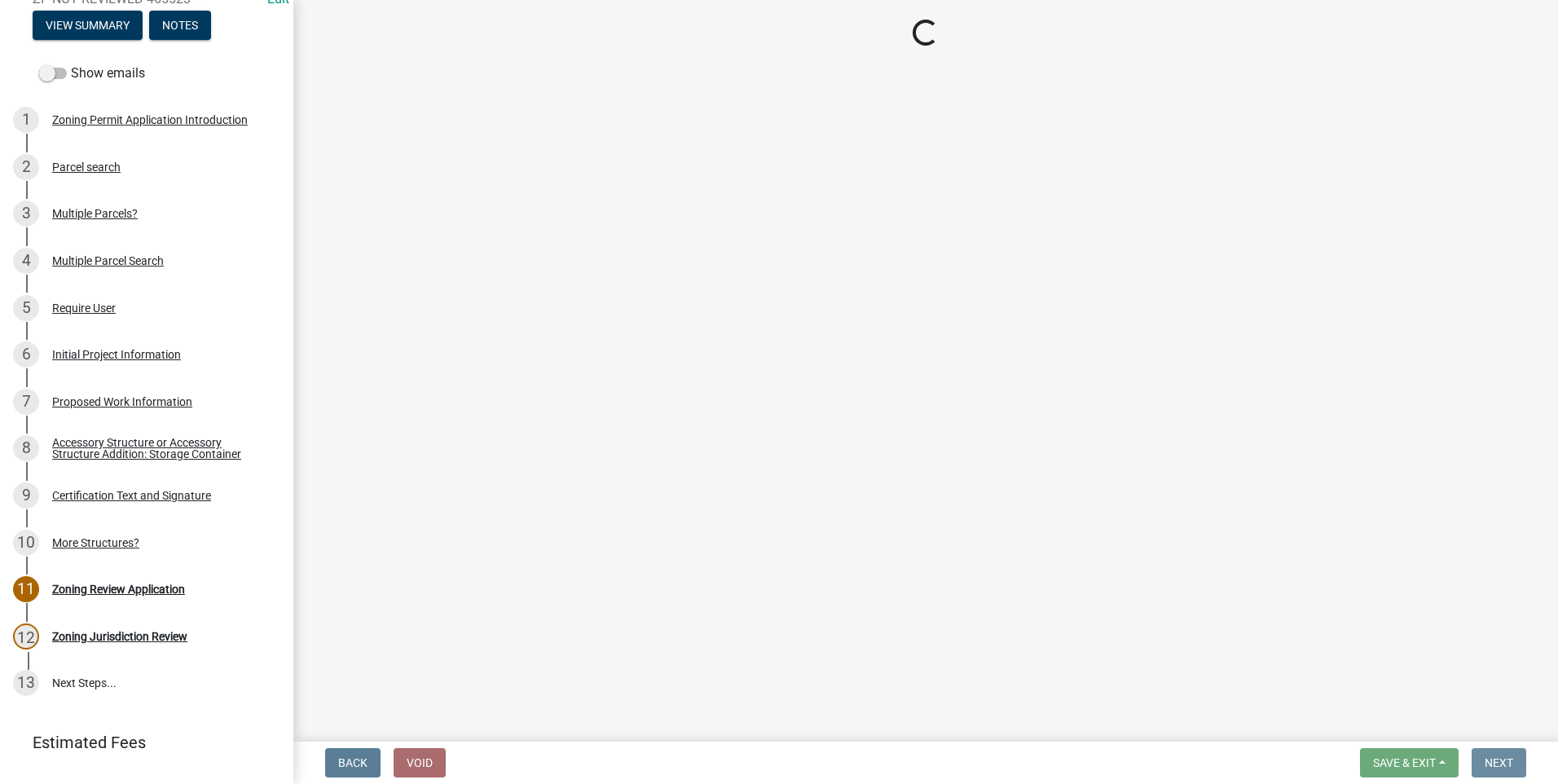
scroll to position [0, 0]
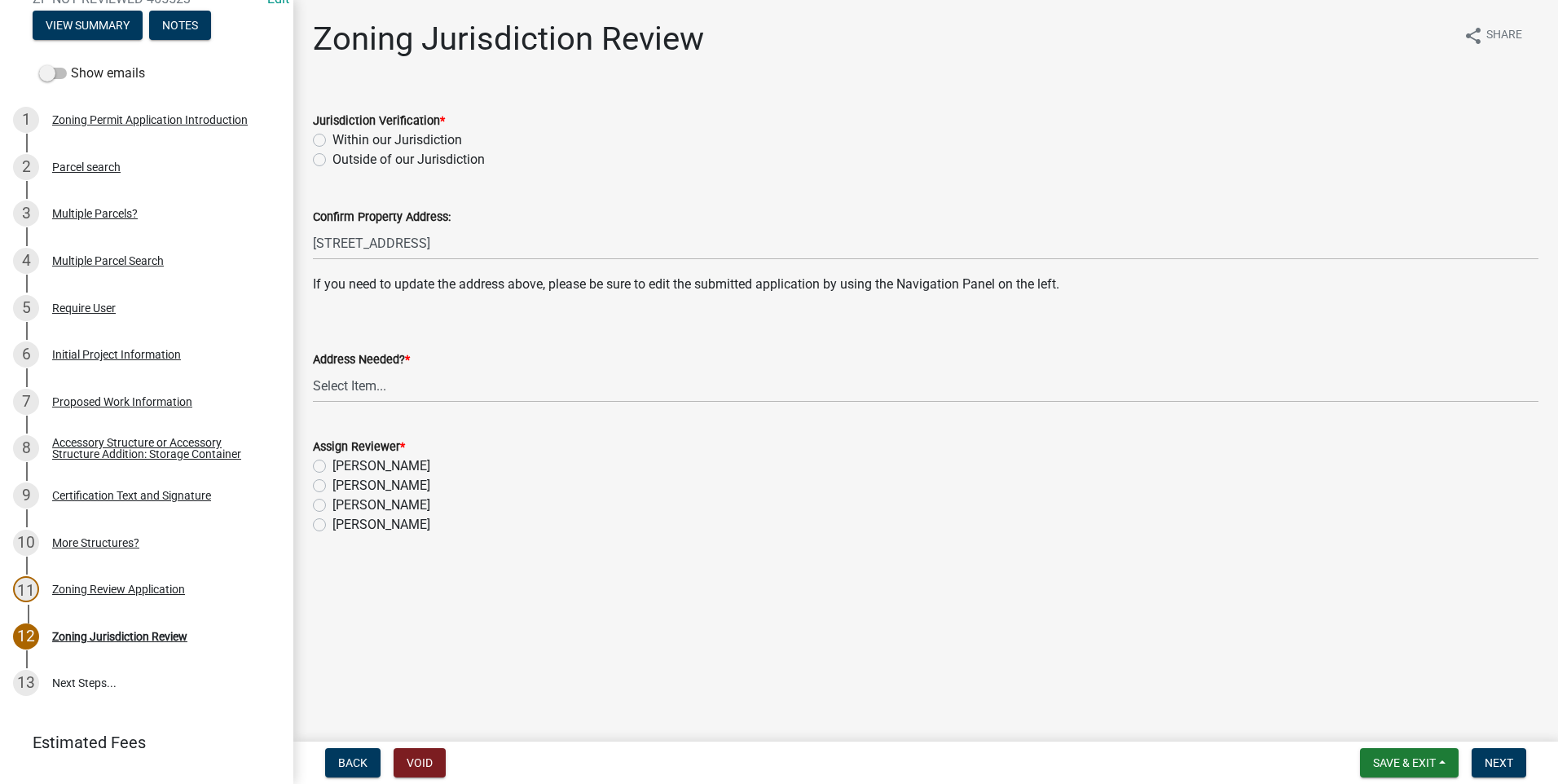
click at [333, 142] on label "Within our Jurisdiction" at bounding box center [397, 140] width 130 height 19
click at [333, 141] on input "Within our Jurisdiction" at bounding box center [338, 136] width 11 height 11
radio input "true"
click at [392, 394] on select "Select Item... Yes No" at bounding box center [926, 386] width 1226 height 34
click at [313, 369] on select "Select Item... Yes No" at bounding box center [926, 386] width 1226 height 34
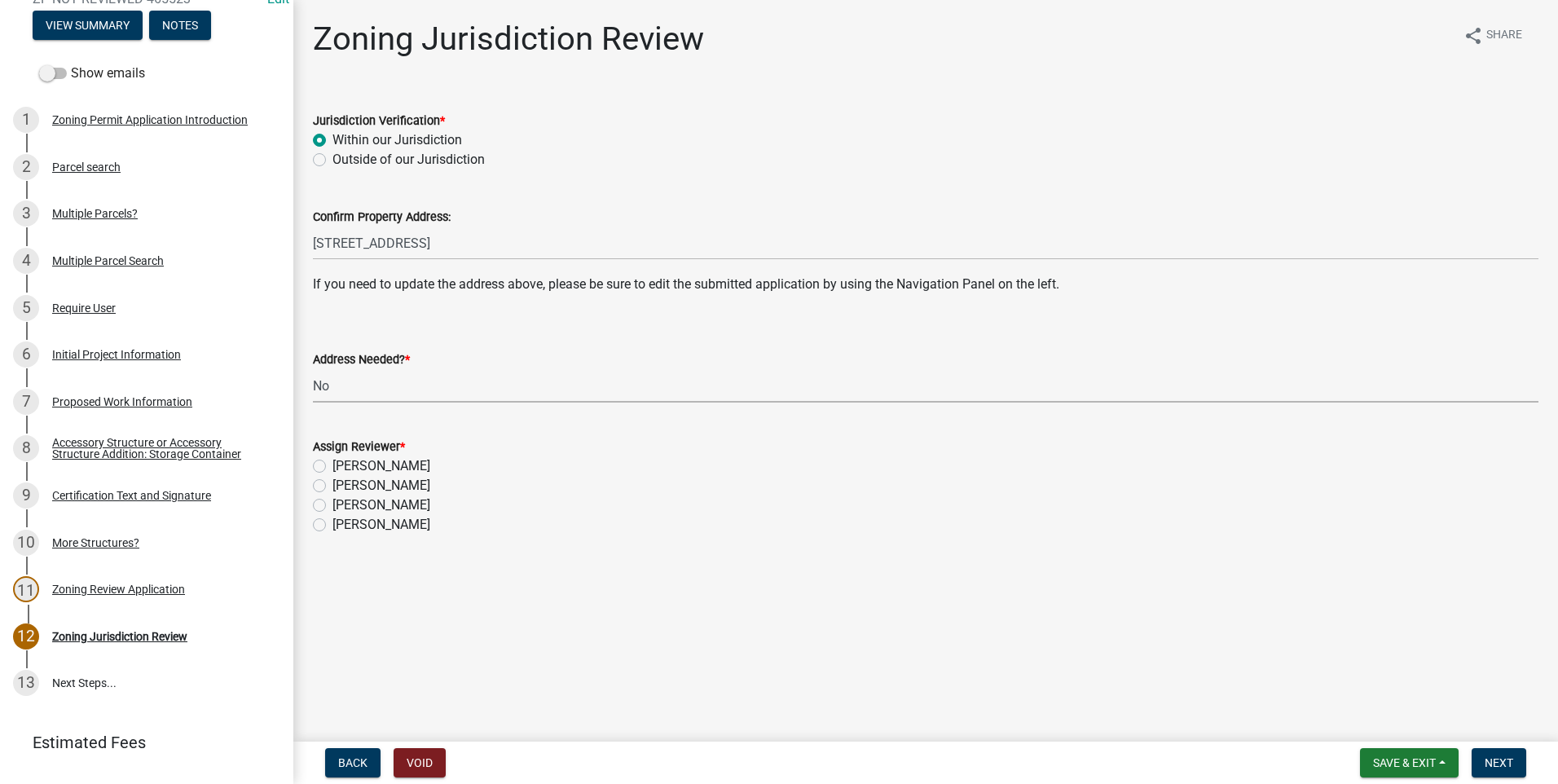
select select "aade736b-b8ba-42e5-ae4c-e00a265c1909"
click at [333, 481] on label "[PERSON_NAME]" at bounding box center [382, 485] width 98 height 19
click at [333, 481] on input "[PERSON_NAME]" at bounding box center [338, 481] width 11 height 11
radio input "true"
click at [1507, 756] on span "Next" at bounding box center [1499, 763] width 29 height 13
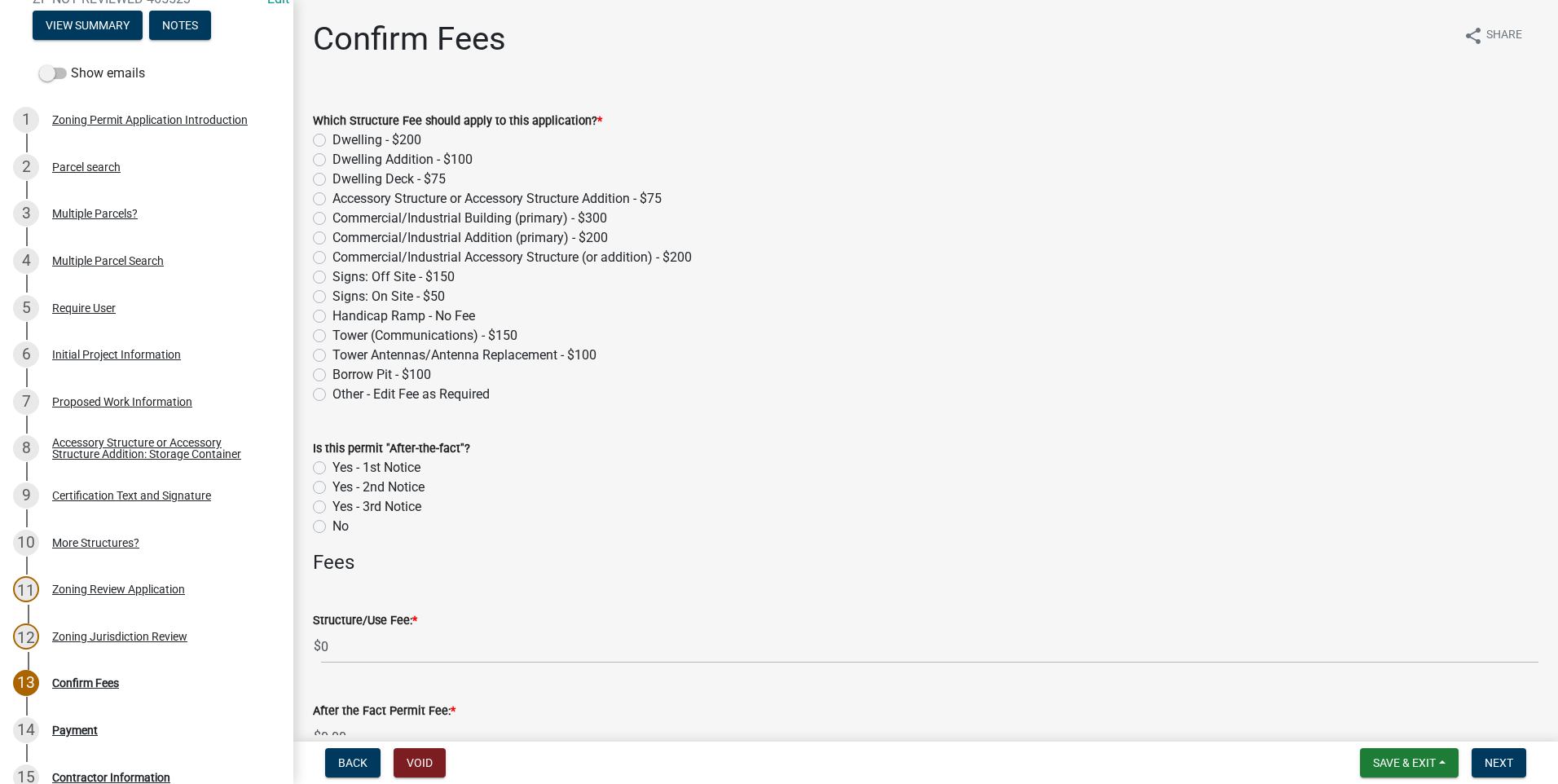
click at [333, 199] on label "Accessory Structure or Accessory Structure Addition - $75" at bounding box center [497, 198] width 330 height 19
click at [333, 199] on input "Accessory Structure or Accessory Structure Addition - $75" at bounding box center [338, 194] width 11 height 11
radio input "true"
click at [333, 462] on label "Yes - 1st Notice" at bounding box center [377, 467] width 88 height 19
click at [333, 462] on input "Yes - 1st Notice" at bounding box center [338, 463] width 11 height 11
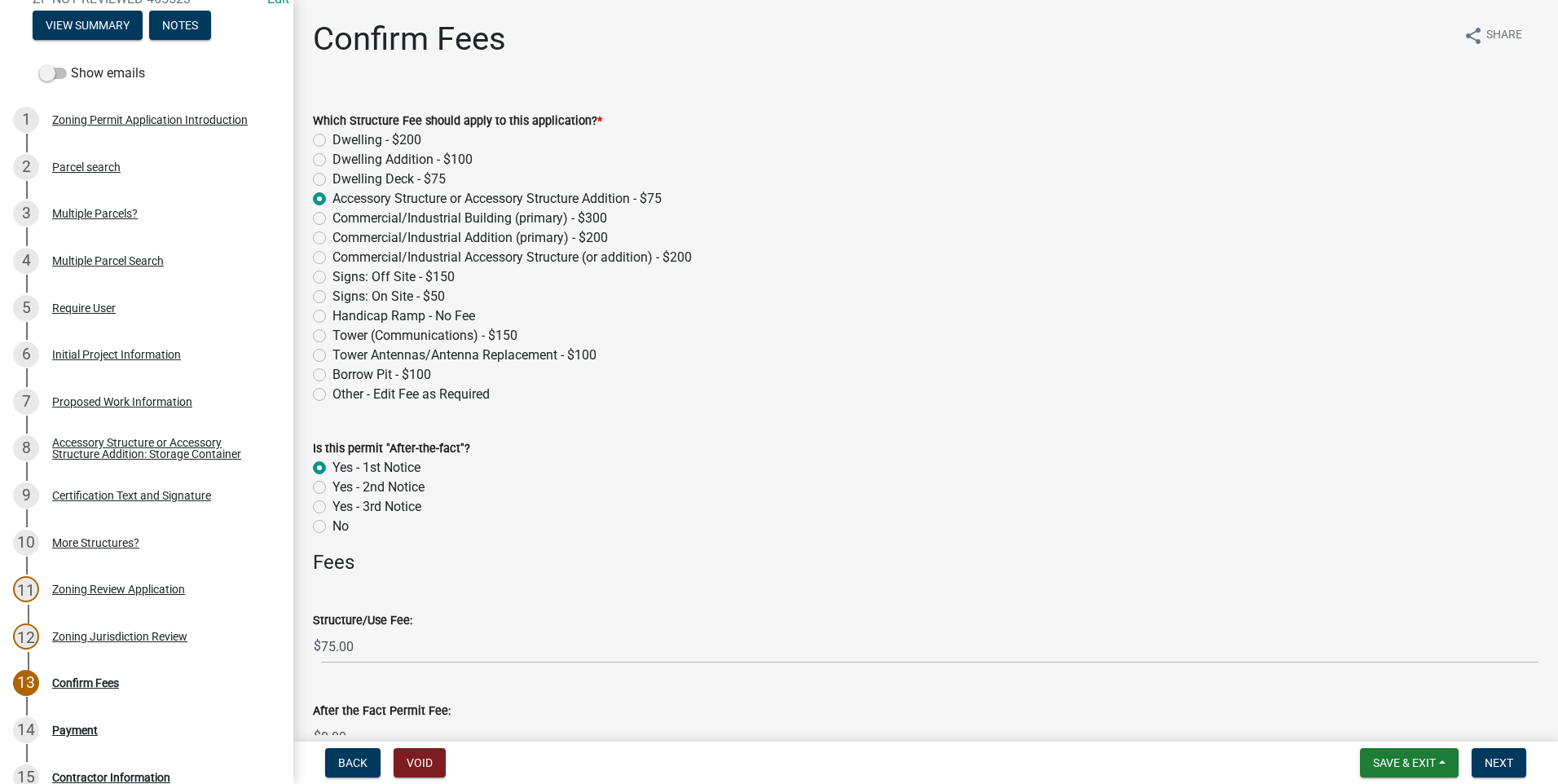
radio input "true"
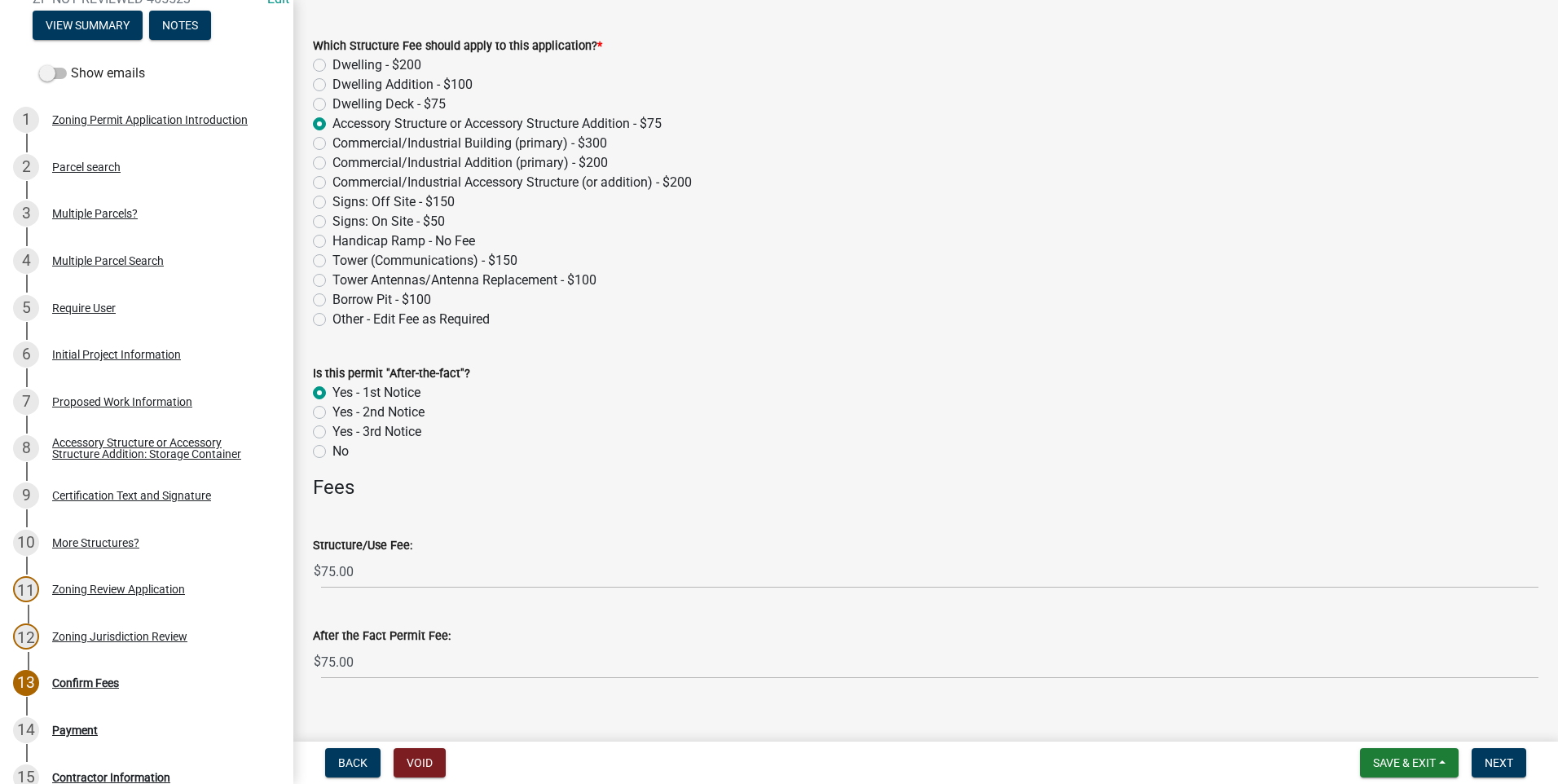
scroll to position [97, 0]
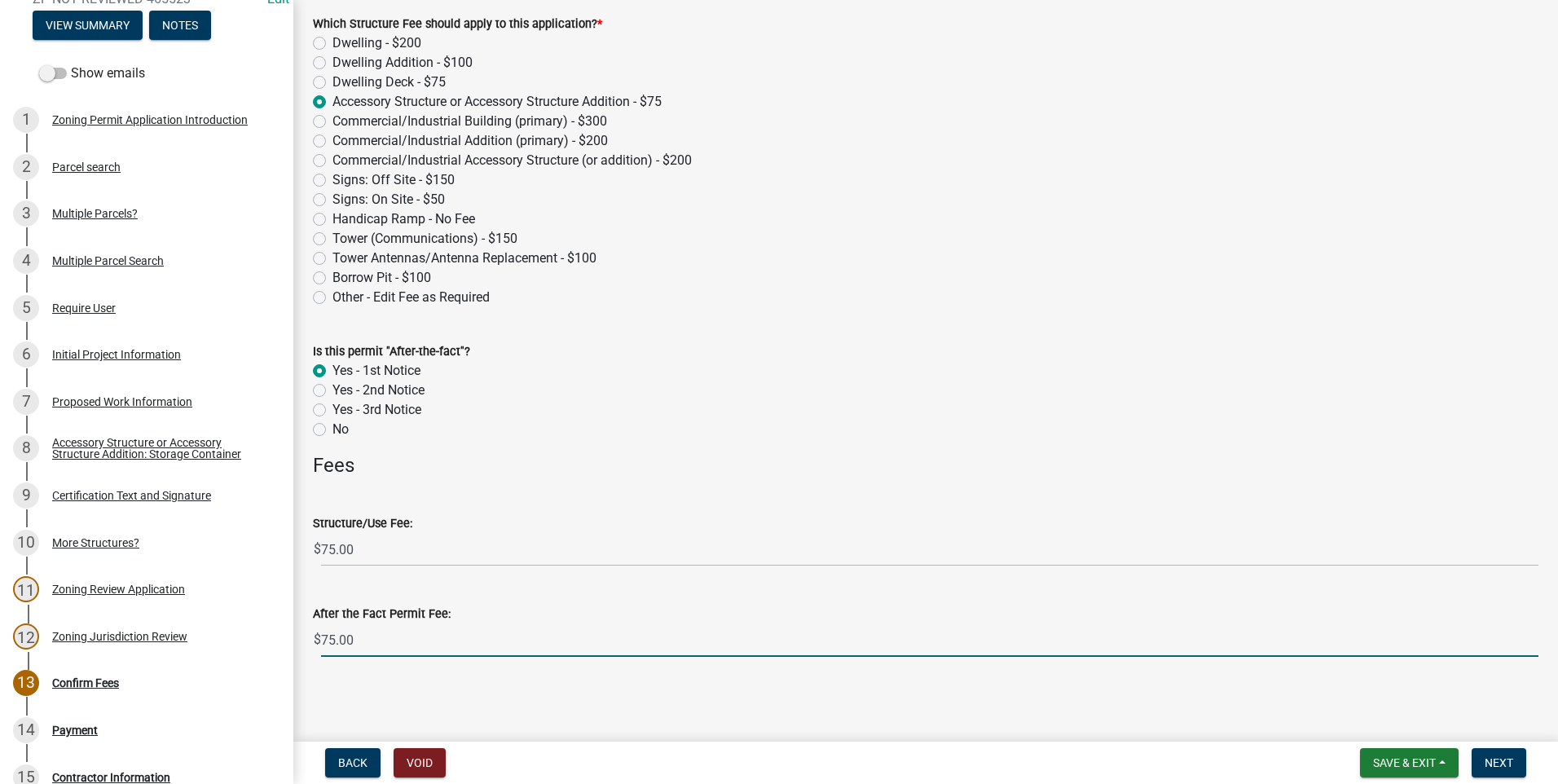
drag, startPoint x: 372, startPoint y: 633, endPoint x: 308, endPoint y: 631, distance: 64.0
click at [308, 631] on div "After the Fact Permit Fee: $ 75.00" at bounding box center [926, 619] width 1250 height 75
type input "0.00"
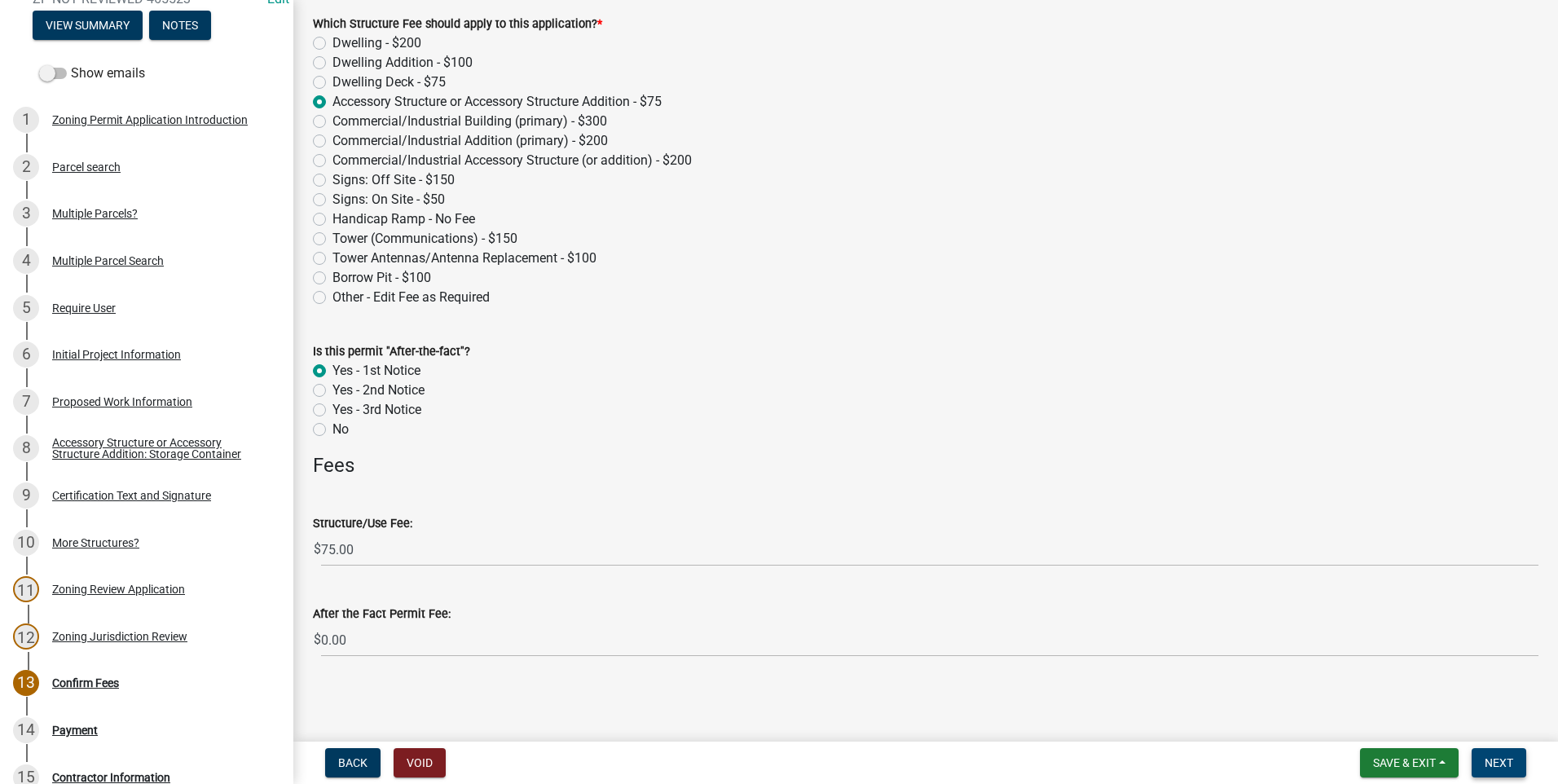
click at [1504, 761] on span "Next" at bounding box center [1499, 763] width 29 height 13
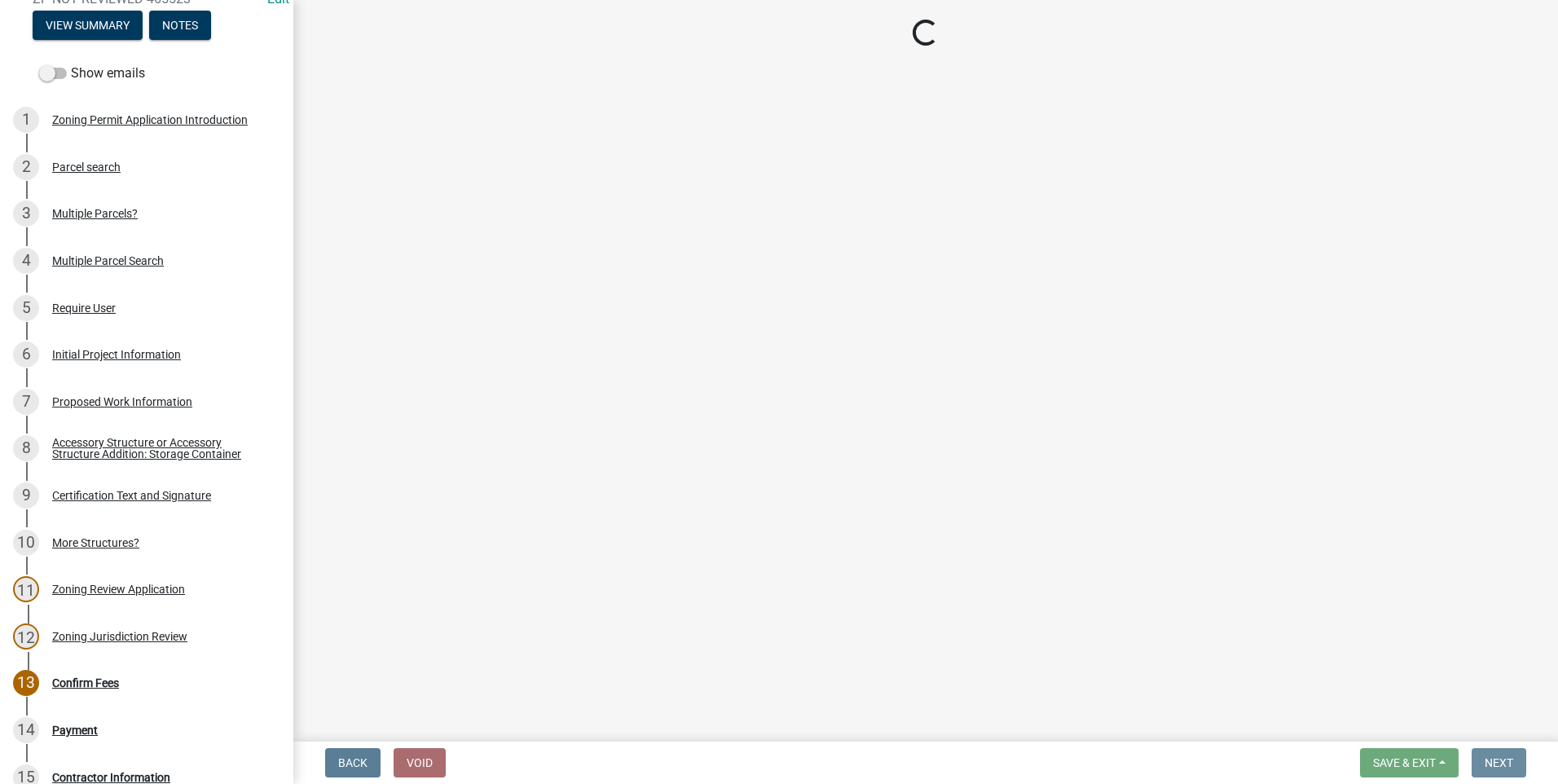
scroll to position [0, 0]
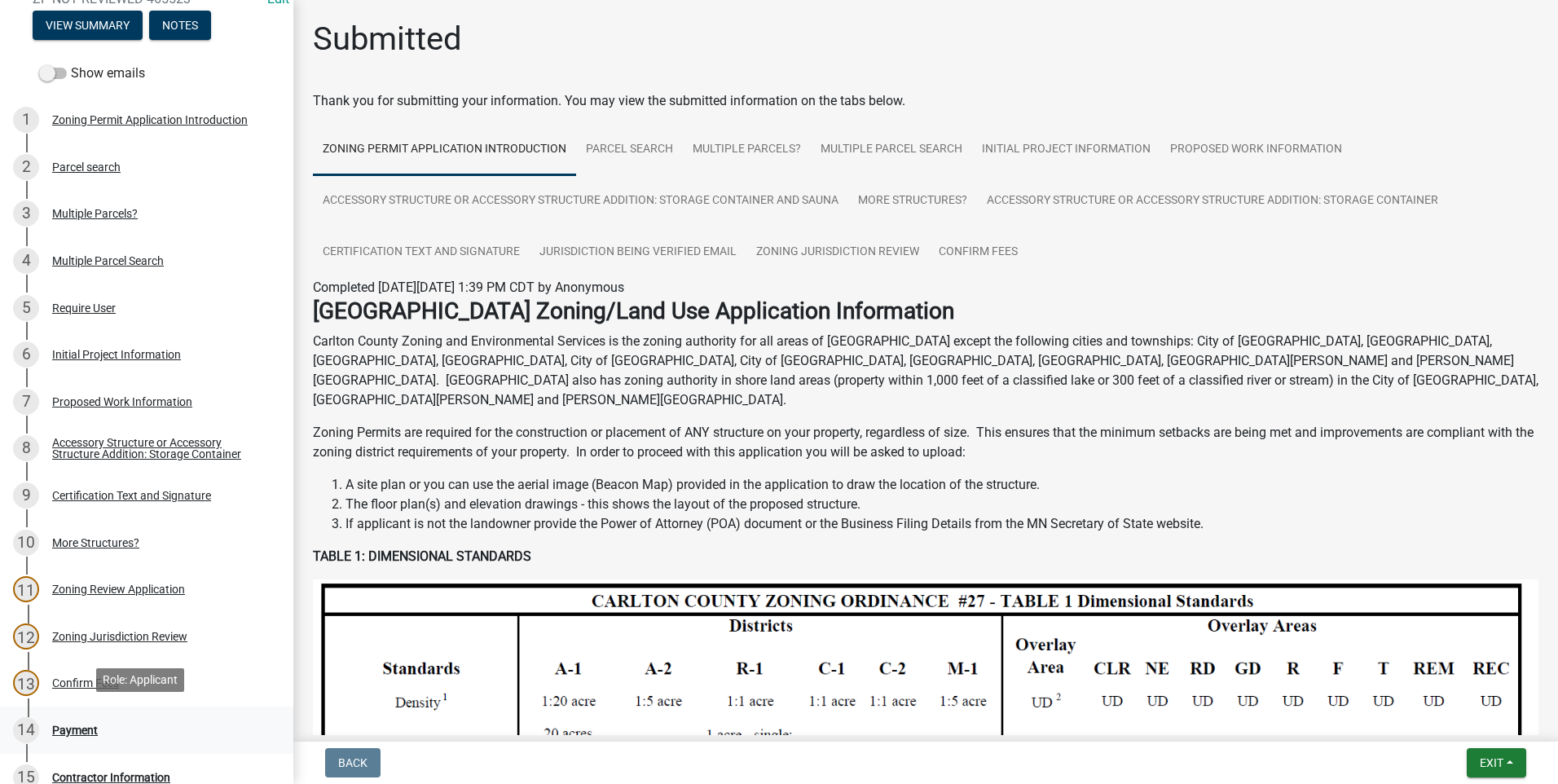
click at [76, 724] on div "Payment" at bounding box center [75, 730] width 45 height 12
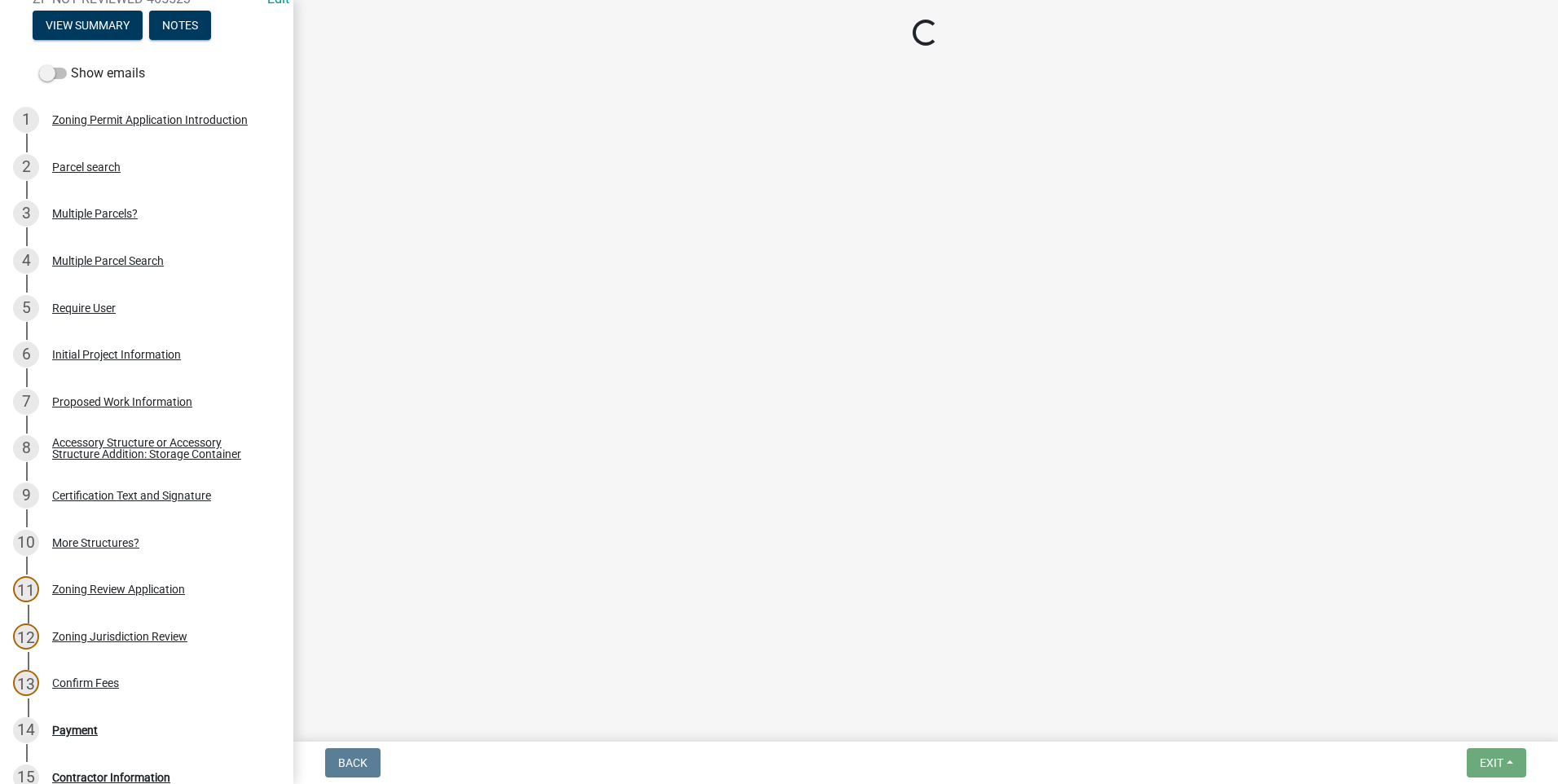
select select "3: 3"
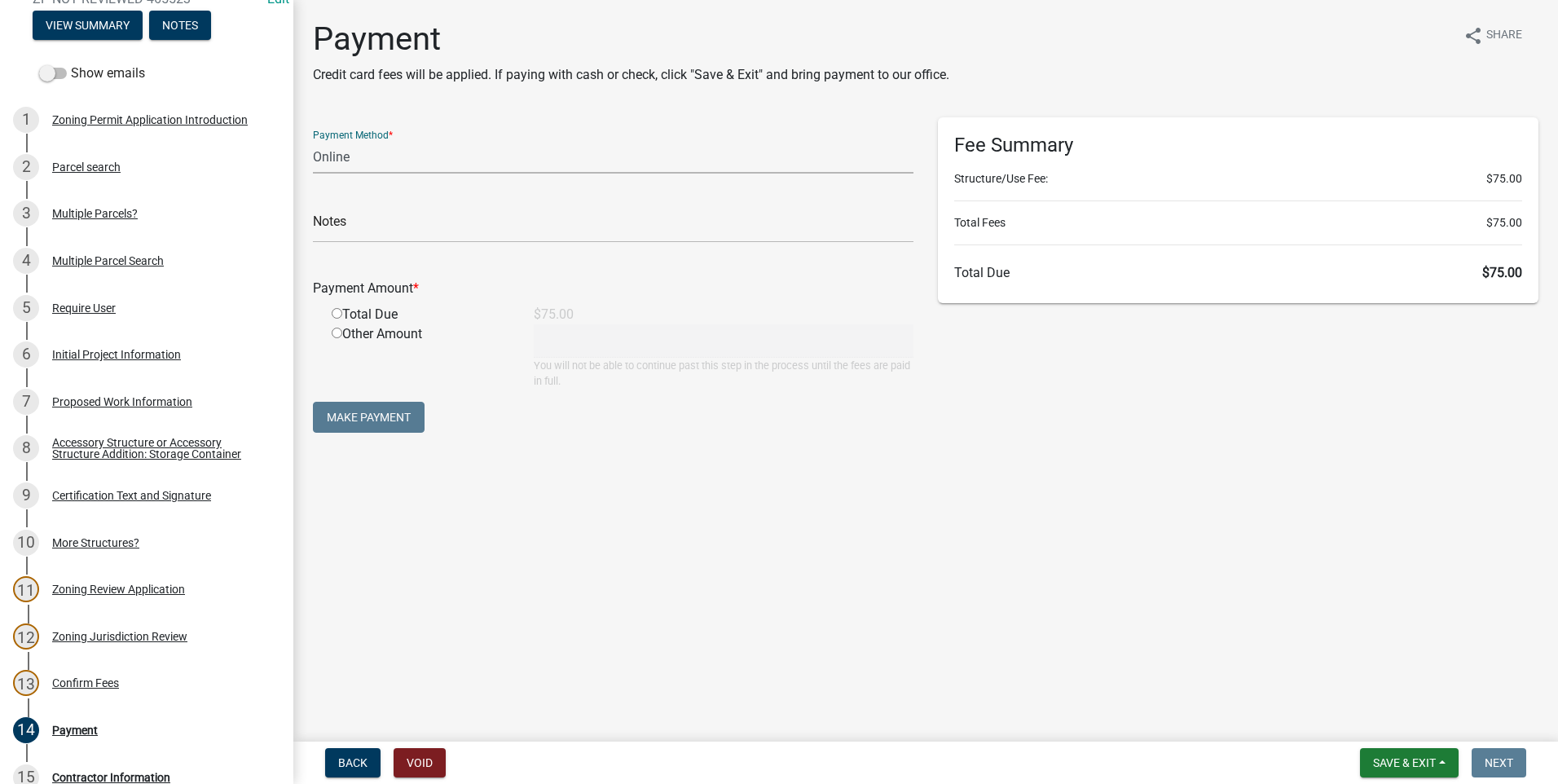
click at [433, 149] on select "Credit Card POS Check Cash Online" at bounding box center [613, 157] width 600 height 34
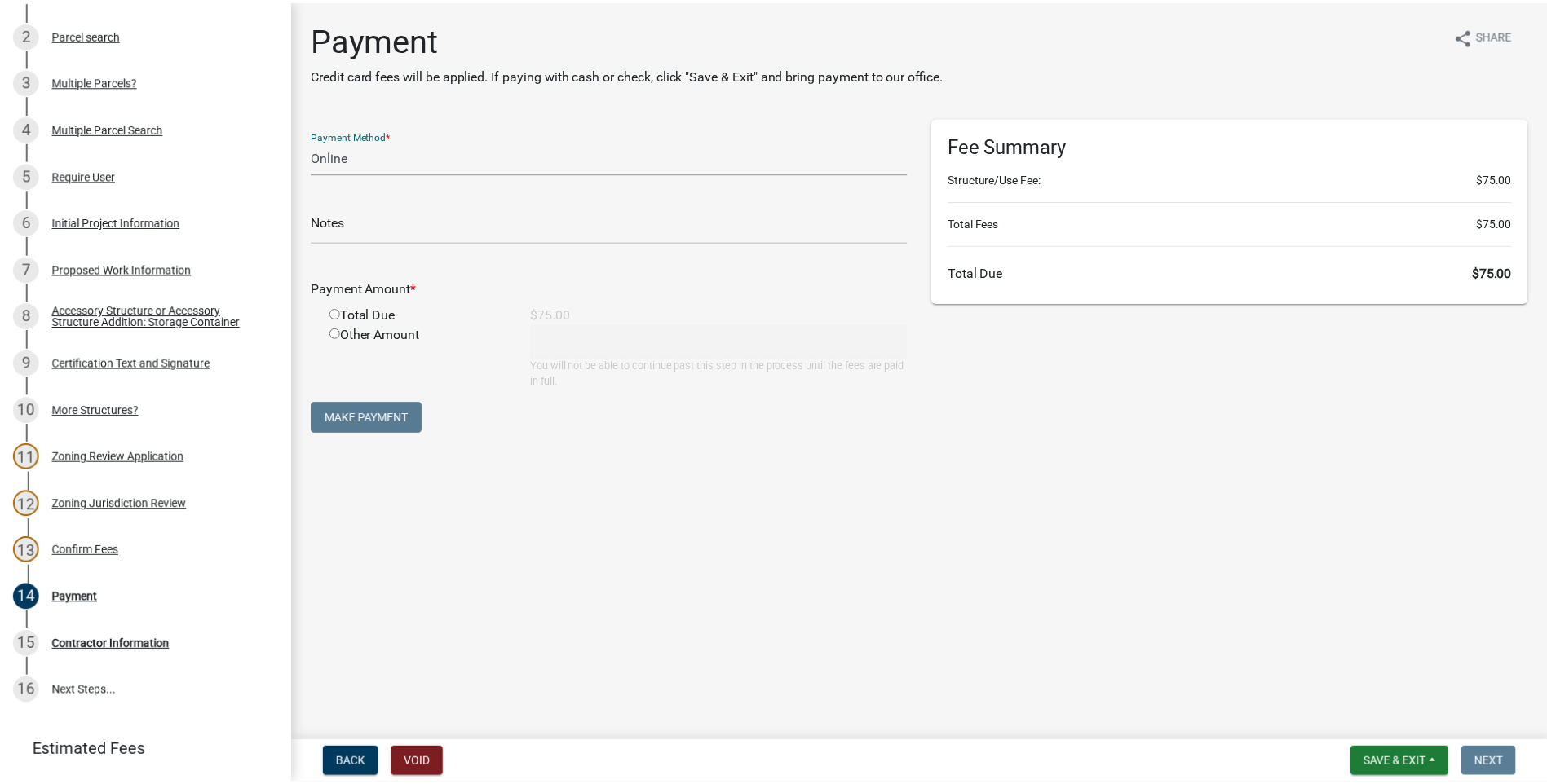
scroll to position [314, 0]
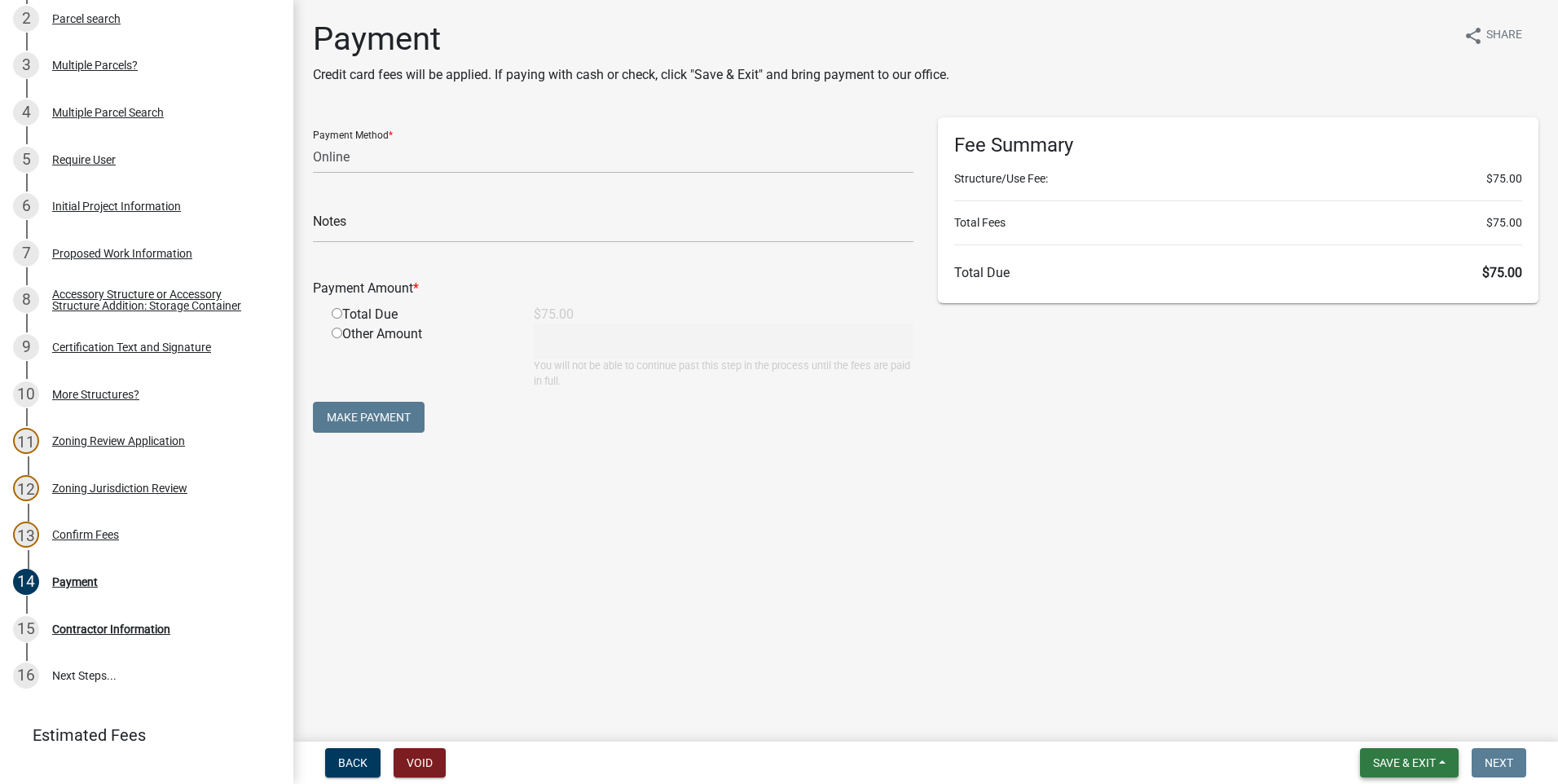
click at [1391, 761] on span "Save & Exit" at bounding box center [1405, 763] width 63 height 13
click at [1375, 717] on button "Save & Exit" at bounding box center [1394, 720] width 131 height 39
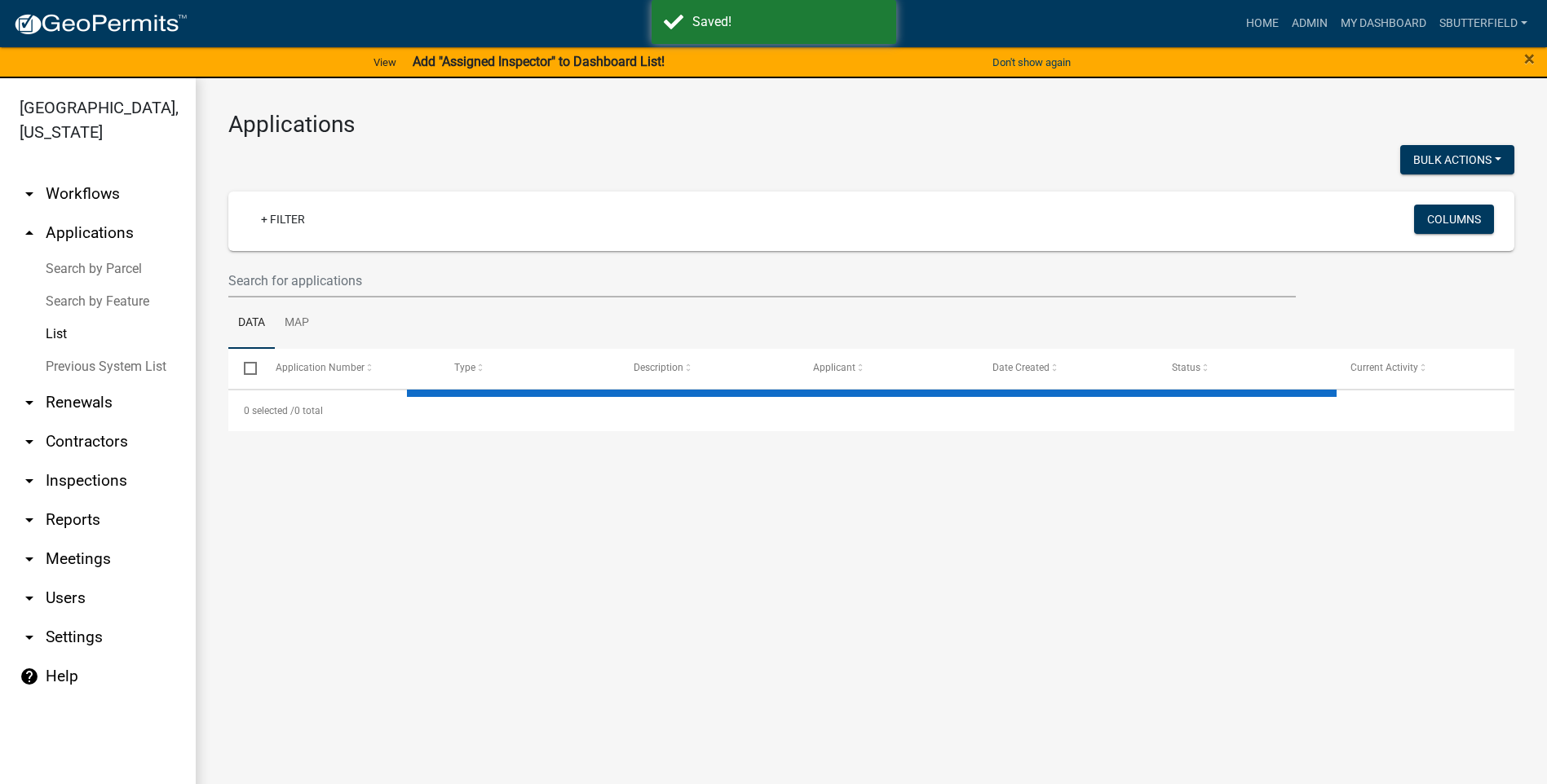
select select "1: 25"
